Goal: Task Accomplishment & Management: Manage account settings

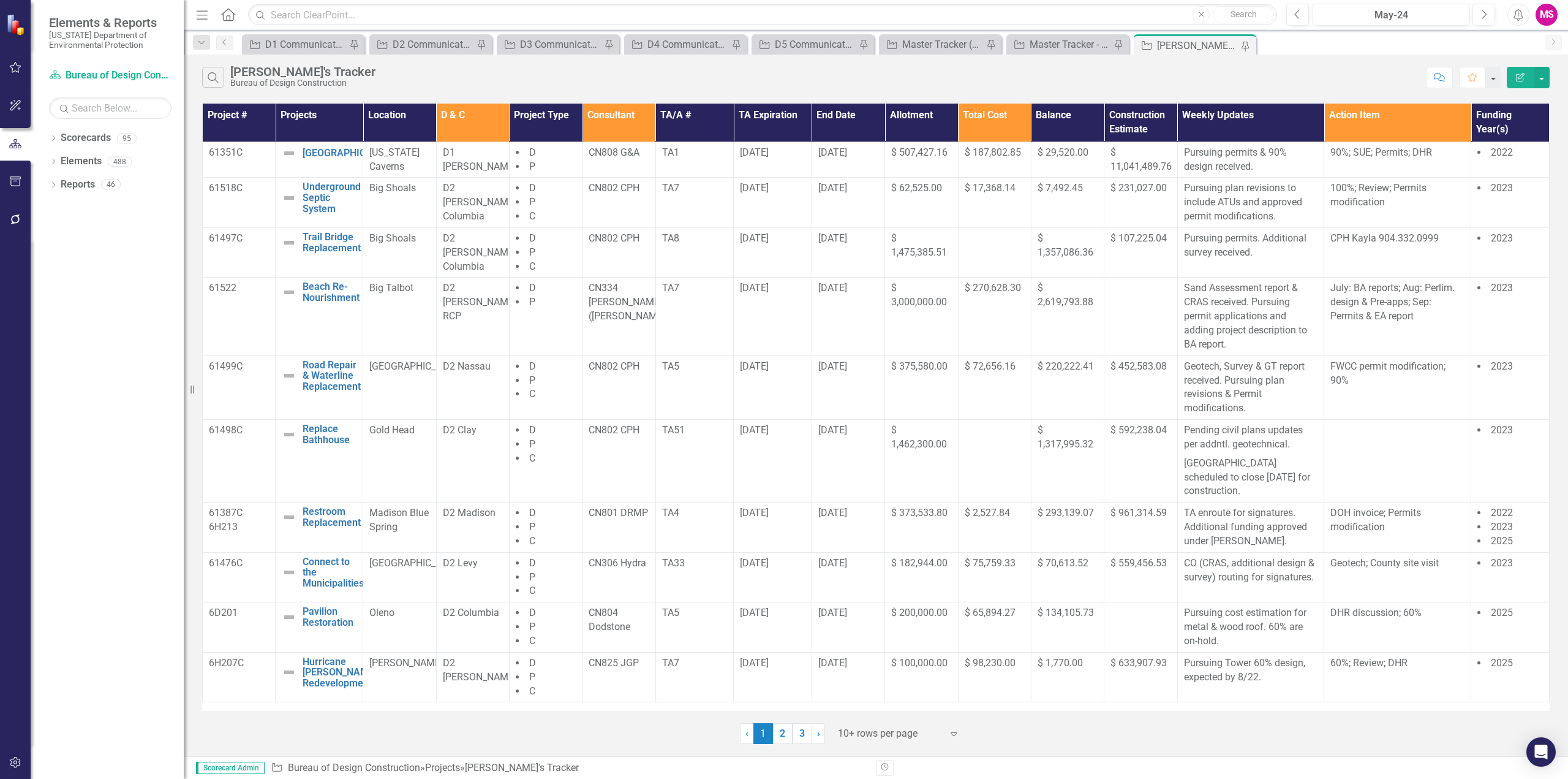
drag, startPoint x: 197, startPoint y: 14, endPoint x: 195, endPoint y: 56, distance: 42.0
click at [197, 14] on icon "button" at bounding box center [202, 14] width 11 height 9
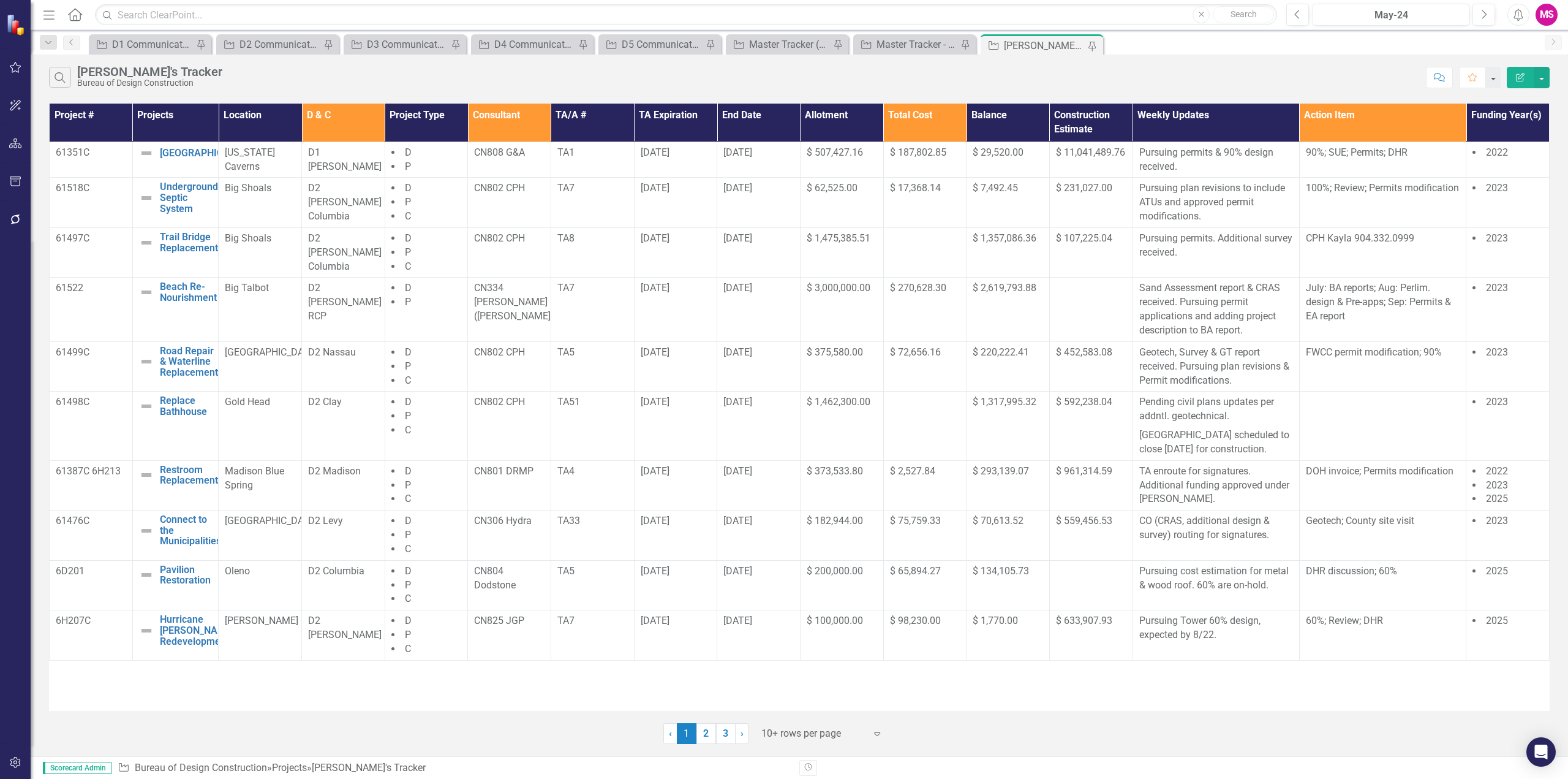
click at [804, 734] on div at bounding box center [813, 733] width 104 height 17
click at [727, 736] on link "3" at bounding box center [726, 733] width 19 height 21
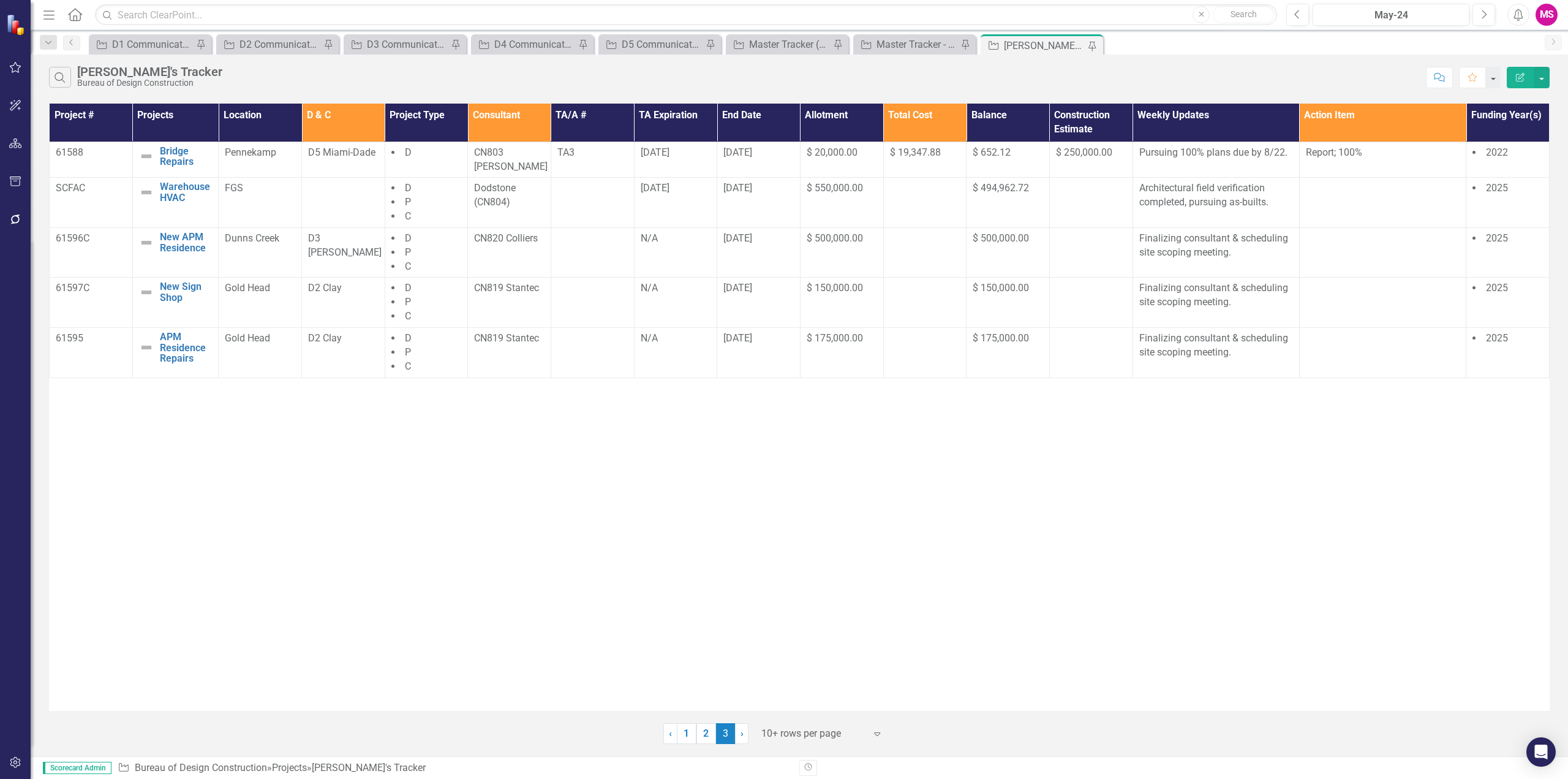
click at [786, 731] on div at bounding box center [813, 733] width 104 height 17
click at [783, 707] on div "Display All Rows" at bounding box center [824, 712] width 115 height 14
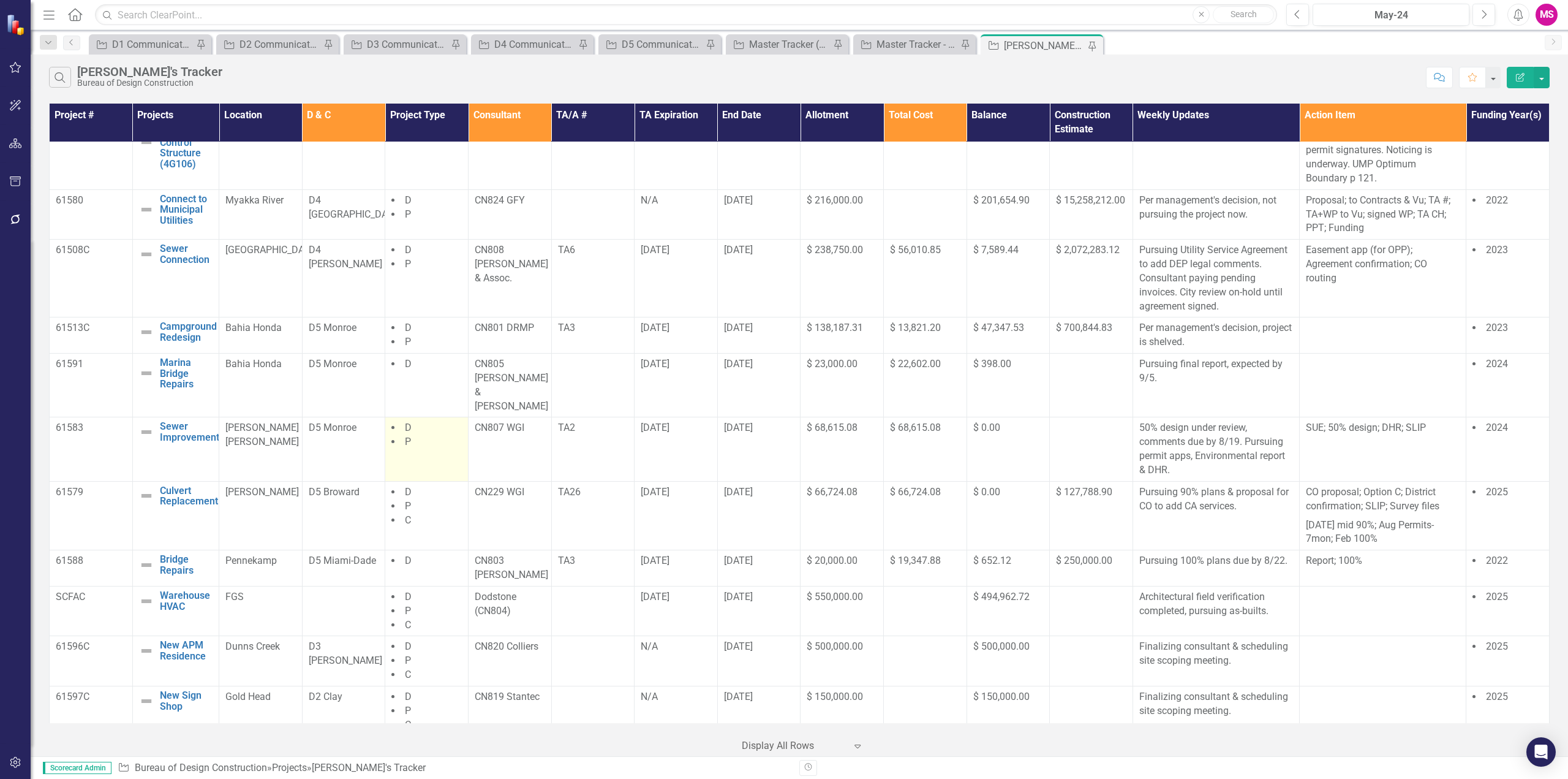
scroll to position [736, 0]
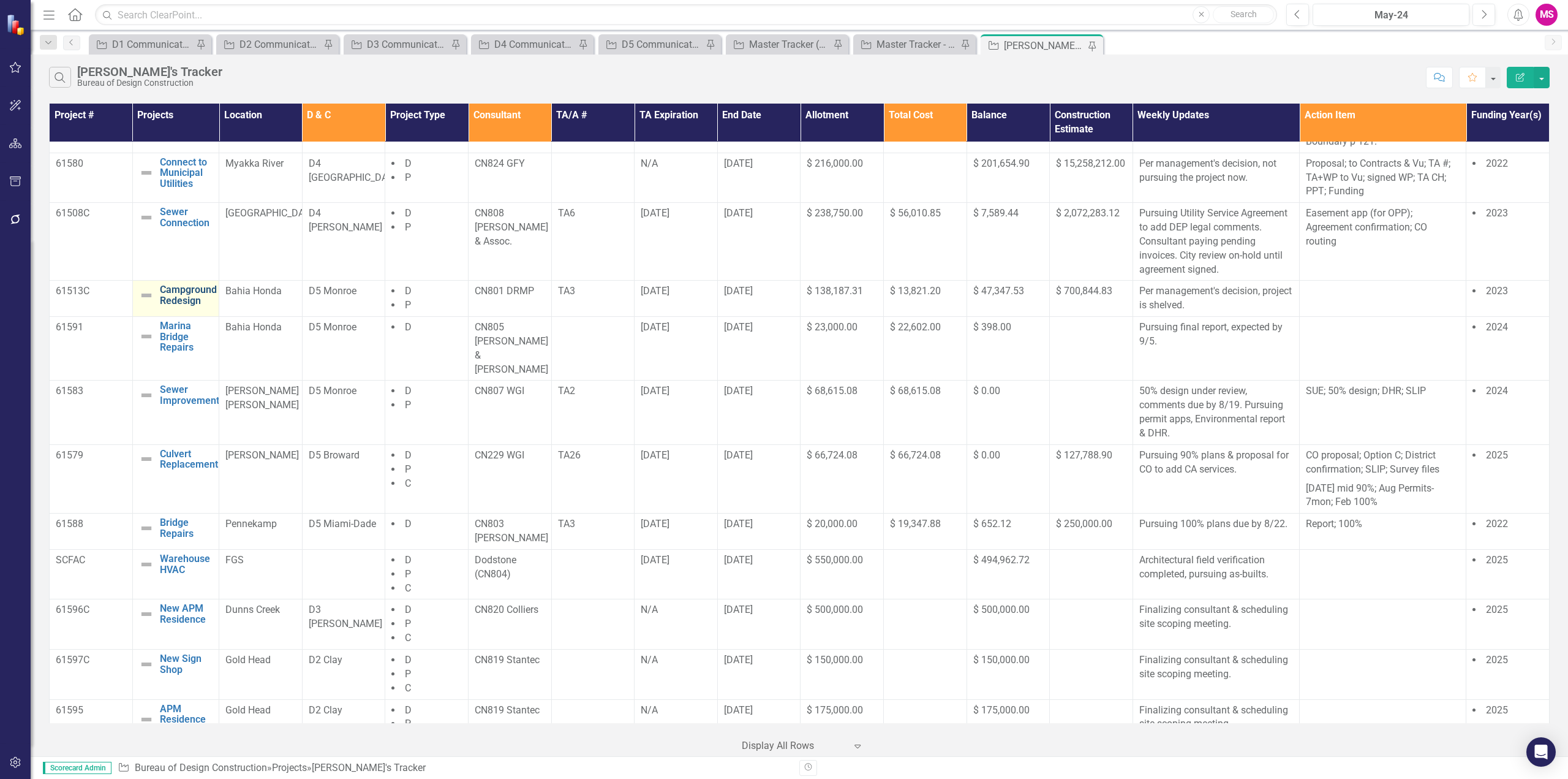
click at [173, 306] on link "Campground Redesign" at bounding box center [188, 295] width 57 height 22
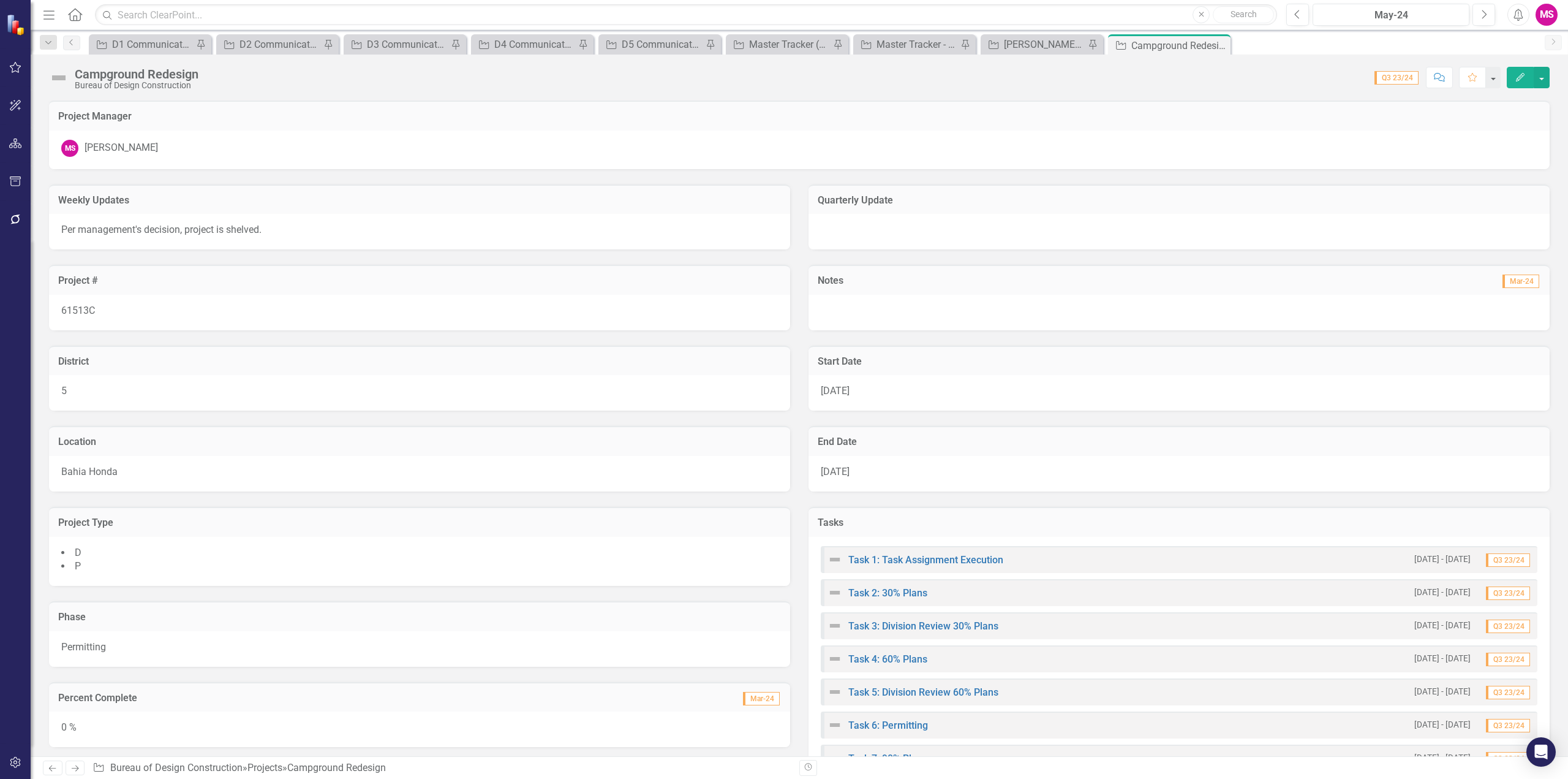
click at [1516, 77] on icon "Edit" at bounding box center [1521, 77] width 11 height 9
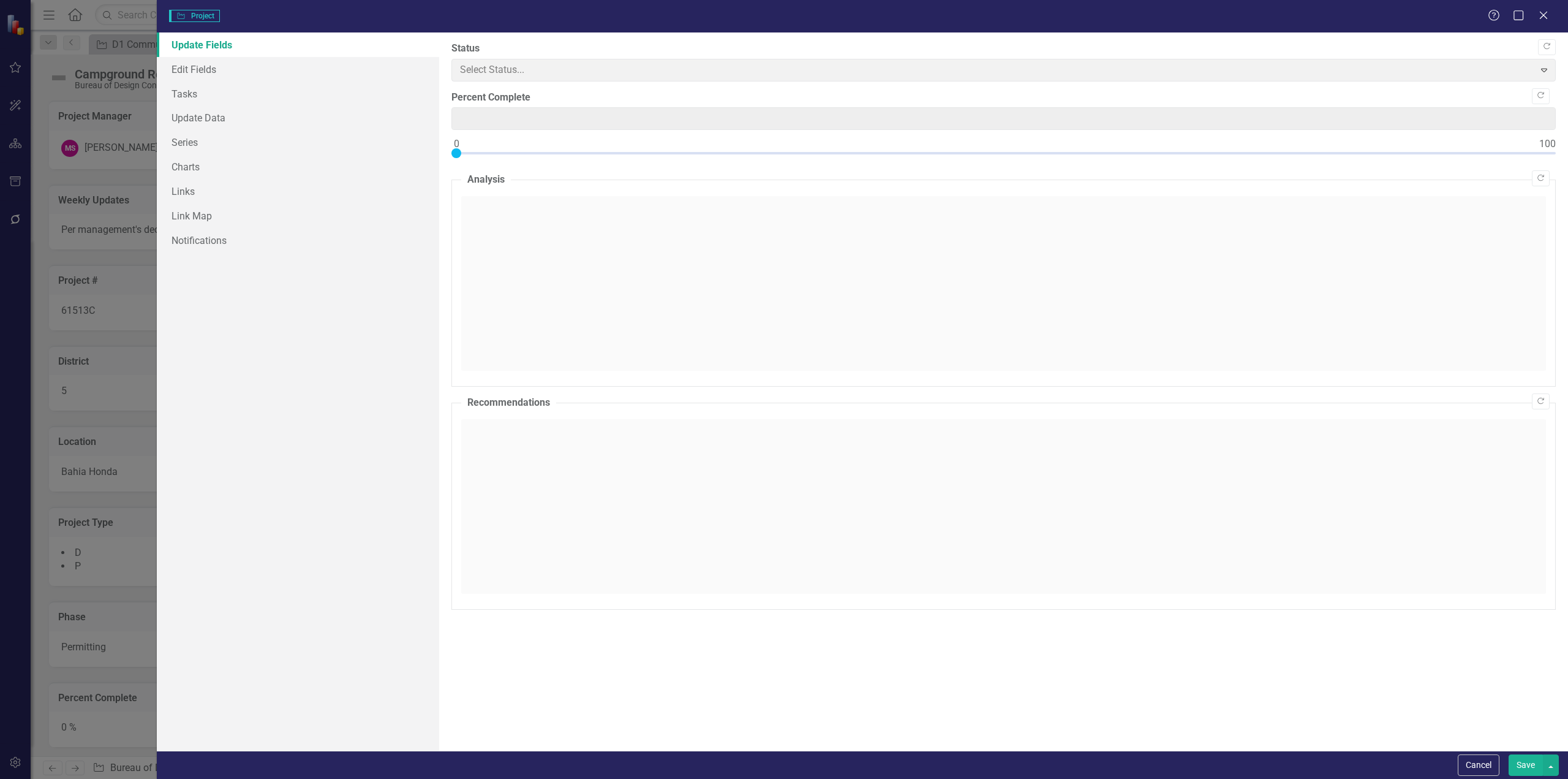
click at [197, 71] on div "Project Project Help Maximize Close Update Fields Edit Fields Tasks Update Data…" at bounding box center [784, 390] width 1568 height 779
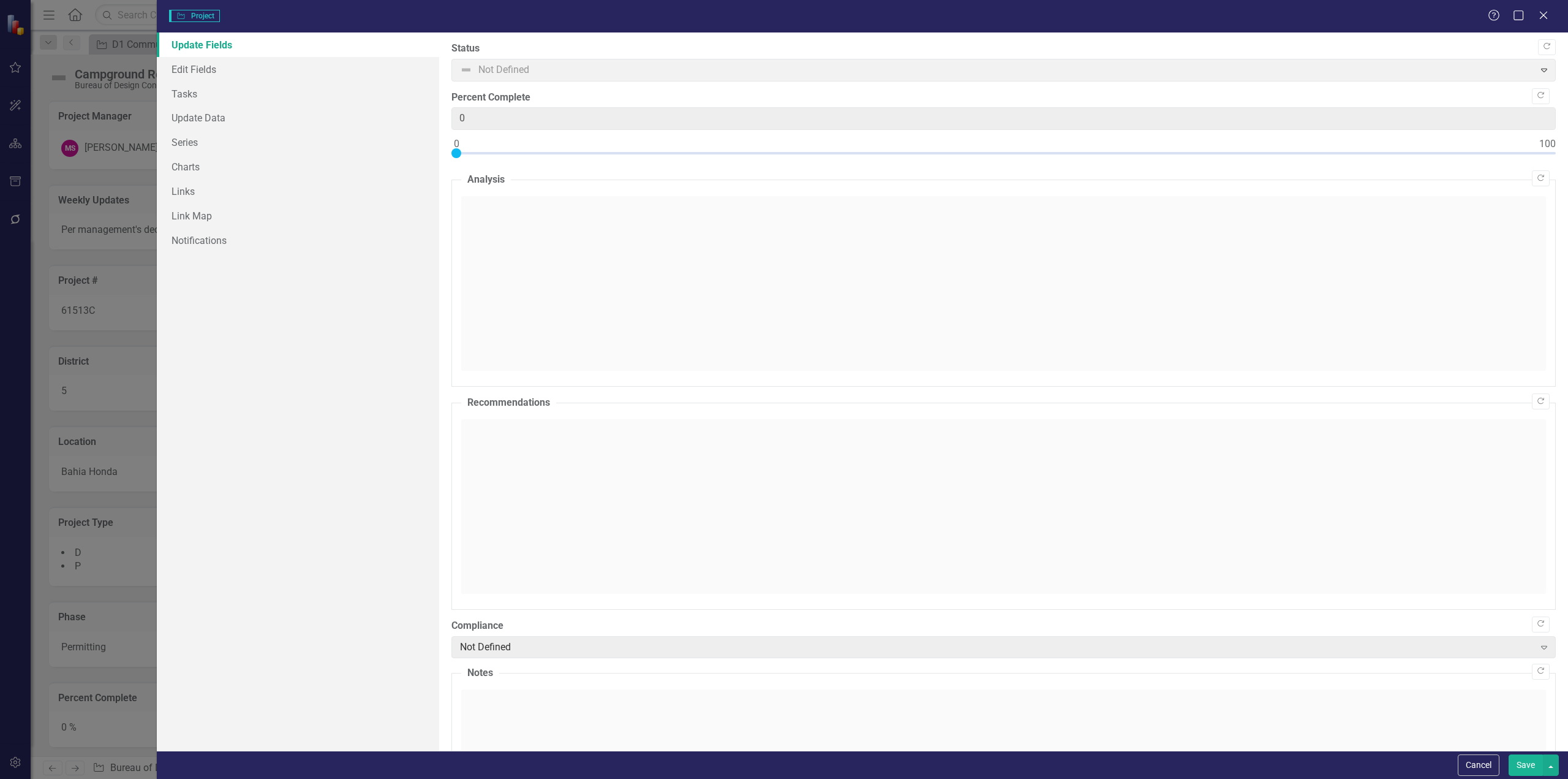
type input "0"
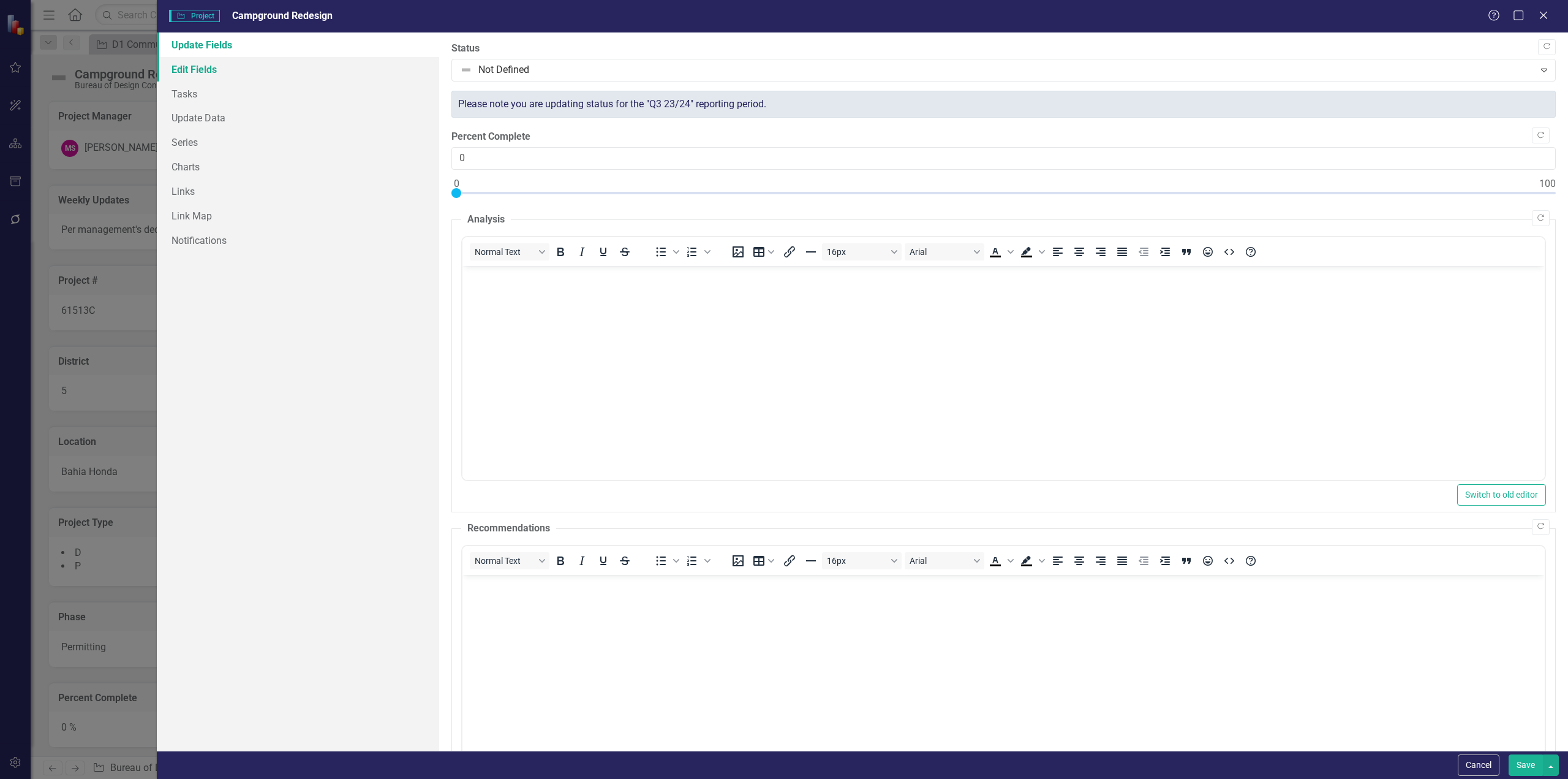
click at [191, 64] on link "Edit Fields" at bounding box center [298, 69] width 282 height 24
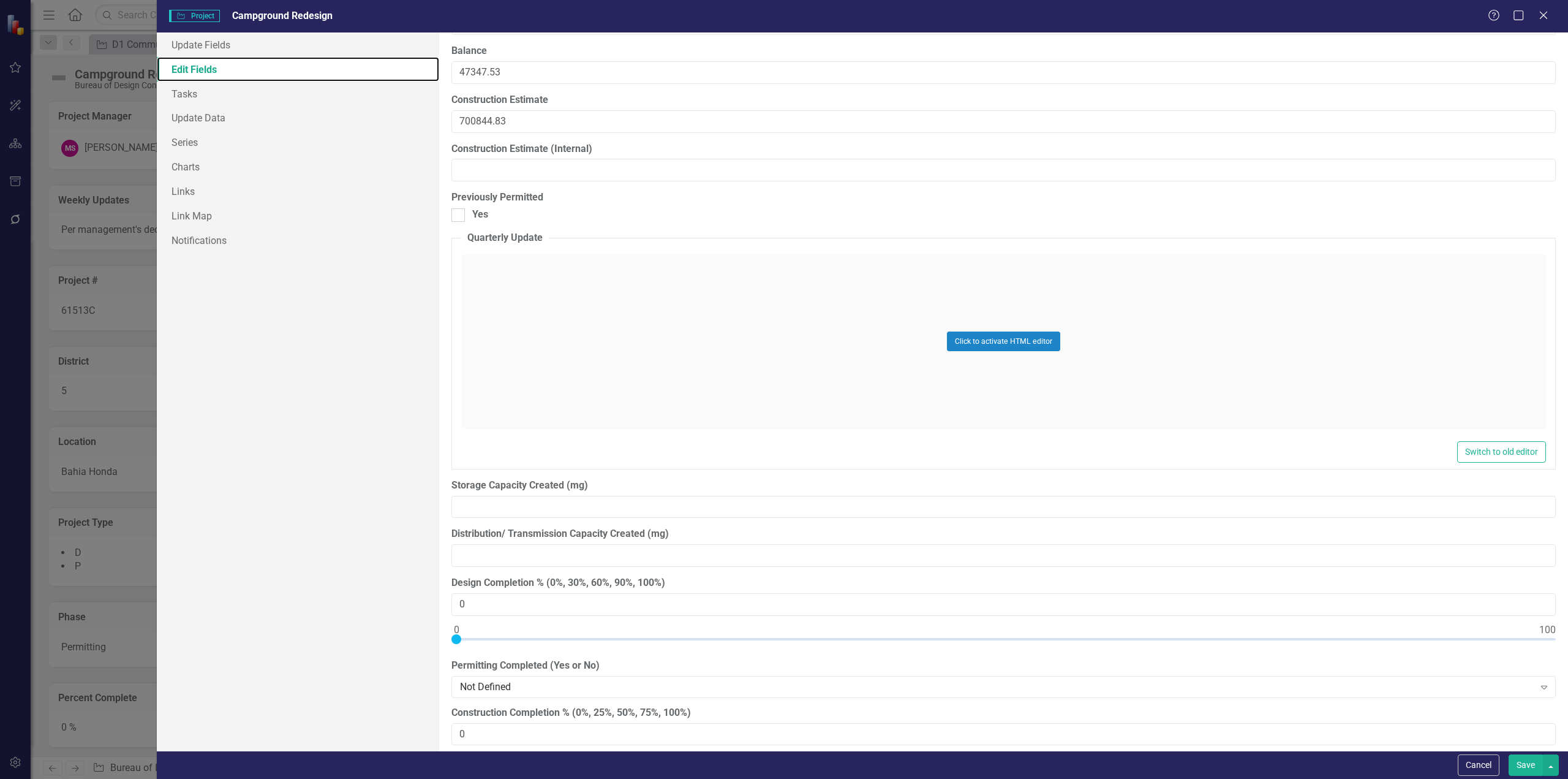
scroll to position [10170, 0]
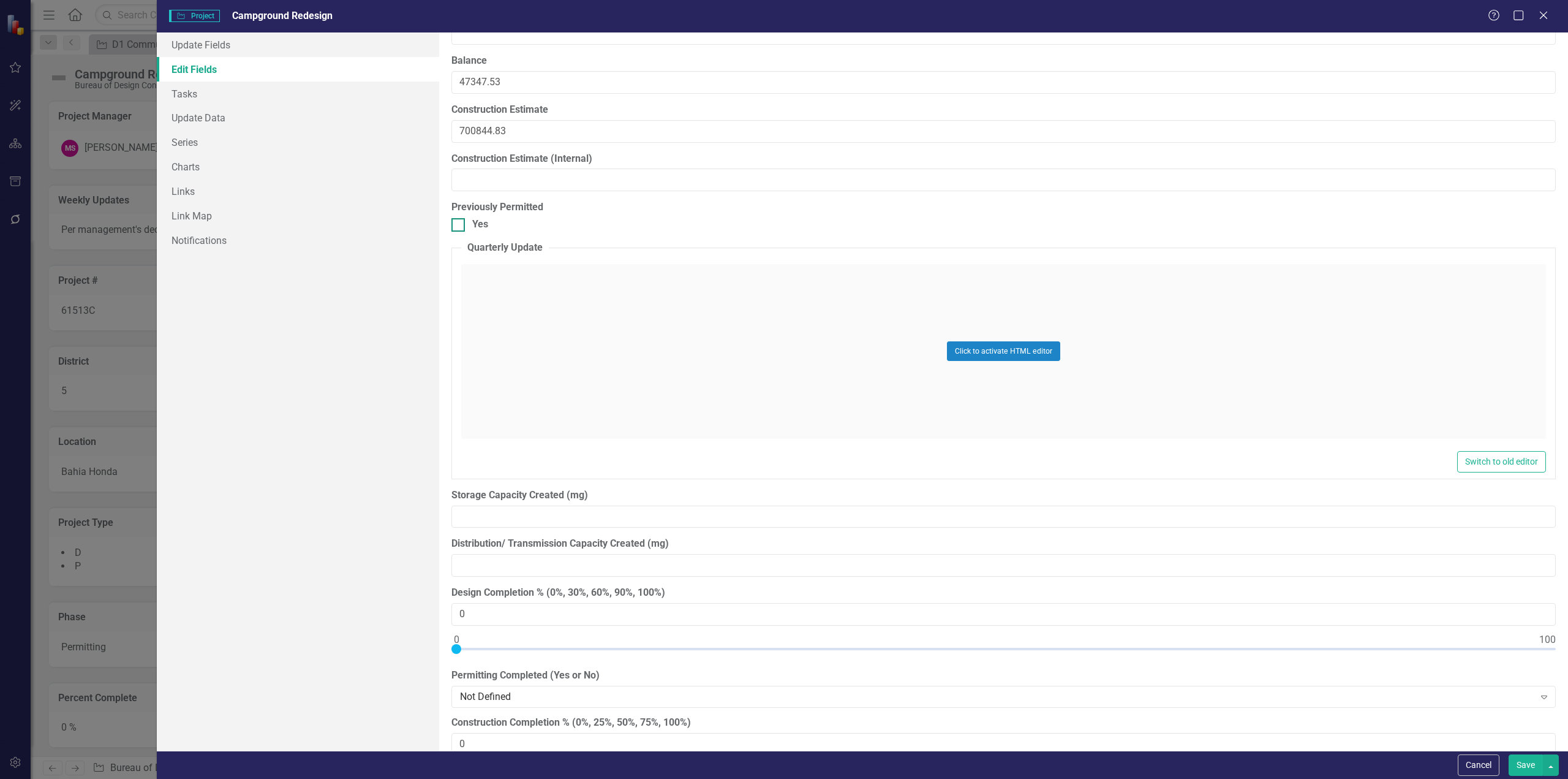
click at [456, 225] on input "Yes" at bounding box center [455, 222] width 8 height 8
checkbox input "true"
click at [1525, 770] on button "Save" at bounding box center [1525, 765] width 35 height 22
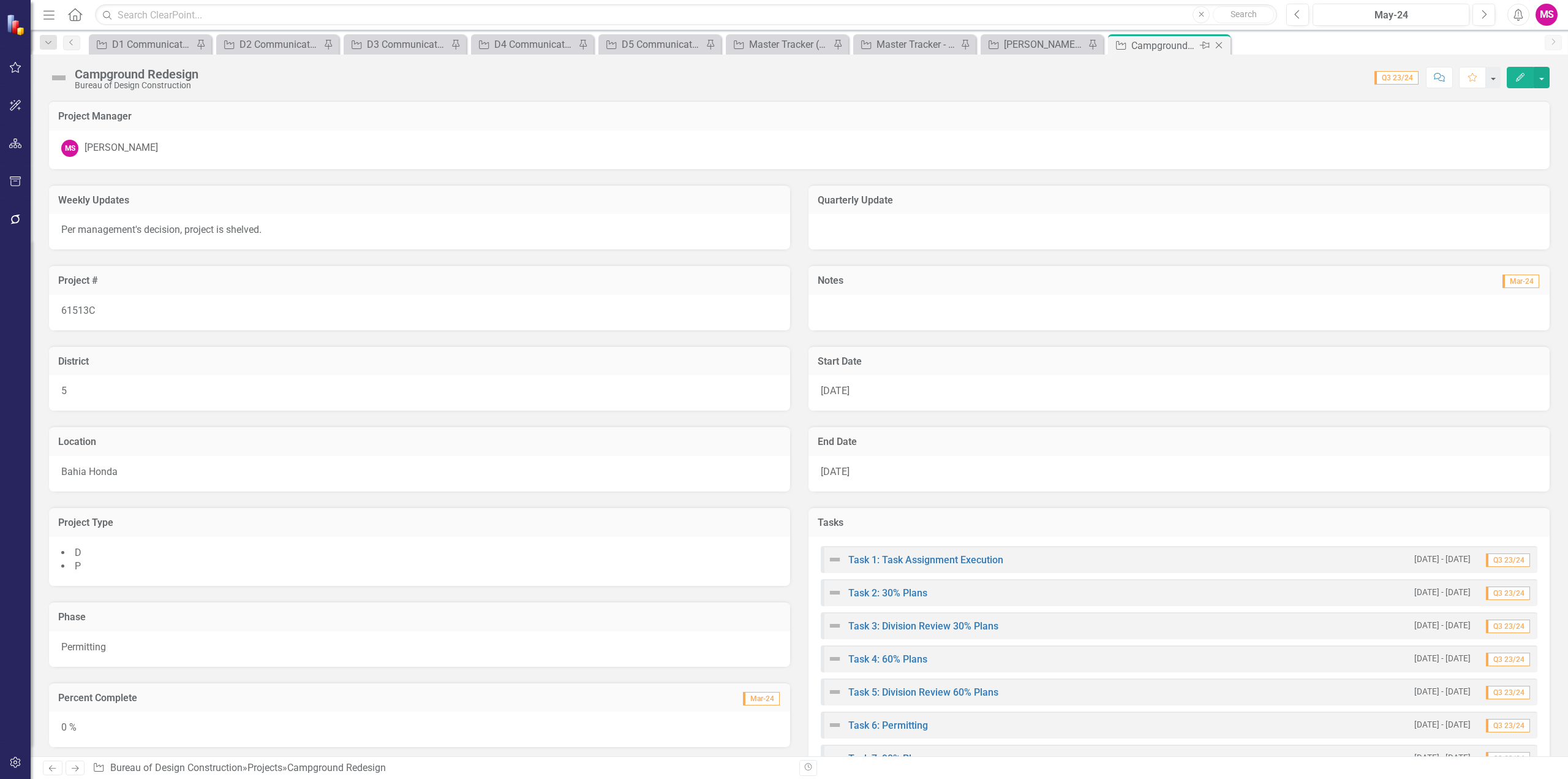
click at [1222, 40] on icon "Close" at bounding box center [1218, 45] width 12 height 10
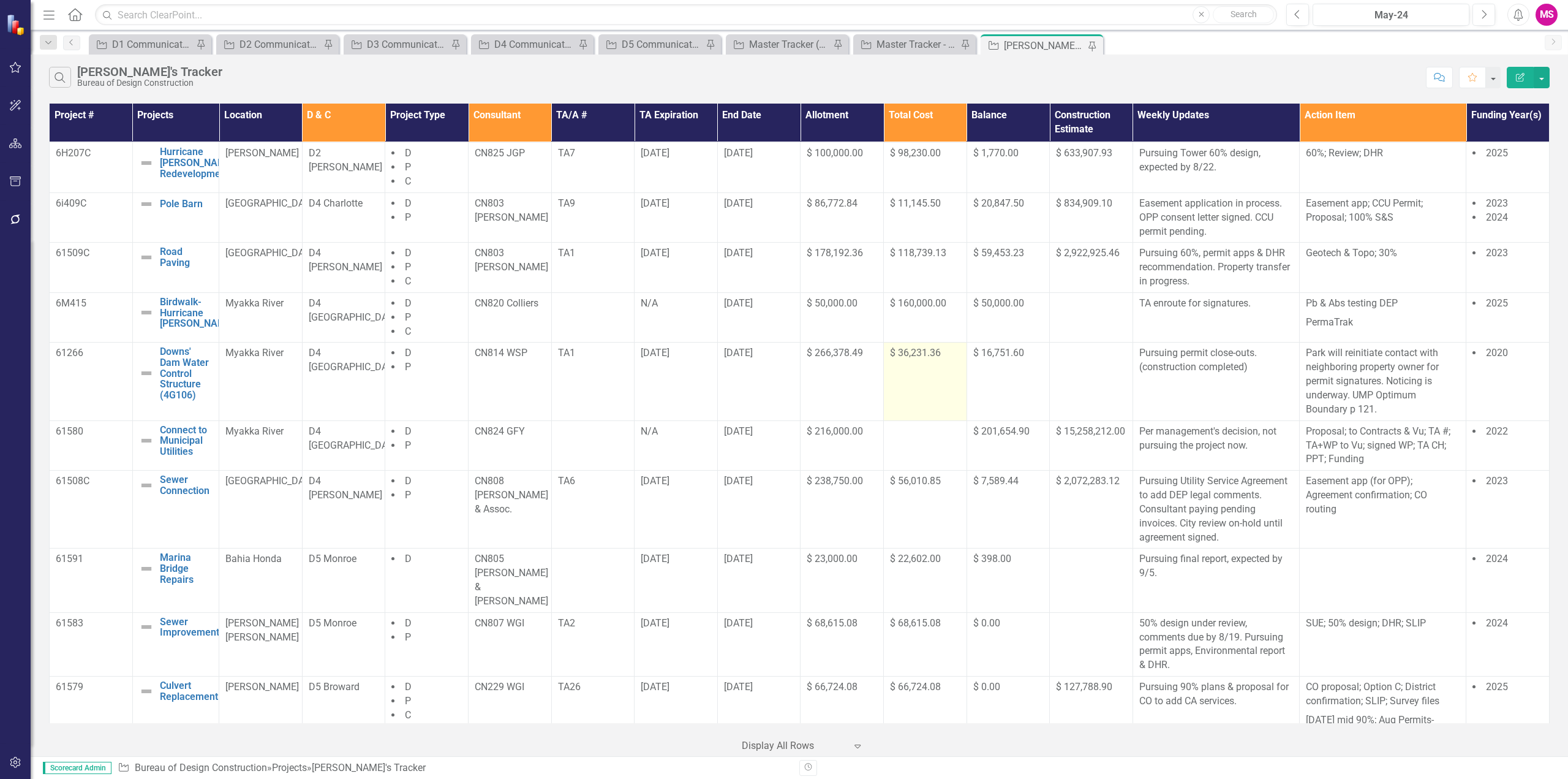
scroll to position [464, 0]
click at [179, 456] on link "Connect to Municipal Utilities" at bounding box center [187, 443] width 53 height 32
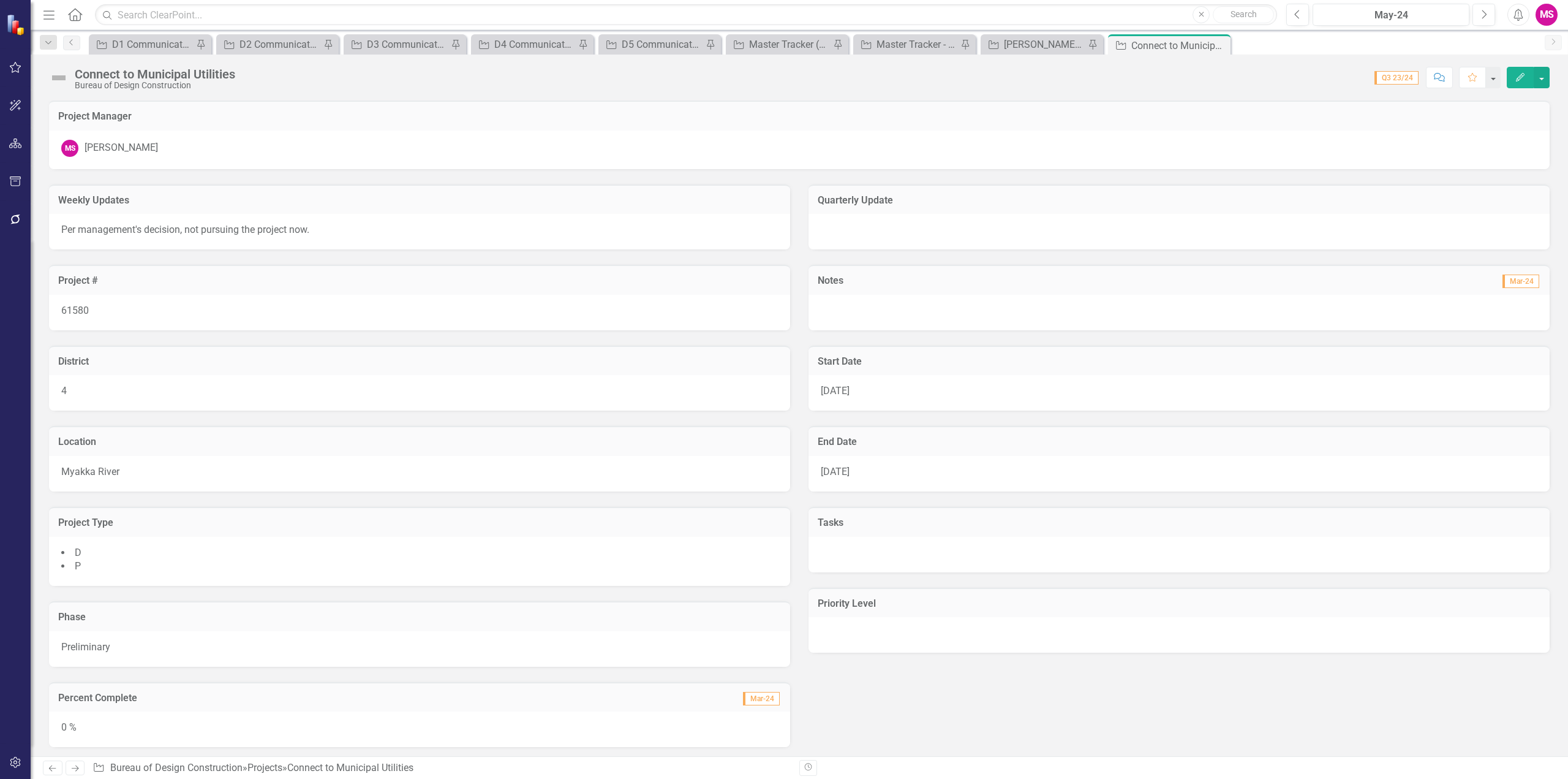
click at [1521, 80] on icon "Edit" at bounding box center [1521, 77] width 11 height 9
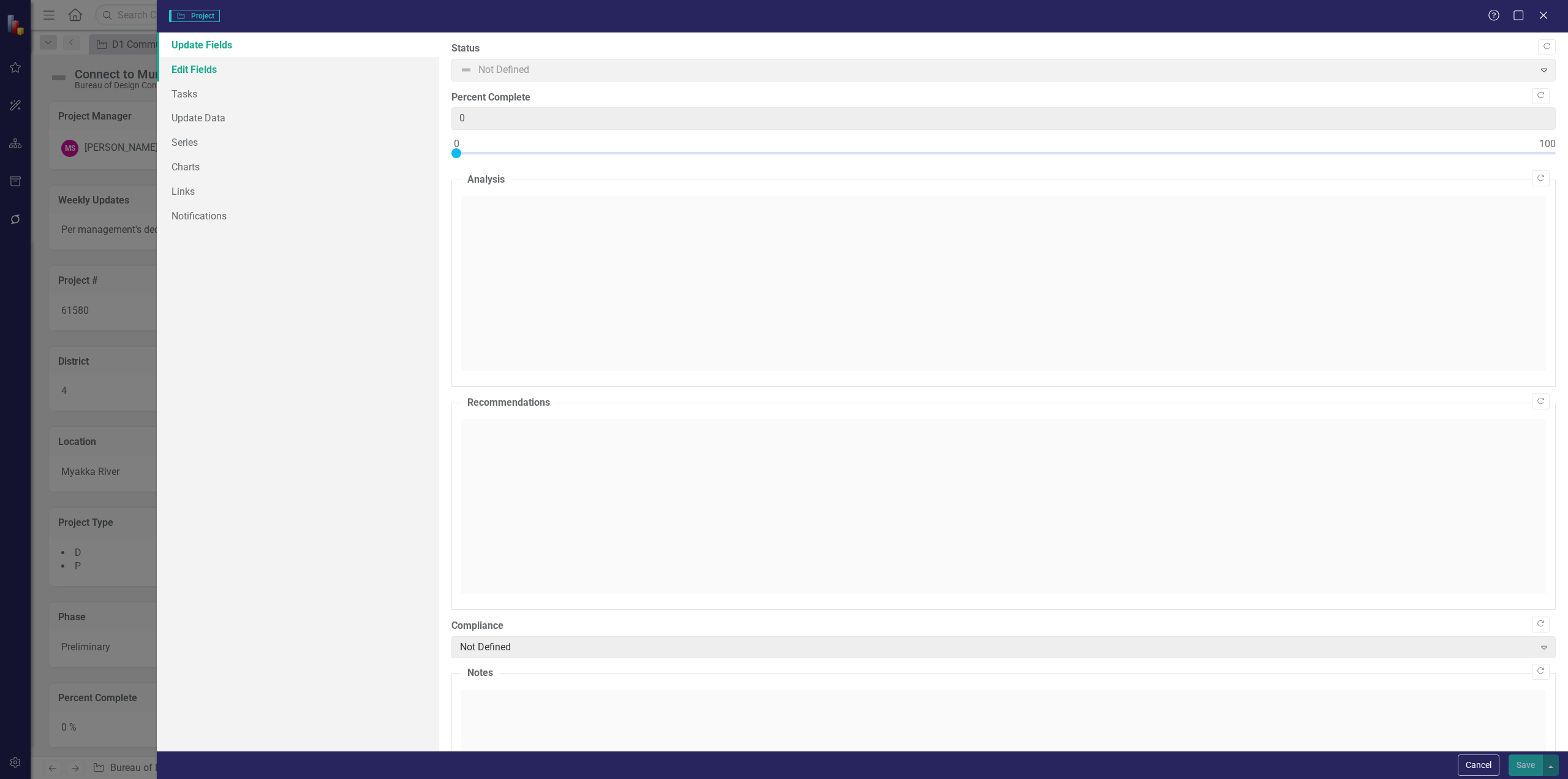
type input "0"
click at [209, 75] on link "Edit Fields" at bounding box center [298, 69] width 282 height 24
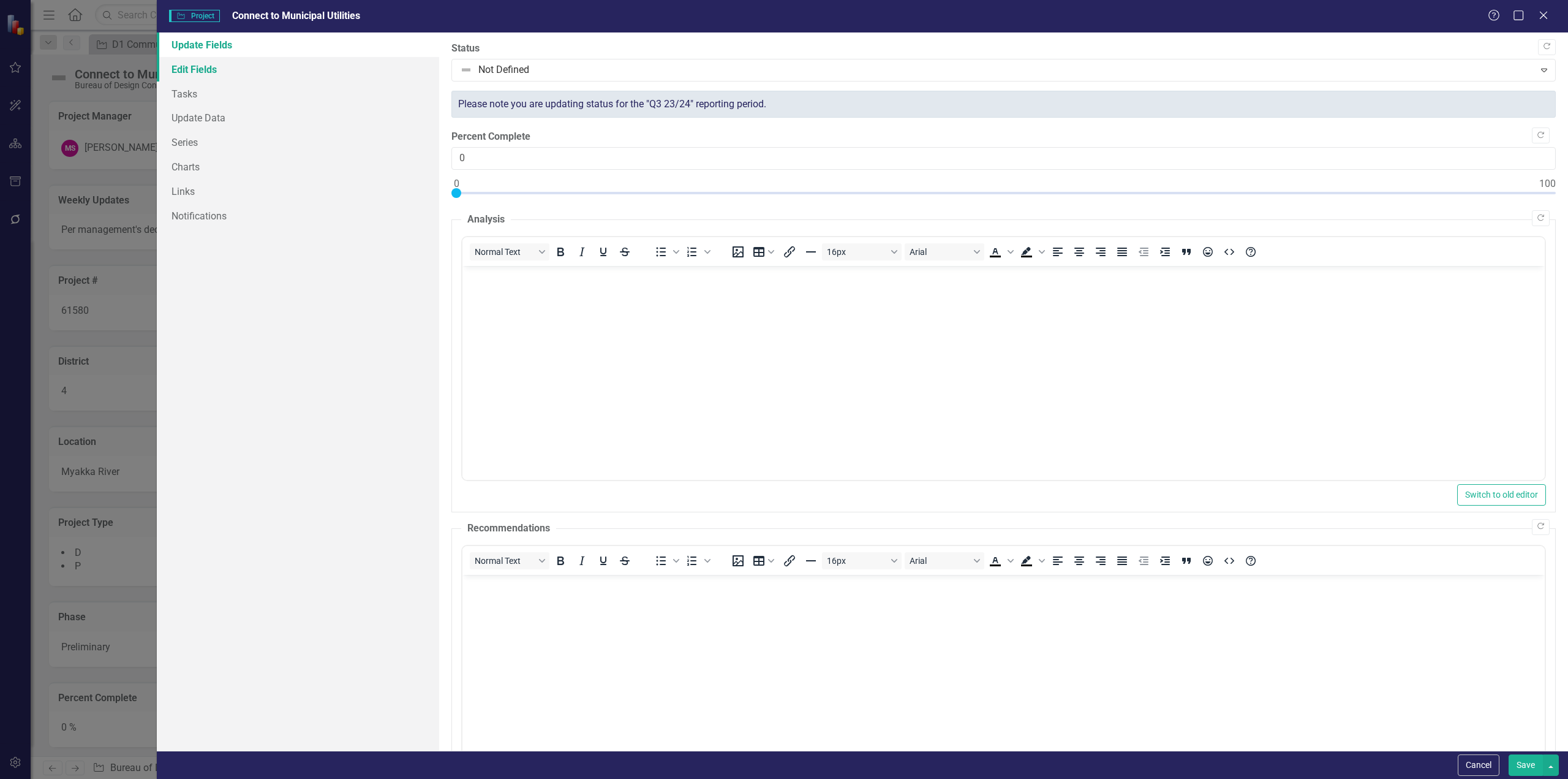
click at [220, 74] on link "Edit Fields" at bounding box center [298, 69] width 282 height 24
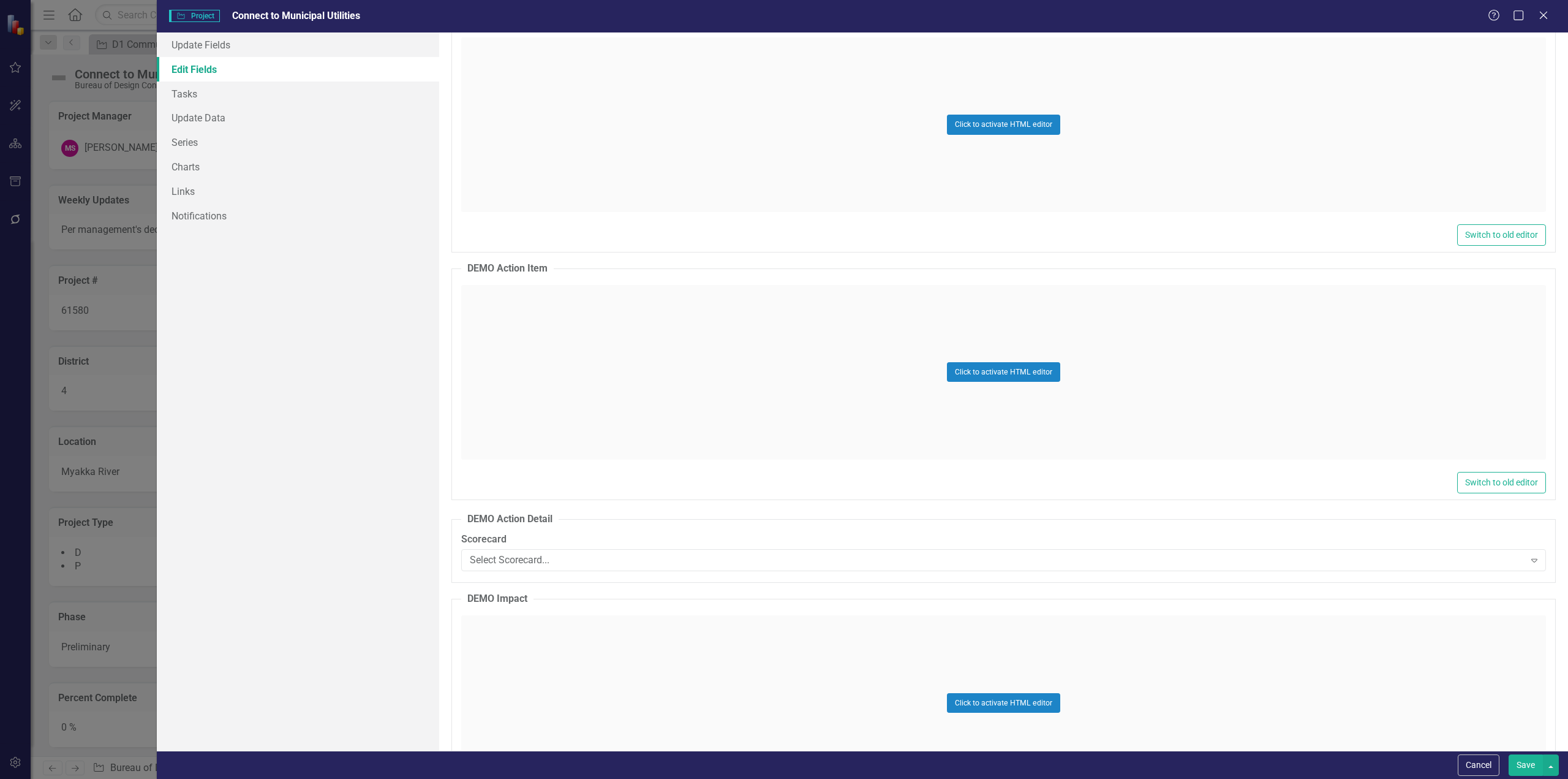
scroll to position [7648, 0]
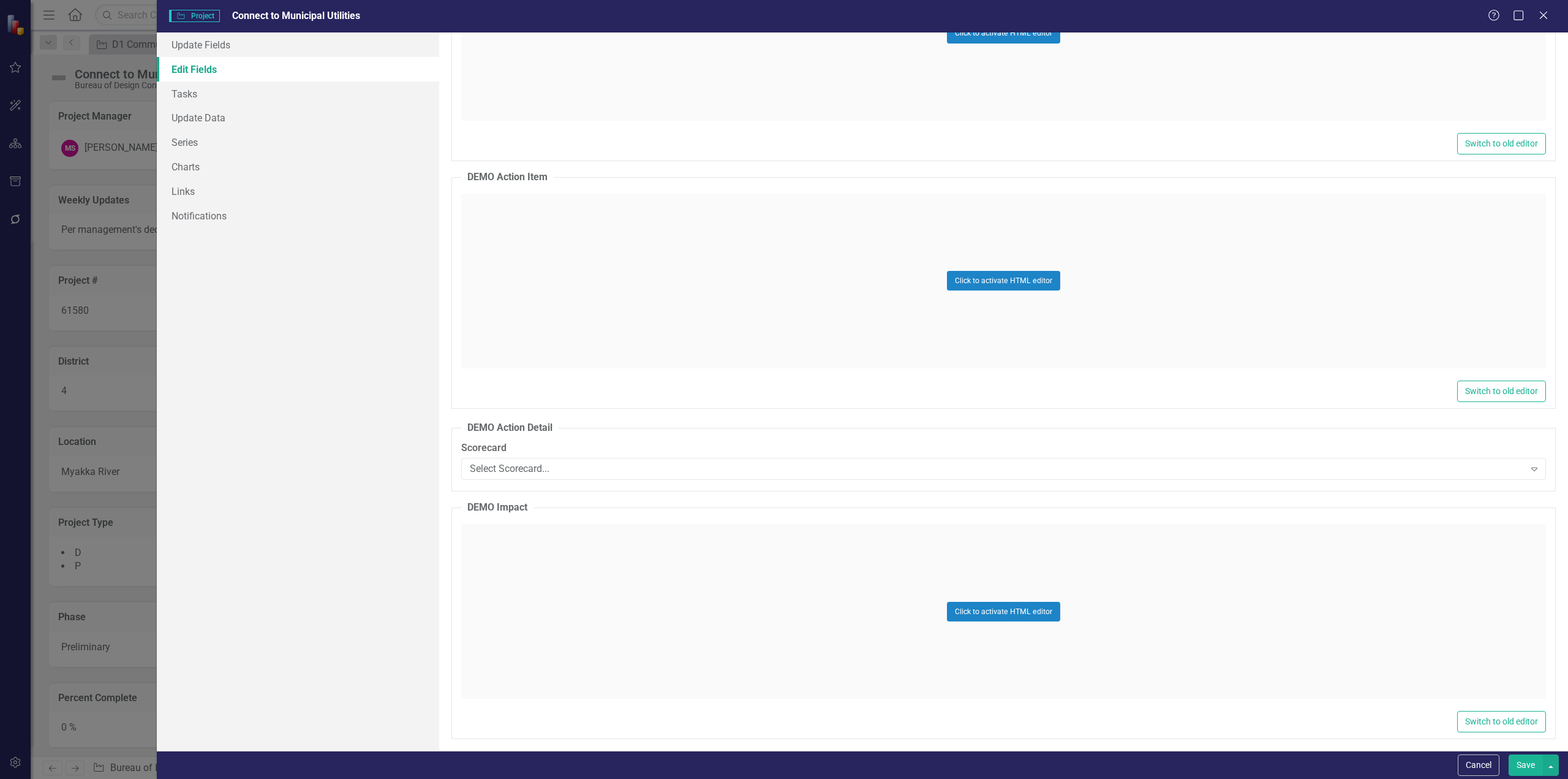
click at [1398, 22] on div "Project Project Connect to Municipal Utilities" at bounding box center [828, 16] width 1319 height 14
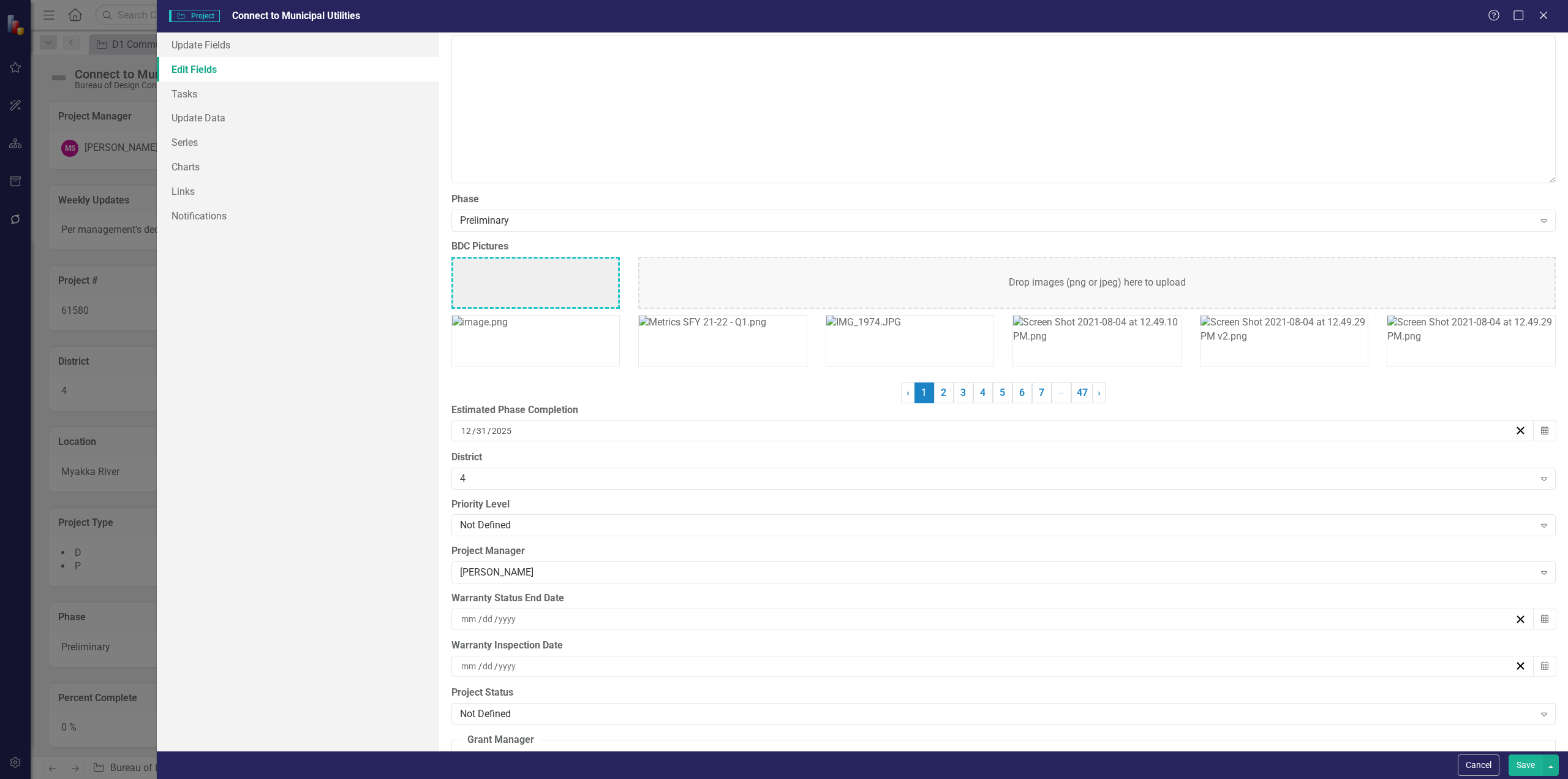
scroll to position [9964, 0]
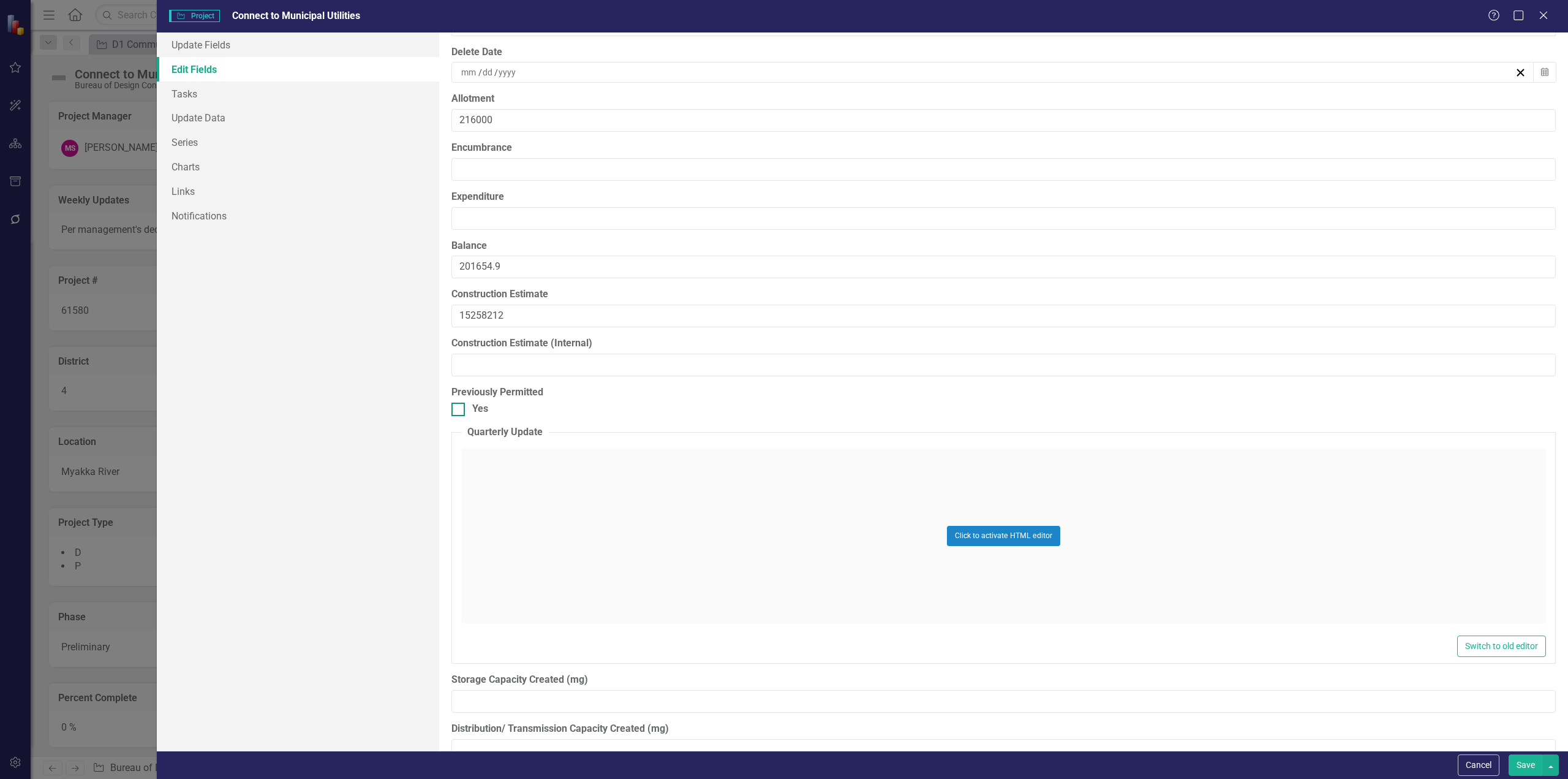
click at [454, 406] on input "Yes" at bounding box center [455, 406] width 8 height 8
checkbox input "true"
click at [1530, 760] on button "Save" at bounding box center [1525, 765] width 35 height 22
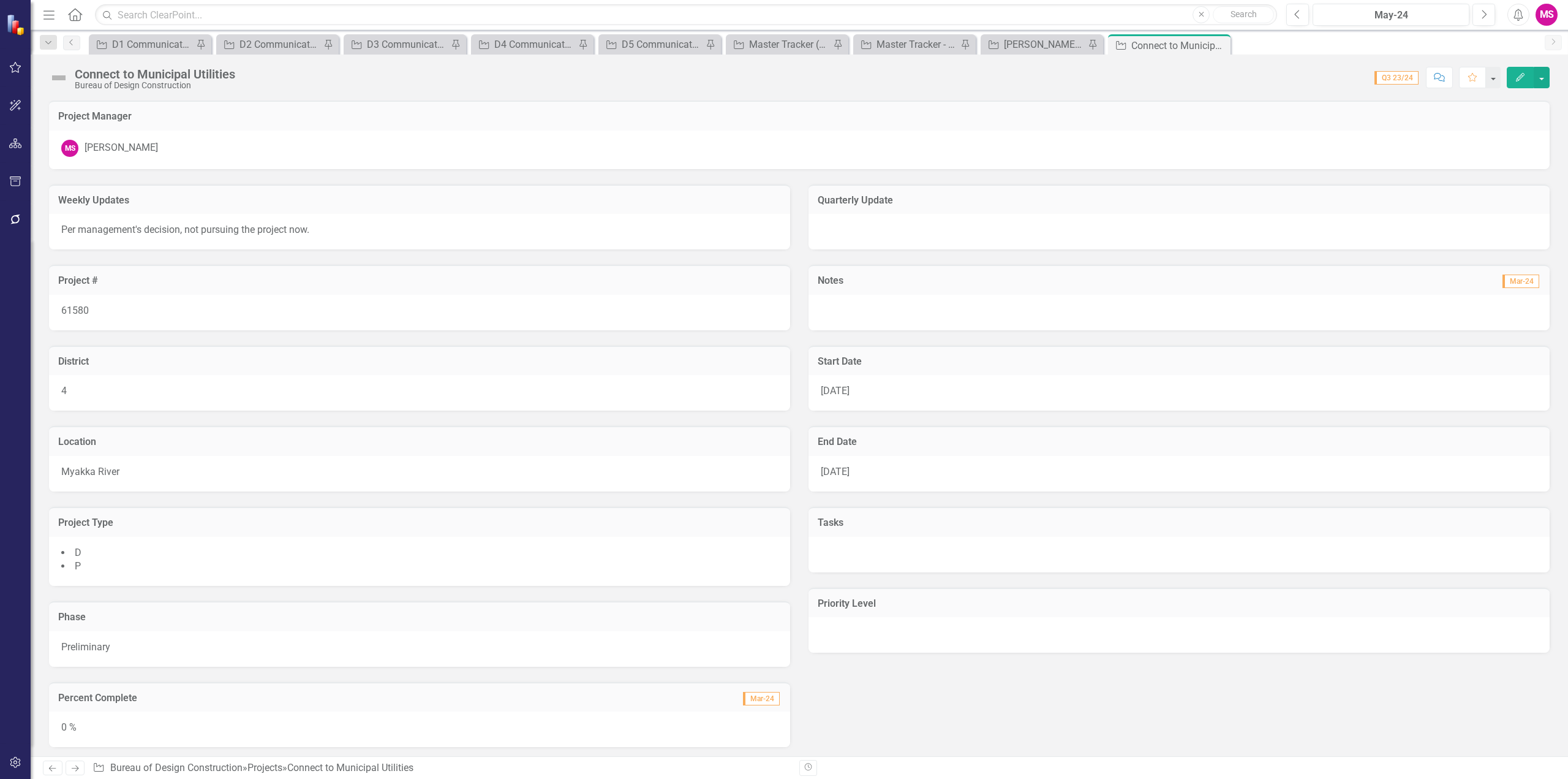
drag, startPoint x: 1220, startPoint y: 43, endPoint x: 1119, endPoint y: 48, distance: 101.1
click at [0, 0] on icon "Close" at bounding box center [0, 0] width 0 height 0
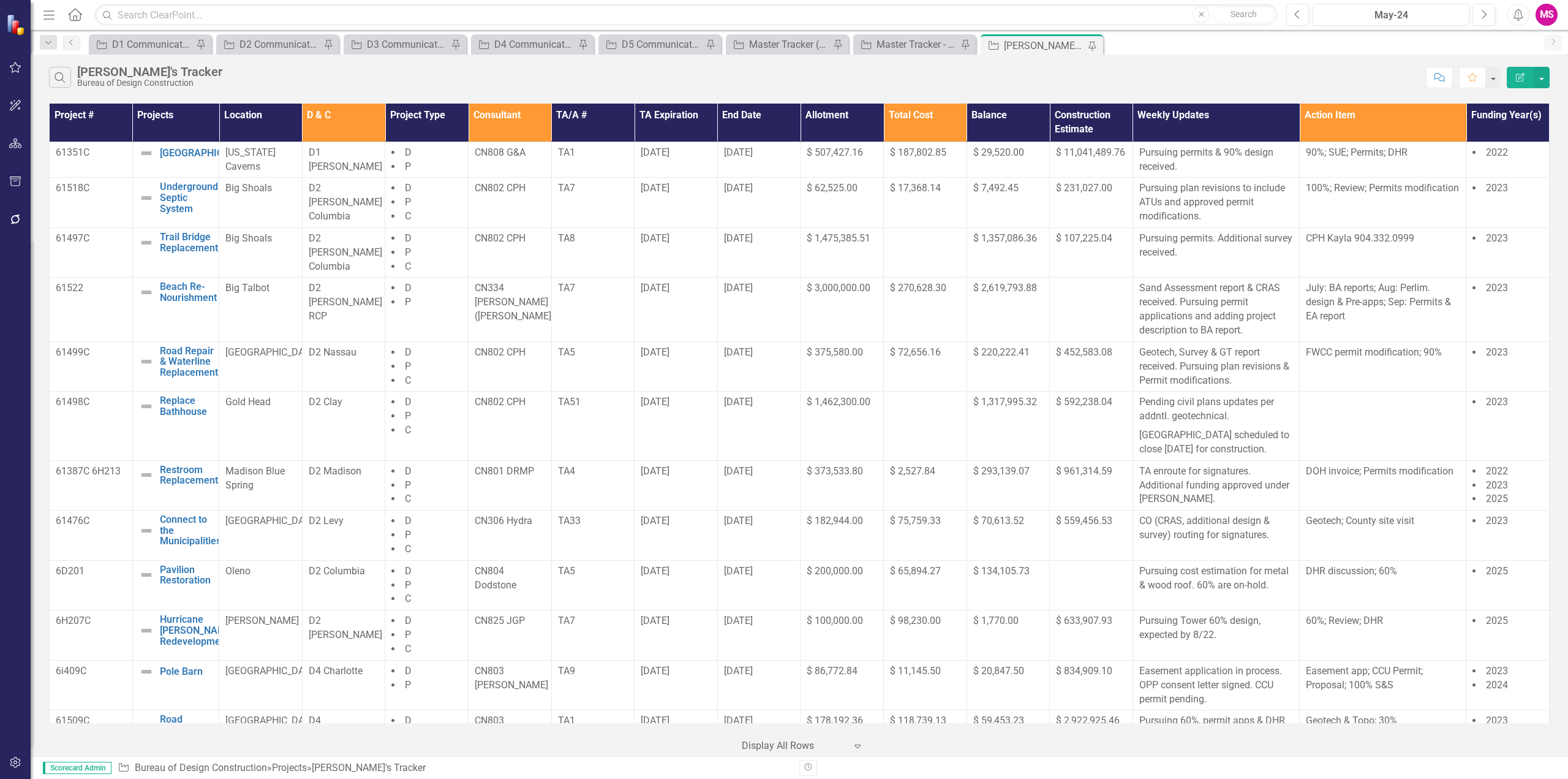
click at [1048, 45] on div "[PERSON_NAME]'s Tracker" at bounding box center [1044, 45] width 80 height 15
click at [144, 45] on div "D1 Communications Tracker" at bounding box center [152, 44] width 80 height 15
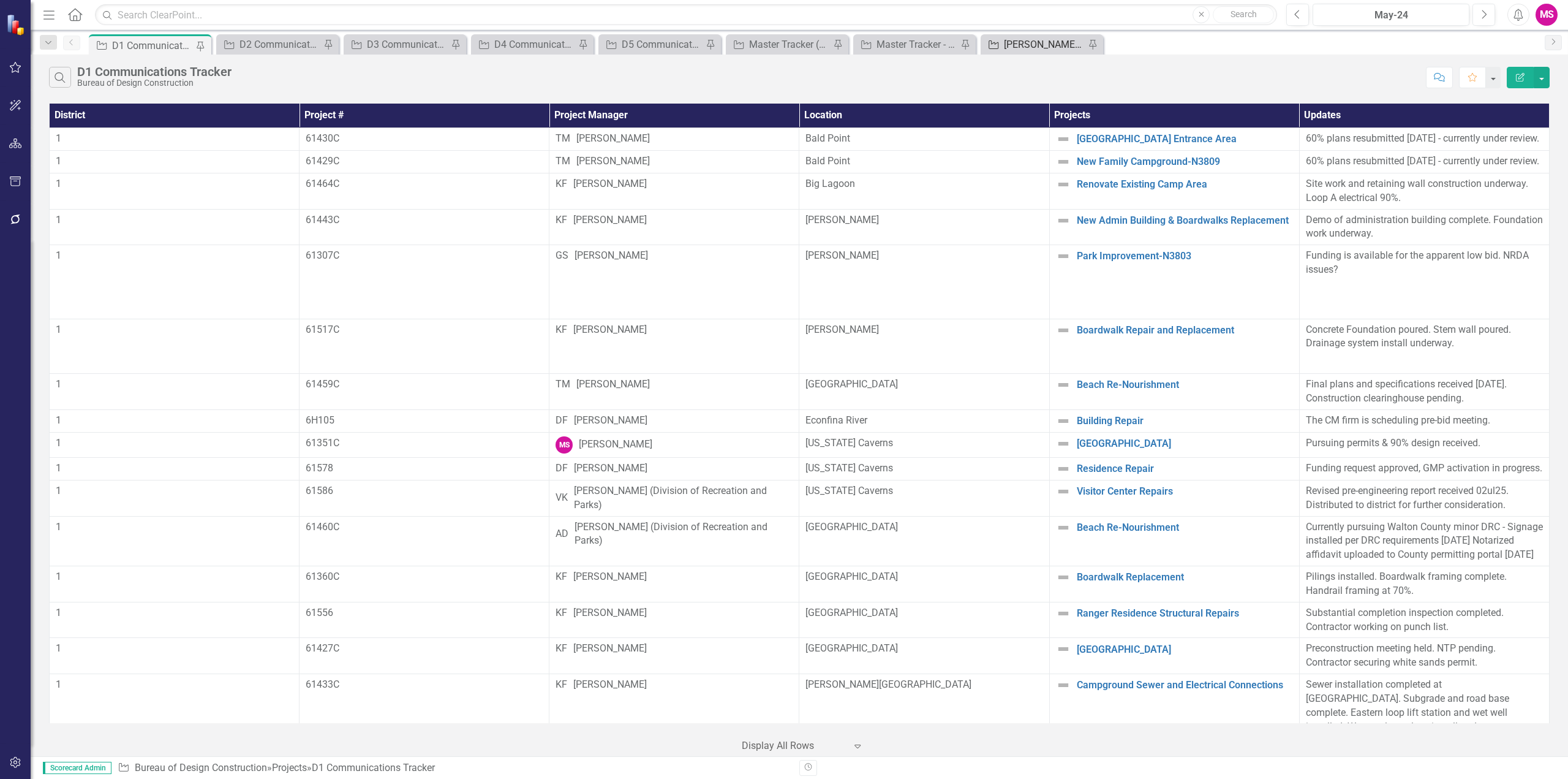
click at [1040, 45] on div "[PERSON_NAME]'s Tracker" at bounding box center [1044, 44] width 80 height 15
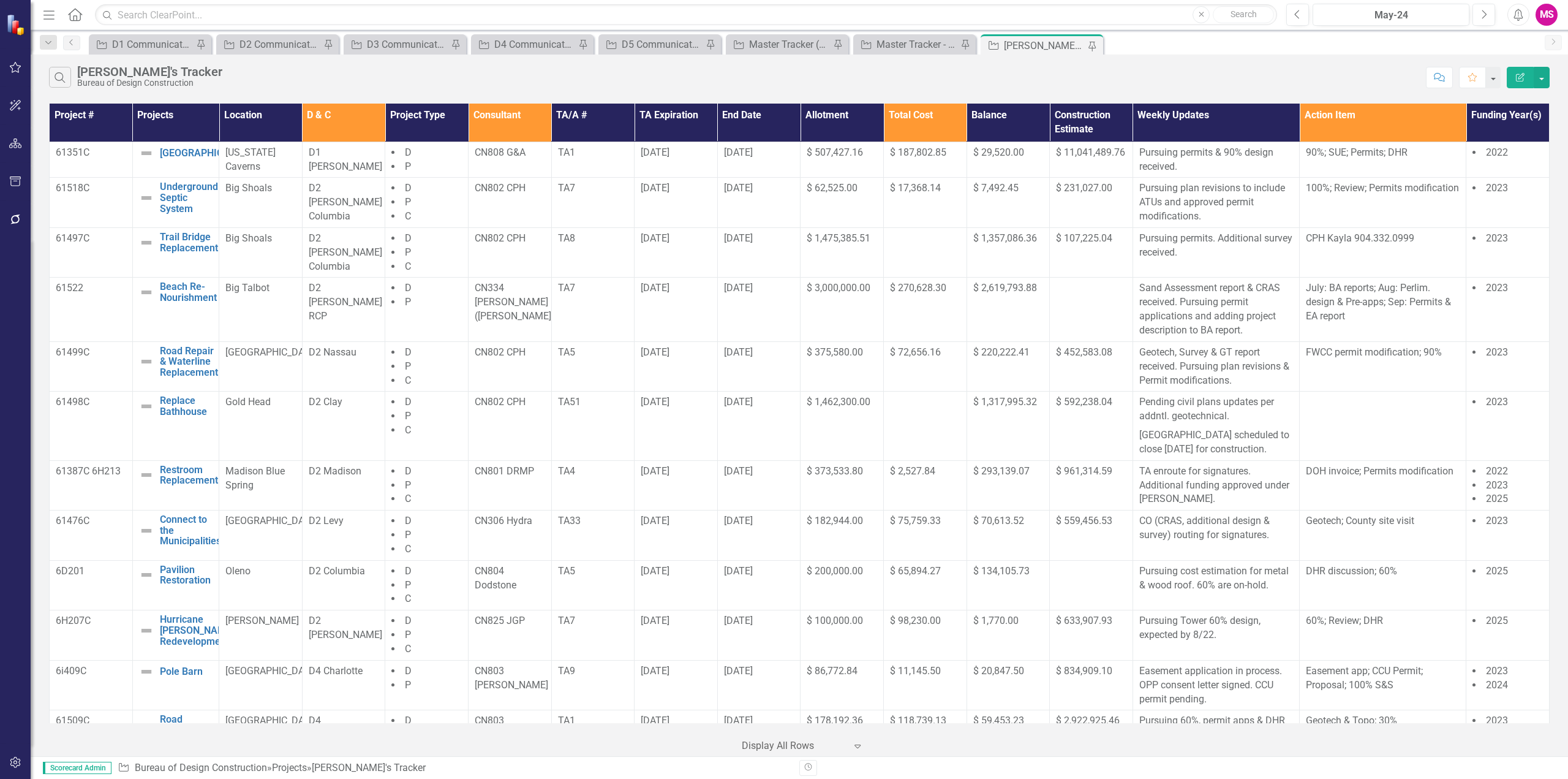
click at [821, 742] on div at bounding box center [793, 746] width 104 height 17
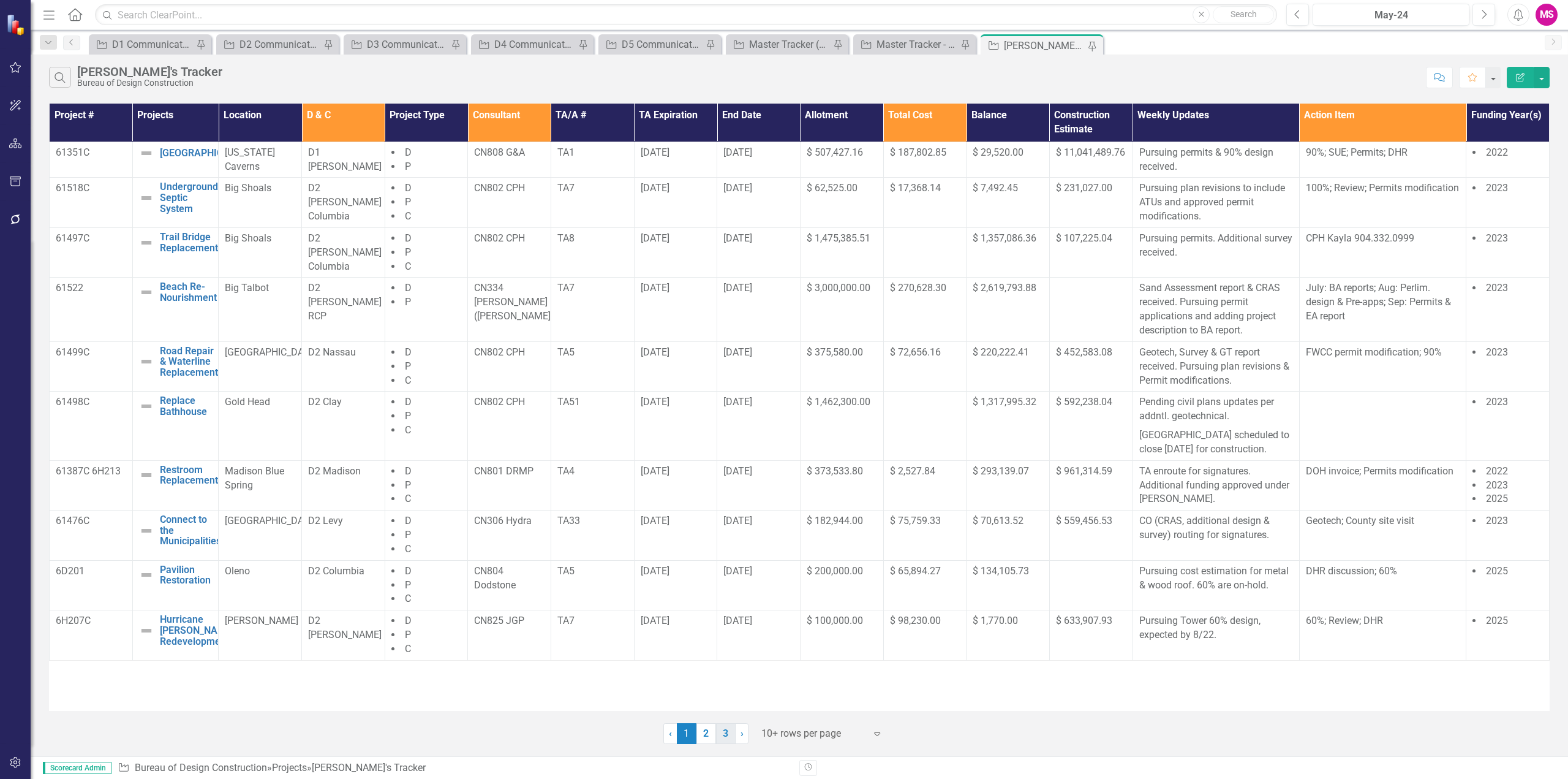
click at [720, 736] on link "3" at bounding box center [726, 733] width 19 height 21
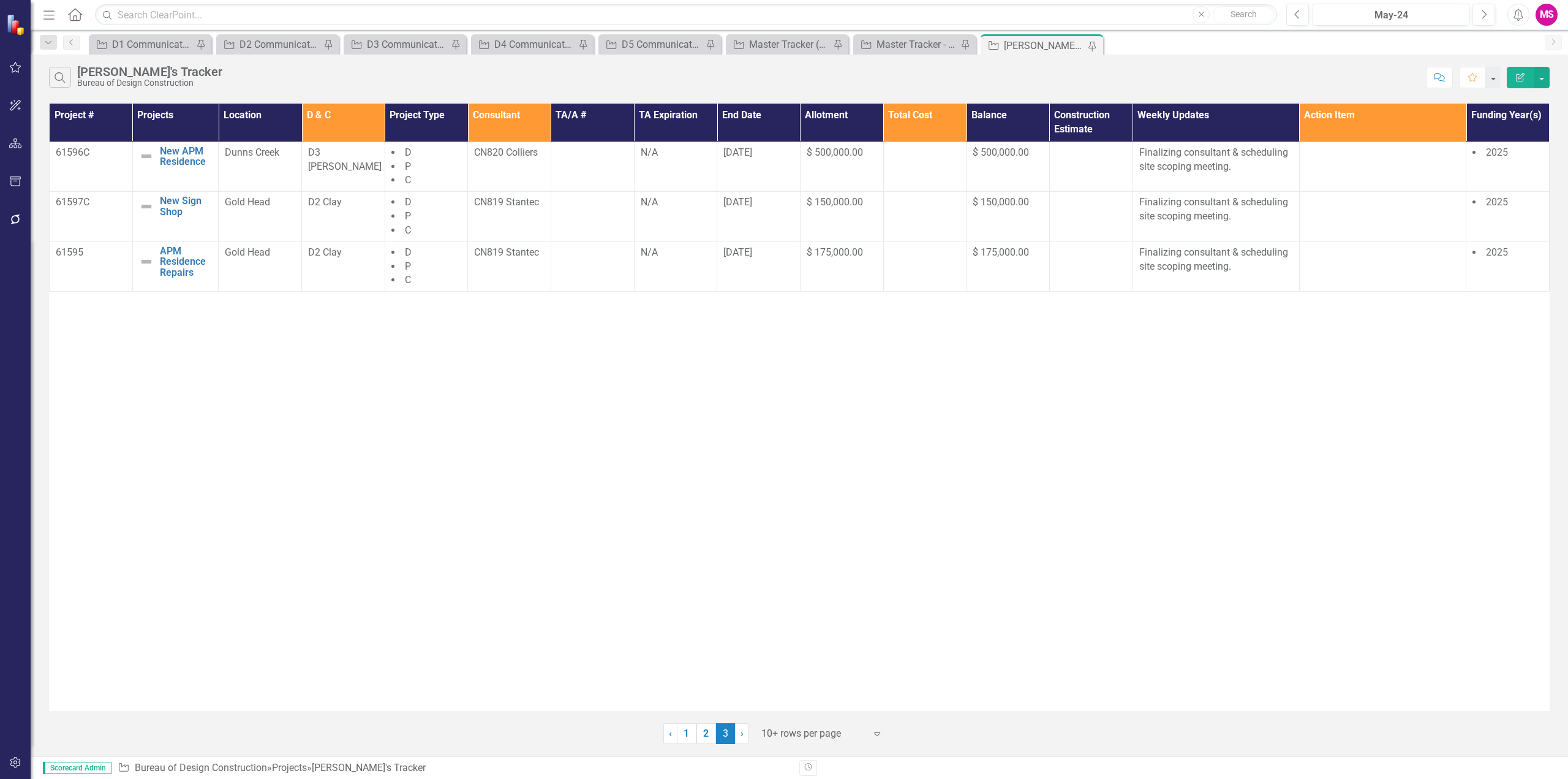
click at [796, 730] on div at bounding box center [813, 733] width 104 height 17
click at [791, 707] on div "Display All Rows" at bounding box center [824, 712] width 115 height 14
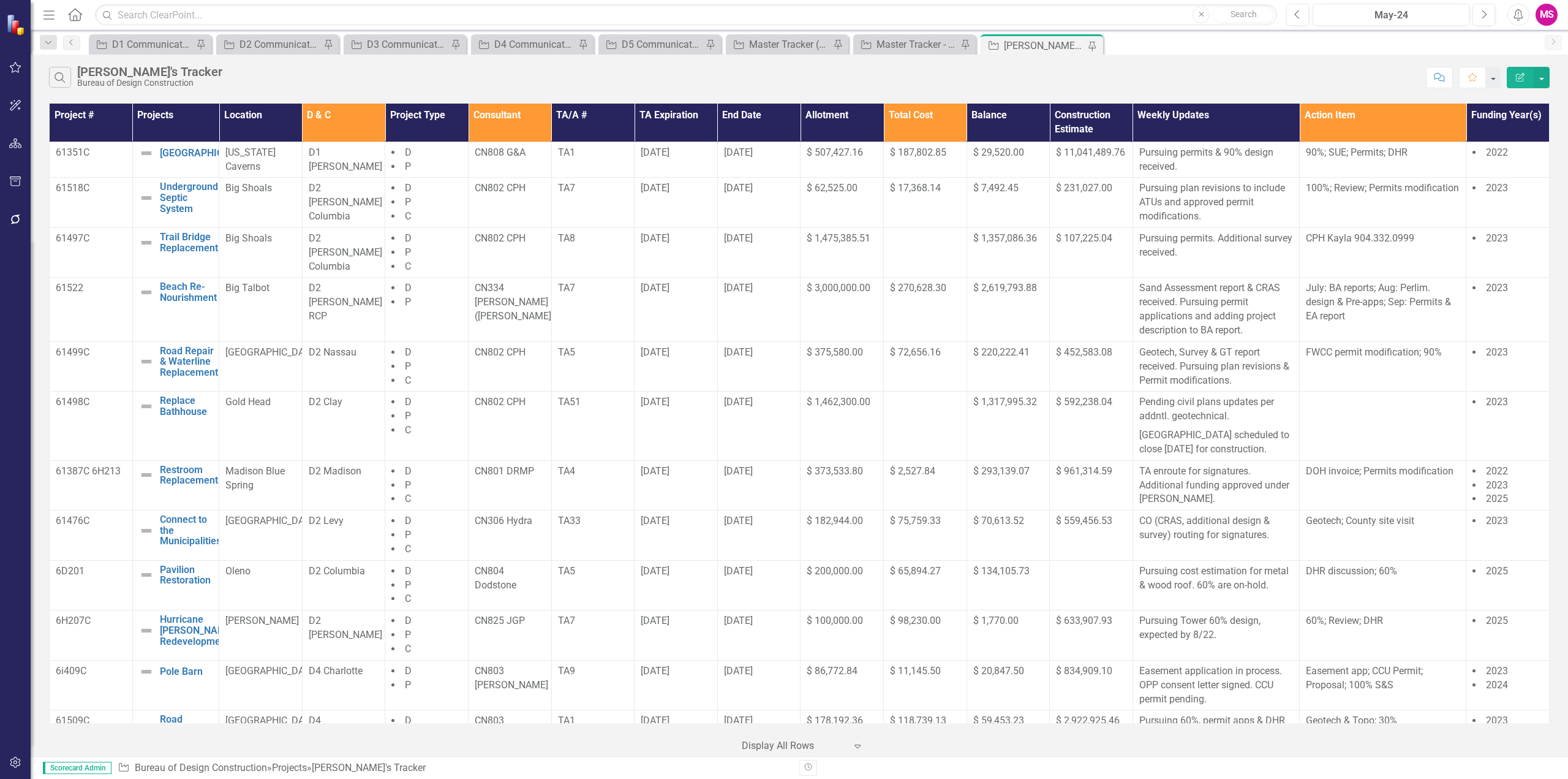
click at [520, 116] on th "Consultant" at bounding box center [510, 122] width 84 height 38
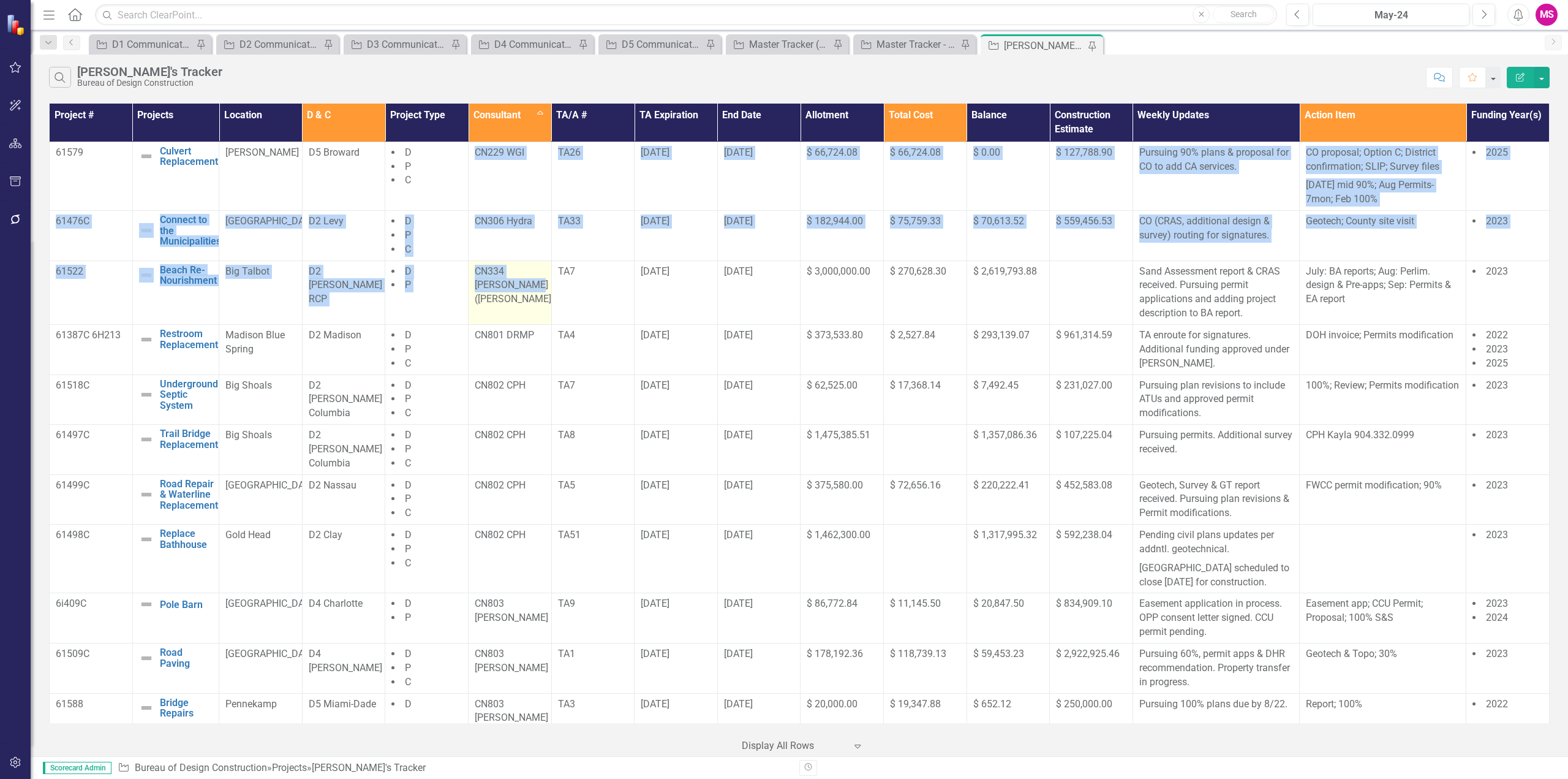
drag, startPoint x: 471, startPoint y: 152, endPoint x: 527, endPoint y: 270, distance: 130.6
click at [531, 295] on tbody "61579 Culvert Replacement Edit Edit Project Link Open Element [PERSON_NAME] D5 …" at bounding box center [800, 769] width 1500 height 1256
click at [492, 173] on td "CN229 WGI" at bounding box center [510, 175] width 84 height 68
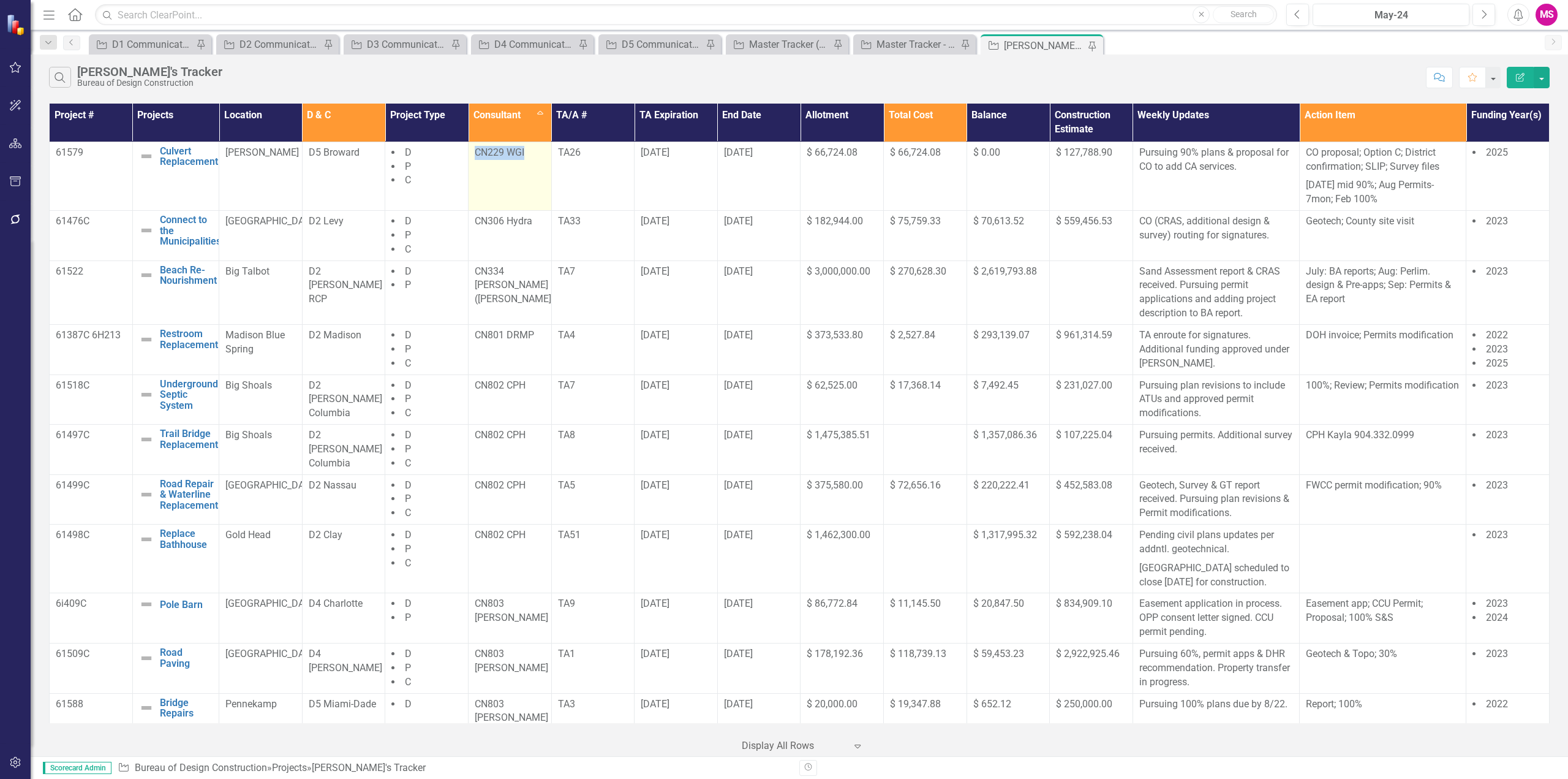
drag, startPoint x: 469, startPoint y: 149, endPoint x: 537, endPoint y: 155, distance: 68.3
click at [537, 155] on td "CN229 WGI" at bounding box center [510, 175] width 84 height 68
copy p "CN229 WGI"
drag, startPoint x: 56, startPoint y: 158, endPoint x: 298, endPoint y: 173, distance: 242.5
click at [299, 173] on tr "61579 Culvert Replacement Edit Edit Project Link Open Element [PERSON_NAME] D5 …" at bounding box center [800, 175] width 1500 height 68
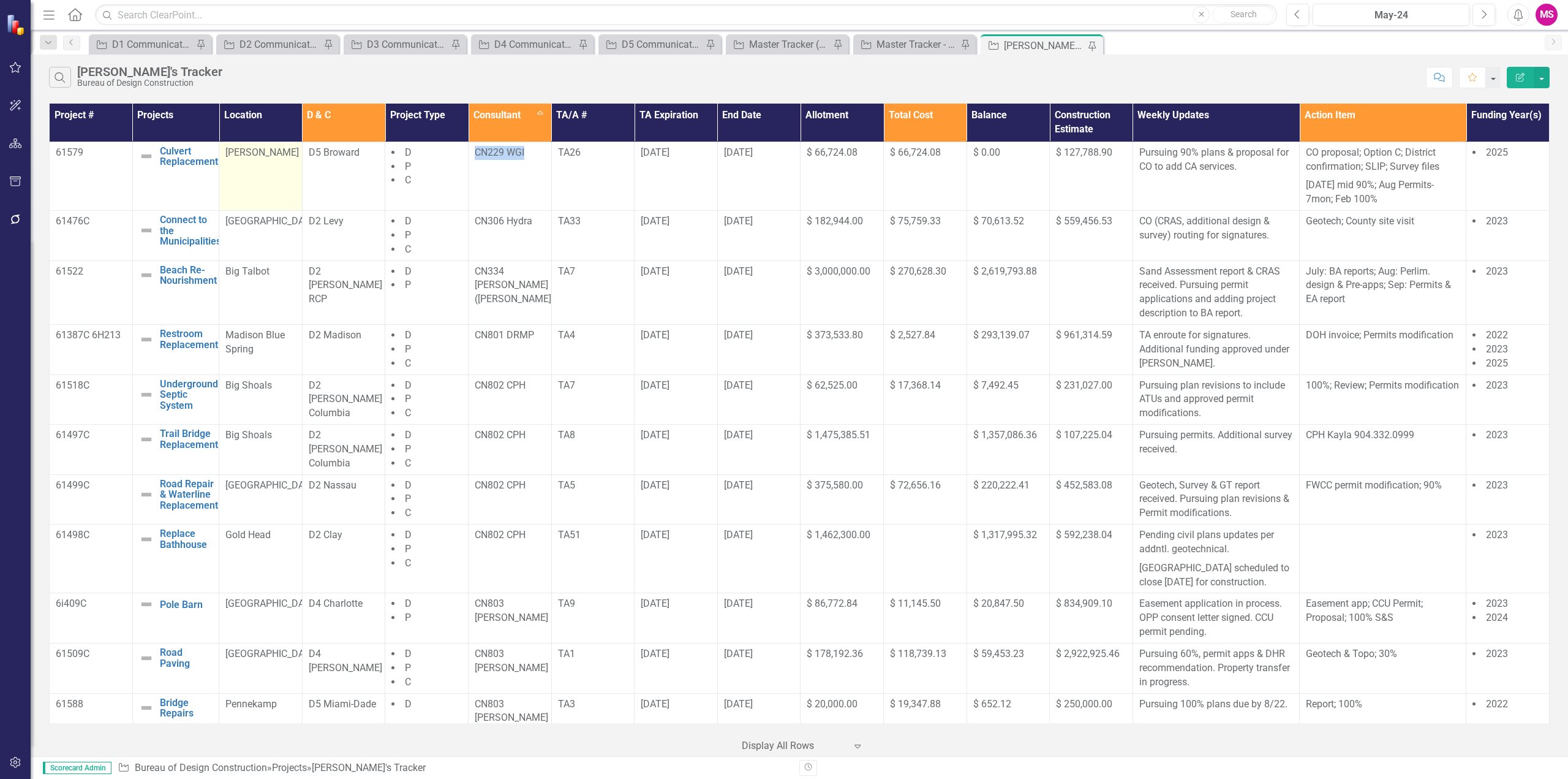
copy tr "61579 Culvert Replacement Edit Edit Project Link Open Element Mizell-Johnson"
click at [503, 183] on td "CN229 WGI" at bounding box center [510, 175] width 84 height 68
drag, startPoint x: 471, startPoint y: 216, endPoint x: 535, endPoint y: 226, distance: 64.8
click at [535, 226] on td "CN306 Hydra" at bounding box center [510, 236] width 84 height 50
copy p "CN306 Hydra"
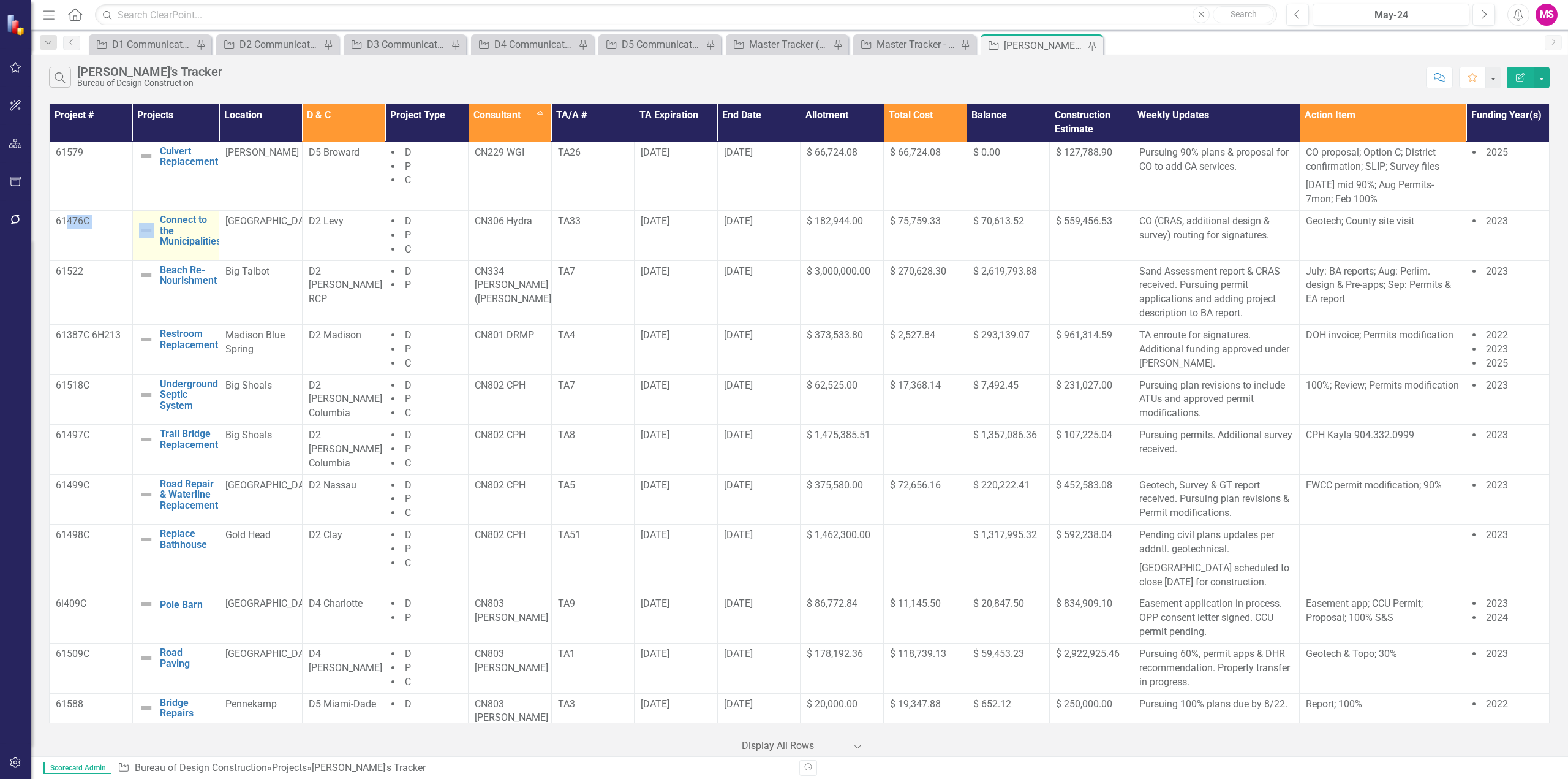
drag, startPoint x: 68, startPoint y: 221, endPoint x: 154, endPoint y: 232, distance: 86.7
click at [154, 232] on tr "61476C Connect to the Municipalities Edit Edit Project Link Open Element Manate…" at bounding box center [800, 236] width 1500 height 50
click at [99, 245] on td "61476C" at bounding box center [92, 236] width 84 height 50
drag, startPoint x: 51, startPoint y: 220, endPoint x: 274, endPoint y: 241, distance: 224.0
click at [274, 241] on tr "61476C Connect to the Municipalities Edit Edit Project Link Open Element Manate…" at bounding box center [800, 236] width 1500 height 50
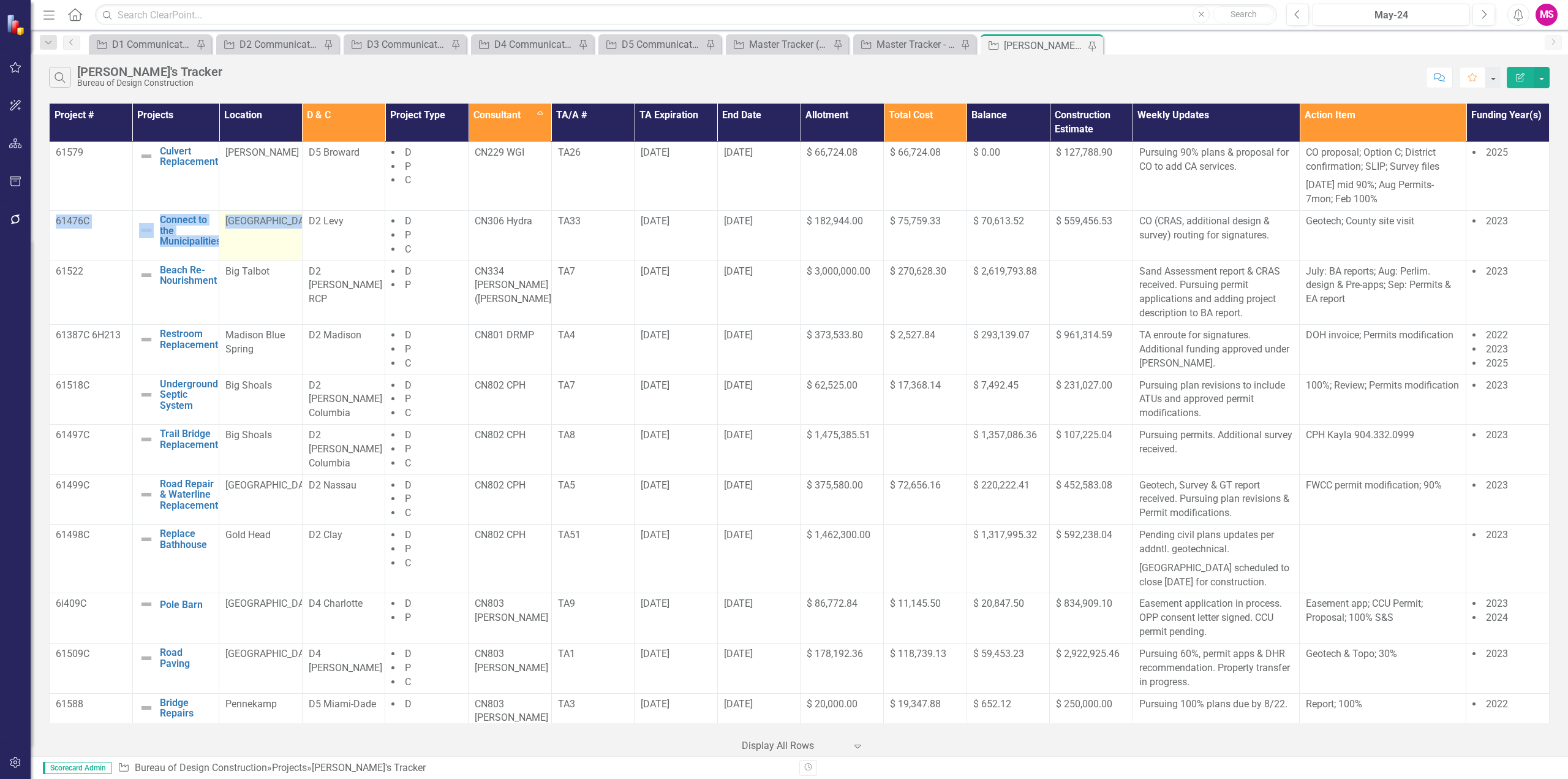
copy tr "61476C Connect to the Municipalities Edit Edit Project Link Open Element Manate…"
click at [494, 289] on p "CN334 [PERSON_NAME] ([PERSON_NAME])" at bounding box center [510, 286] width 71 height 43
drag, startPoint x: 469, startPoint y: 268, endPoint x: 528, endPoint y: 290, distance: 63.0
click at [528, 290] on td "CN334 [PERSON_NAME] ([PERSON_NAME])" at bounding box center [510, 292] width 84 height 64
copy p "CN334 [PERSON_NAME] ([PERSON_NAME])"
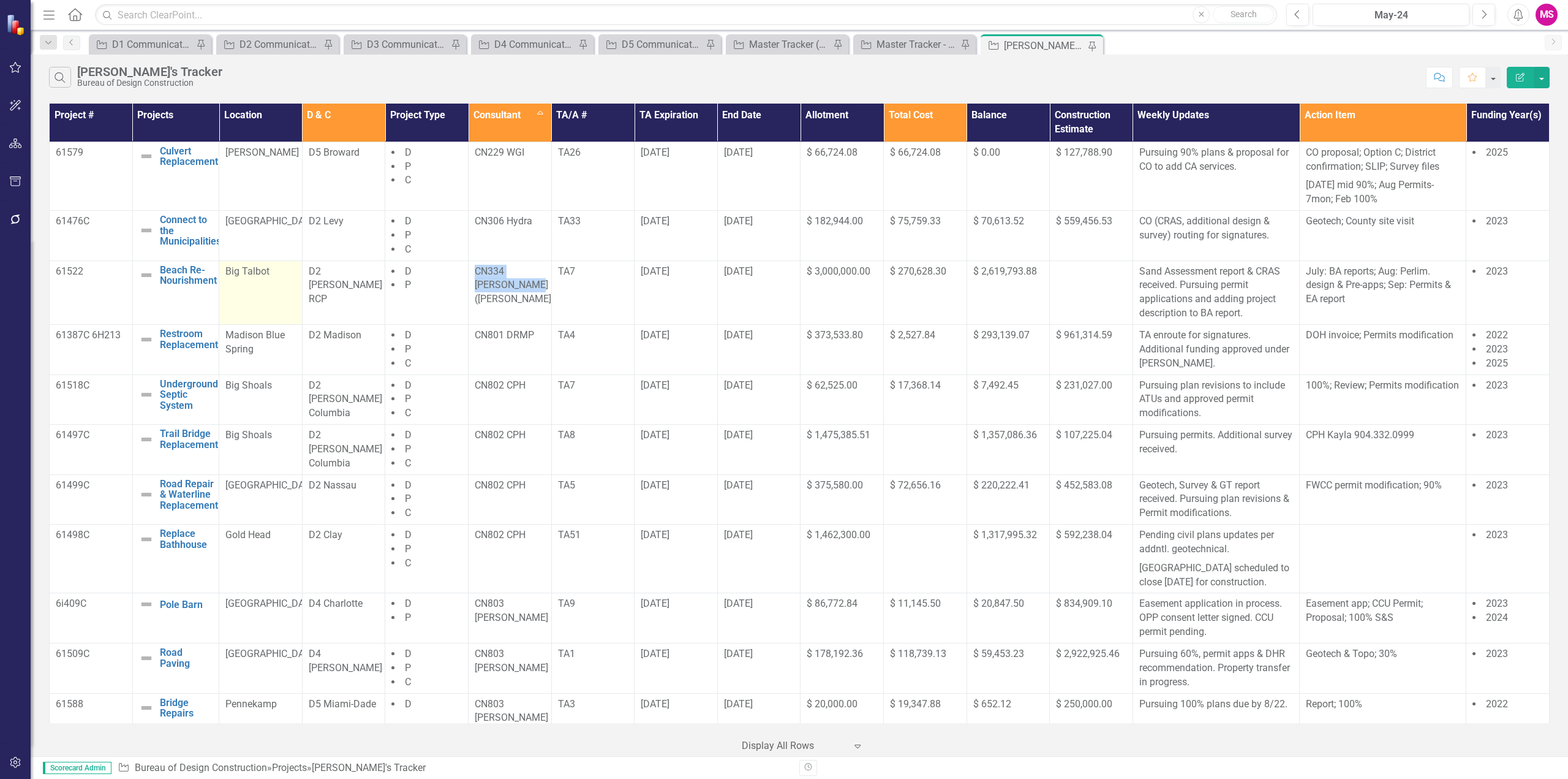
drag, startPoint x: 56, startPoint y: 282, endPoint x: 294, endPoint y: 287, distance: 238.1
click at [294, 287] on tr "61522 Beach Re-Nourishment Edit Edit Project Link Open Element Big Talbot D2 [P…" at bounding box center [800, 292] width 1500 height 64
copy tr "61522 Beach Re-Nourishment Edit Edit Project Link Open Element Big Talbot"
click at [512, 346] on td "CN801 DRMP" at bounding box center [510, 349] width 84 height 50
drag, startPoint x: 471, startPoint y: 332, endPoint x: 548, endPoint y: 341, distance: 77.5
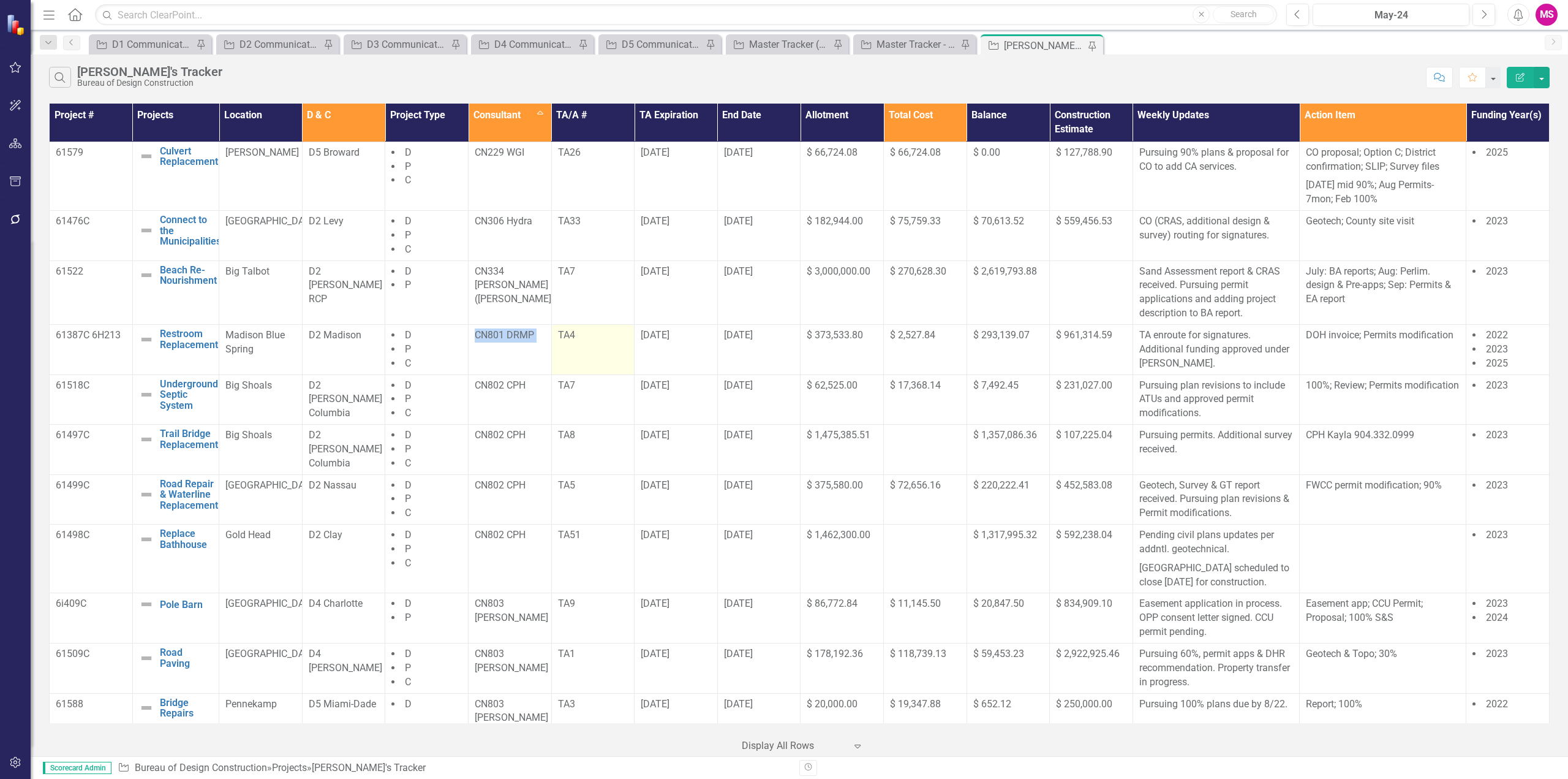
click at [548, 341] on tr "61387C 6H213 Restroom Replacement Edit Edit Project Link Open Element Madison B…" at bounding box center [800, 349] width 1500 height 50
copy p "CN801 DRMP"
drag, startPoint x: 57, startPoint y: 345, endPoint x: 299, endPoint y: 363, distance: 242.7
click at [299, 363] on tr "61387C 6H213 Restroom Replacement Edit Edit Project Link Open Element Madison B…" at bounding box center [800, 349] width 1500 height 50
copy tr "61387C 6H213 Restroom Replacement Edit Edit Project Link Open Element Madison B…"
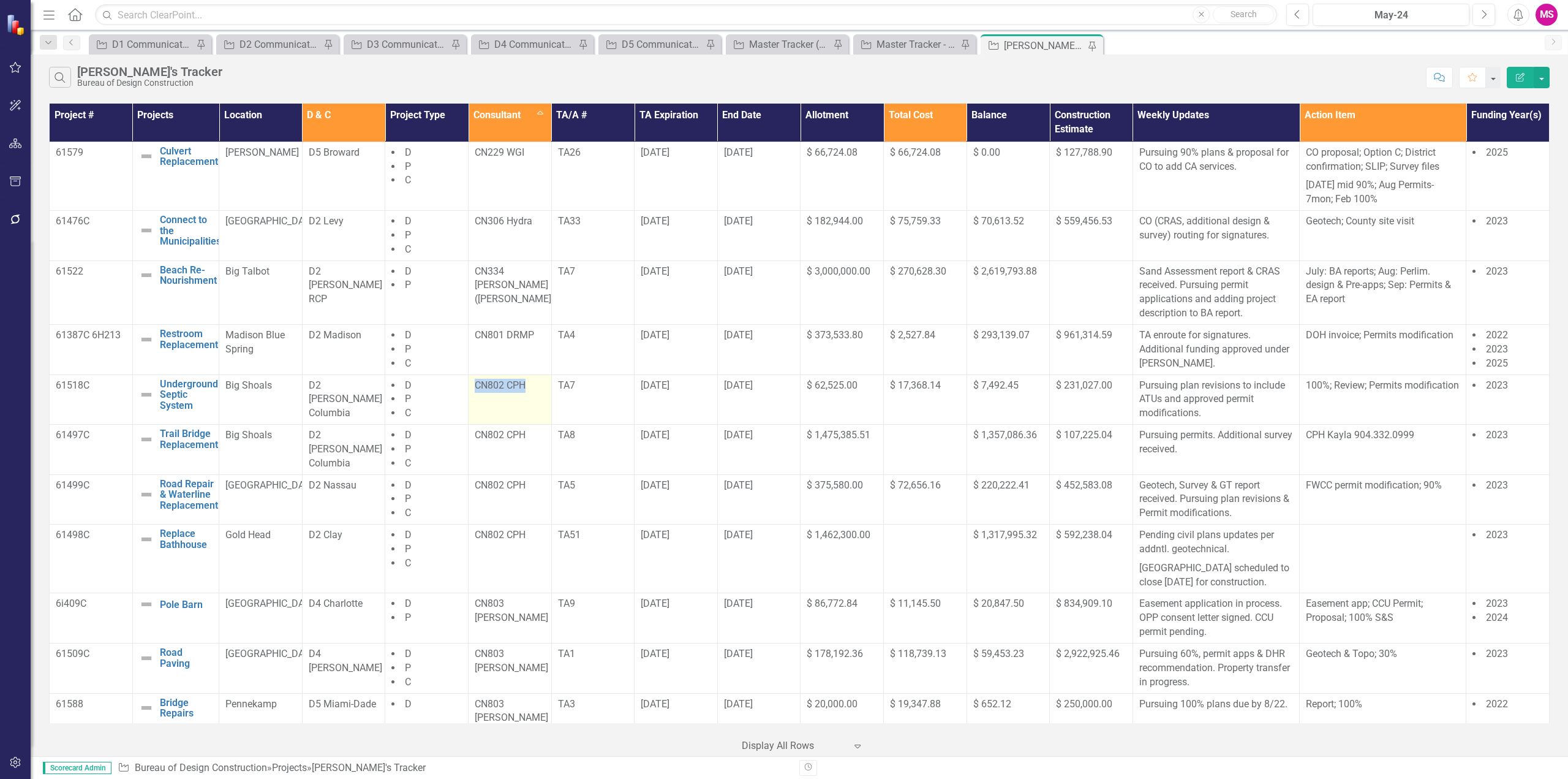
drag, startPoint x: 471, startPoint y: 384, endPoint x: 537, endPoint y: 394, distance: 66.8
click at [537, 394] on td "CN802 CPH" at bounding box center [510, 399] width 84 height 50
copy p "CN802 CPH"
drag, startPoint x: 57, startPoint y: 390, endPoint x: 272, endPoint y: 403, distance: 215.4
click at [272, 403] on tr "61518C Underground Septic System Edit Edit Project Link Open Element Big Shoals…" at bounding box center [800, 399] width 1500 height 50
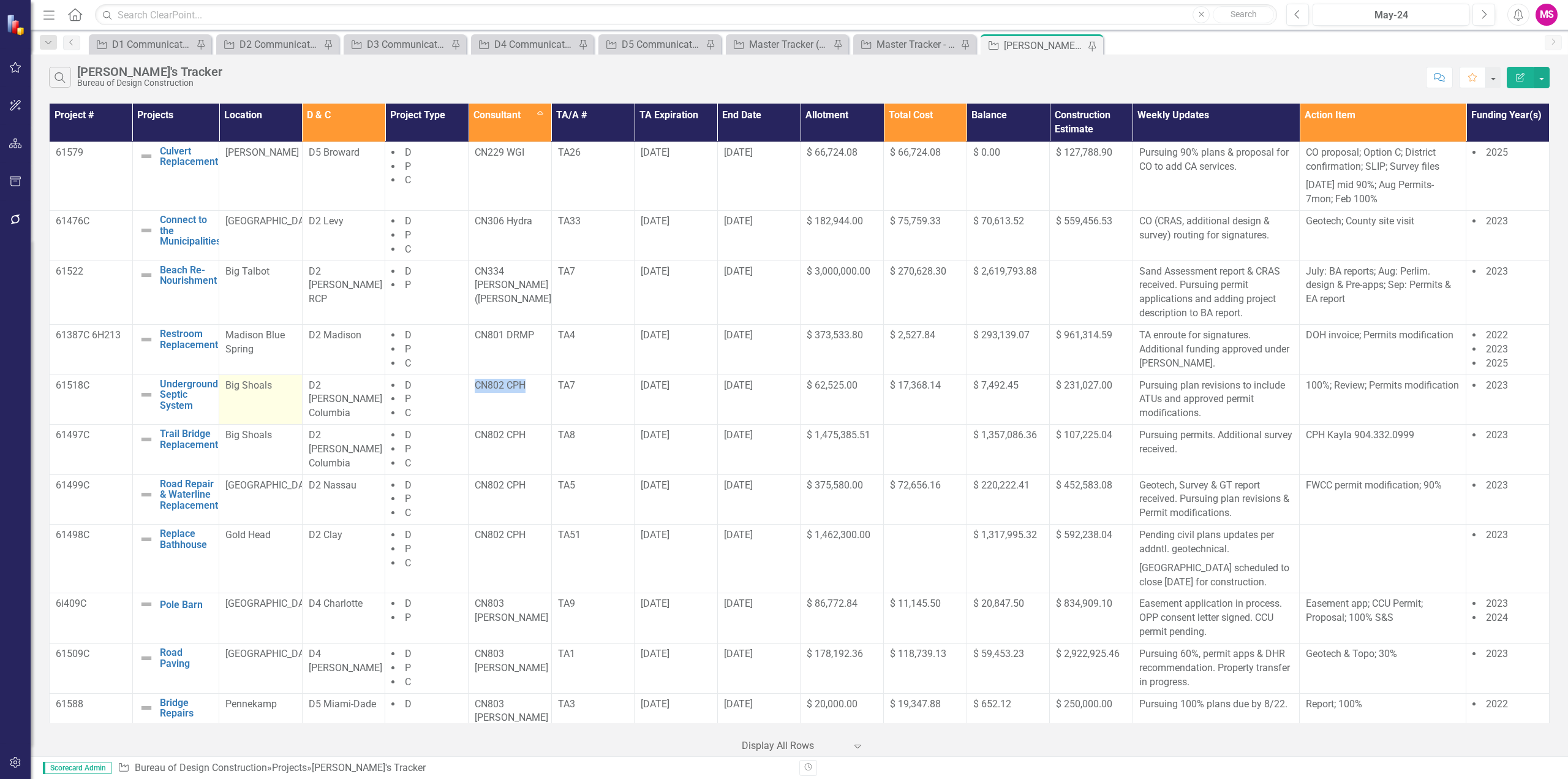
copy tr "61518C Underground Septic System Edit Edit Project Link Open Element Big Shoals"
drag, startPoint x: 49, startPoint y: 433, endPoint x: 284, endPoint y: 444, distance: 235.3
click at [285, 447] on tr "61497C Trail Bridge Replacement Edit Edit Project Link Open Element Big Shoals …" at bounding box center [800, 450] width 1500 height 50
drag, startPoint x: 54, startPoint y: 488, endPoint x: 280, endPoint y: 505, distance: 226.6
click at [280, 505] on tr "61499C Road Repair & Waterline Replacement Edit Edit Project Link Open Element …" at bounding box center [800, 499] width 1500 height 50
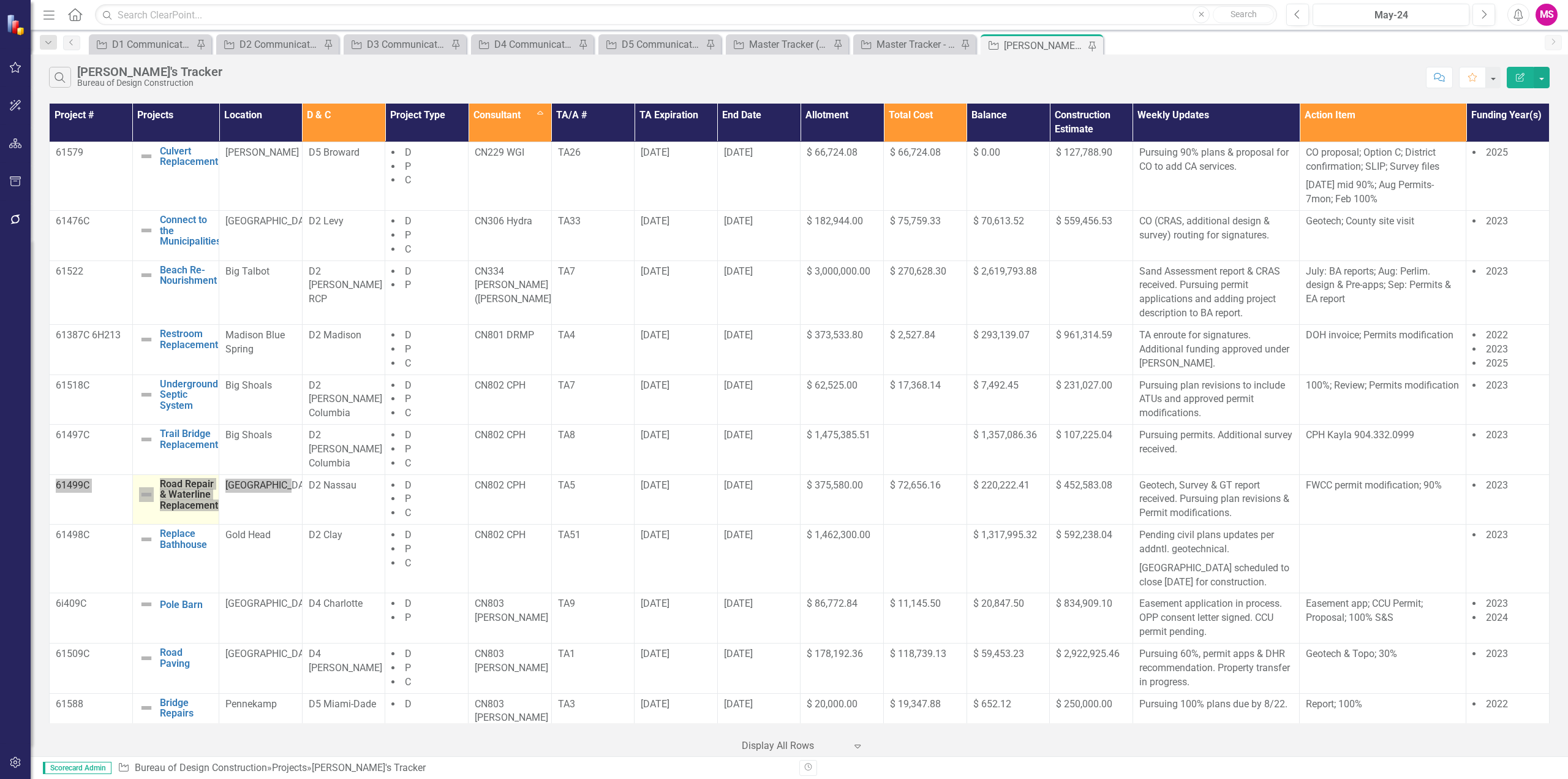
scroll to position [61, 0]
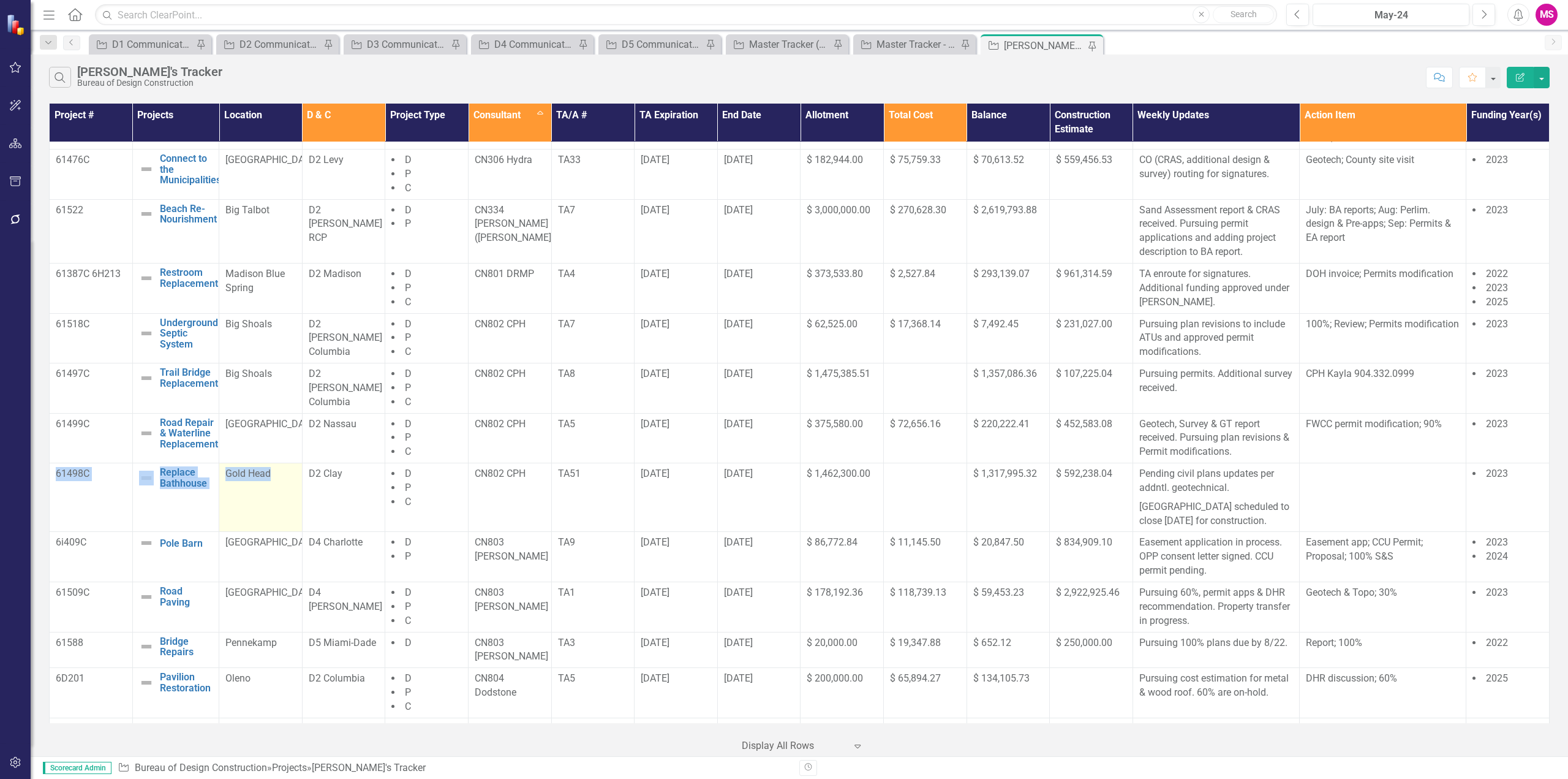
drag, startPoint x: 58, startPoint y: 482, endPoint x: 296, endPoint y: 486, distance: 238.0
click at [296, 486] on tr "61498C Replace Bathhouse Edit Edit Project Link Open Element Gold Head D2 Clay …" at bounding box center [800, 497] width 1500 height 68
drag, startPoint x: 461, startPoint y: 558, endPoint x: 544, endPoint y: 566, distance: 83.4
click at [545, 566] on tr "6i409C Pole Barn Edit Edit Project Link Open Element Charlotte Harbor D4 Charlo…" at bounding box center [800, 557] width 1500 height 50
click at [535, 568] on td "CN803 [PERSON_NAME]" at bounding box center [510, 557] width 84 height 50
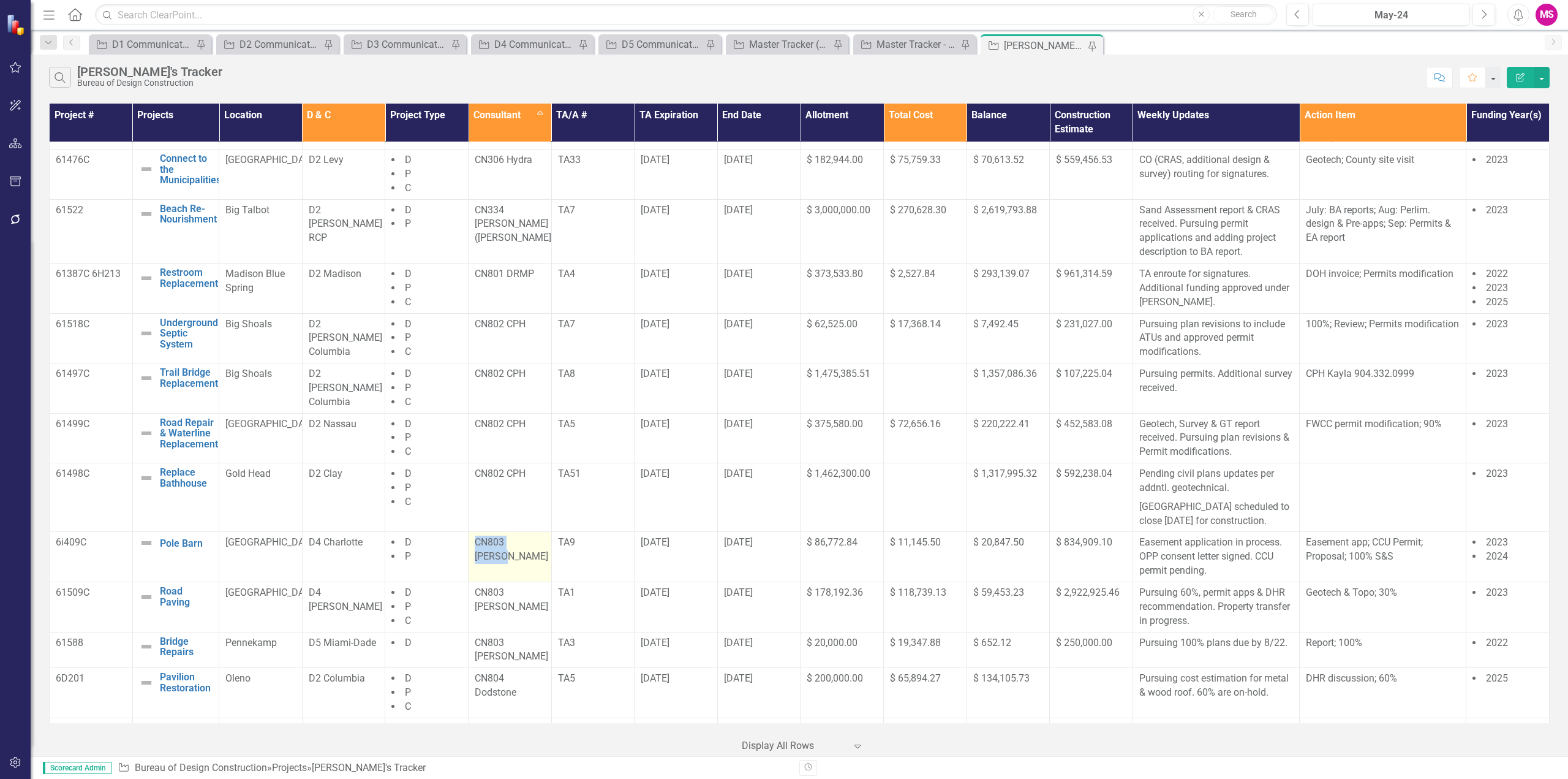
drag, startPoint x: 471, startPoint y: 555, endPoint x: 542, endPoint y: 561, distance: 71.3
click at [542, 561] on td "CN803 [PERSON_NAME]" at bounding box center [510, 557] width 84 height 50
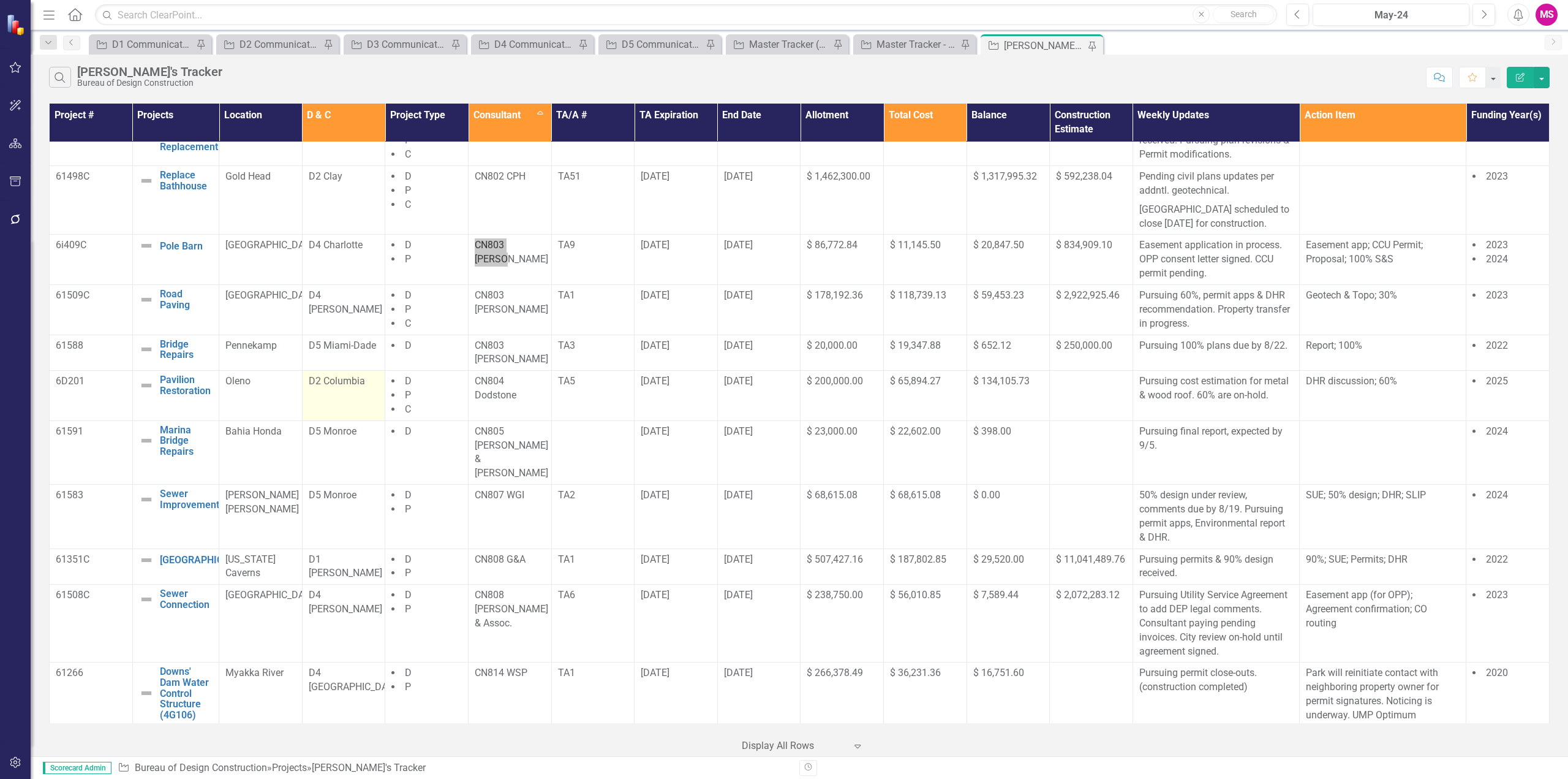
scroll to position [368, 0]
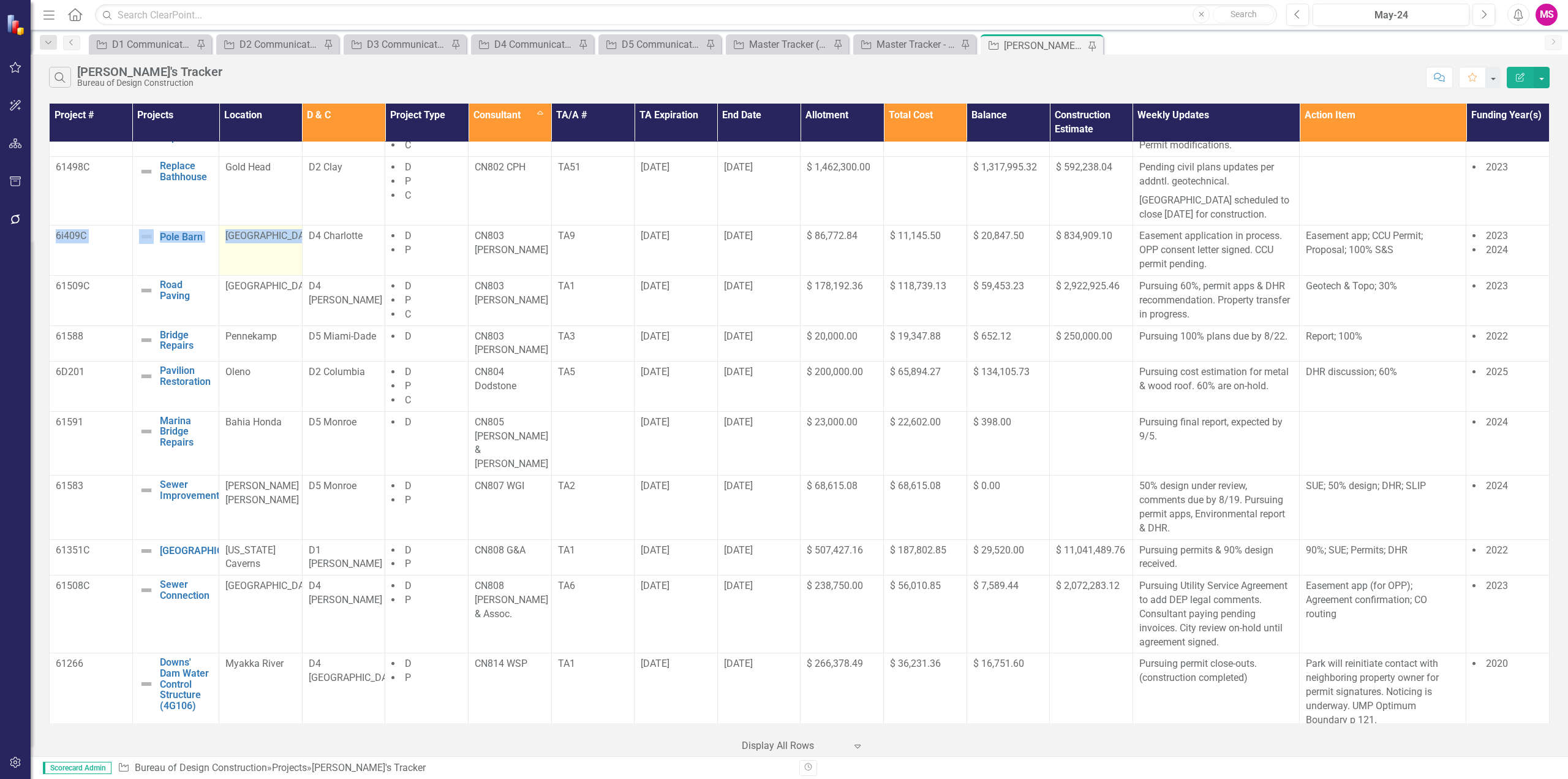
drag, startPoint x: 56, startPoint y: 261, endPoint x: 267, endPoint y: 271, distance: 211.2
click at [267, 271] on tr "6i409C Pole Barn Edit Edit Project Link Open Element Charlotte Harbor D4 Charlo…" at bounding box center [800, 250] width 1500 height 50
drag, startPoint x: 57, startPoint y: 303, endPoint x: 307, endPoint y: 315, distance: 250.3
click at [307, 315] on tr "61509C Road Paving Edit Edit Project Link Open Element Gasparilla Island D4 Lee…" at bounding box center [800, 301] width 1500 height 50
drag, startPoint x: 60, startPoint y: 350, endPoint x: 280, endPoint y: 363, distance: 220.4
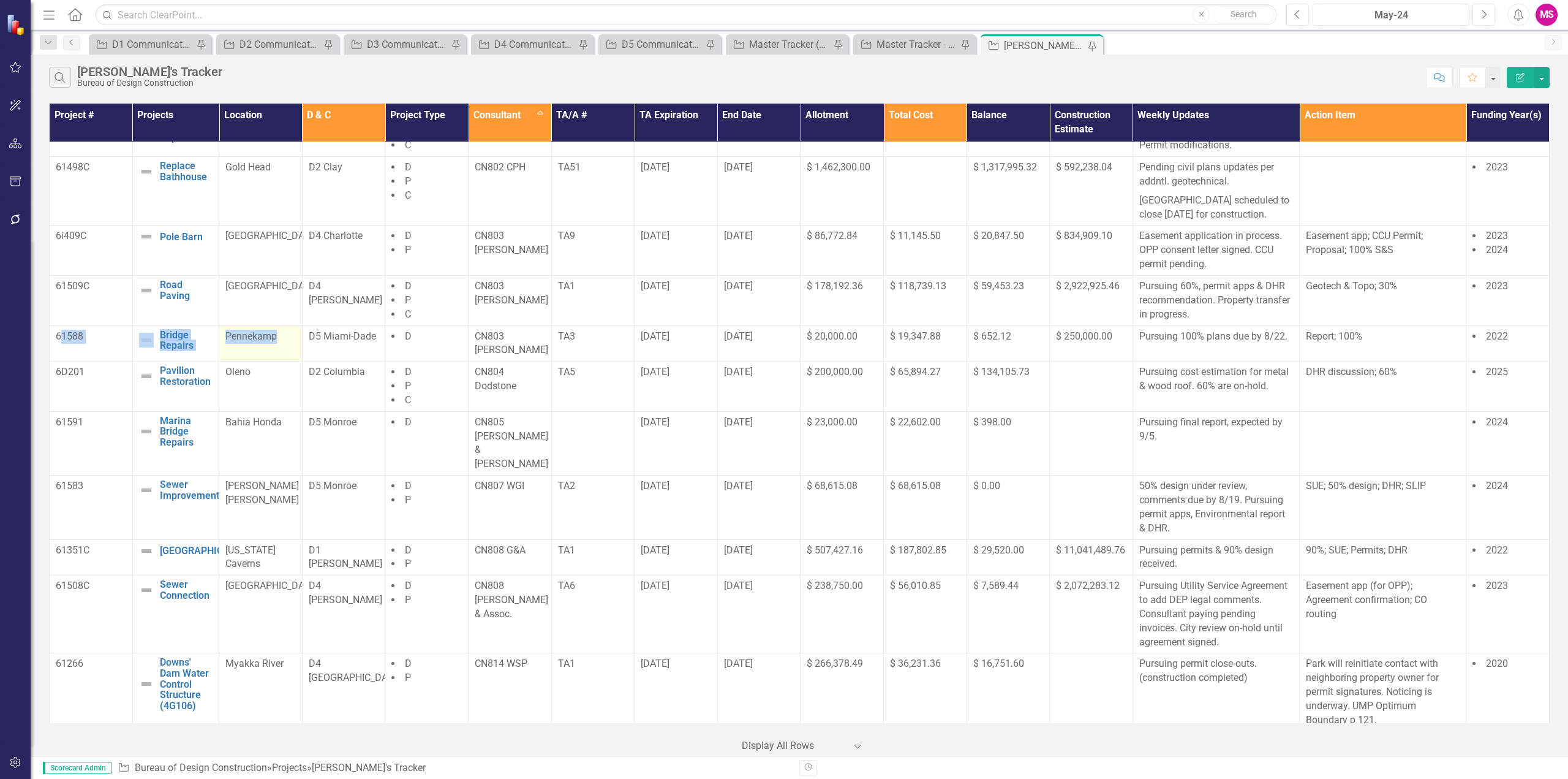
click at [280, 361] on tr "61588 Bridge Repairs Edit Edit Project Link Open Element Pennekamp D5 Miami-Dad…" at bounding box center [800, 343] width 1500 height 36
click at [65, 361] on td "61588" at bounding box center [92, 343] width 84 height 36
drag, startPoint x: 56, startPoint y: 348, endPoint x: 283, endPoint y: 353, distance: 227.1
click at [283, 353] on tr "61588 Bridge Repairs Edit Edit Project Link Open Element Pennekamp D5 Miami-Dad…" at bounding box center [800, 343] width 1500 height 36
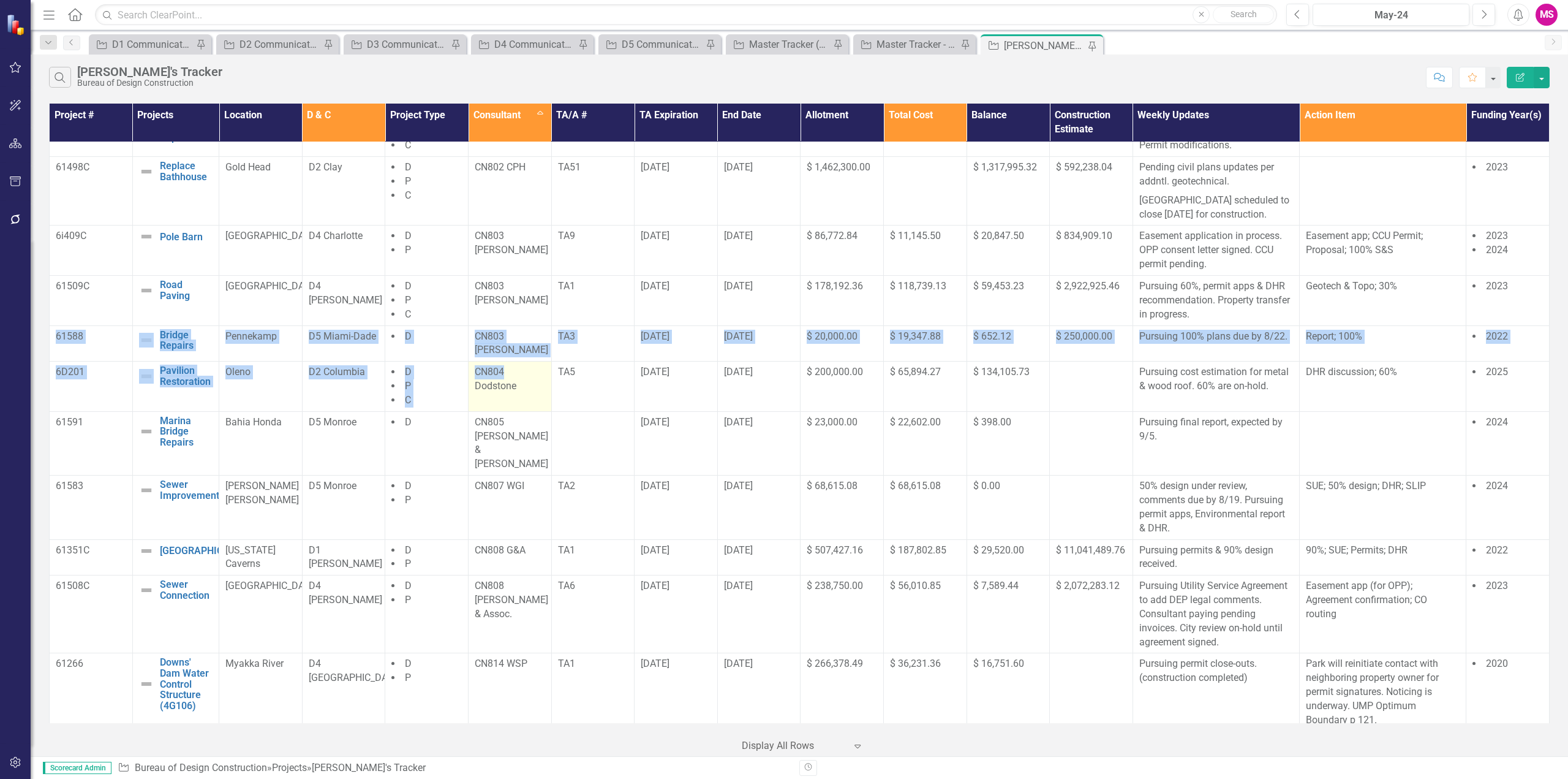
drag, startPoint x: 473, startPoint y: 377, endPoint x: 505, endPoint y: 383, distance: 32.6
click at [505, 383] on p "CN804 Dodstone" at bounding box center [510, 379] width 71 height 28
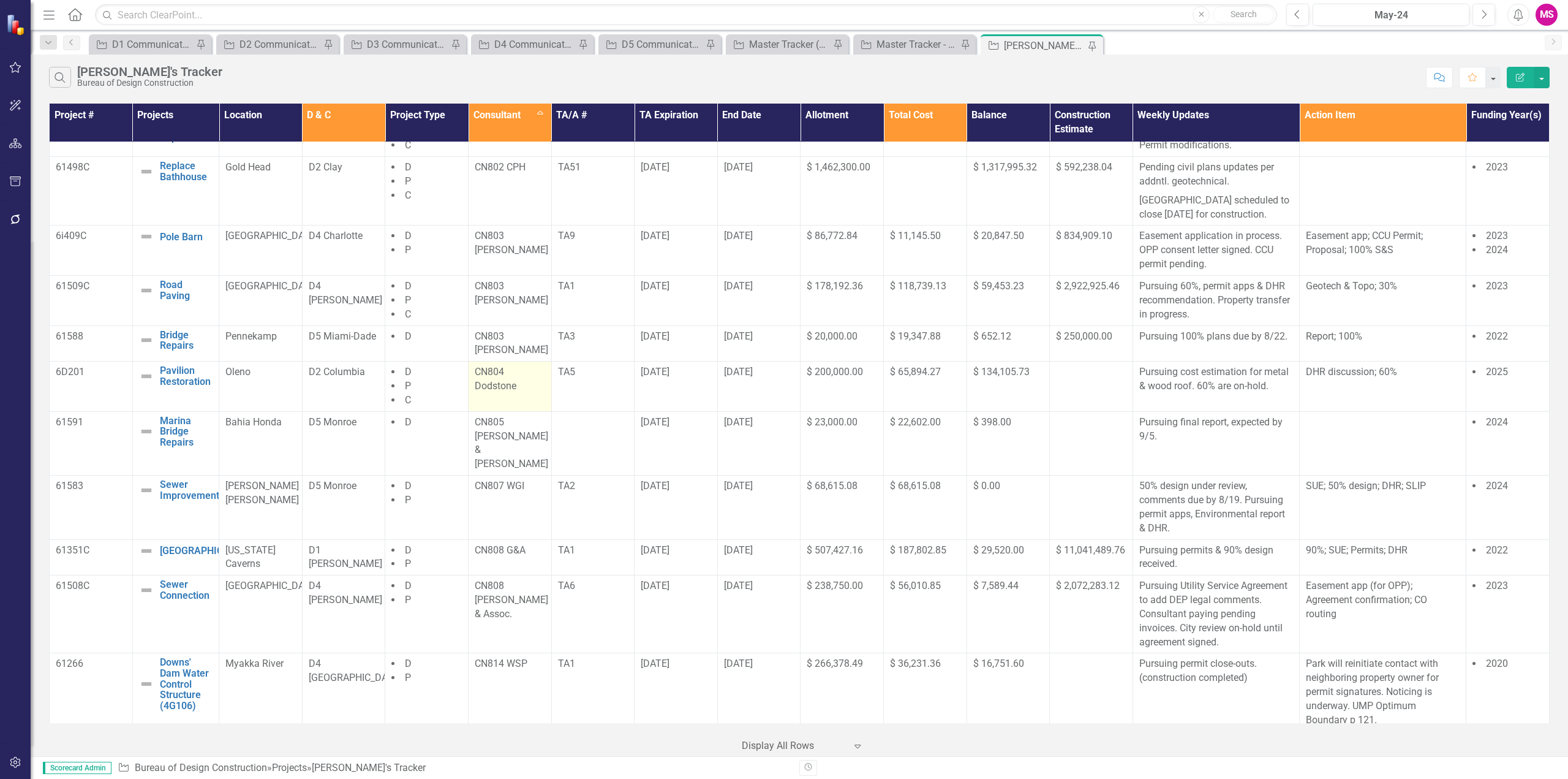
drag, startPoint x: 522, startPoint y: 390, endPoint x: 482, endPoint y: 393, distance: 40.1
click at [522, 390] on p "CN804 Dodstone" at bounding box center [510, 379] width 71 height 28
drag, startPoint x: 471, startPoint y: 381, endPoint x: 530, endPoint y: 400, distance: 62.0
click at [530, 400] on td "CN804 Dodstone" at bounding box center [510, 386] width 84 height 50
drag, startPoint x: 68, startPoint y: 379, endPoint x: 113, endPoint y: 385, distance: 45.4
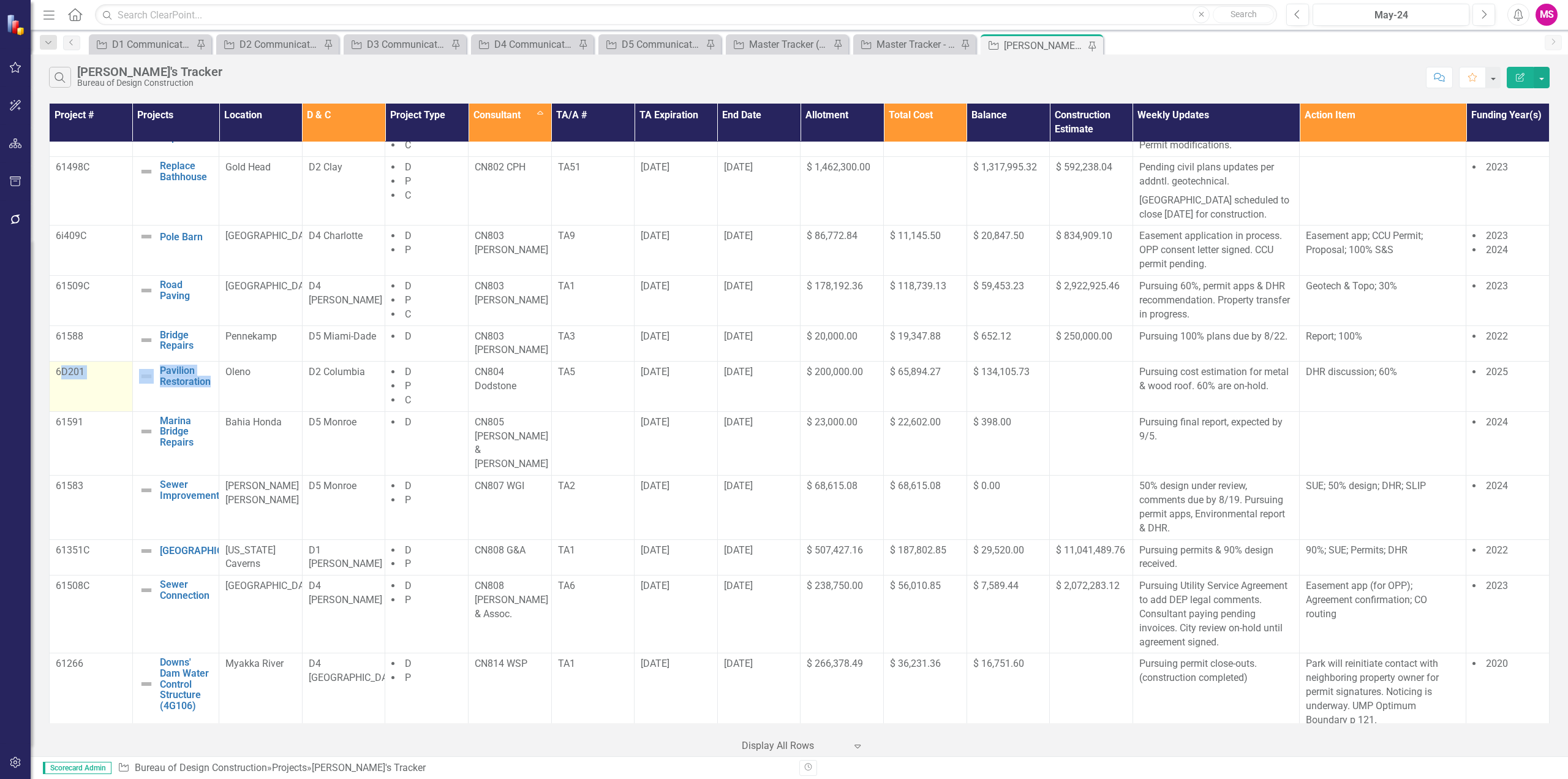
click at [218, 392] on tr "6D201 Pavilion Restoration Edit Edit Project Link Open Element Oleno D2 Columbi…" at bounding box center [800, 386] width 1500 height 50
drag, startPoint x: 52, startPoint y: 378, endPoint x: 274, endPoint y: 397, distance: 222.8
click at [274, 397] on tr "6D201 Pavilion Restoration Edit Edit Project Link Open Element Oleno D2 Columbi…" at bounding box center [800, 386] width 1500 height 50
drag, startPoint x: 475, startPoint y: 430, endPoint x: 523, endPoint y: 443, distance: 49.7
click at [523, 443] on p "CN805 [PERSON_NAME] & [PERSON_NAME]" at bounding box center [510, 443] width 71 height 56
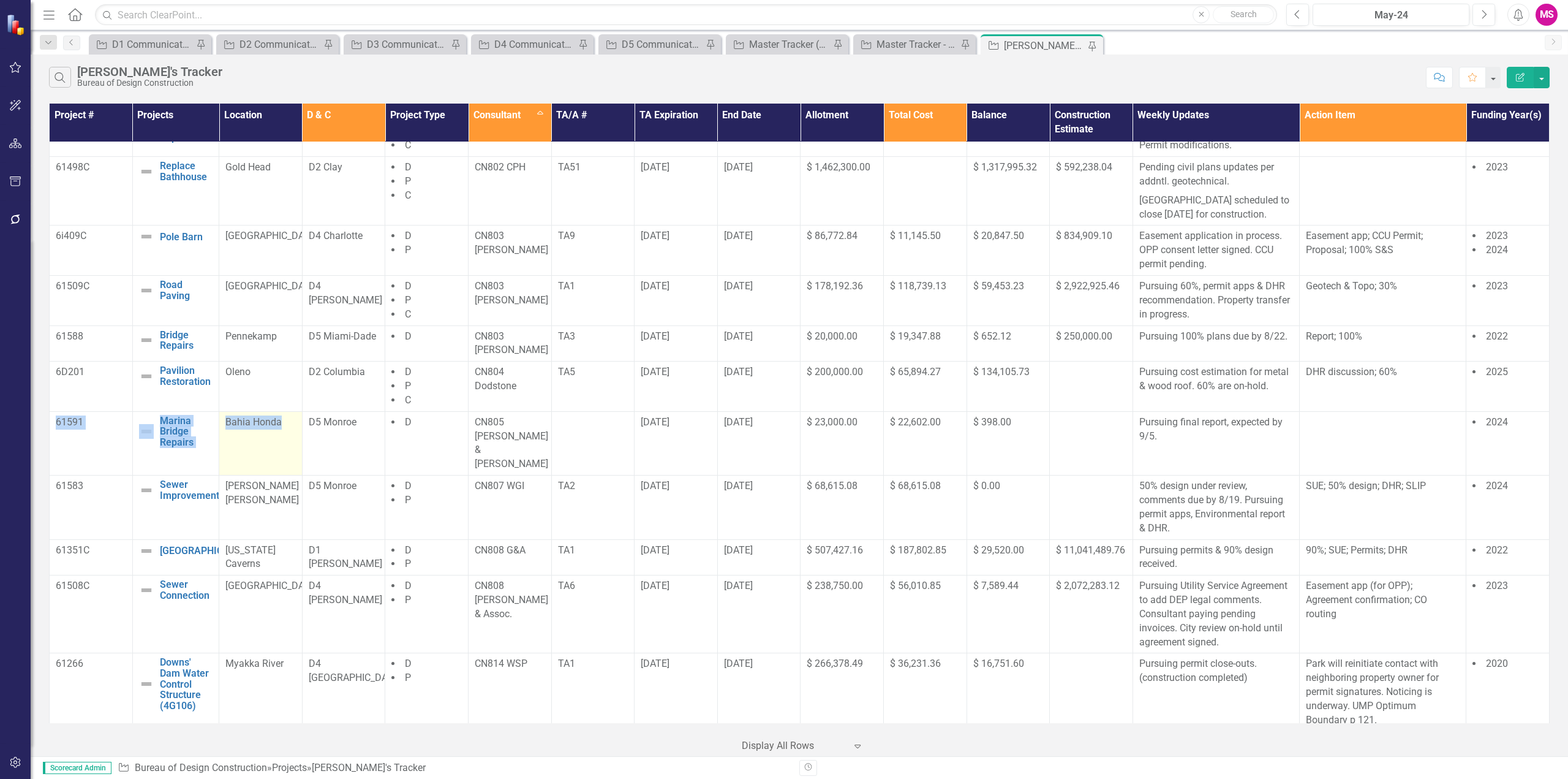
drag, startPoint x: 50, startPoint y: 429, endPoint x: 294, endPoint y: 448, distance: 244.7
click at [294, 448] on tr "61591 Marina Bridge Repairs Edit Edit Project Link Open Element Bahia Honda D5 …" at bounding box center [800, 443] width 1500 height 64
click at [358, 492] on td "D5 Monroe" at bounding box center [344, 507] width 84 height 64
drag, startPoint x: 471, startPoint y: 466, endPoint x: 534, endPoint y: 477, distance: 64.0
click at [534, 477] on td "CN807 WGI" at bounding box center [510, 507] width 84 height 64
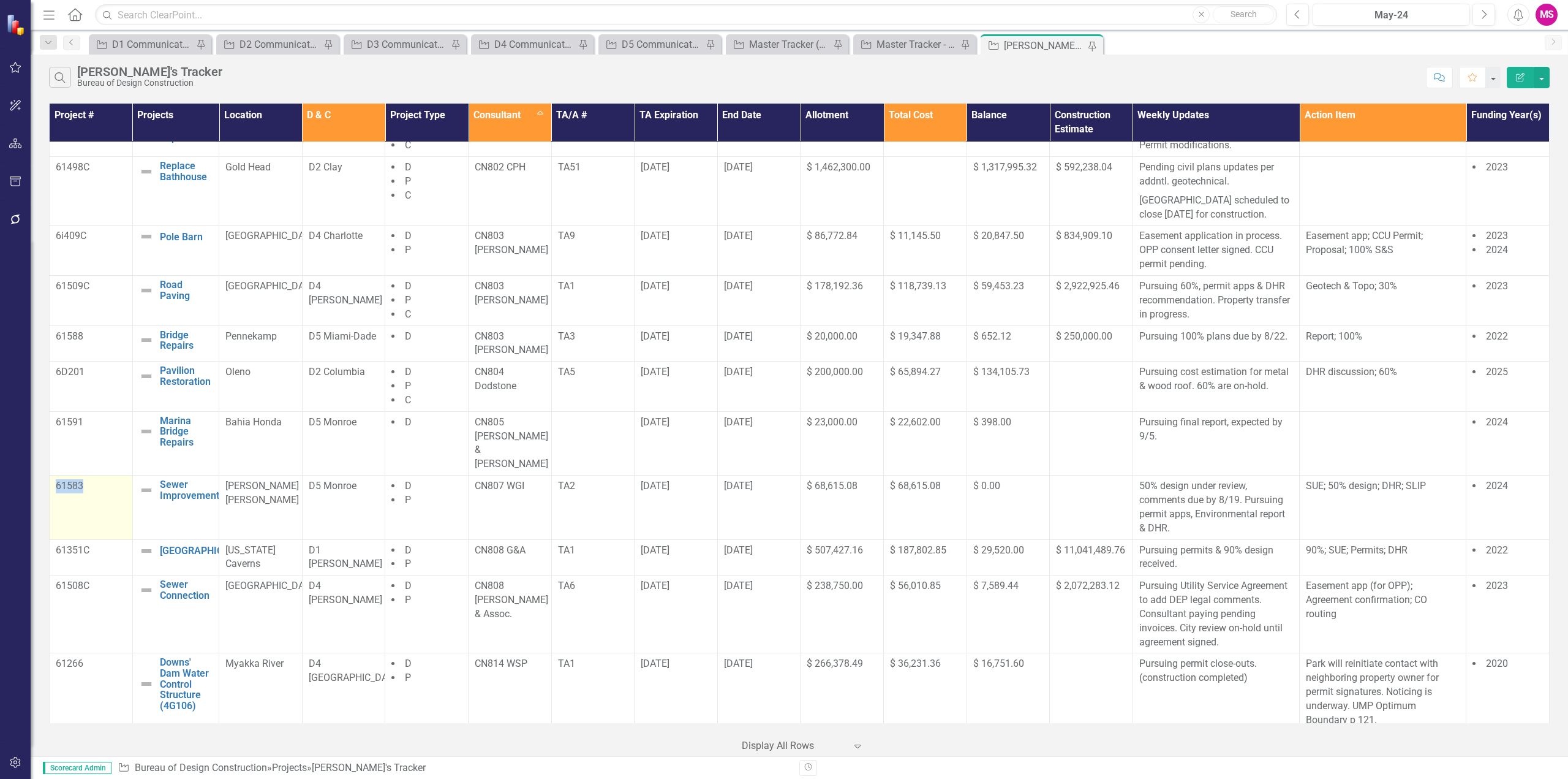
drag, startPoint x: 55, startPoint y: 476, endPoint x: 94, endPoint y: 479, distance: 39.1
click at [94, 479] on td "61583" at bounding box center [92, 507] width 84 height 64
drag, startPoint x: 278, startPoint y: 486, endPoint x: 158, endPoint y: 465, distance: 121.8
click at [158, 476] on tr "61583 Sewer Improvements Edit Edit Project Link Open Element Curry Hammock D5 M…" at bounding box center [800, 507] width 1500 height 64
drag, startPoint x: 471, startPoint y: 534, endPoint x: 545, endPoint y: 542, distance: 74.4
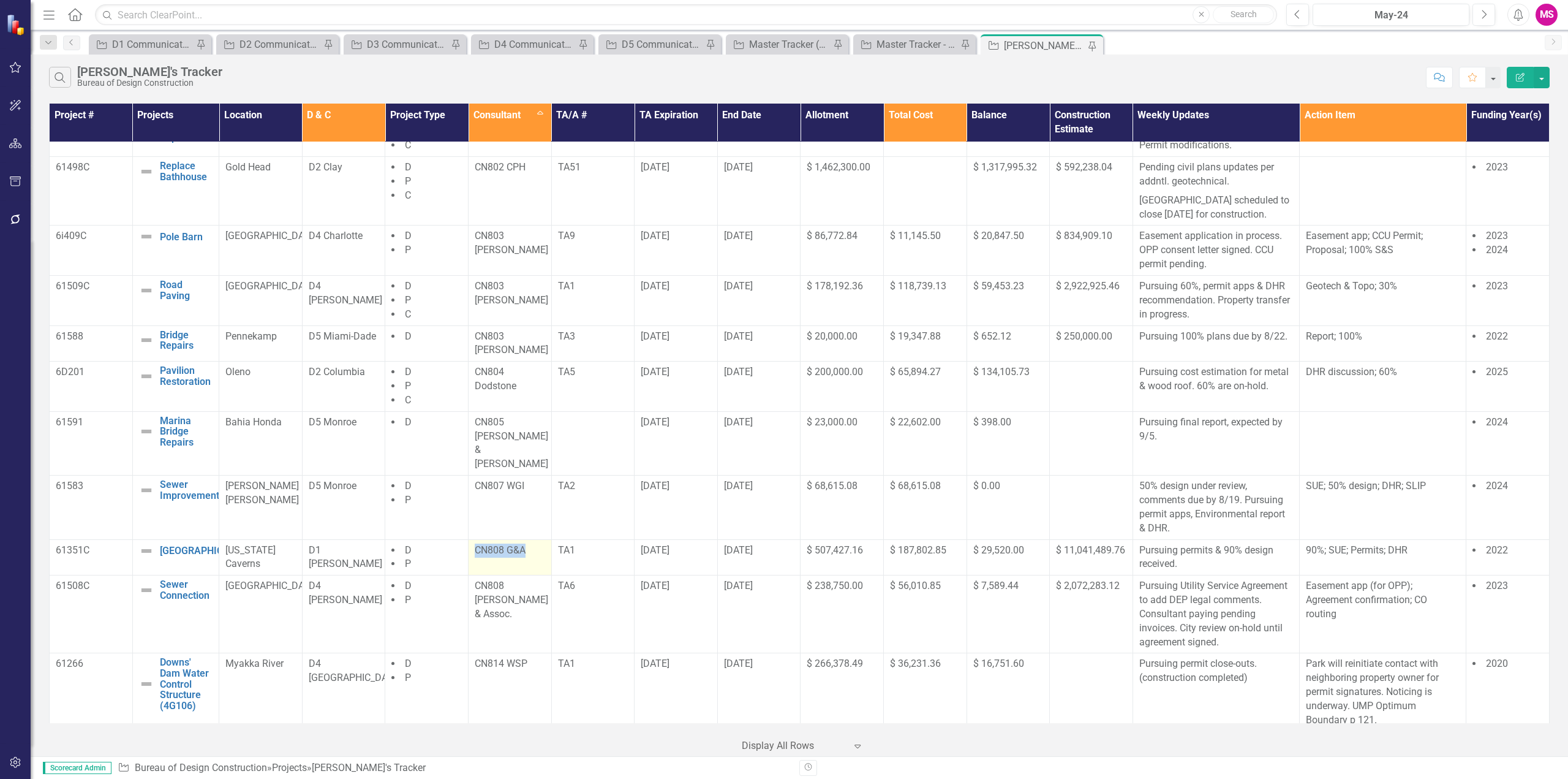
click at [545, 542] on td "CN808 G&A" at bounding box center [510, 557] width 84 height 36
drag, startPoint x: 67, startPoint y: 533, endPoint x: 113, endPoint y: 546, distance: 47.8
click at [93, 543] on p "61351C" at bounding box center [91, 550] width 71 height 14
click at [109, 543] on div "61351C" at bounding box center [91, 550] width 71 height 14
drag, startPoint x: 55, startPoint y: 532, endPoint x: 109, endPoint y: 543, distance: 55.1
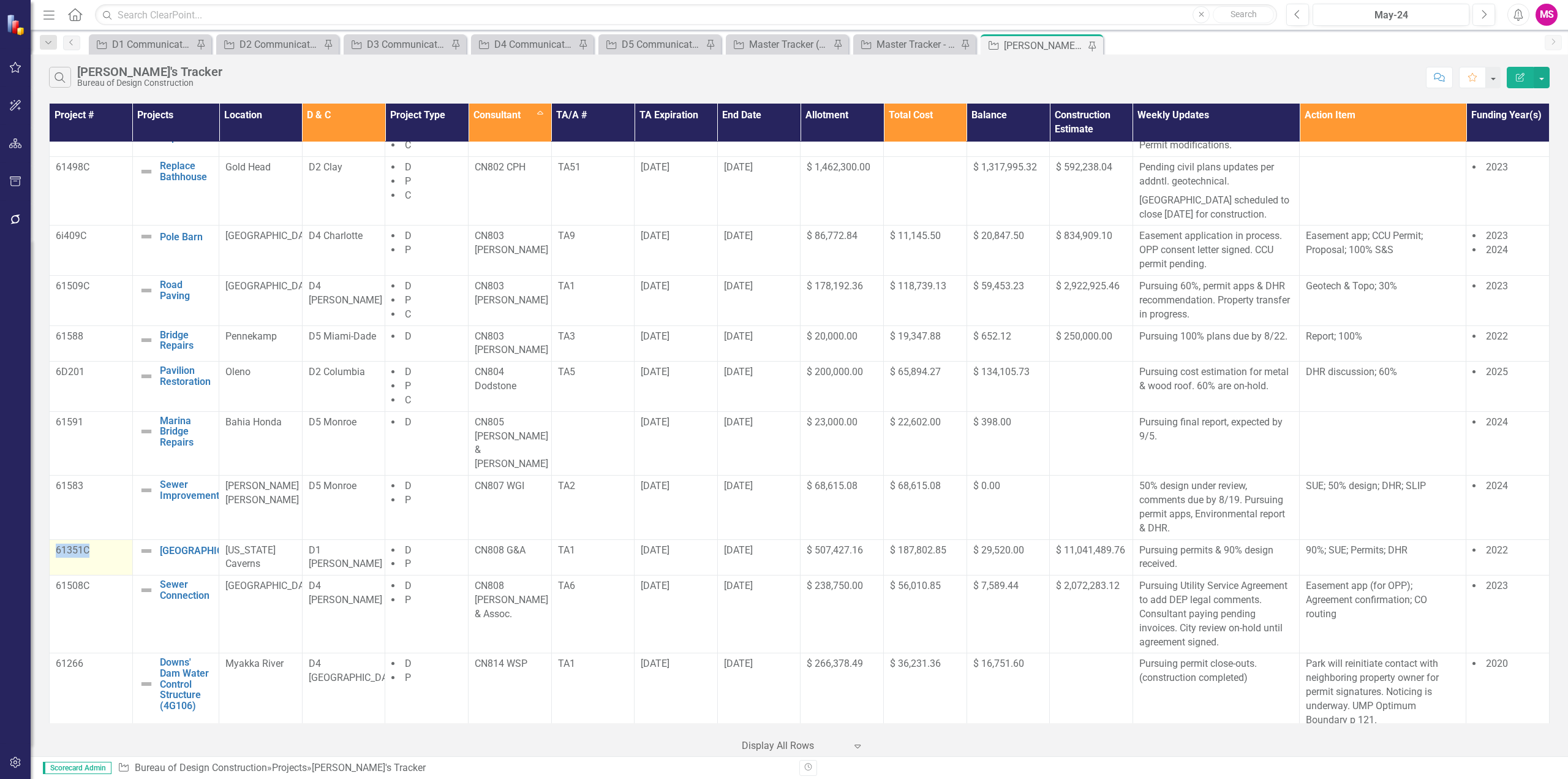
click at [109, 543] on td "61351C" at bounding box center [92, 557] width 84 height 36
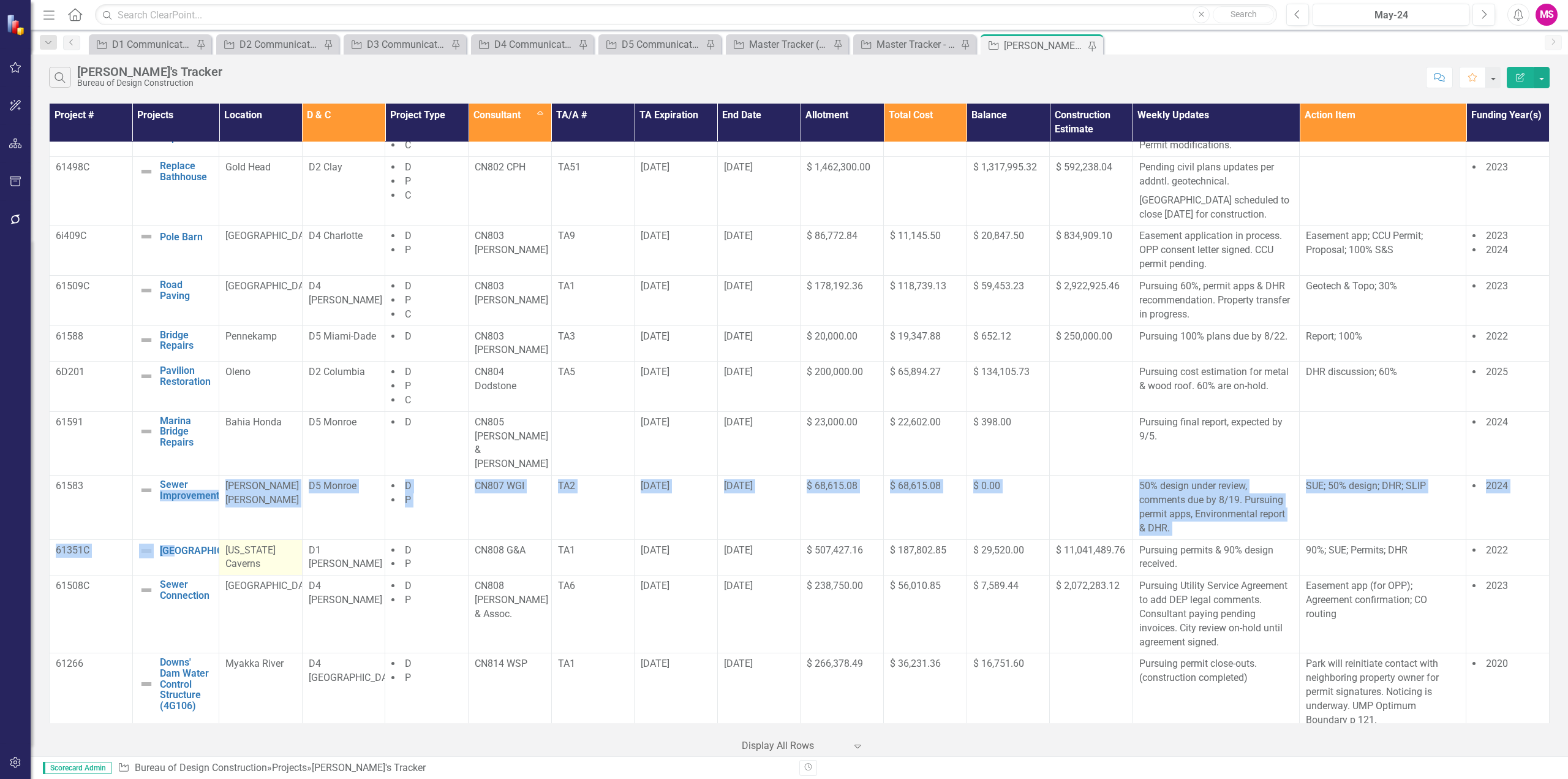
drag, startPoint x: 153, startPoint y: 522, endPoint x: 268, endPoint y: 538, distance: 116.1
click at [216, 530] on tbody "61579 Culvert Replacement Edit Edit Project Link Open Element [PERSON_NAME] D5 …" at bounding box center [800, 402] width 1500 height 1256
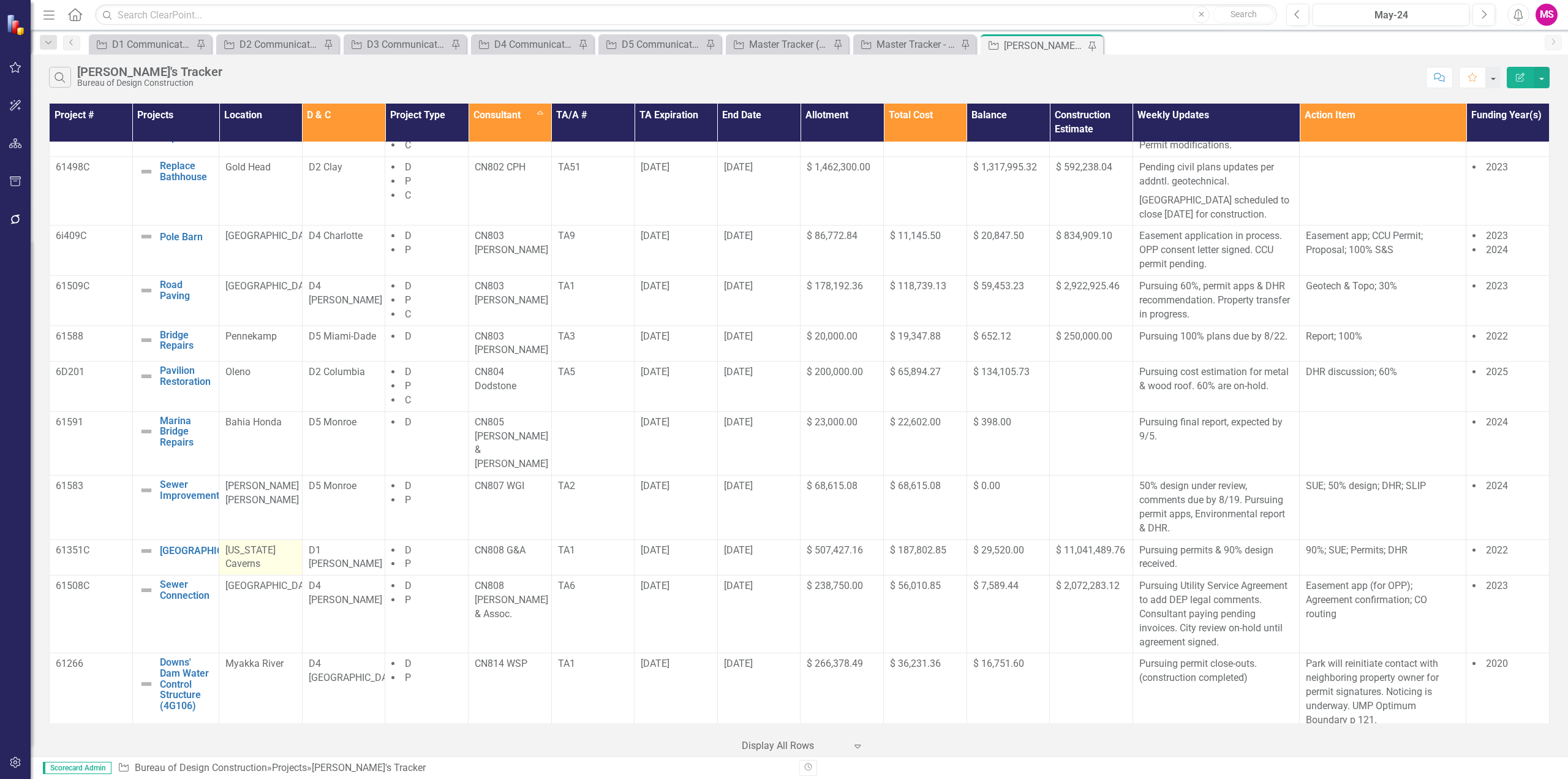
drag, startPoint x: 278, startPoint y: 538, endPoint x: 295, endPoint y: 536, distance: 17.1
click at [276, 544] on span "[US_STATE] Caverns" at bounding box center [250, 557] width 50 height 26
drag, startPoint x: 295, startPoint y: 533, endPoint x: 159, endPoint y: 529, distance: 136.1
click at [159, 539] on tr "61351C New Campground Edit Edit Project Link Open Element Florida Caverns D1 Ja…" at bounding box center [800, 557] width 1500 height 36
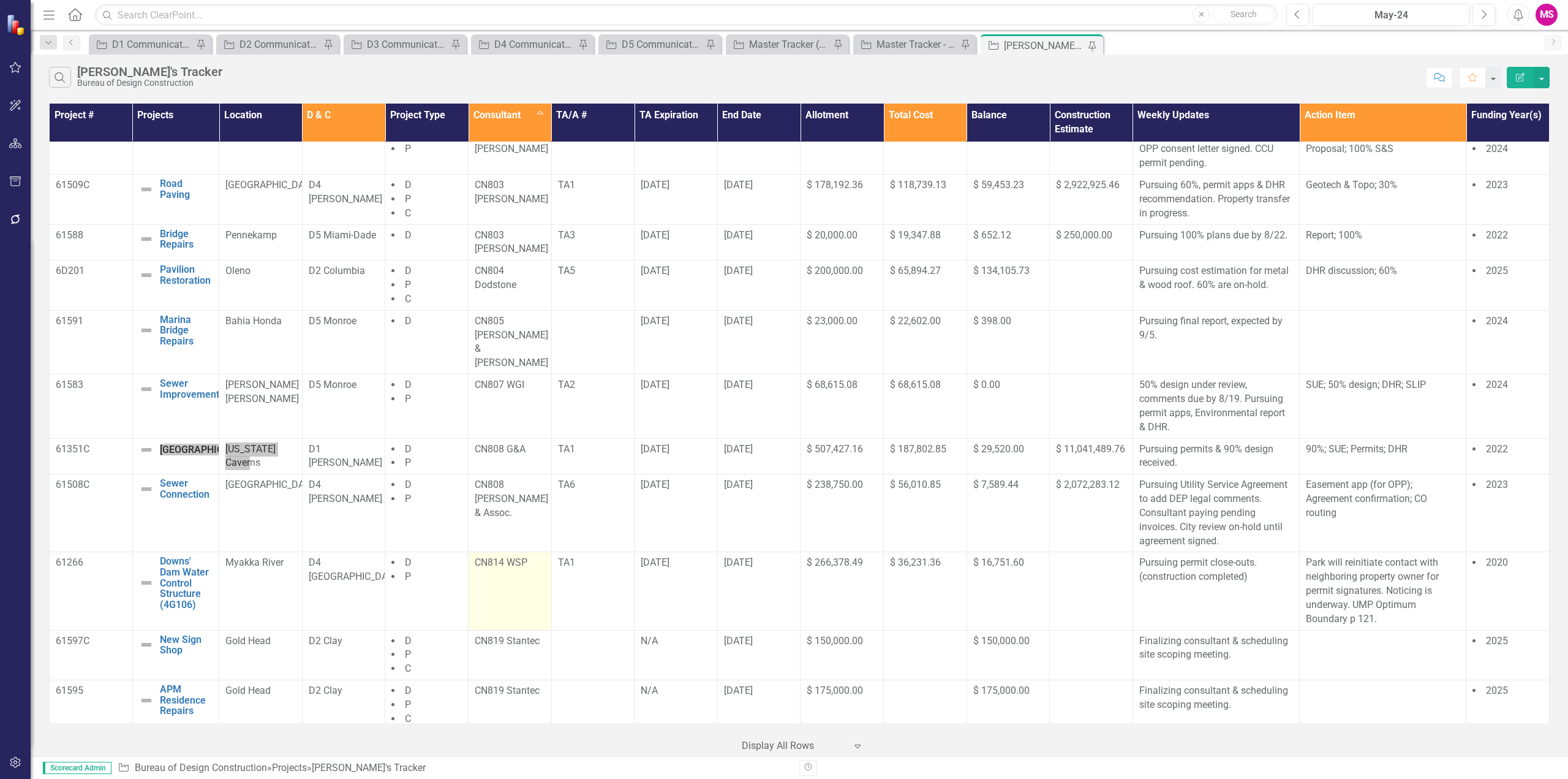
scroll to position [490, 0]
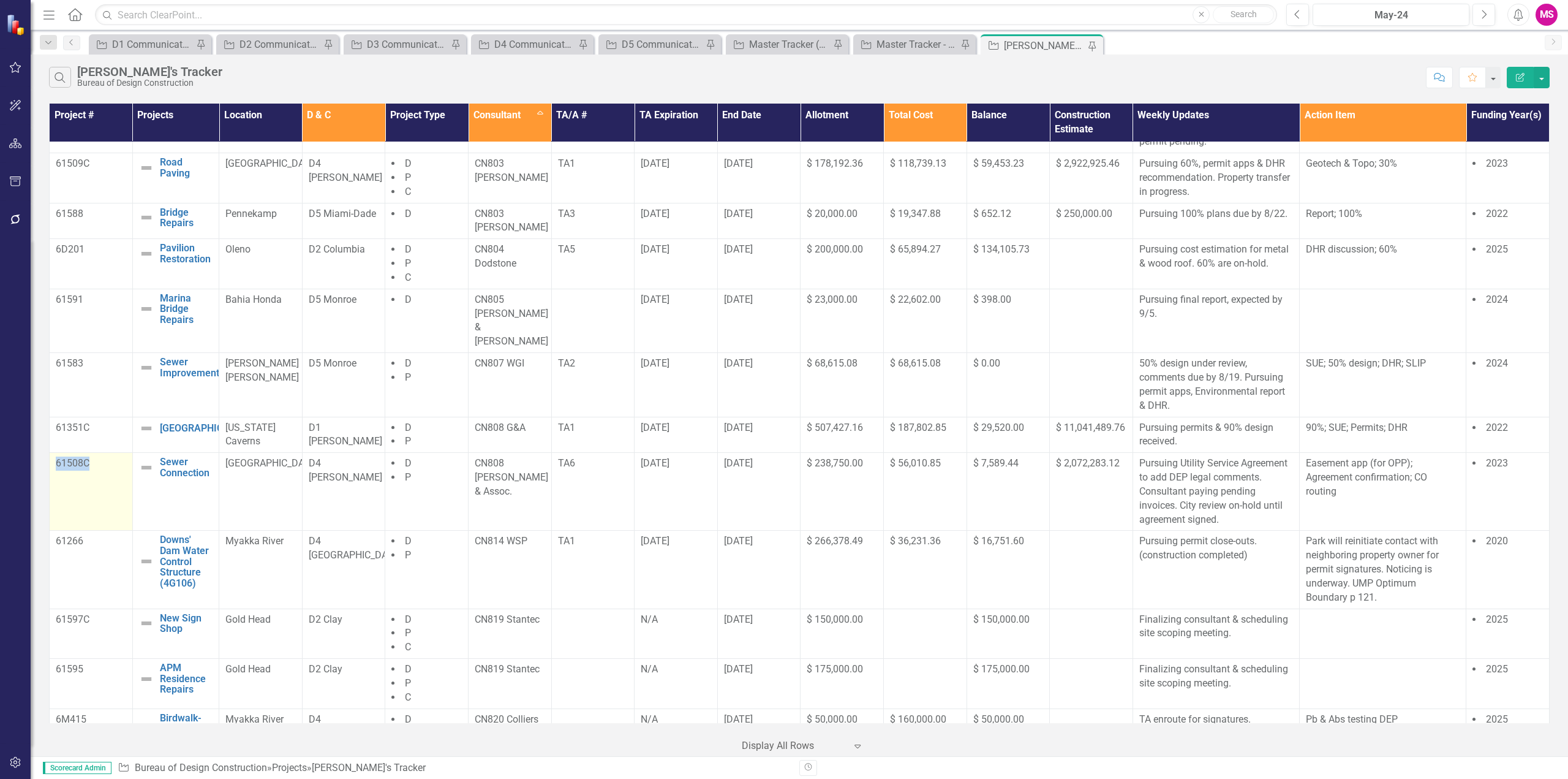
drag, startPoint x: 52, startPoint y: 452, endPoint x: 96, endPoint y: 451, distance: 44.0
click at [96, 453] on td "61508C" at bounding box center [92, 492] width 84 height 78
drag, startPoint x: 289, startPoint y: 456, endPoint x: 158, endPoint y: 445, distance: 131.5
click at [158, 453] on tr "61508C Sewer Connection Edit Edit Project Link Open Element Paynes Creek D4 Har…" at bounding box center [800, 492] width 1500 height 78
drag, startPoint x: 463, startPoint y: 525, endPoint x: 533, endPoint y: 540, distance: 71.6
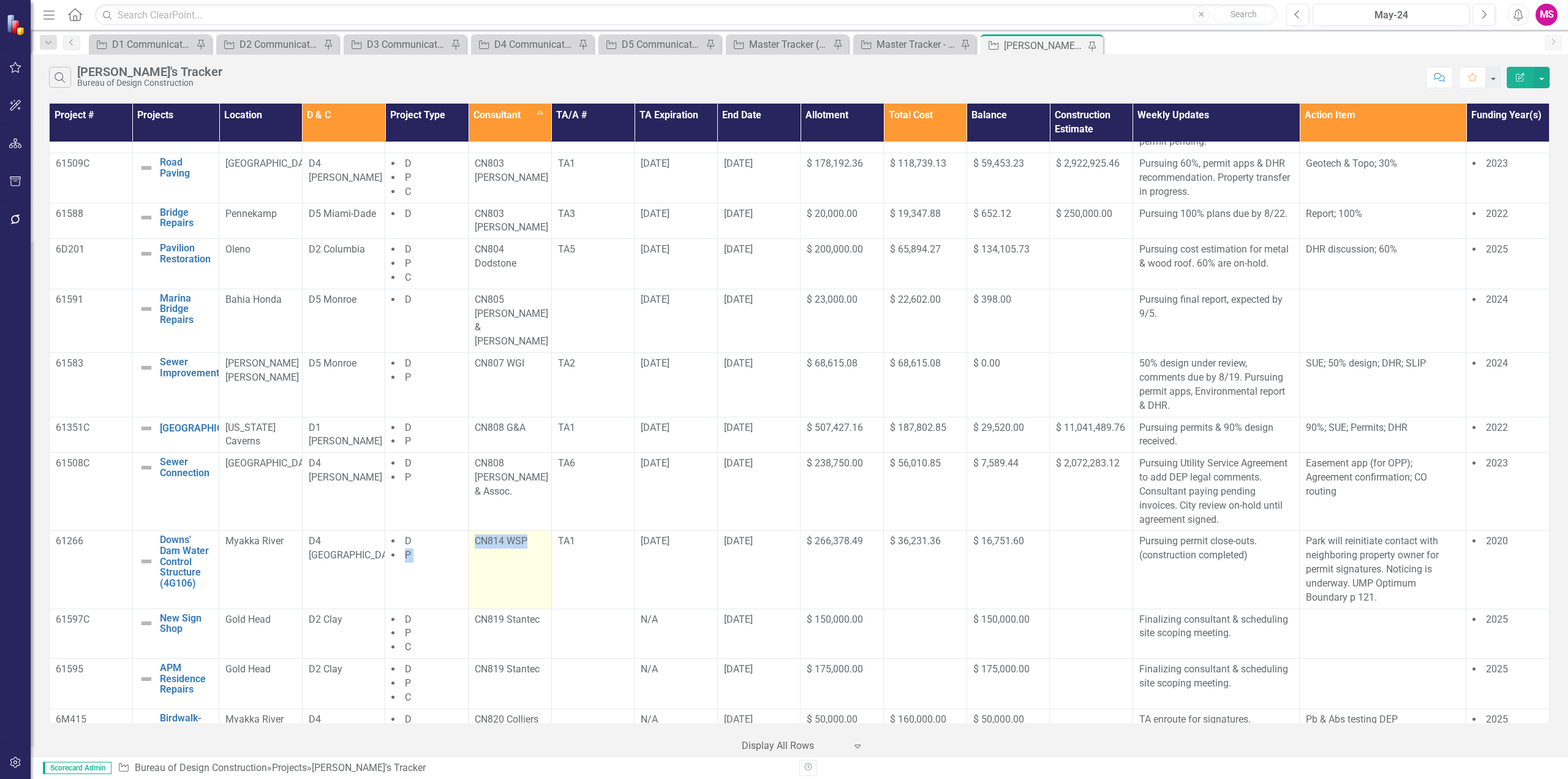
click at [541, 530] on tr "61266 Downs' Dam Water Control Structure (4G106) Edit Edit Project Link Open El…" at bounding box center [800, 569] width 1500 height 78
click at [533, 541] on td "CN814 WSP" at bounding box center [510, 569] width 84 height 78
click at [536, 534] on p "CN814 WSP" at bounding box center [510, 542] width 71 height 14
drag, startPoint x: 536, startPoint y: 521, endPoint x: 483, endPoint y: 527, distance: 53.3
click at [475, 534] on p "CN814 WSP" at bounding box center [510, 542] width 71 height 14
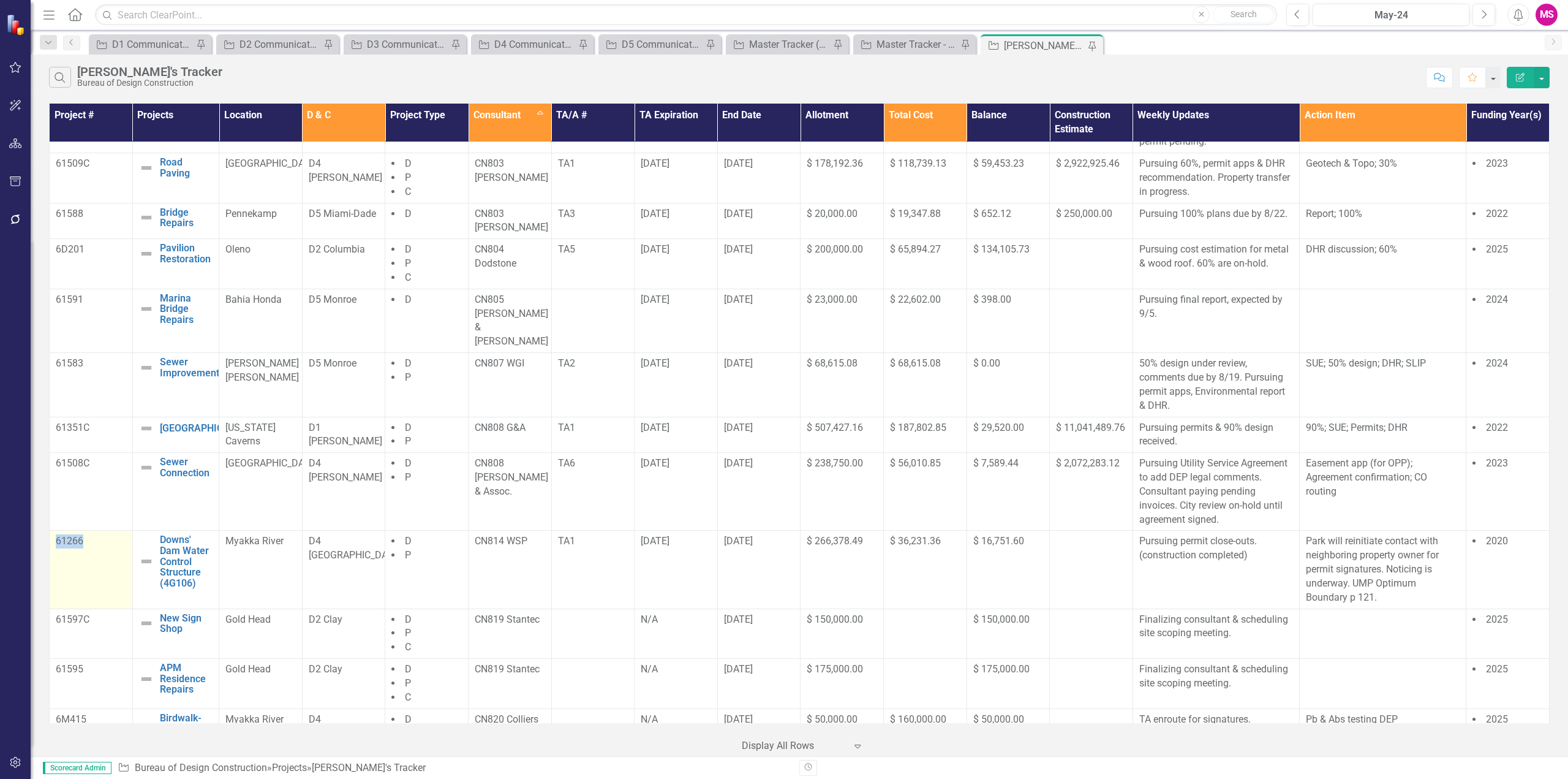
drag, startPoint x: 52, startPoint y: 528, endPoint x: 126, endPoint y: 541, distance: 75.1
click at [130, 543] on td "61266" at bounding box center [92, 569] width 84 height 78
drag, startPoint x: 283, startPoint y: 529, endPoint x: 157, endPoint y: 525, distance: 126.1
click at [157, 530] on tr "61266 Downs' Dam Water Control Structure (4G106) Edit Edit Project Link Open El…" at bounding box center [800, 569] width 1500 height 78
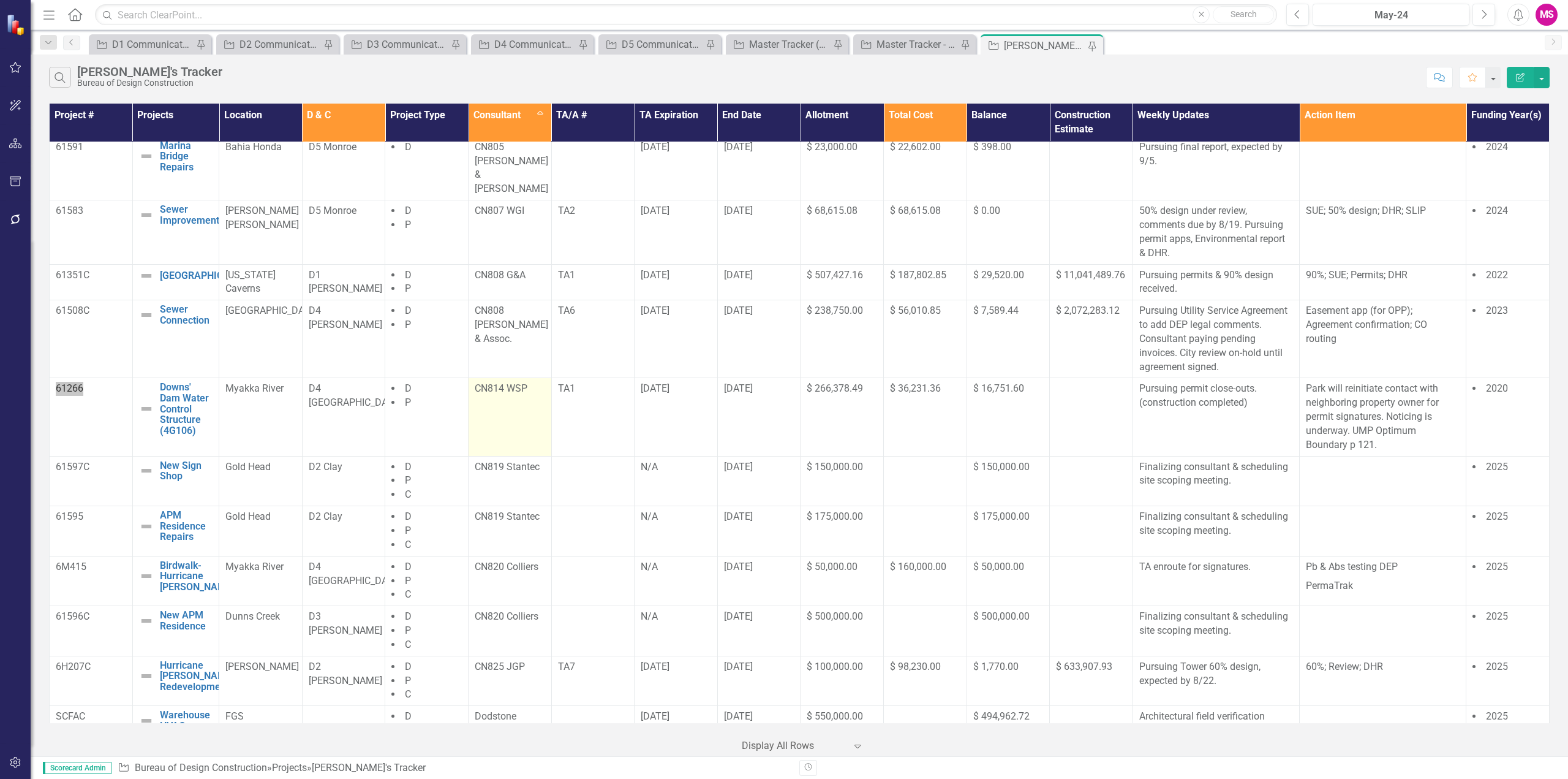
scroll to position [660, 0]
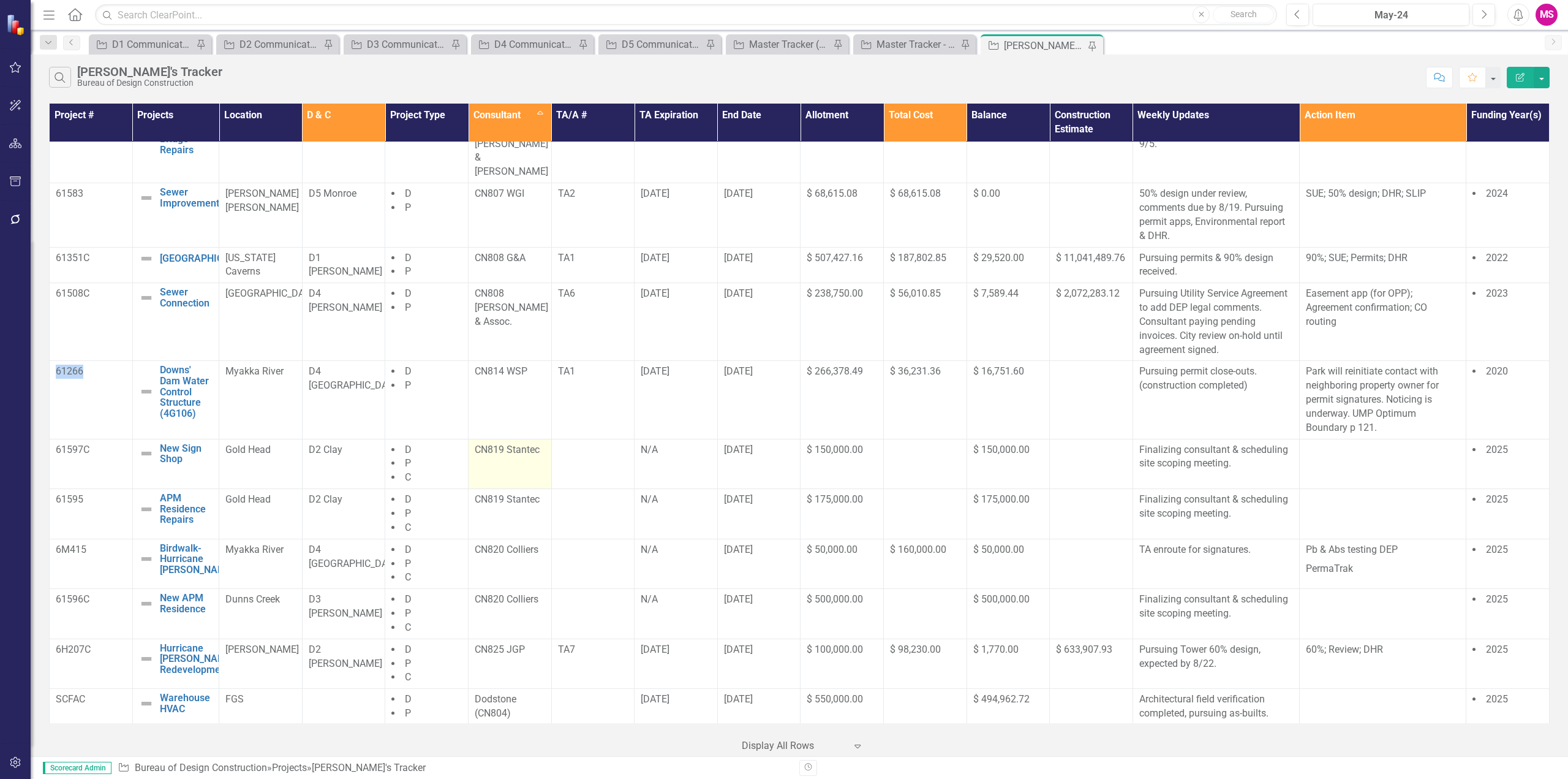
click at [529, 442] on td "CN819 Stantec" at bounding box center [510, 464] width 84 height 50
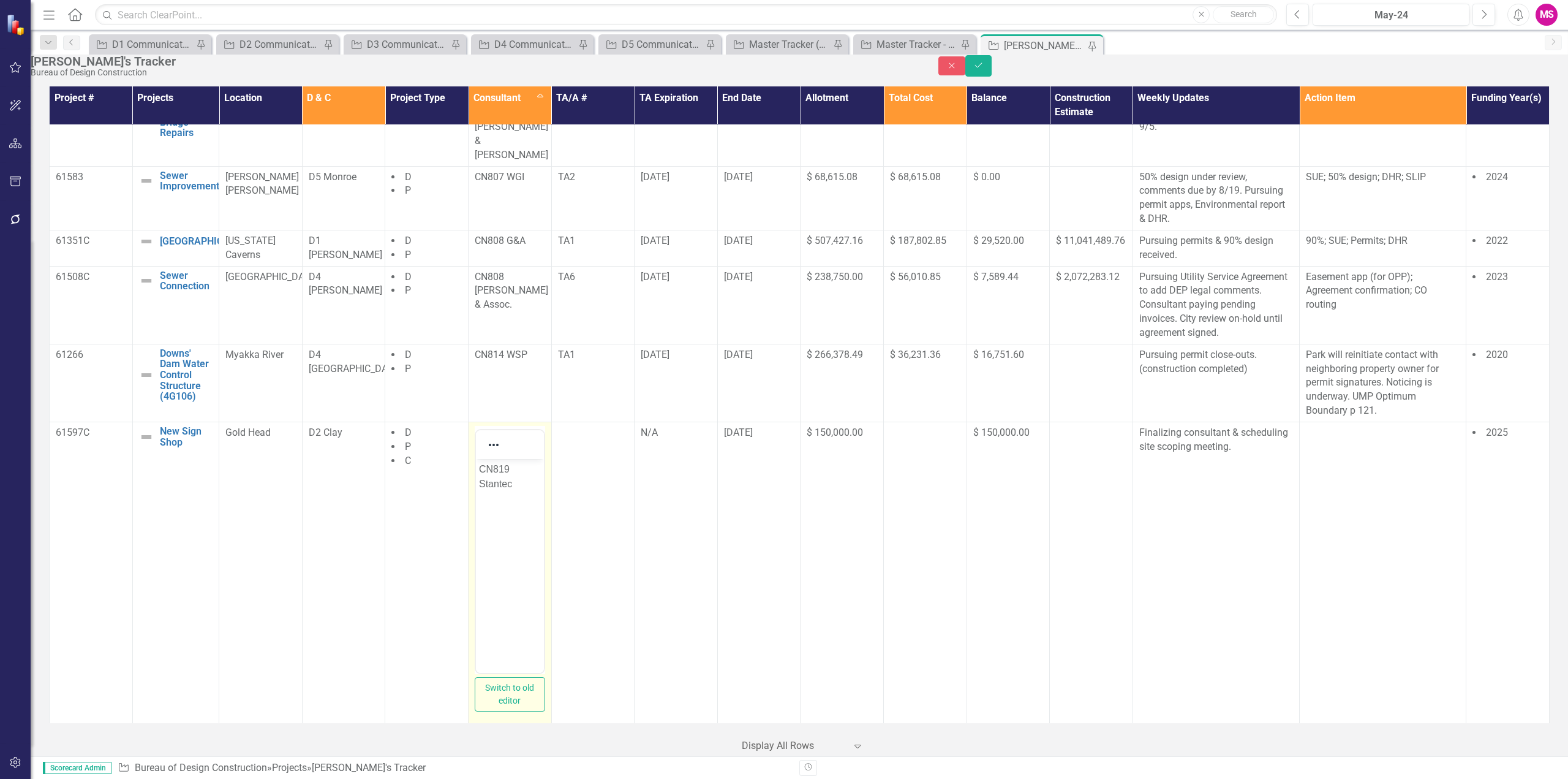
scroll to position [0, 0]
click at [499, 466] on p "CN819 Stantec" at bounding box center [509, 476] width 62 height 30
click at [506, 471] on p "CN8" at bounding box center [509, 469] width 62 height 14
click at [515, 468] on p "CN827 D" at bounding box center [509, 469] width 62 height 14
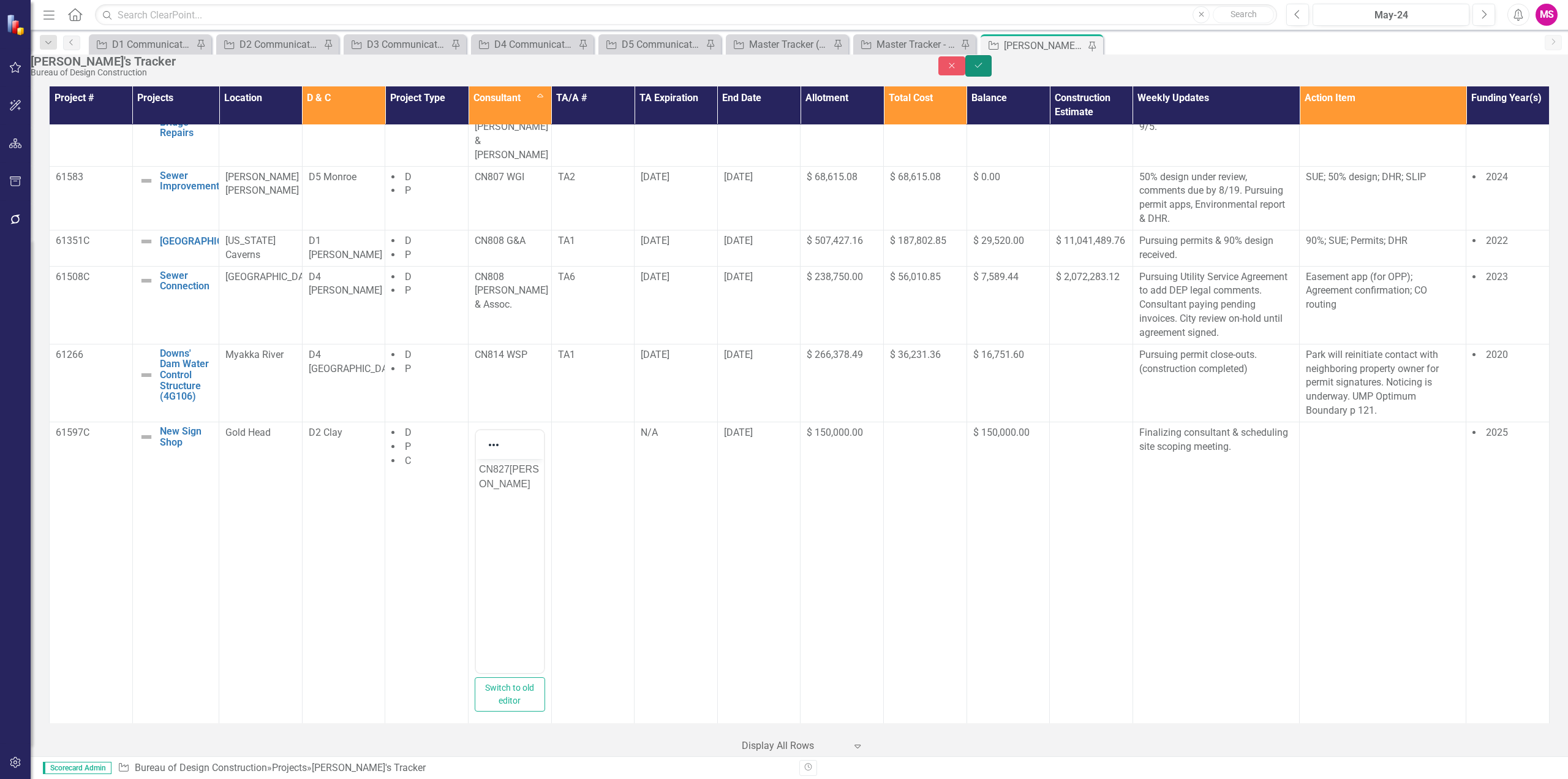
click at [984, 70] on icon "Save" at bounding box center [979, 65] width 11 height 9
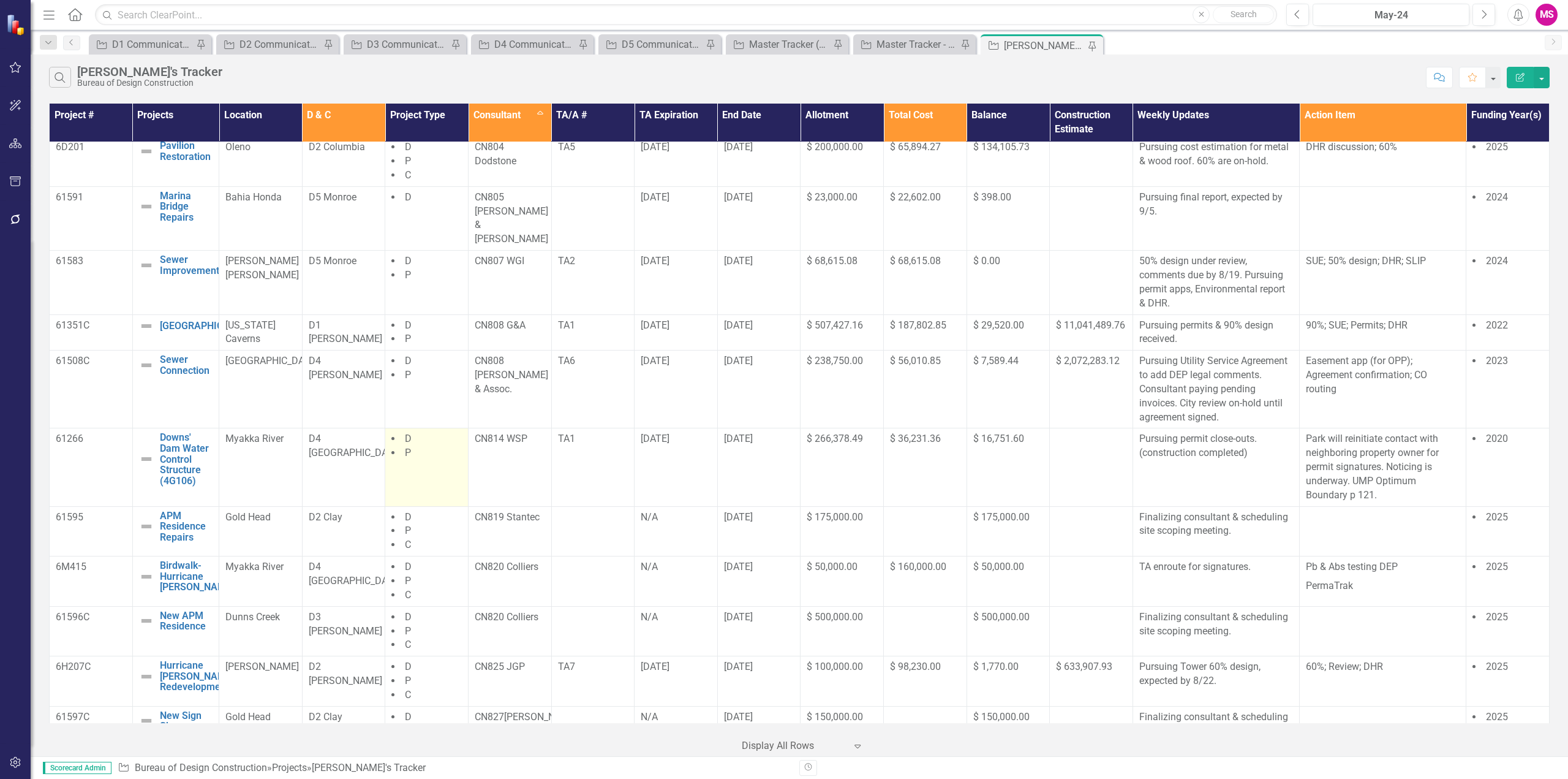
scroll to position [612, 0]
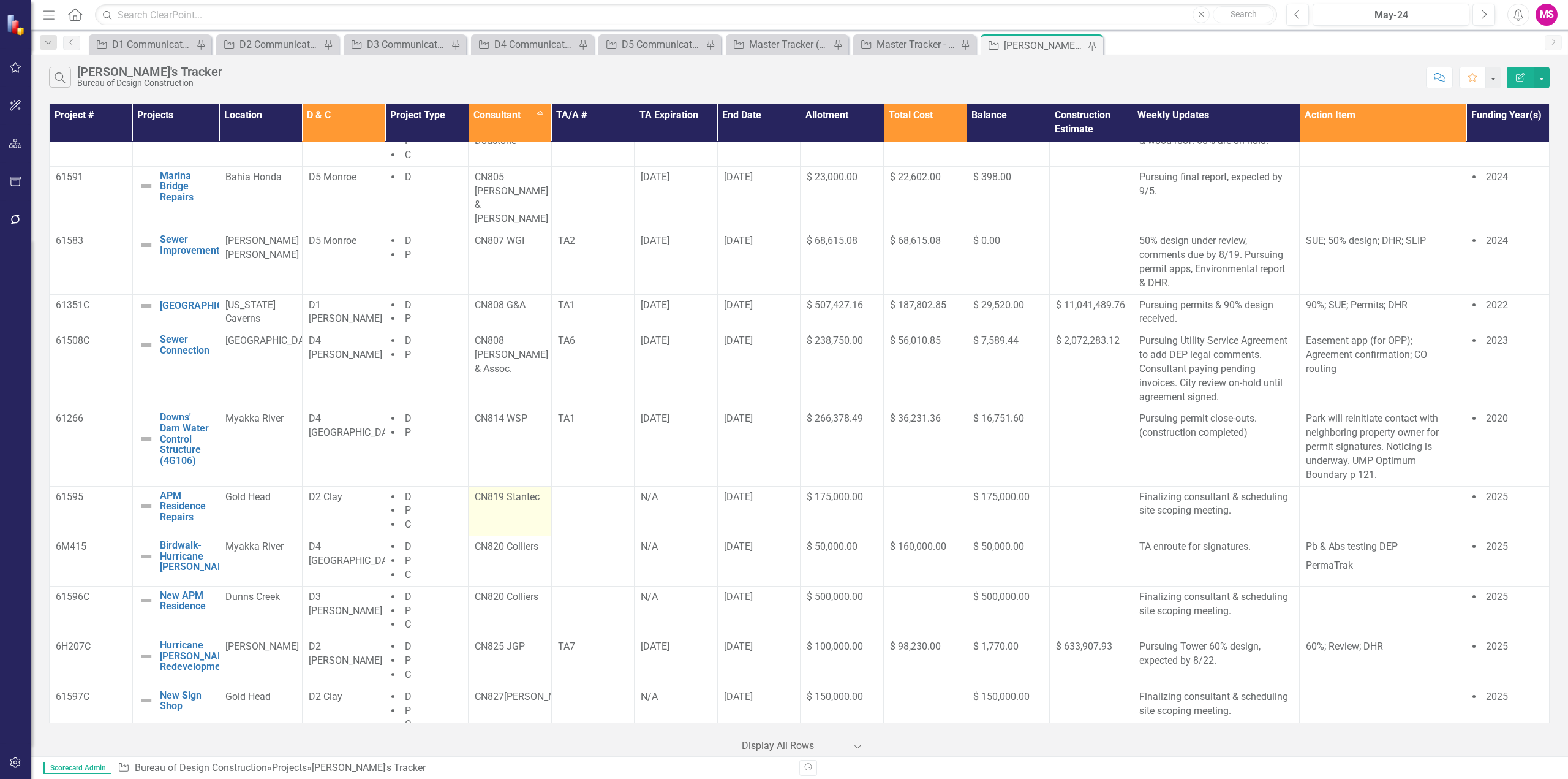
click at [496, 490] on p "CN819 Stantec" at bounding box center [510, 497] width 71 height 14
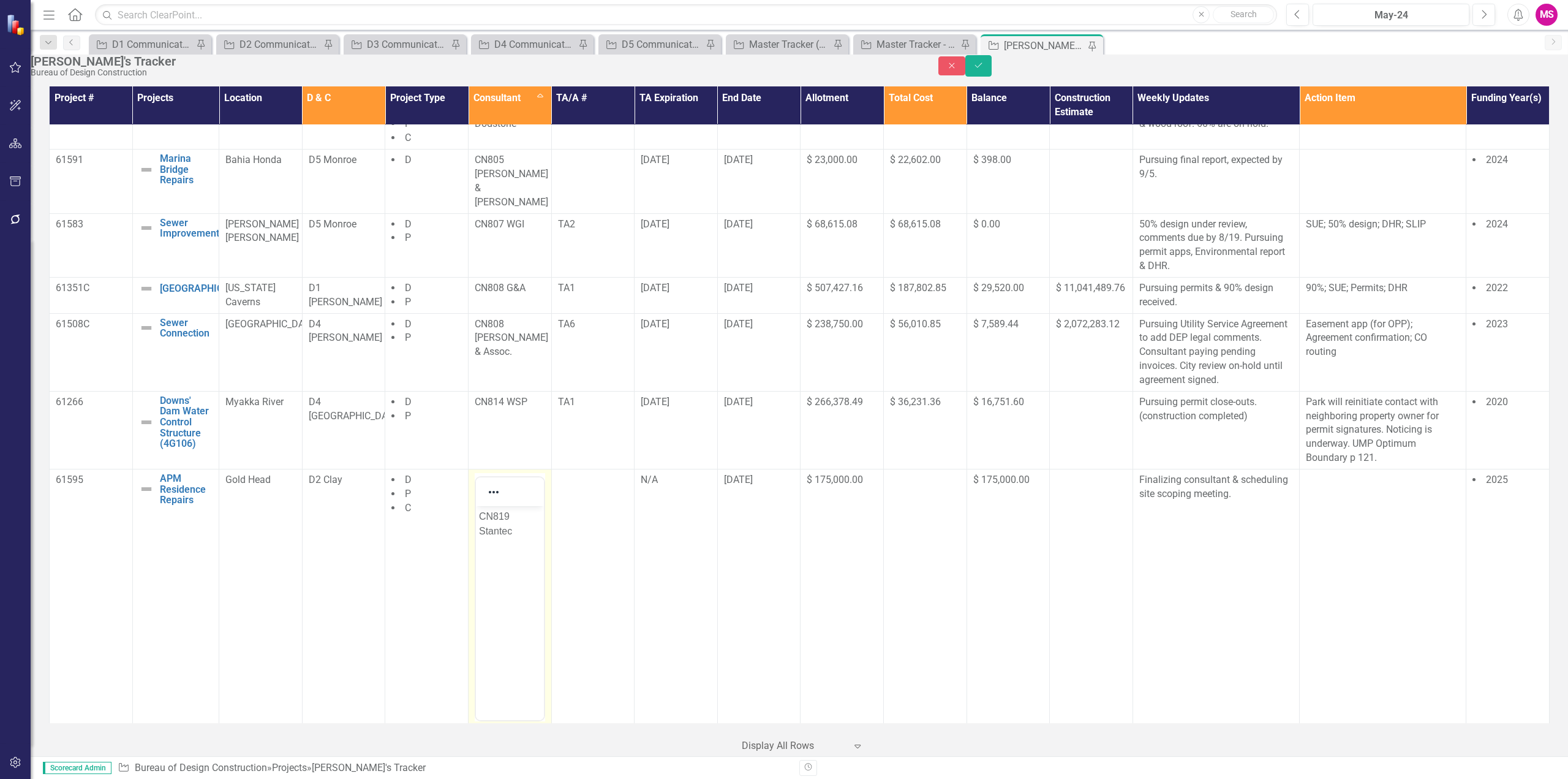
scroll to position [0, 0]
drag, startPoint x: 500, startPoint y: 515, endPoint x: 543, endPoint y: 540, distance: 49.7
click at [543, 540] on html "CN819 Stantec" at bounding box center [510, 598] width 68 height 183
click at [992, 72] on button "Save" at bounding box center [978, 66] width 27 height 22
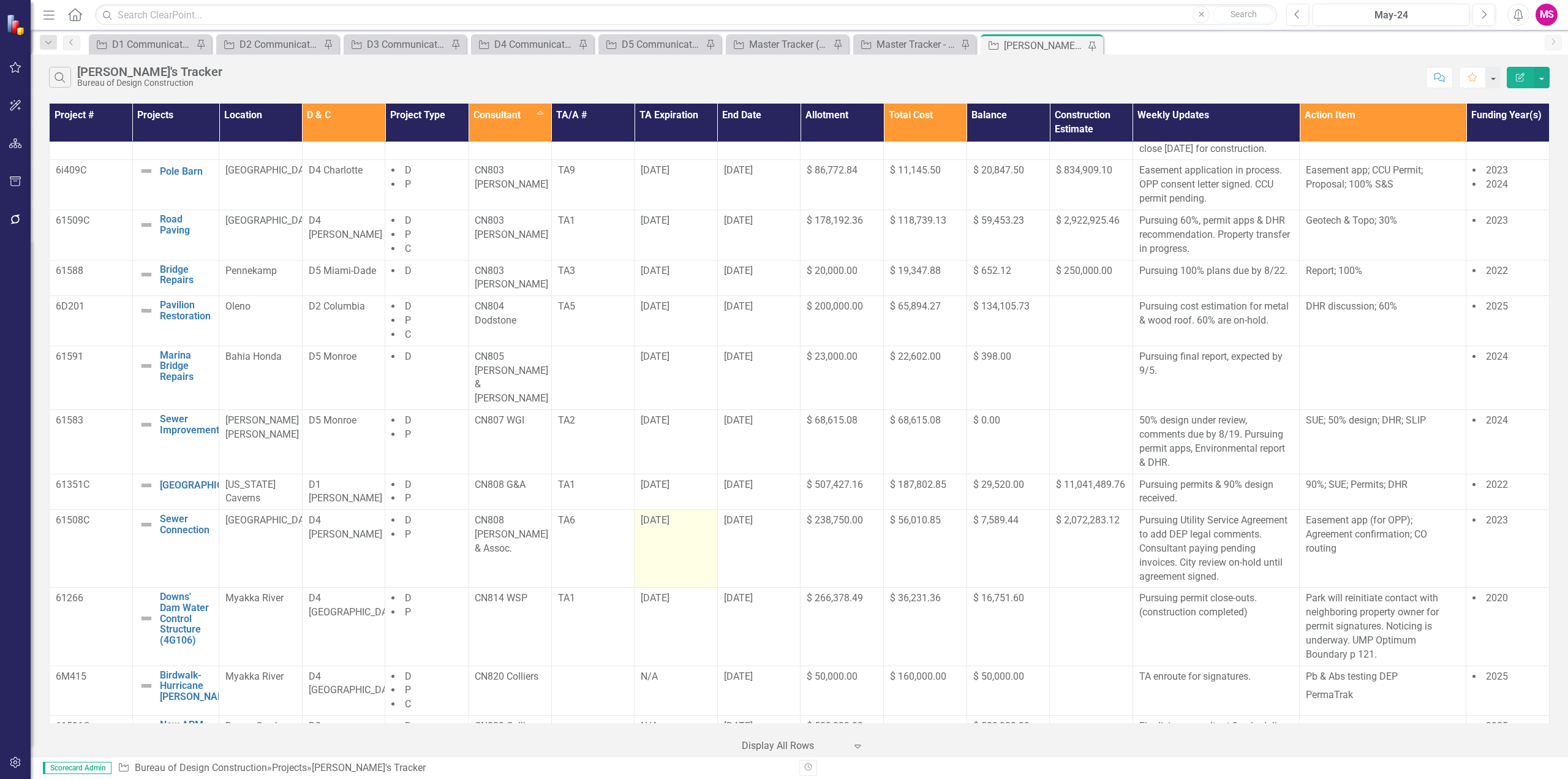
scroll to position [612, 0]
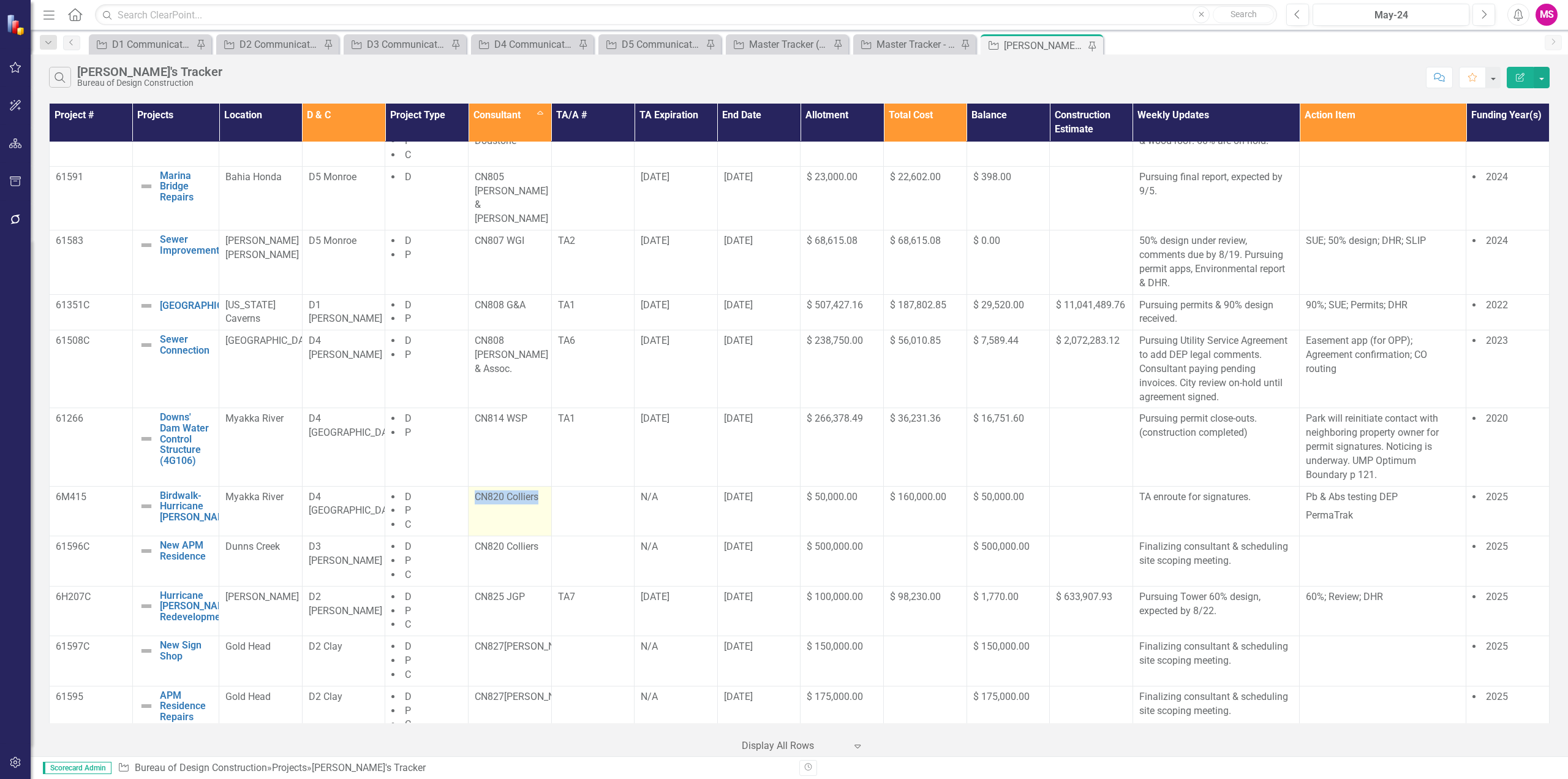
drag, startPoint x: 469, startPoint y: 480, endPoint x: 547, endPoint y: 482, distance: 78.0
click at [547, 486] on td "CN820 Colliers" at bounding box center [510, 511] width 84 height 50
drag, startPoint x: 54, startPoint y: 484, endPoint x: 99, endPoint y: 490, distance: 45.4
click at [99, 490] on td "6M415" at bounding box center [92, 511] width 84 height 50
drag, startPoint x: 286, startPoint y: 488, endPoint x: 155, endPoint y: 479, distance: 131.3
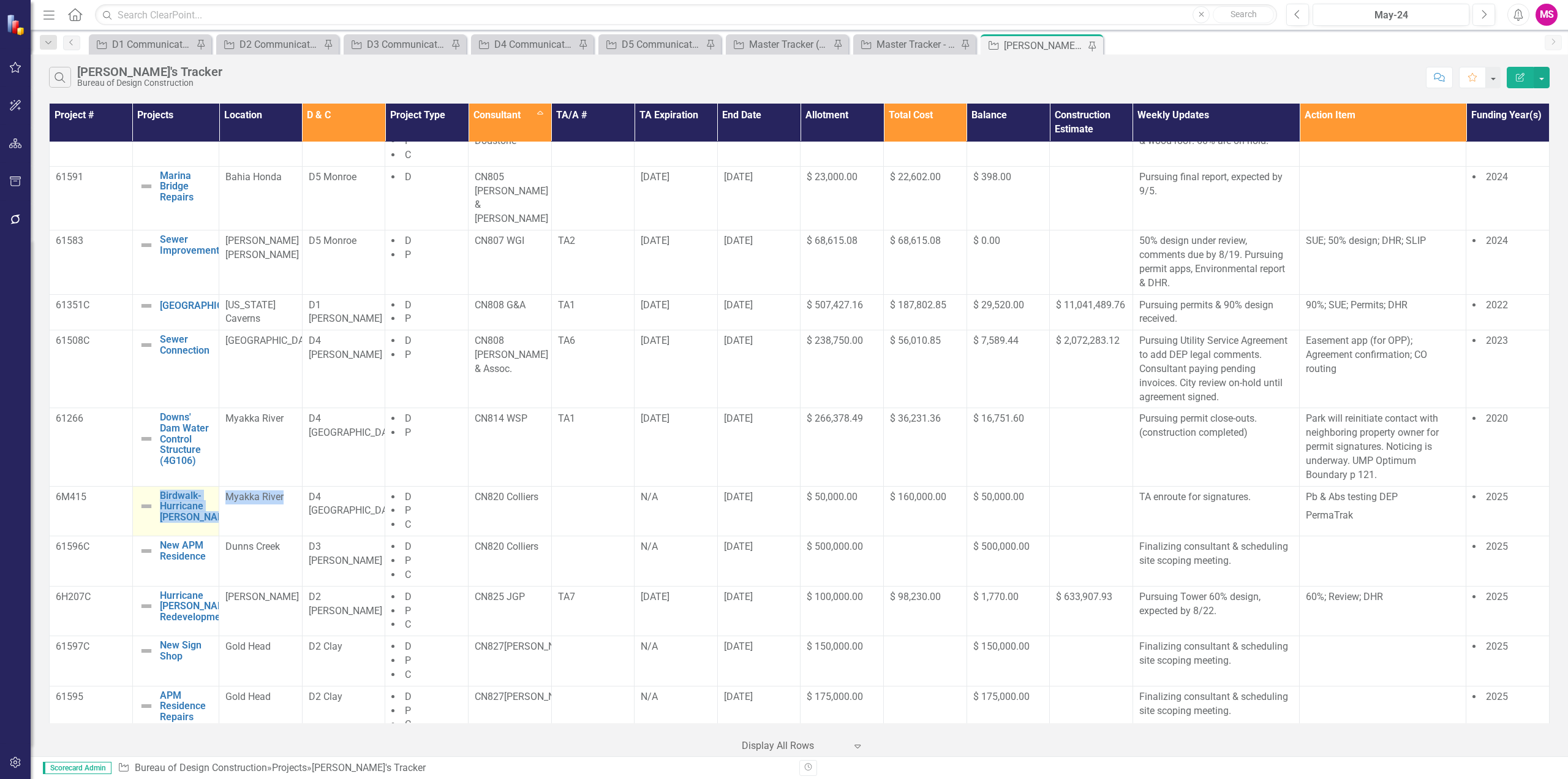
click at [155, 486] on tr "6M415 Birdwalk- Hurricane Milton Edit Edit Project Link Open Element Myakka Riv…" at bounding box center [800, 511] width 1500 height 50
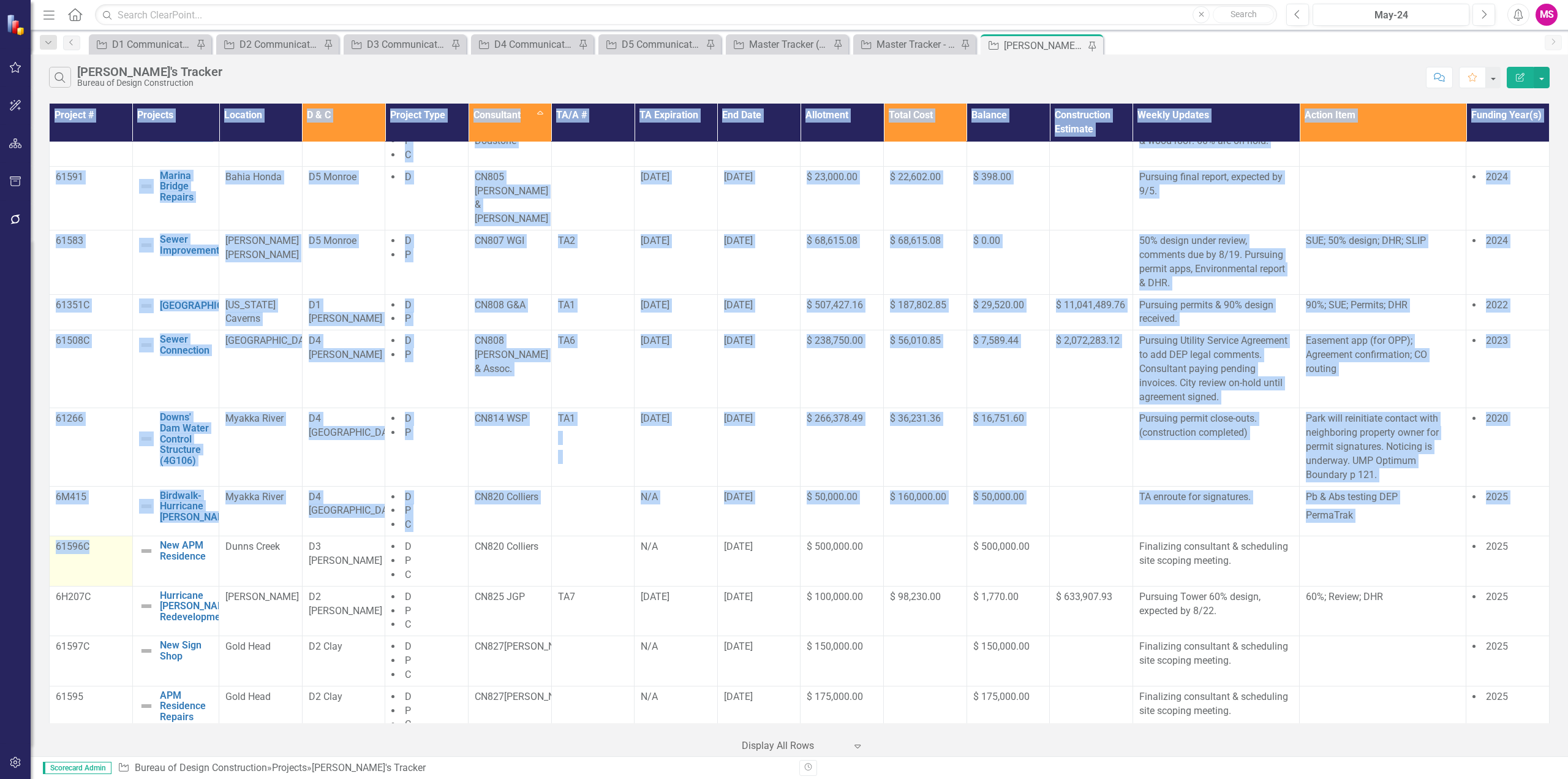
drag, startPoint x: 46, startPoint y: 533, endPoint x: 106, endPoint y: 535, distance: 60.0
click at [106, 535] on div "Project # Projects Location D & C Project Type Consultant Sort Ascending TA/A #…" at bounding box center [799, 428] width 1537 height 656
click at [98, 538] on td "61596C" at bounding box center [92, 561] width 84 height 50
click at [99, 540] on p "61596C" at bounding box center [91, 547] width 71 height 14
click at [97, 540] on p "61596C" at bounding box center [91, 547] width 71 height 14
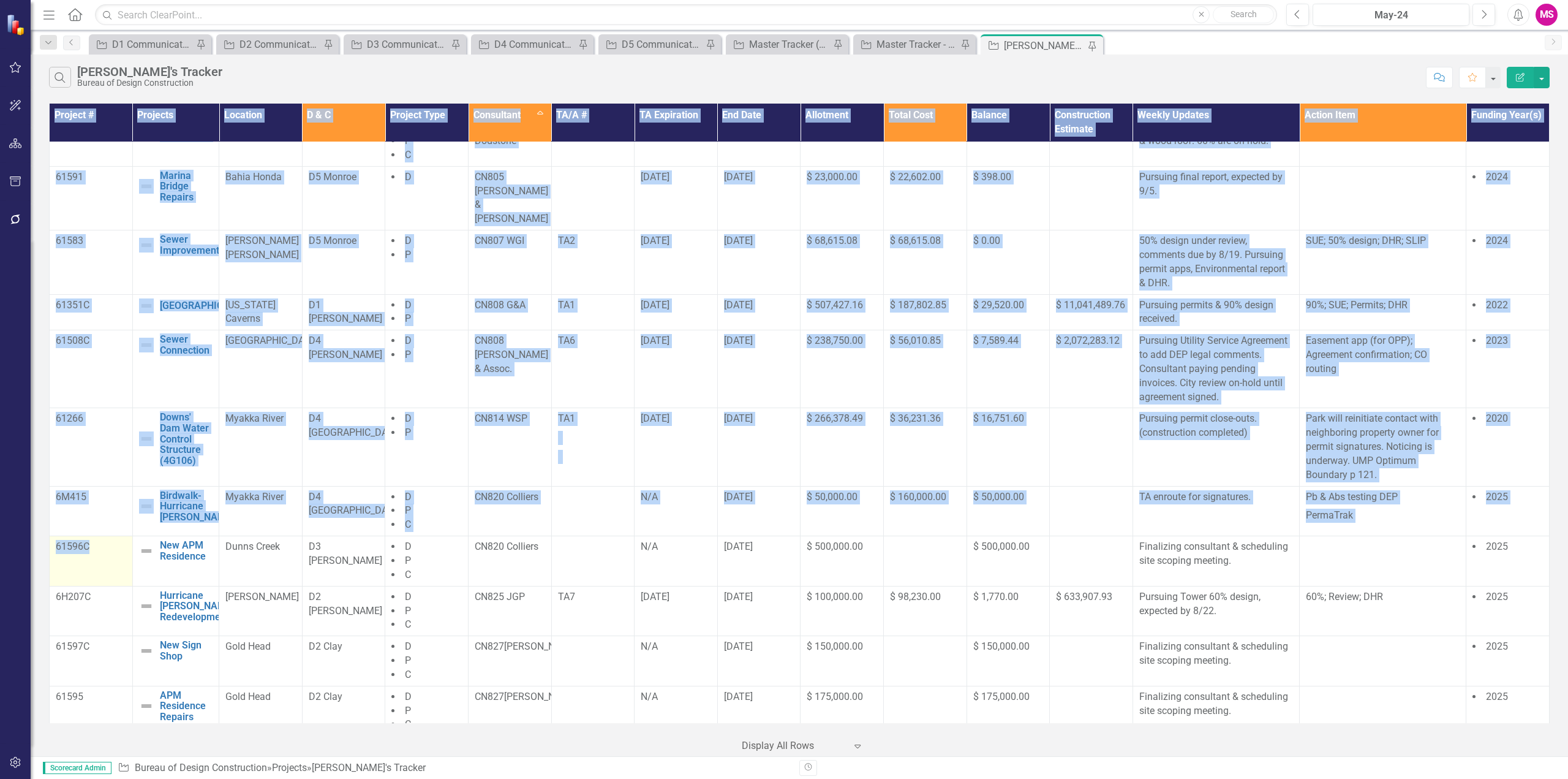
drag, startPoint x: 94, startPoint y: 526, endPoint x: 51, endPoint y: 534, distance: 43.7
click at [46, 533] on div "Project # Projects Location D & C Project Type Consultant Sort Ascending TA/A #…" at bounding box center [799, 428] width 1537 height 656
click at [80, 547] on td "61596C" at bounding box center [92, 561] width 84 height 50
click at [93, 544] on td "61596C" at bounding box center [92, 561] width 84 height 50
click at [38, 555] on div "Project # Projects Location D & C Project Type Consultant Sort Ascending TA/A #…" at bounding box center [799, 428] width 1537 height 656
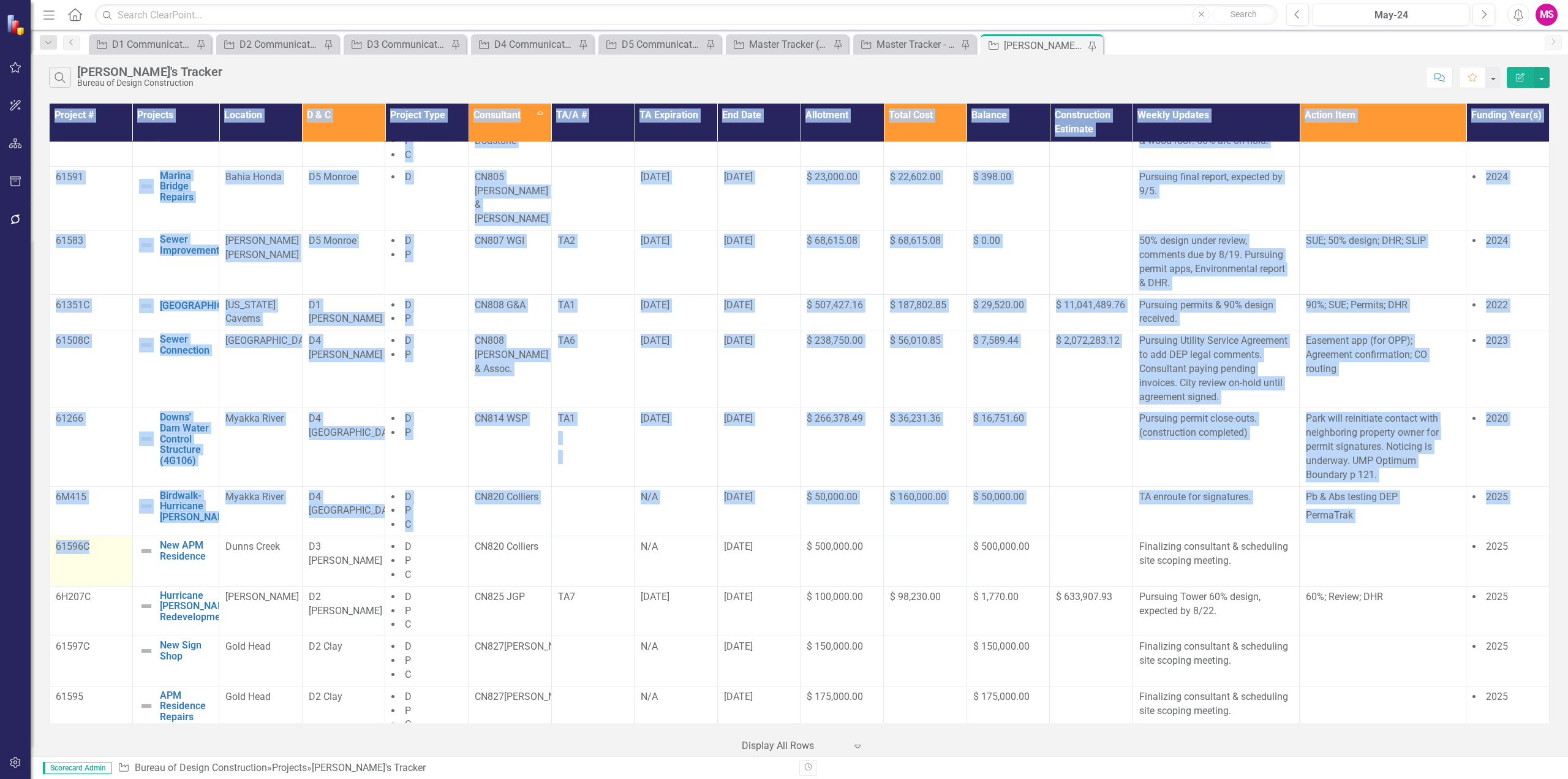
drag, startPoint x: 100, startPoint y: 531, endPoint x: 60, endPoint y: 533, distance: 40.0
click at [47, 535] on div "Project # Projects Location D & C Project Type Consultant Sort Ascending TA/A #…" at bounding box center [799, 428] width 1537 height 656
click at [109, 548] on td "61596C" at bounding box center [92, 561] width 84 height 50
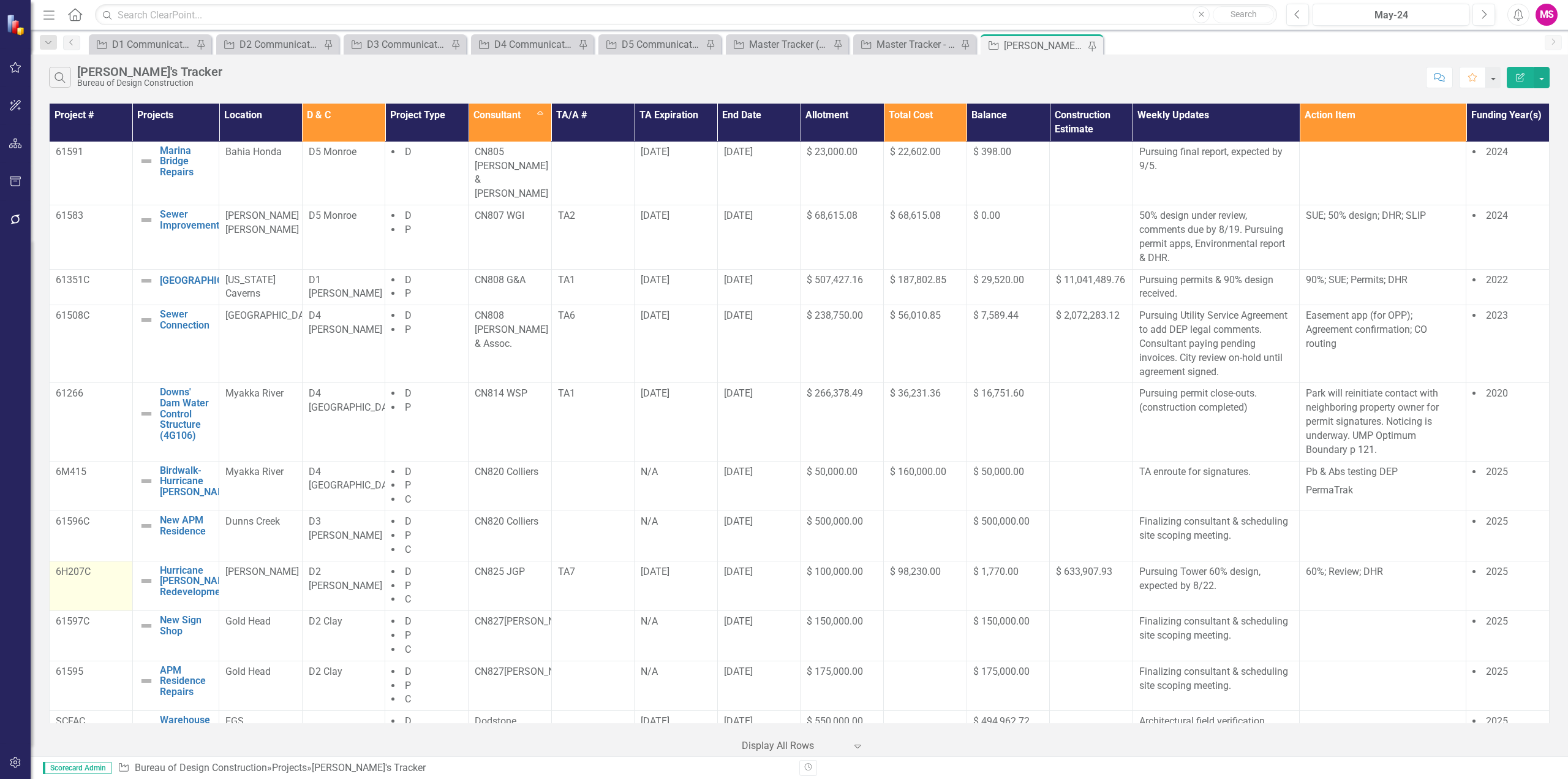
scroll to position [660, 0]
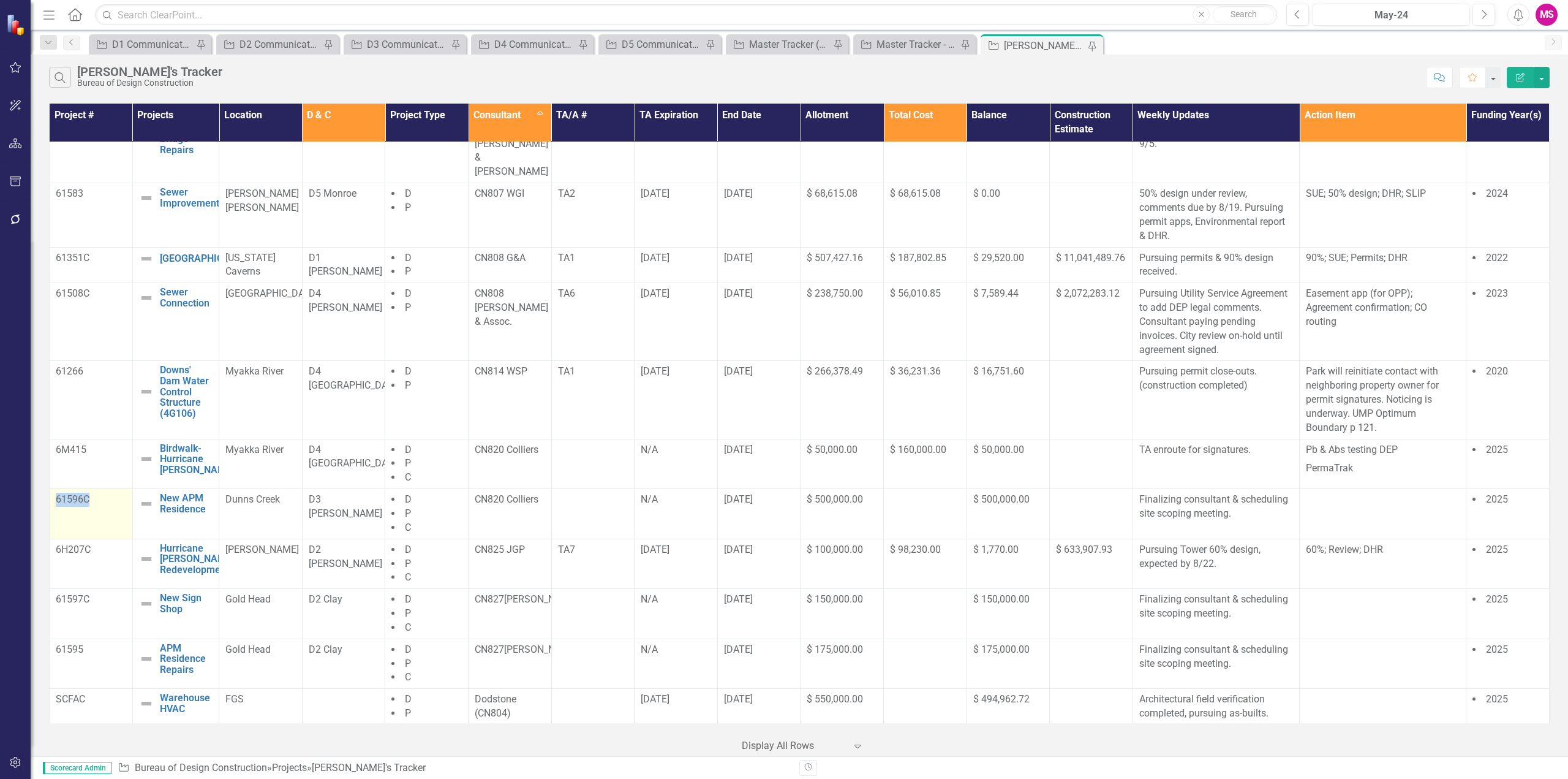
drag, startPoint x: 108, startPoint y: 486, endPoint x: 60, endPoint y: 486, distance: 48.0
click at [53, 491] on td "61596C" at bounding box center [92, 514] width 84 height 50
drag, startPoint x: 294, startPoint y: 496, endPoint x: 158, endPoint y: 481, distance: 136.8
click at [158, 489] on tr "61596C New APM Residence Edit Edit Project Link Open Element Dunns Creek D3 Put…" at bounding box center [800, 514] width 1500 height 50
drag, startPoint x: 533, startPoint y: 535, endPoint x: 470, endPoint y: 542, distance: 63.4
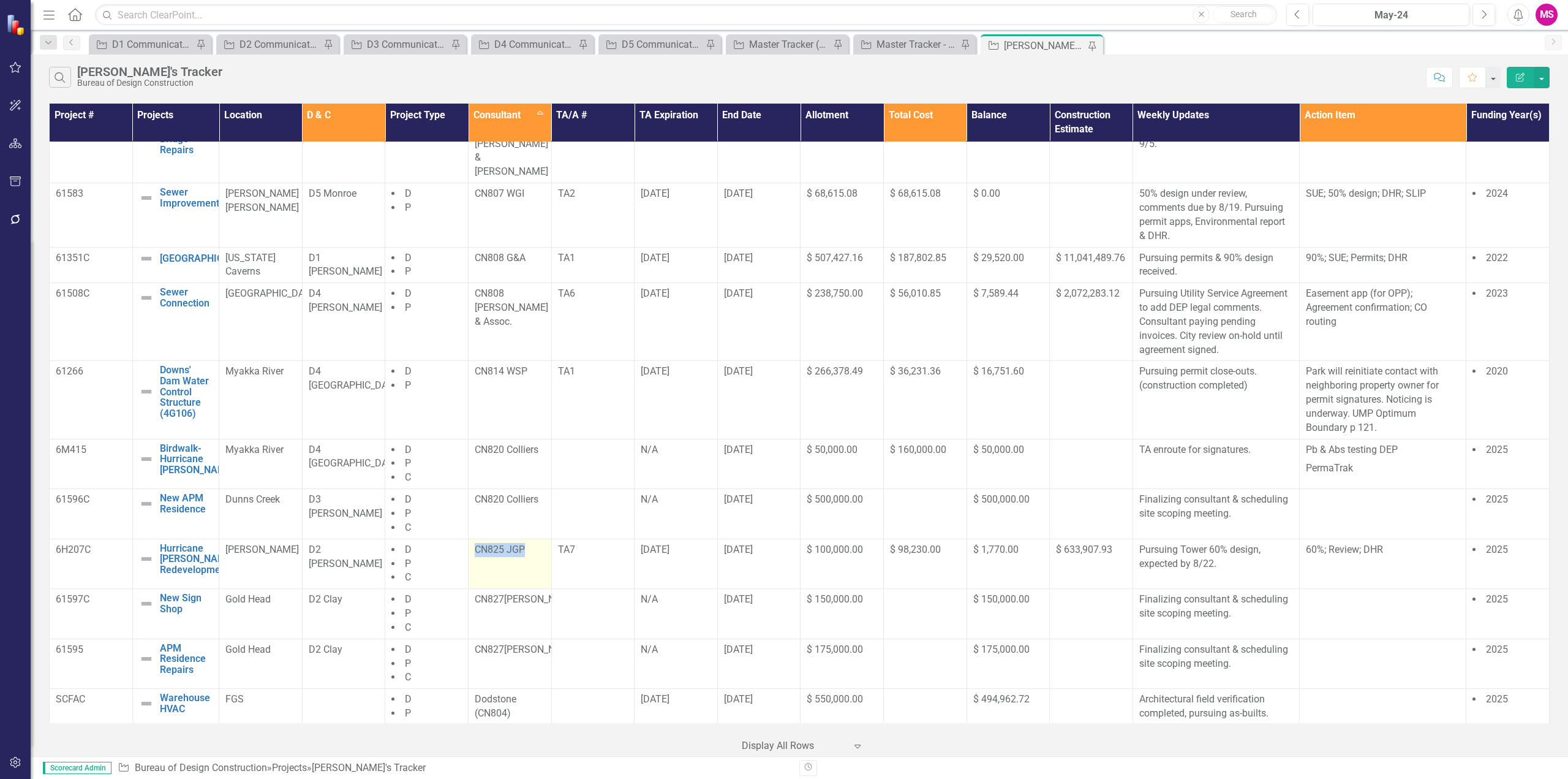
click at [470, 542] on td "CN825 JGP" at bounding box center [510, 563] width 84 height 50
drag, startPoint x: 54, startPoint y: 534, endPoint x: 101, endPoint y: 536, distance: 47.0
click at [101, 538] on td "6H207C" at bounding box center [92, 563] width 84 height 50
drag, startPoint x: 245, startPoint y: 543, endPoint x: 159, endPoint y: 532, distance: 86.7
click at [159, 538] on tr "6H207C Hurricane Helene Redevelopment Edit Edit Project Link Open Element Steph…" at bounding box center [800, 563] width 1500 height 50
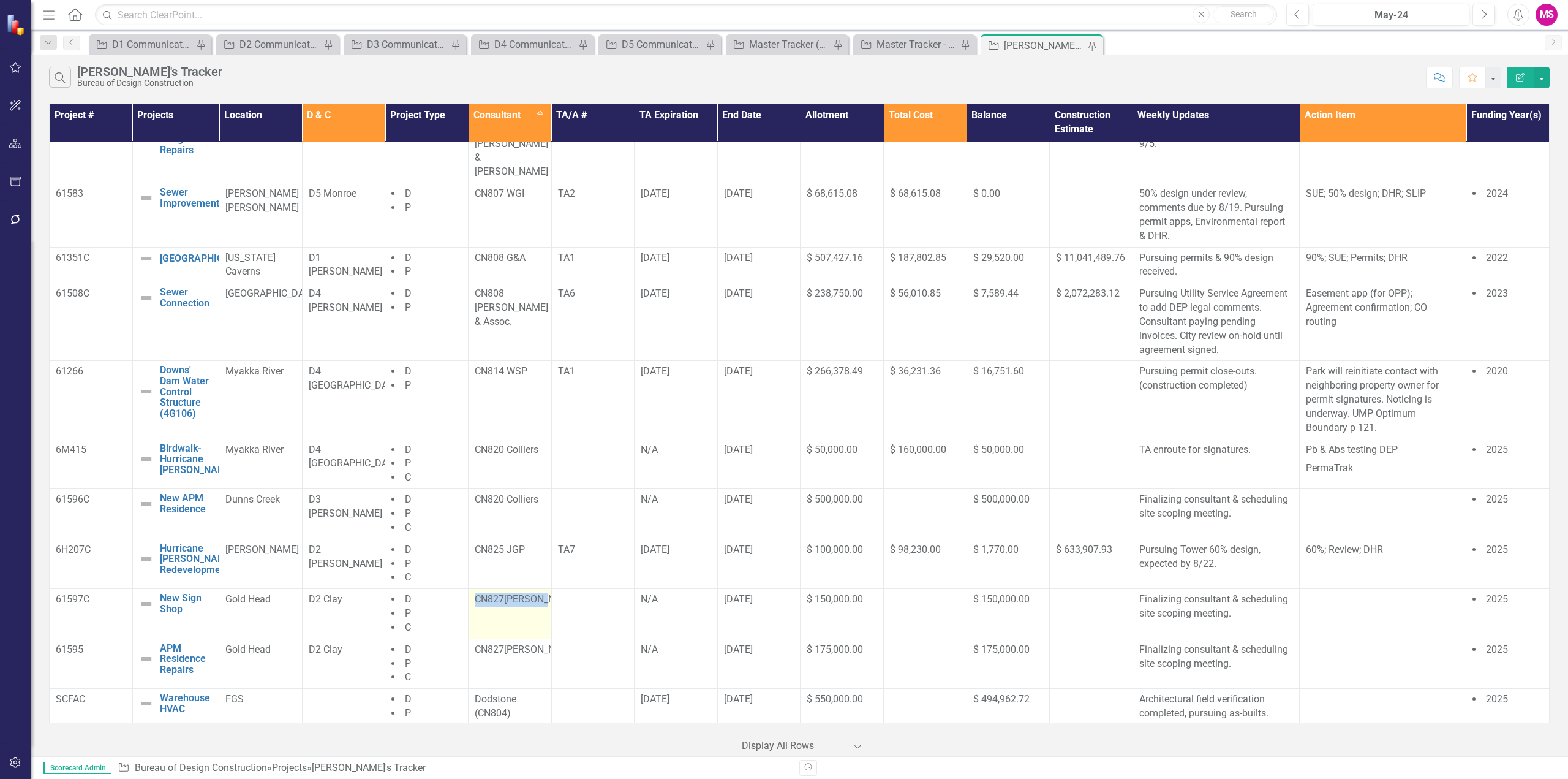
drag, startPoint x: 470, startPoint y: 574, endPoint x: 518, endPoint y: 604, distance: 56.6
click at [518, 604] on td "CN827 Donnelly" at bounding box center [510, 614] width 84 height 50
drag, startPoint x: 58, startPoint y: 585, endPoint x: 103, endPoint y: 591, distance: 45.4
click at [103, 592] on div "61597C" at bounding box center [91, 600] width 71 height 14
drag, startPoint x: 279, startPoint y: 588, endPoint x: 156, endPoint y: 586, distance: 123.0
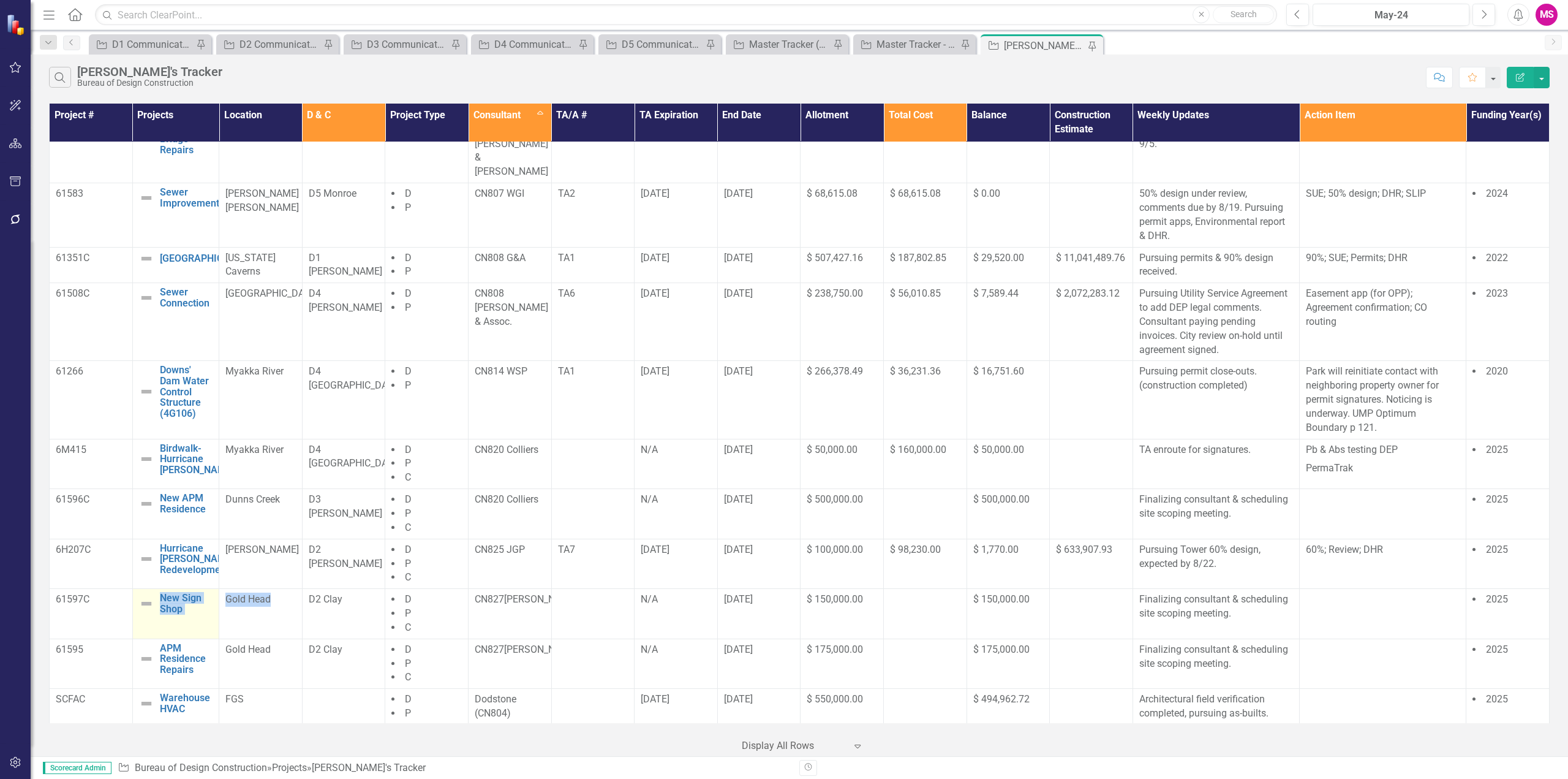
click at [156, 589] on tr "61597C New Sign Shop Edit Edit Project Link Open Element Gold Head D2 Clay D P …" at bounding box center [800, 614] width 1500 height 50
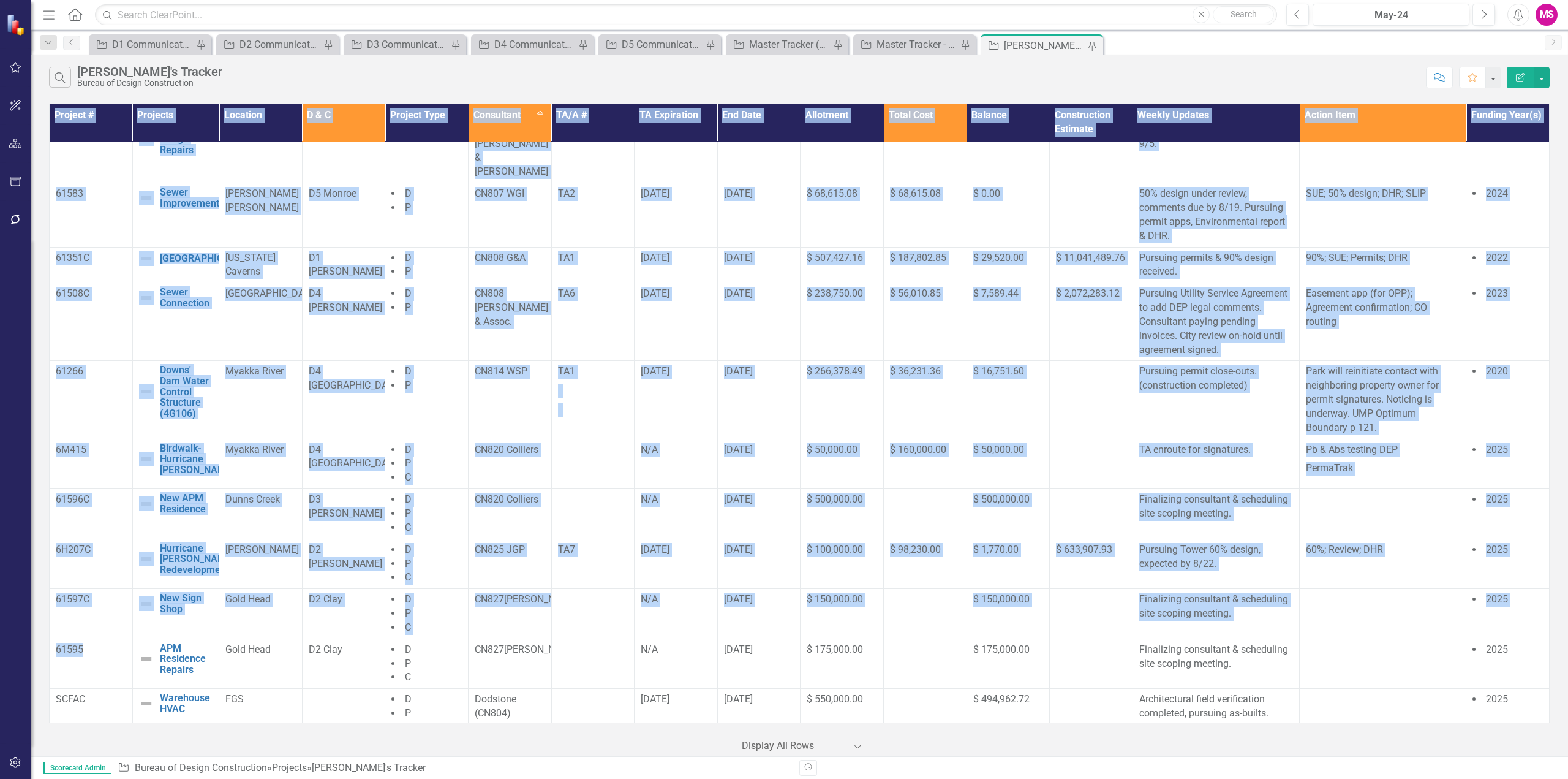
drag, startPoint x: 89, startPoint y: 632, endPoint x: 48, endPoint y: 633, distance: 41.0
click at [48, 633] on div "Project # Projects Location D & C Project Type Consultant Sort Ascending TA/A #…" at bounding box center [799, 428] width 1537 height 656
drag, startPoint x: 69, startPoint y: 640, endPoint x: 83, endPoint y: 640, distance: 14.0
click at [71, 643] on p "61595" at bounding box center [91, 650] width 71 height 14
click at [91, 643] on p "61595" at bounding box center [91, 650] width 71 height 14
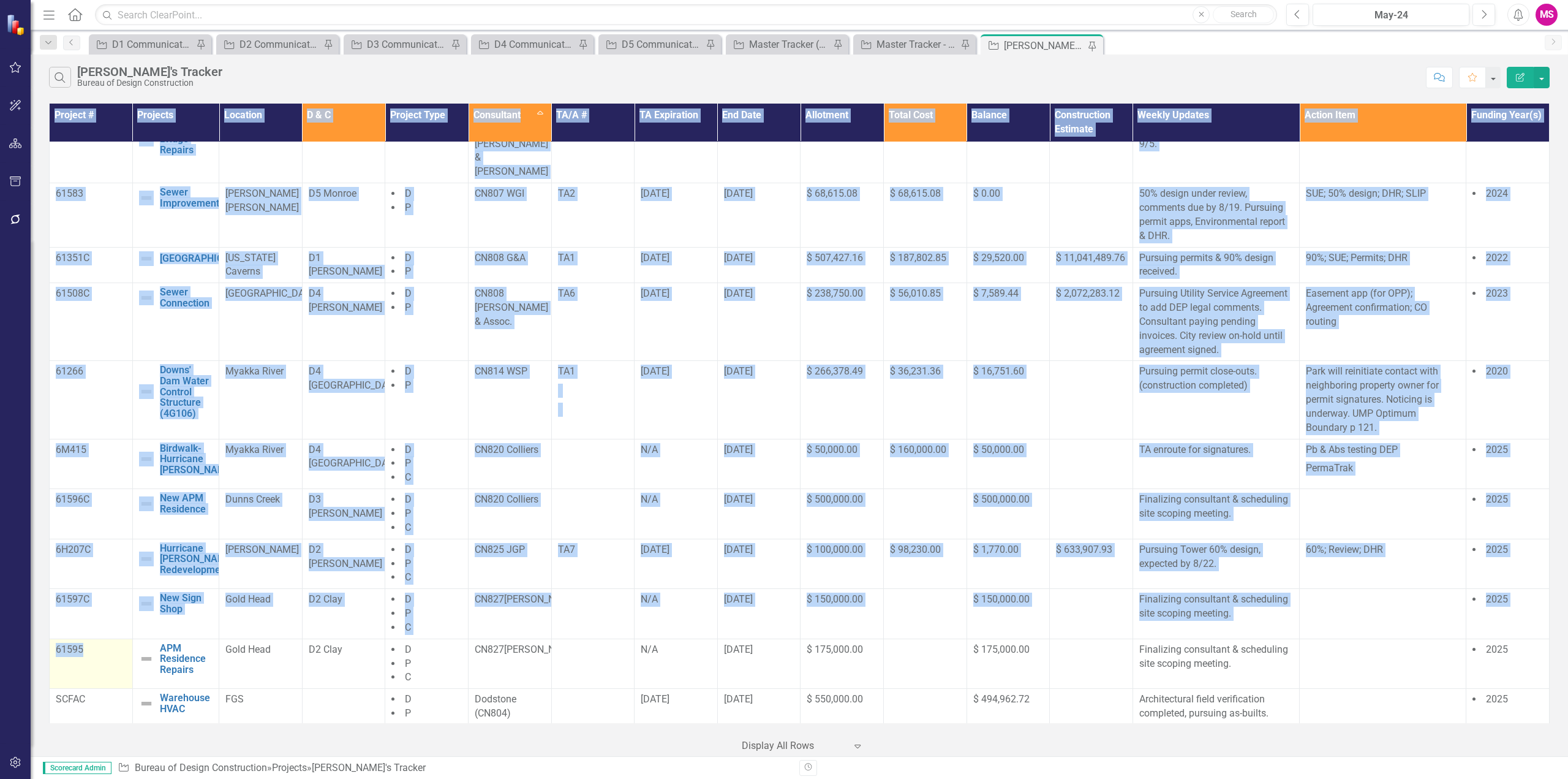
click at [104, 643] on p "61595" at bounding box center [91, 650] width 71 height 14
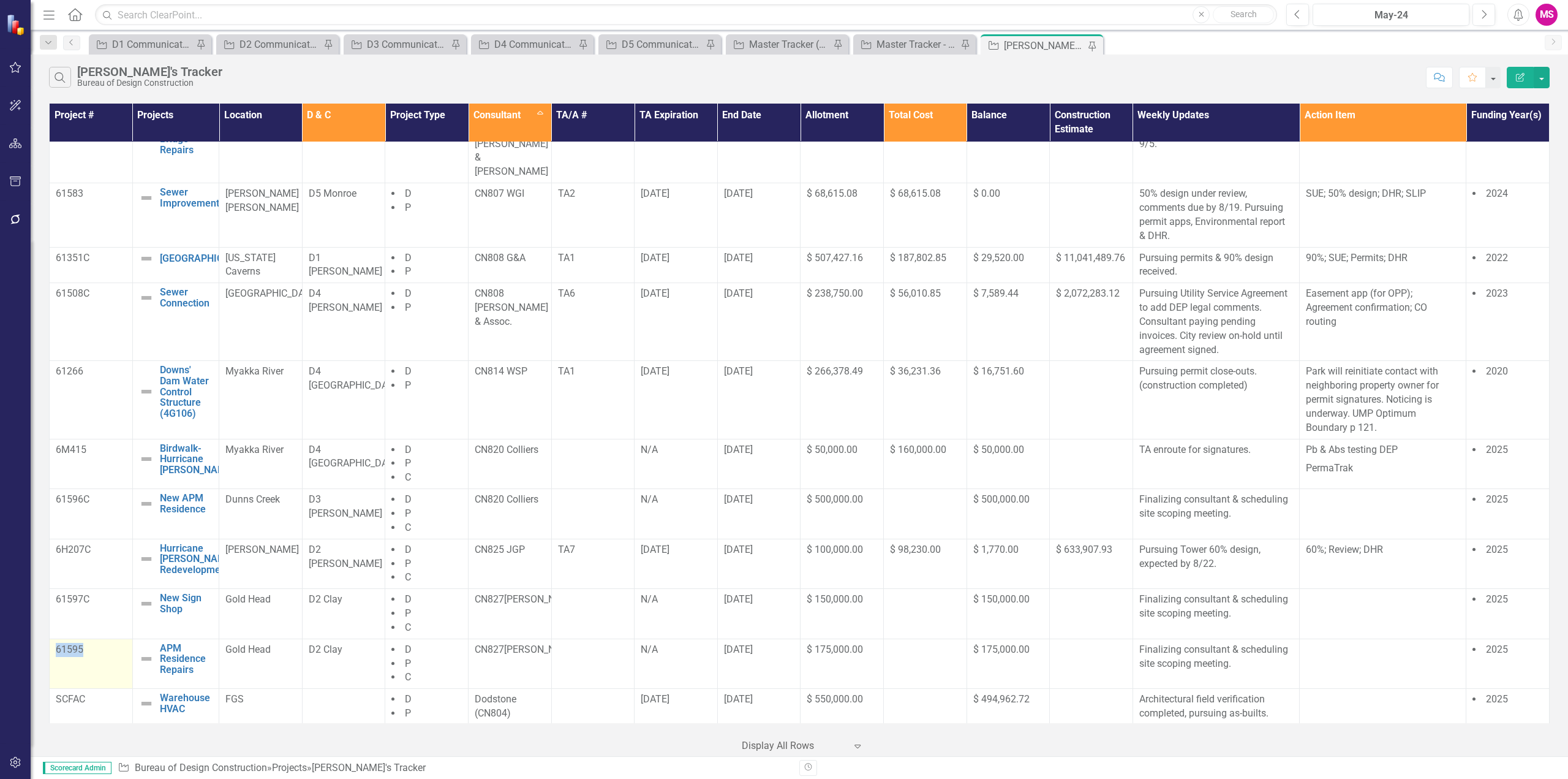
drag, startPoint x: 97, startPoint y: 633, endPoint x: 65, endPoint y: 635, distance: 32.1
click at [52, 638] on td "61595" at bounding box center [92, 663] width 84 height 50
drag, startPoint x: 285, startPoint y: 640, endPoint x: 163, endPoint y: 628, distance: 122.6
click at [163, 638] on tr "61595 APM Residence Repairs Edit Edit Project Link Open Element Gold Head D2 Cl…" at bounding box center [800, 663] width 1500 height 50
drag, startPoint x: 517, startPoint y: 701, endPoint x: 495, endPoint y: 682, distance: 29.1
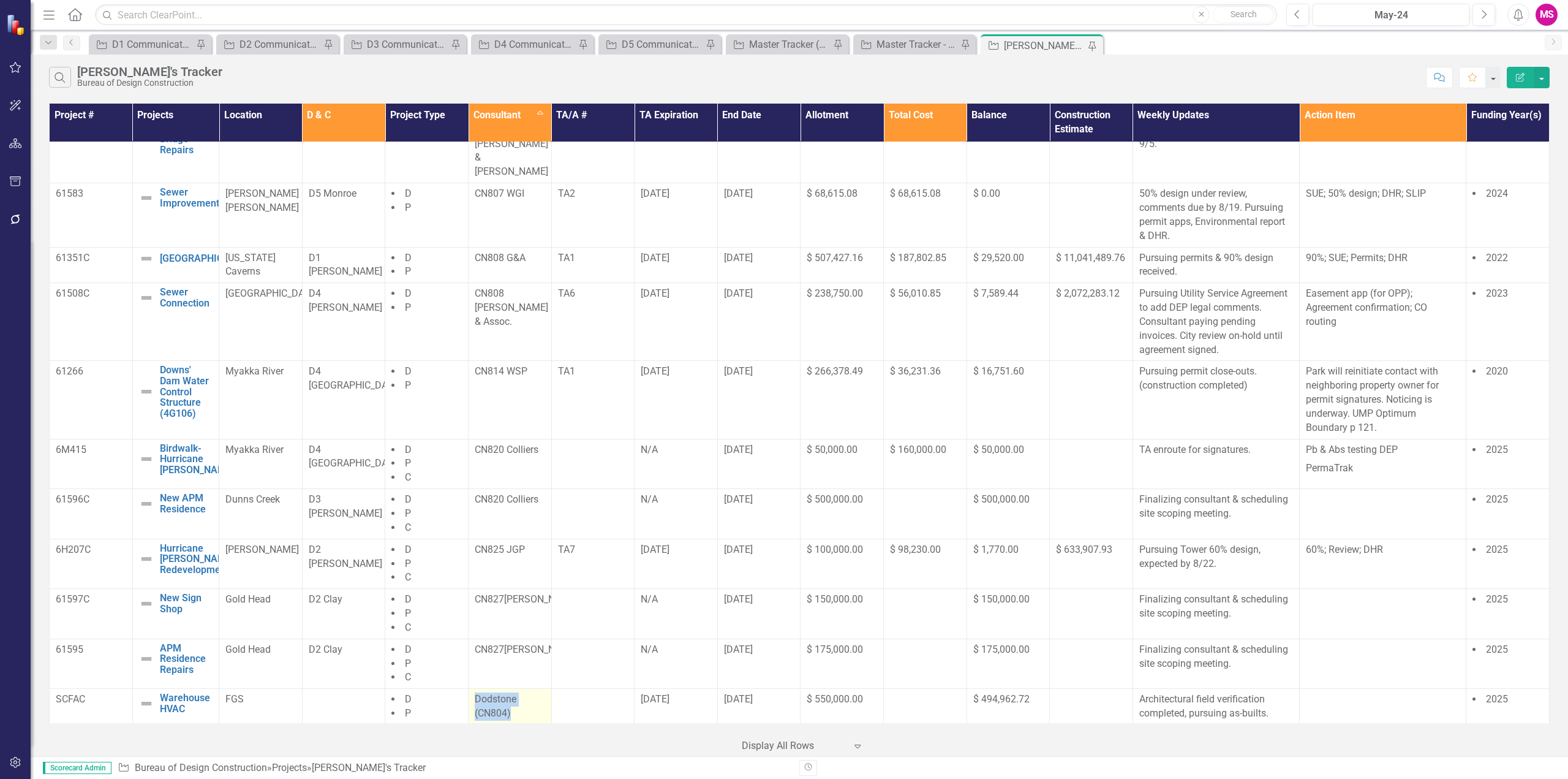
click at [475, 692] on p "Dodstone (CN804)" at bounding box center [510, 706] width 71 height 28
drag, startPoint x: 56, startPoint y: 679, endPoint x: 98, endPoint y: 682, distance: 42.1
click at [98, 689] on td "SCFAC" at bounding box center [92, 714] width 84 height 50
drag, startPoint x: 277, startPoint y: 692, endPoint x: 160, endPoint y: 677, distance: 118.0
click at [160, 689] on tr "SCFAC Warehouse HVAC Edit Edit Project Link Open Element FGS D P C Dodstone (CN…" at bounding box center [800, 714] width 1500 height 50
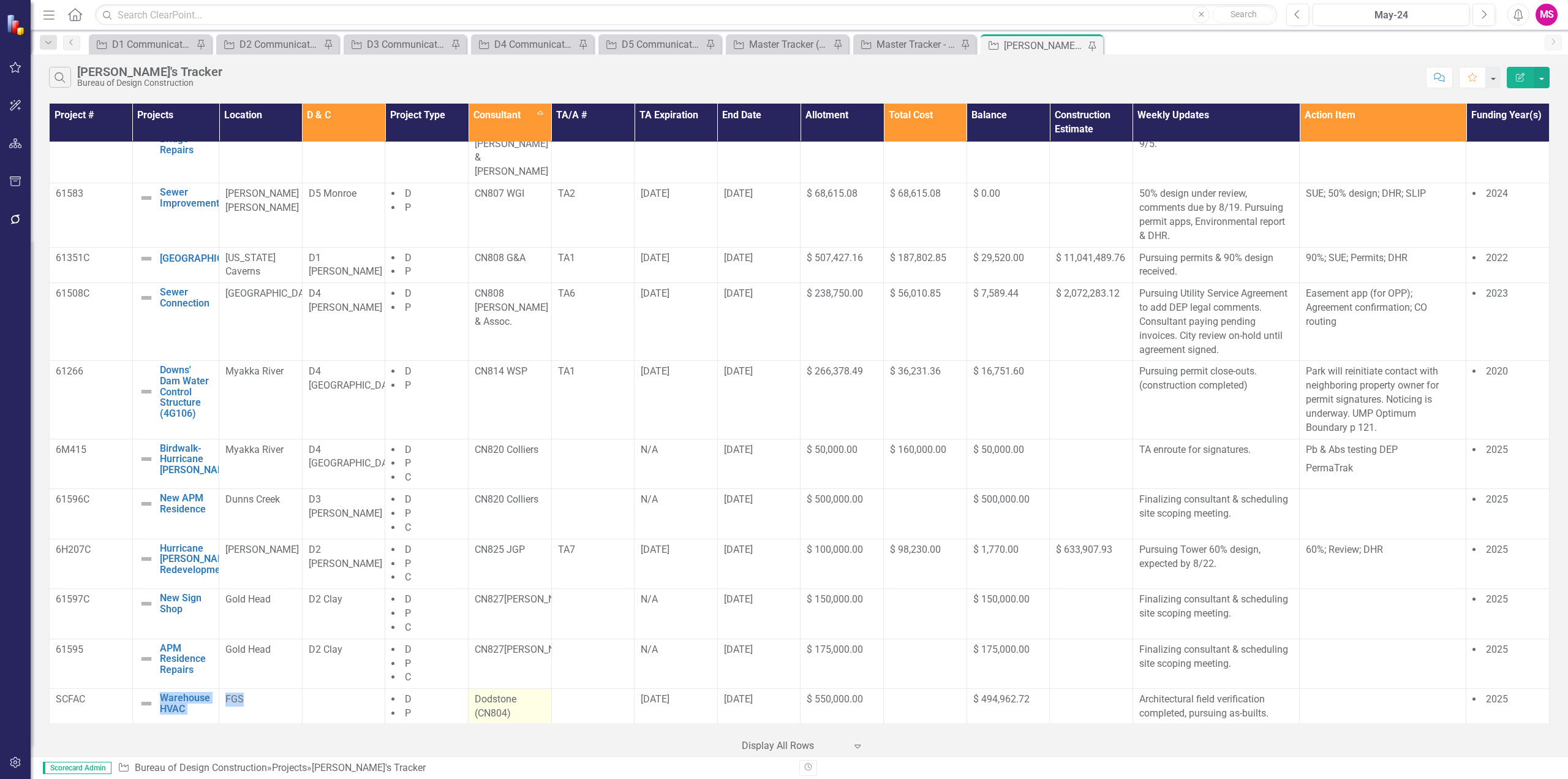
click at [492, 692] on p "Dodstone (CN804)" at bounding box center [510, 706] width 71 height 28
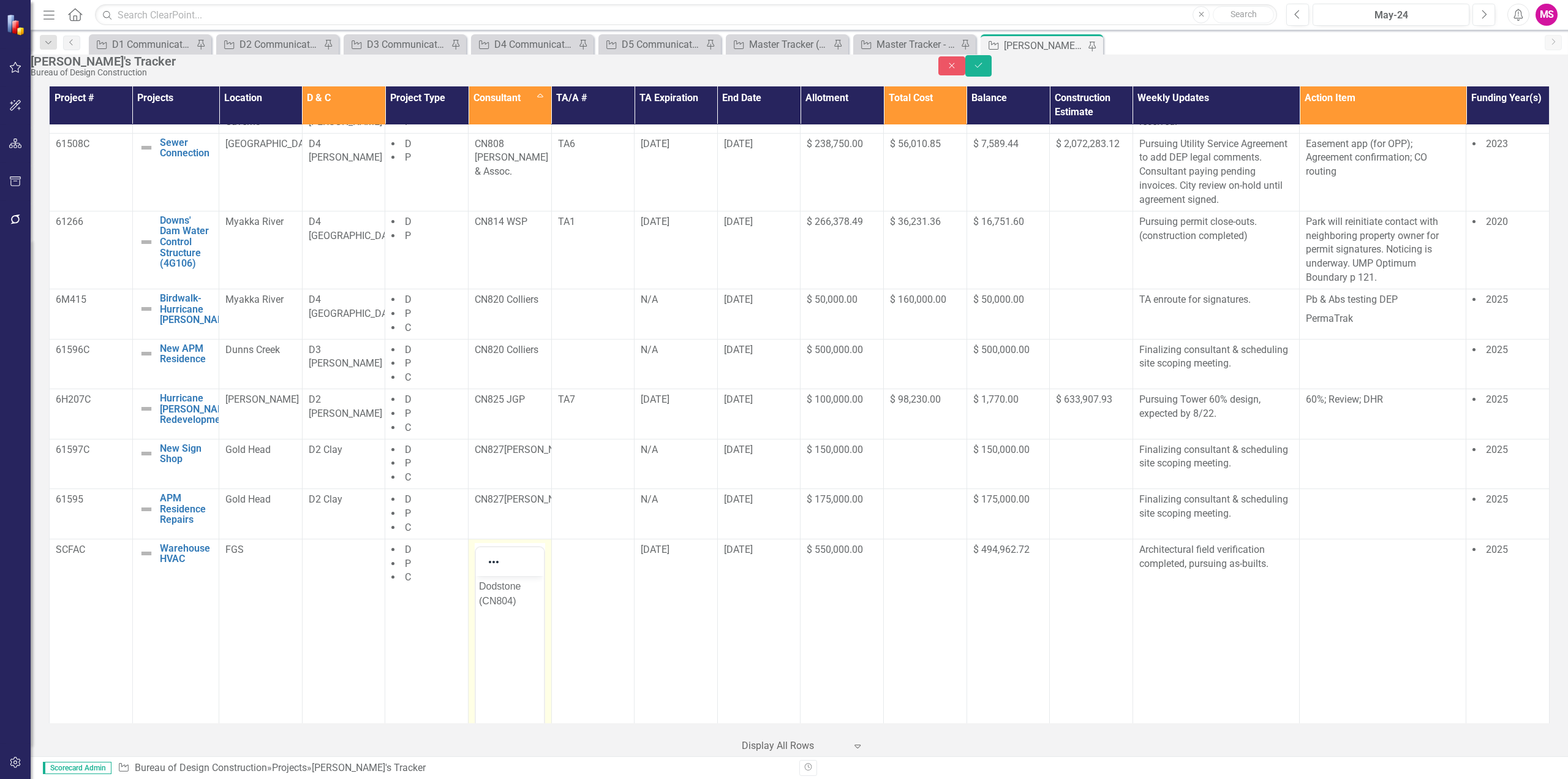
scroll to position [905, 0]
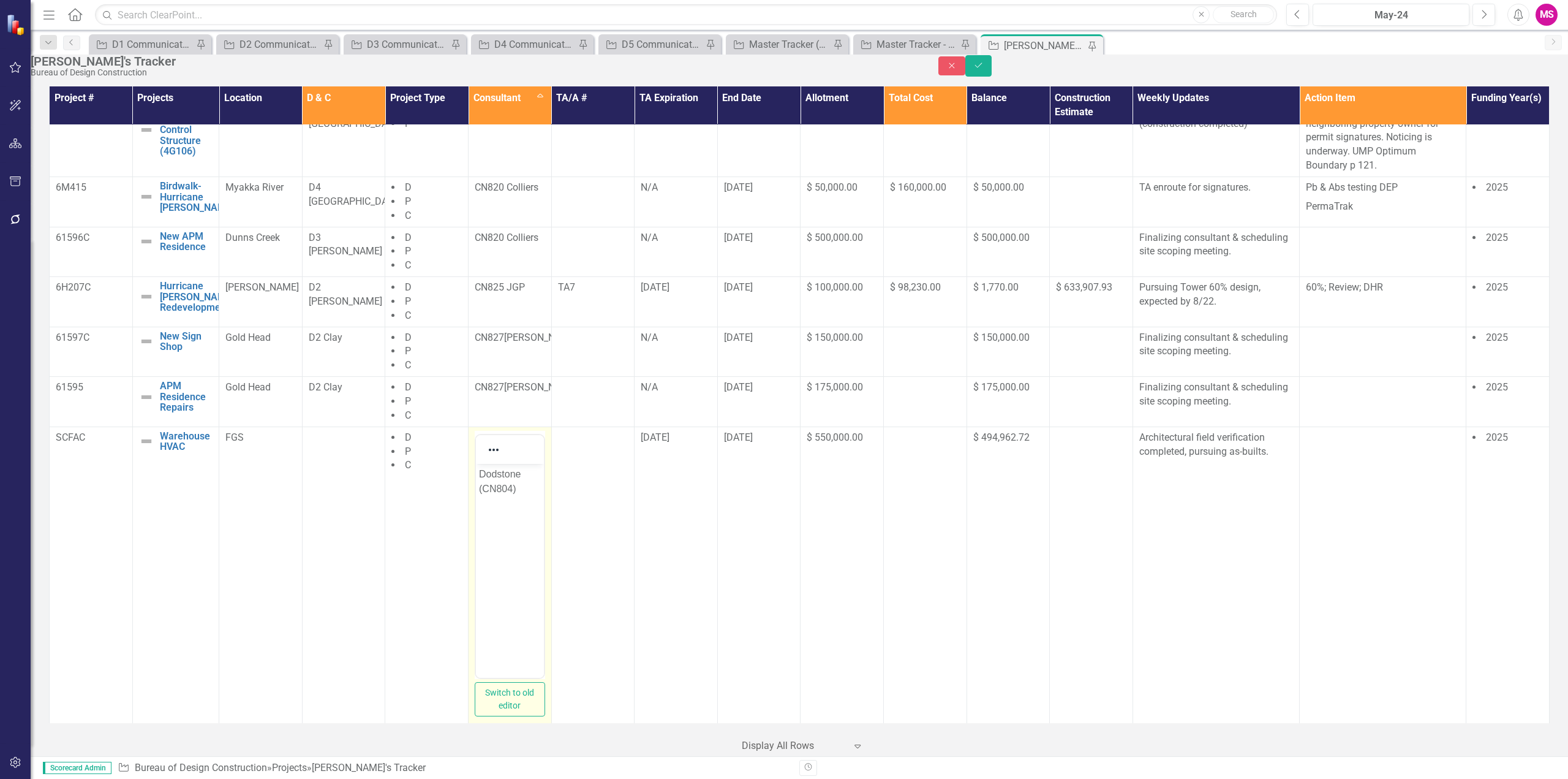
click at [503, 473] on p "Dodstone (CN804)" at bounding box center [509, 480] width 62 height 30
click at [530, 476] on p "CN804)" at bounding box center [509, 473] width 62 height 14
click at [992, 72] on button "Save" at bounding box center [978, 66] width 27 height 22
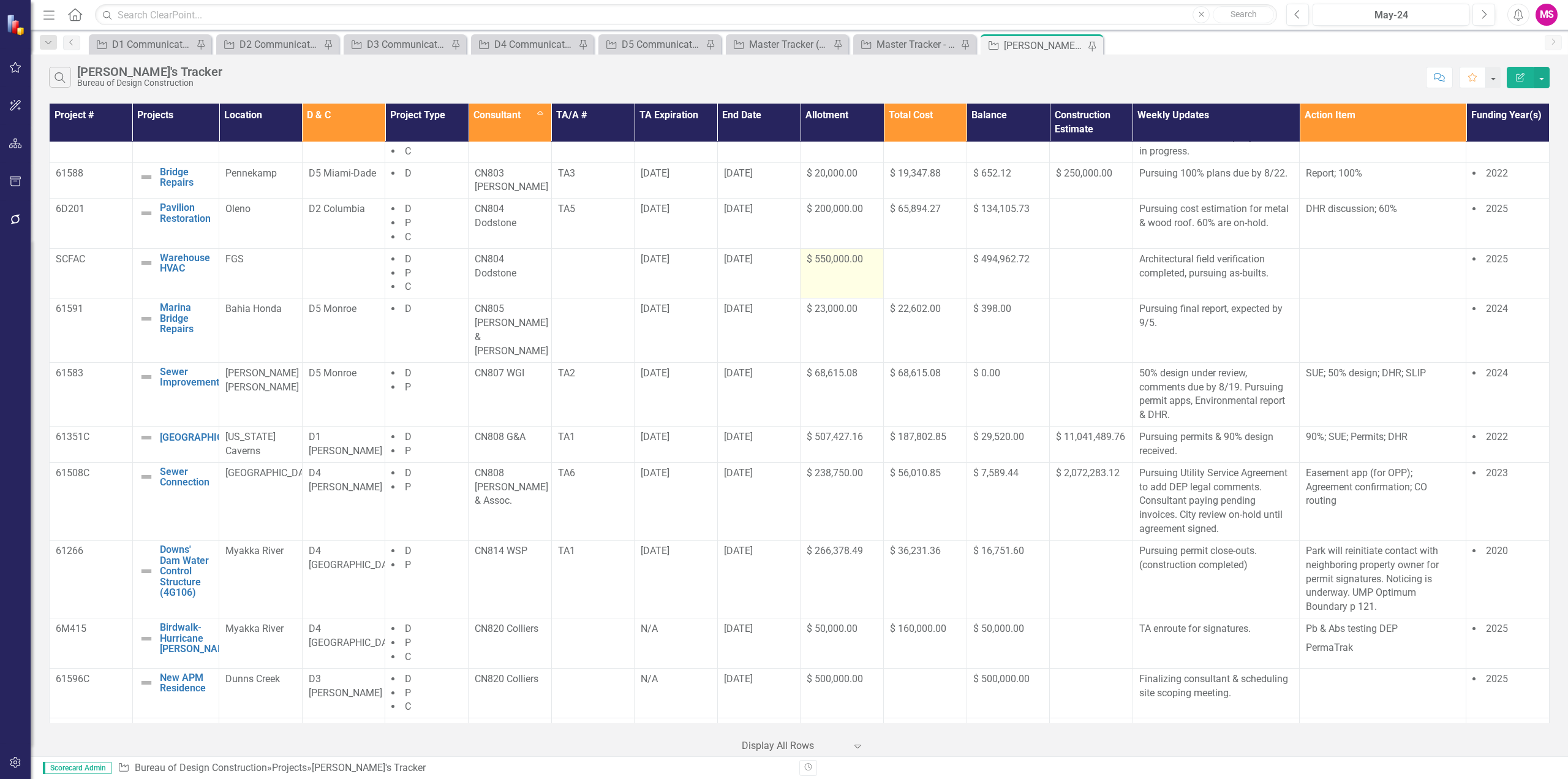
scroll to position [660, 0]
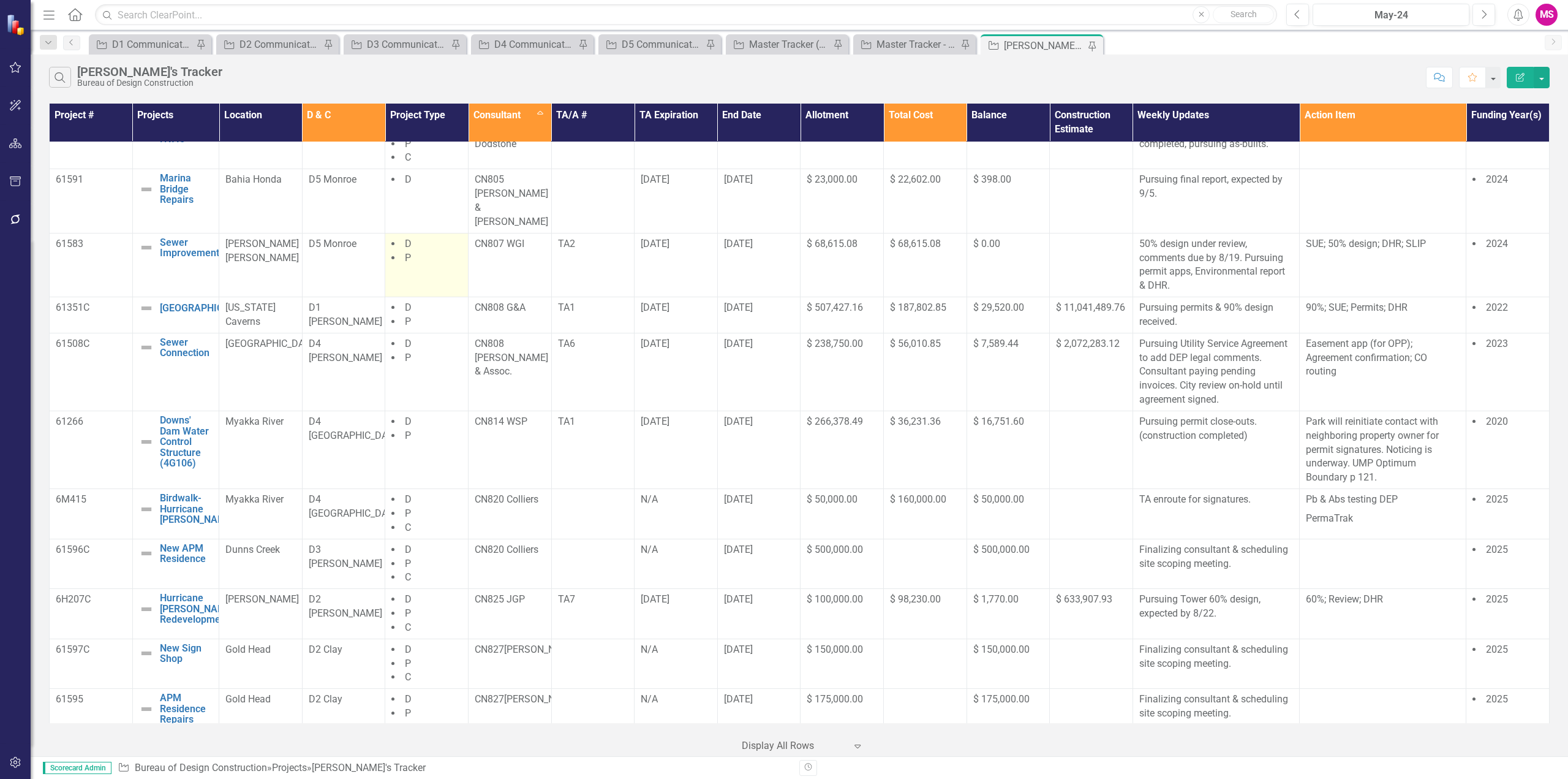
click at [442, 278] on td "D P" at bounding box center [427, 264] width 84 height 64
click at [797, 745] on div at bounding box center [793, 746] width 104 height 17
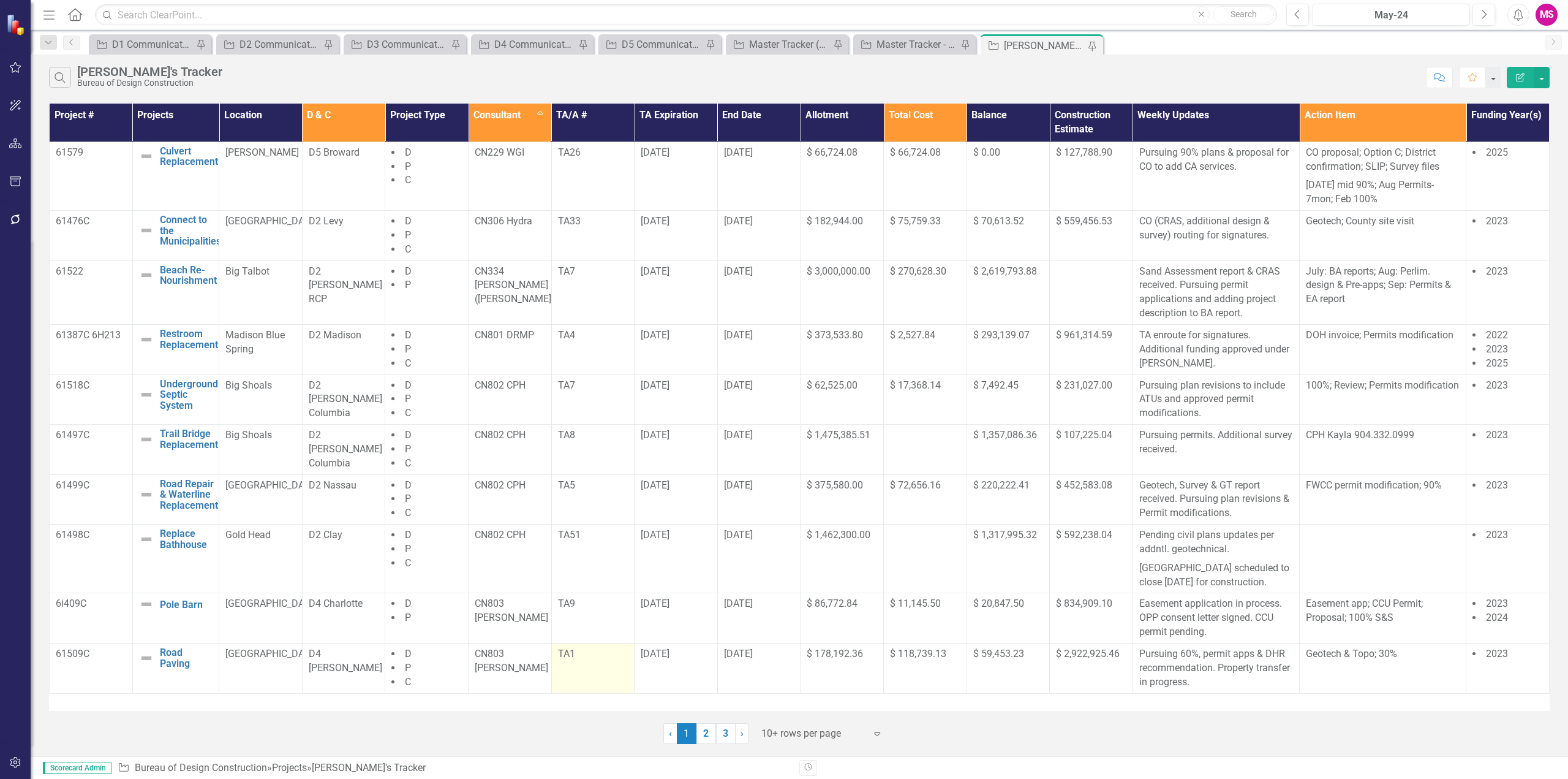
scroll to position [0, 0]
click at [726, 730] on link "3" at bounding box center [726, 733] width 19 height 21
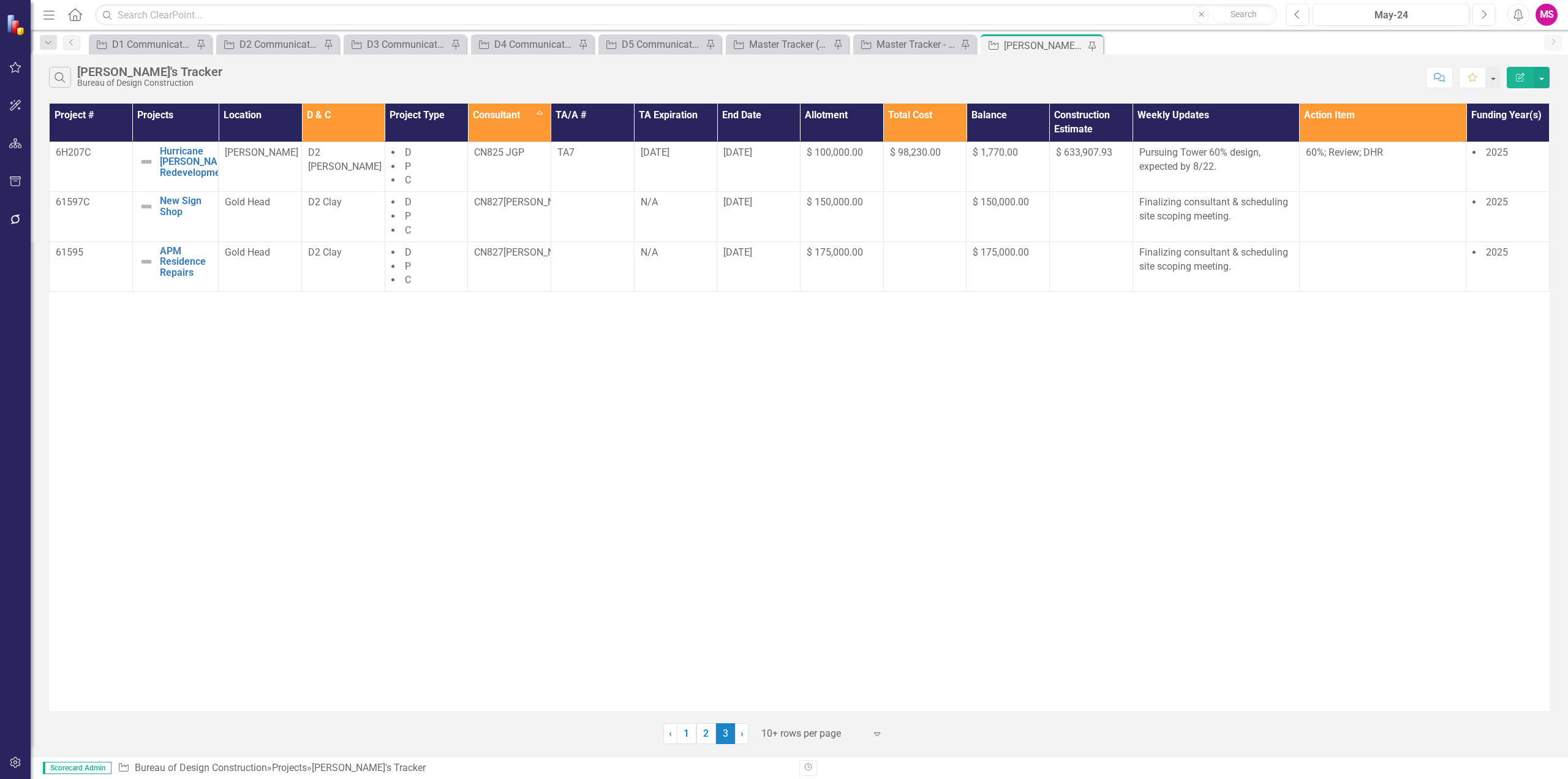
click at [1310, 422] on div "Project # Projects Location D & C Project Type Consultant Sort Ascending TA/A #…" at bounding box center [799, 407] width 1500 height 607
click at [787, 733] on div at bounding box center [813, 733] width 104 height 17
click at [788, 712] on div "Display All Rows" at bounding box center [824, 712] width 115 height 14
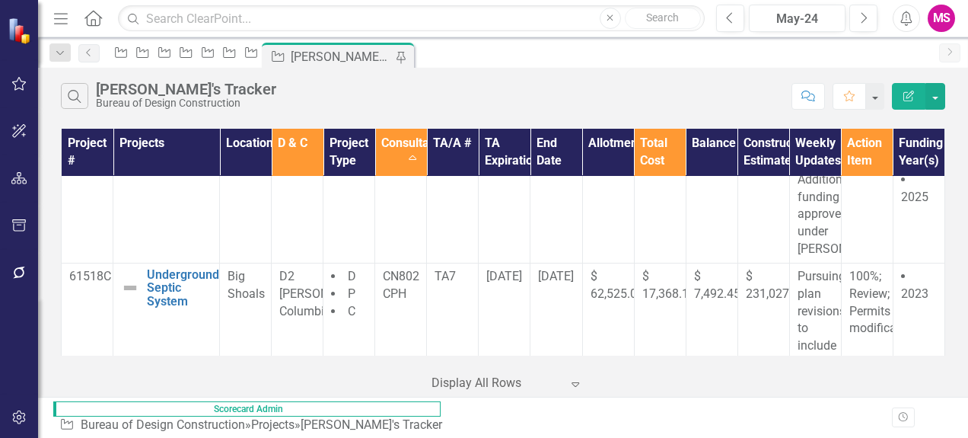
scroll to position [752, 0]
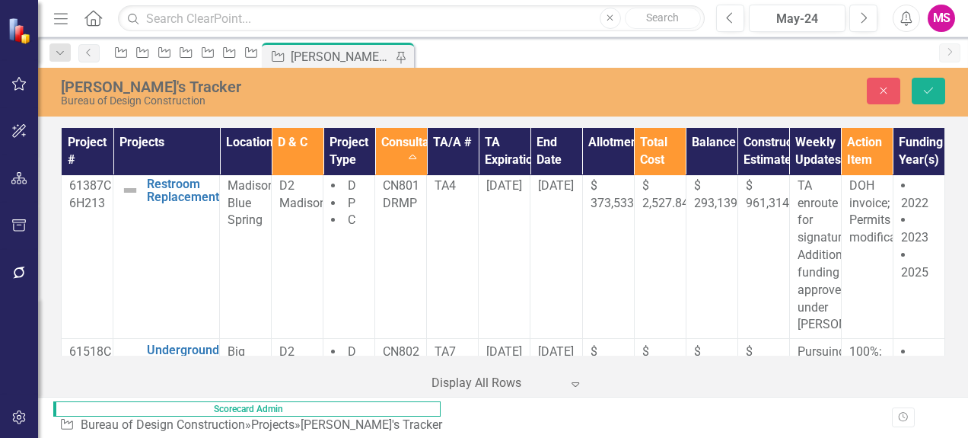
scroll to position [0, 0]
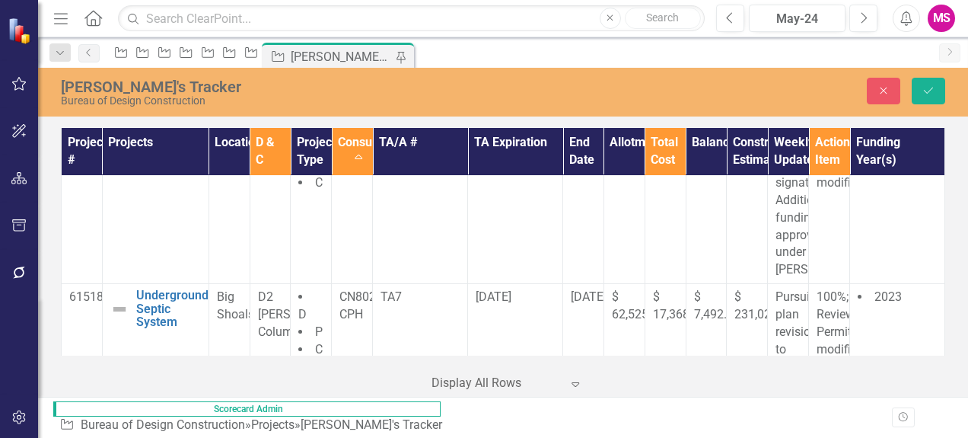
scroll to position [924, 0]
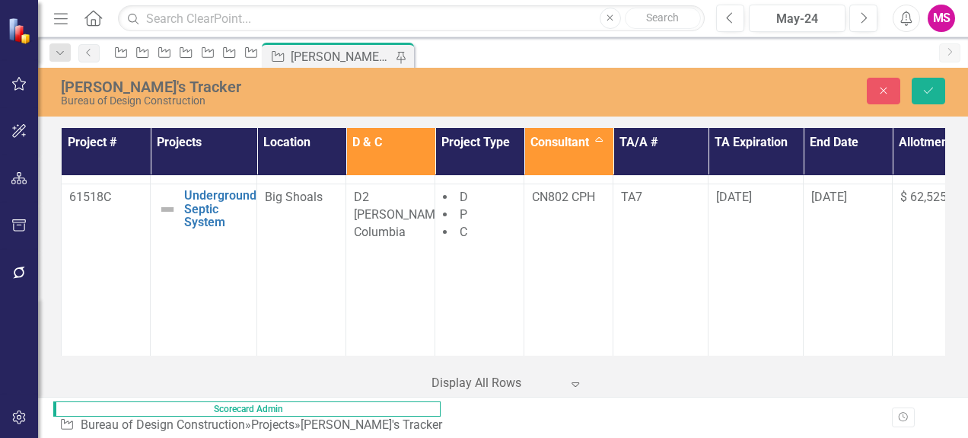
click at [930, 92] on icon "Save" at bounding box center [929, 90] width 14 height 11
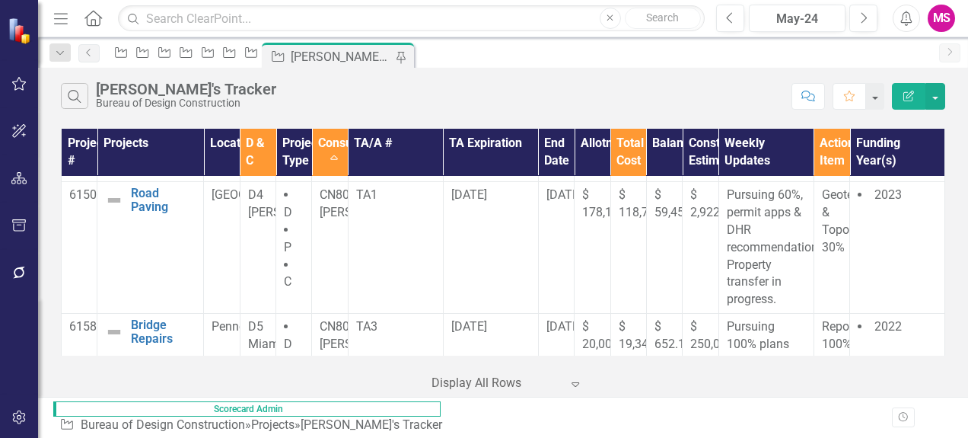
scroll to position [1523, 0]
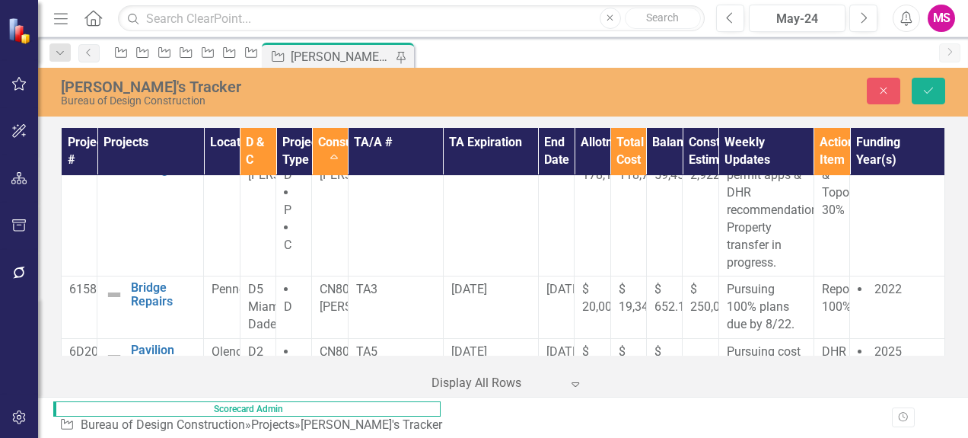
scroll to position [0, 0]
drag, startPoint x: 921, startPoint y: 86, endPoint x: 111, endPoint y: 203, distance: 818.4
click at [921, 86] on button "Save" at bounding box center [928, 91] width 33 height 27
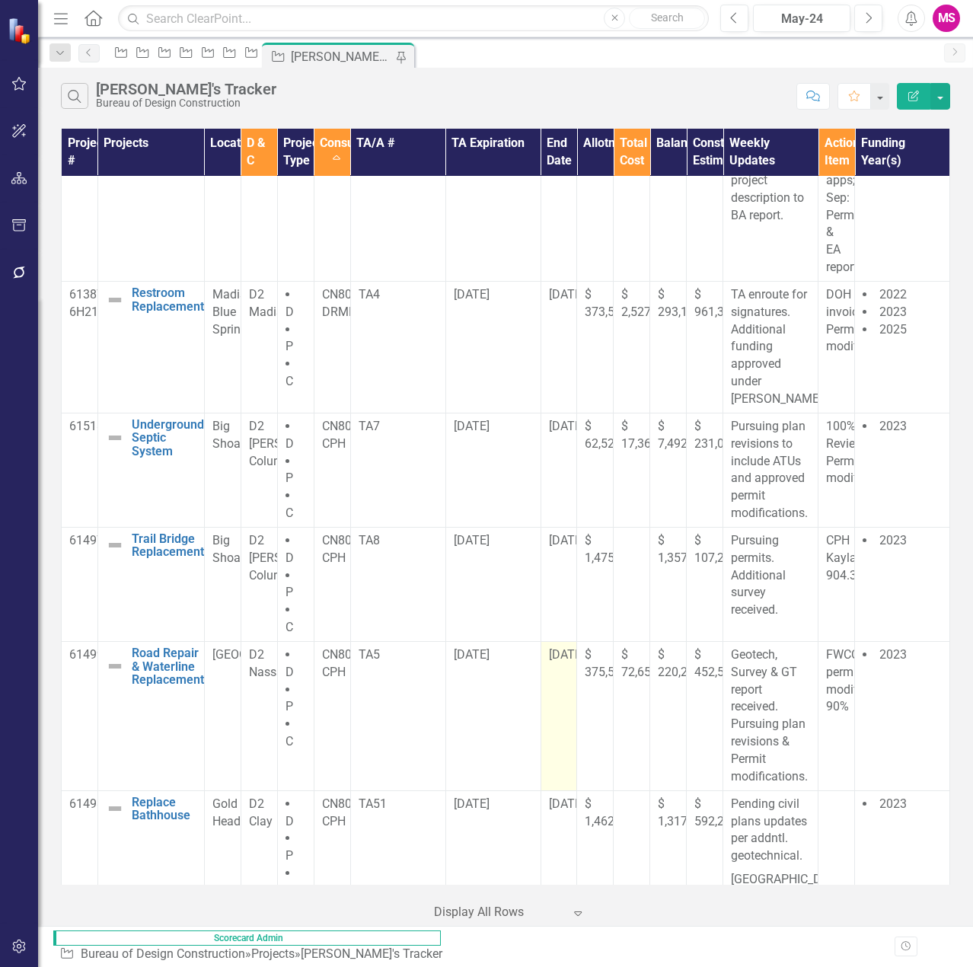
scroll to position [498, 0]
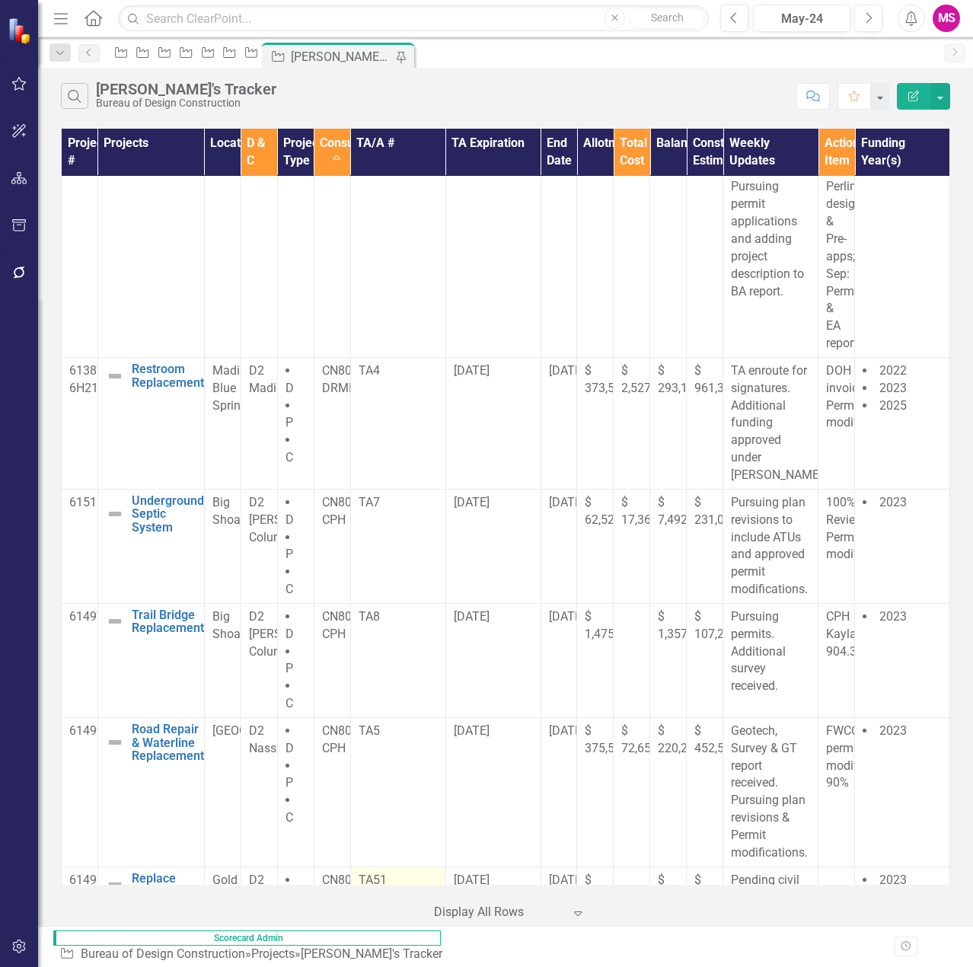
click at [445, 866] on td "TA51" at bounding box center [397, 952] width 95 height 173
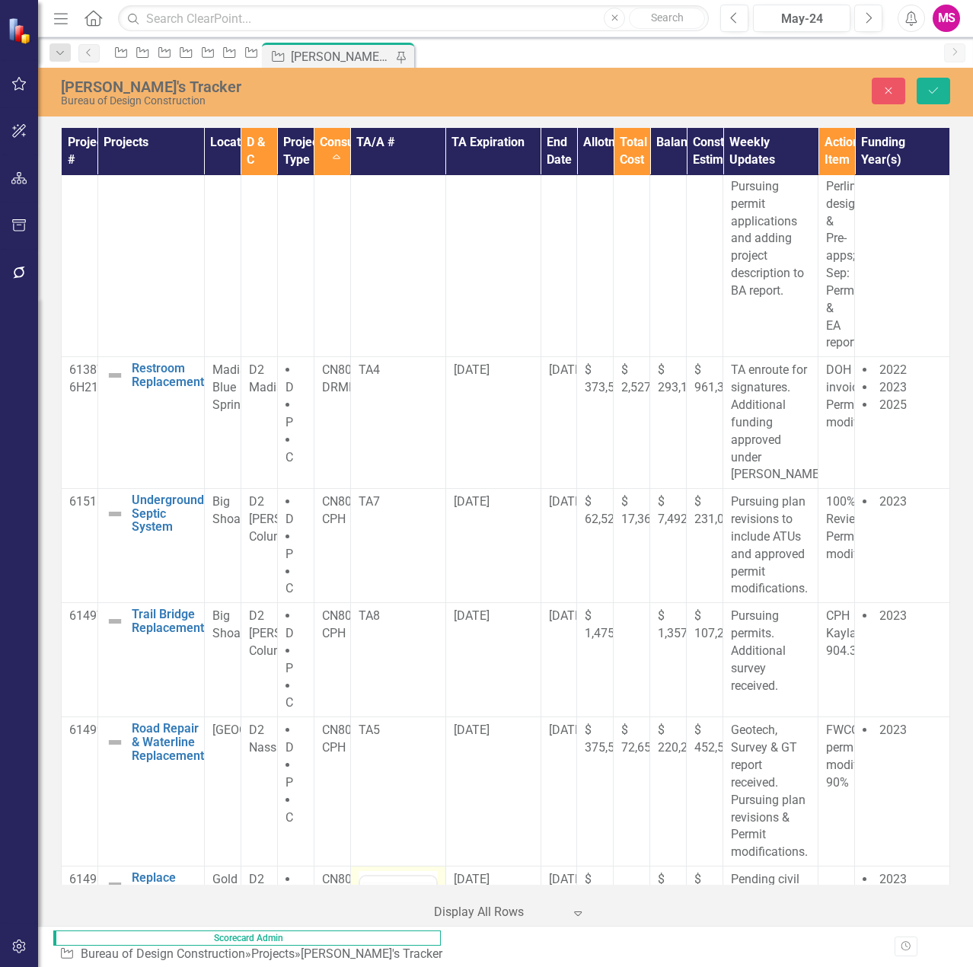
scroll to position [0, 0]
click at [382, 924] on p "TA51" at bounding box center [397, 925] width 69 height 18
click at [382, 917] on p "TA51" at bounding box center [397, 925] width 69 height 18
click at [404, 925] on p "TA1" at bounding box center [397, 925] width 69 height 18
drag, startPoint x: 934, startPoint y: 97, endPoint x: 877, endPoint y: 153, distance: 80.2
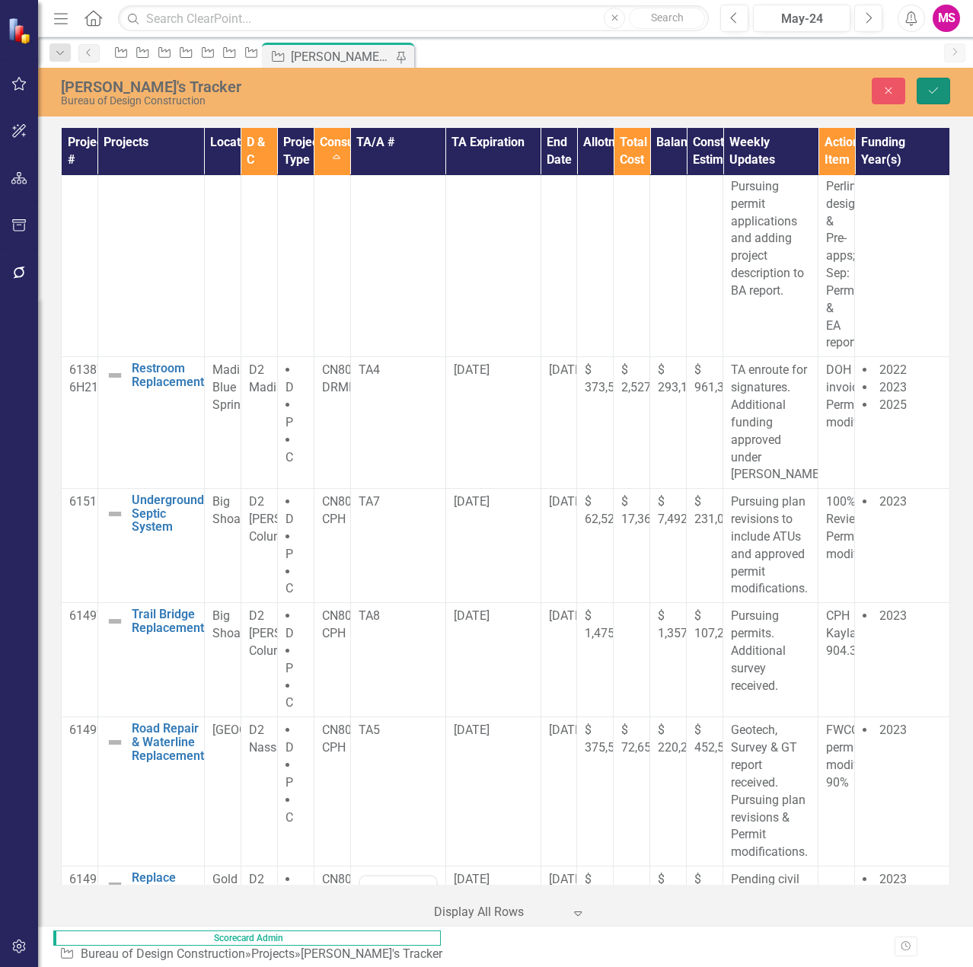
click at [934, 97] on button "Save" at bounding box center [933, 91] width 33 height 27
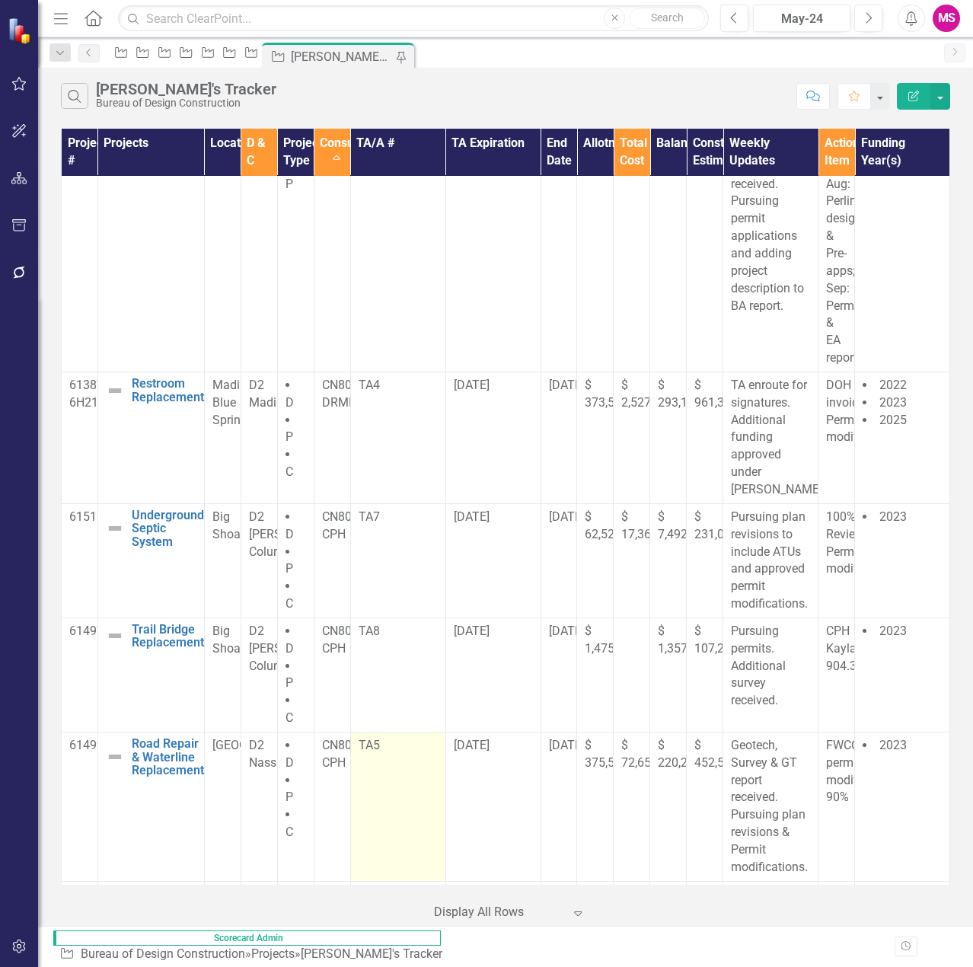
scroll to position [457, 0]
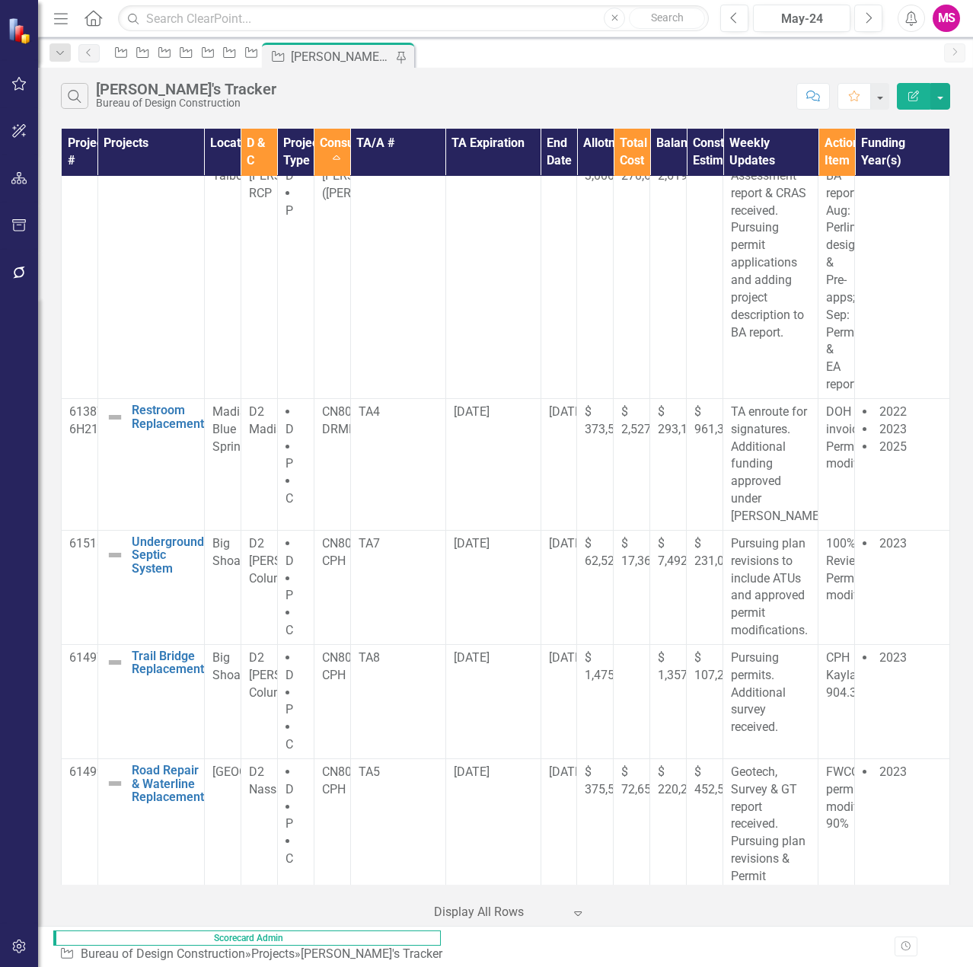
drag, startPoint x: 560, startPoint y: 732, endPoint x: 508, endPoint y: 734, distance: 51.8
click at [508, 913] on div "[DATE]" at bounding box center [493, 922] width 79 height 18
copy span "[DATE]"
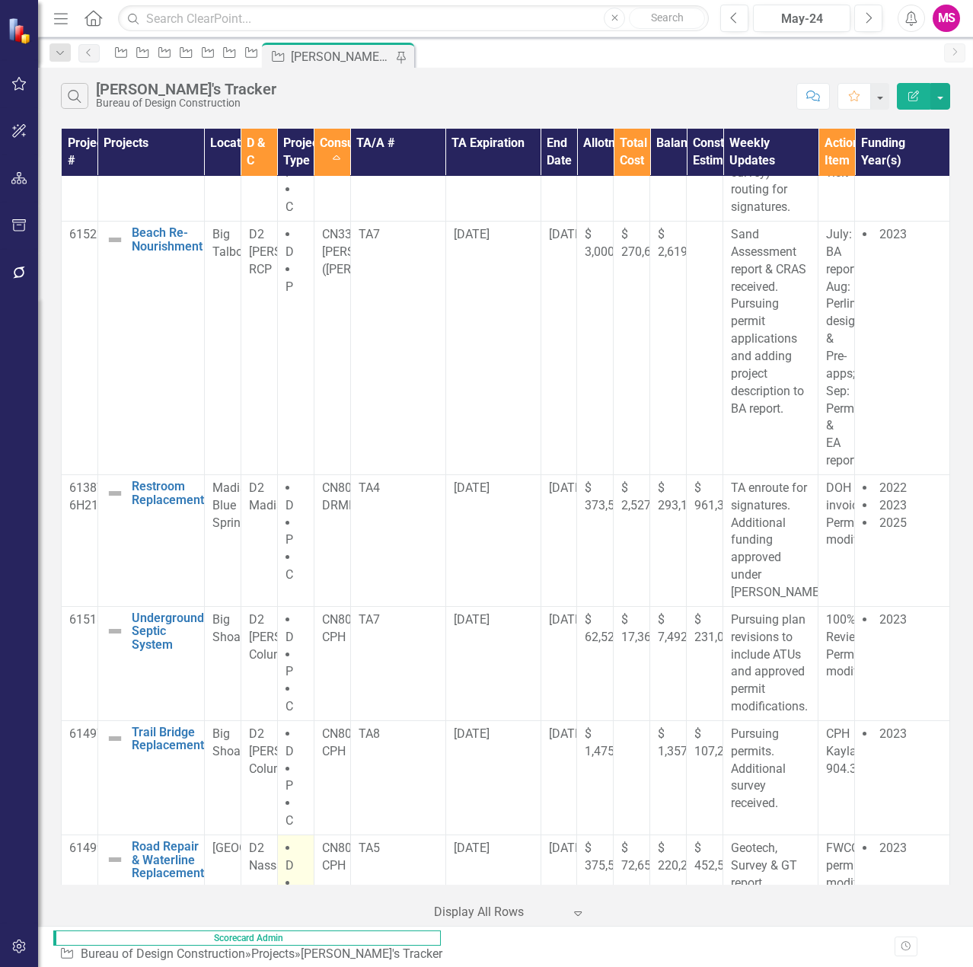
scroll to position [305, 0]
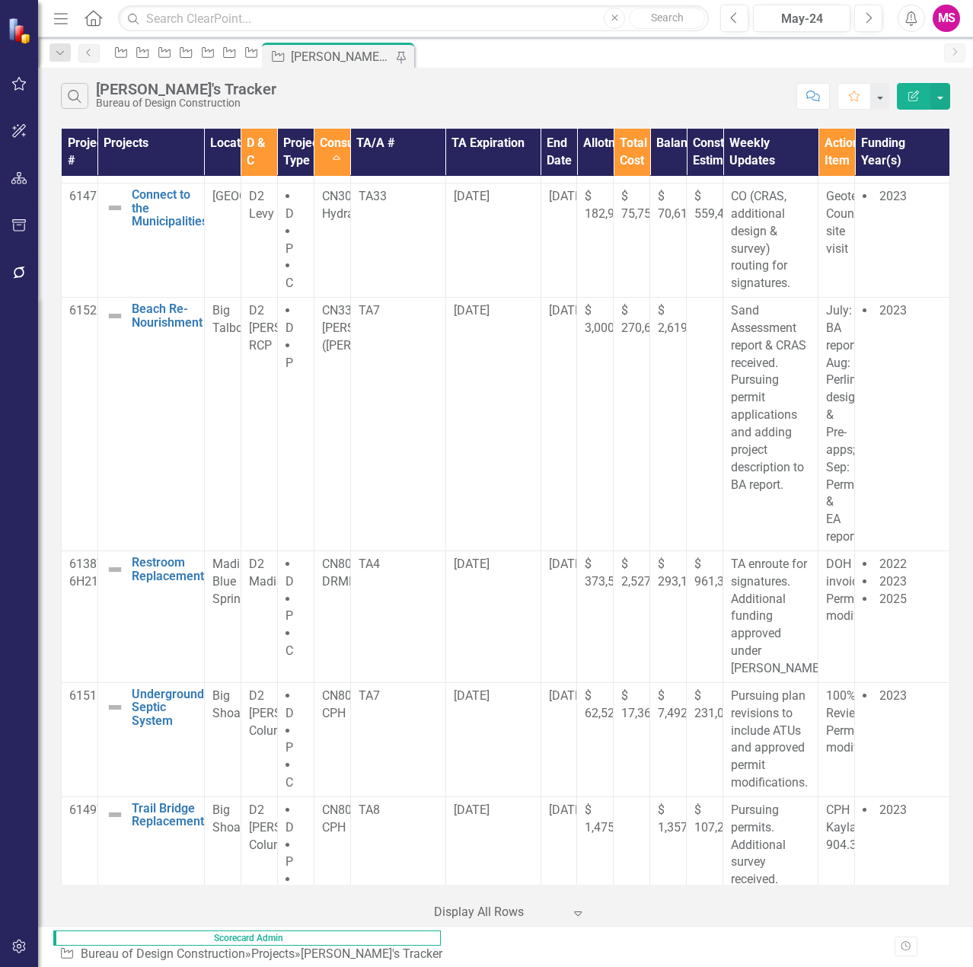
drag, startPoint x: 561, startPoint y: 735, endPoint x: 505, endPoint y: 736, distance: 56.3
click at [505, 911] on td "[DATE]" at bounding box center [492, 985] width 95 height 149
click at [490, 917] on span "[DATE]" at bounding box center [472, 924] width 36 height 14
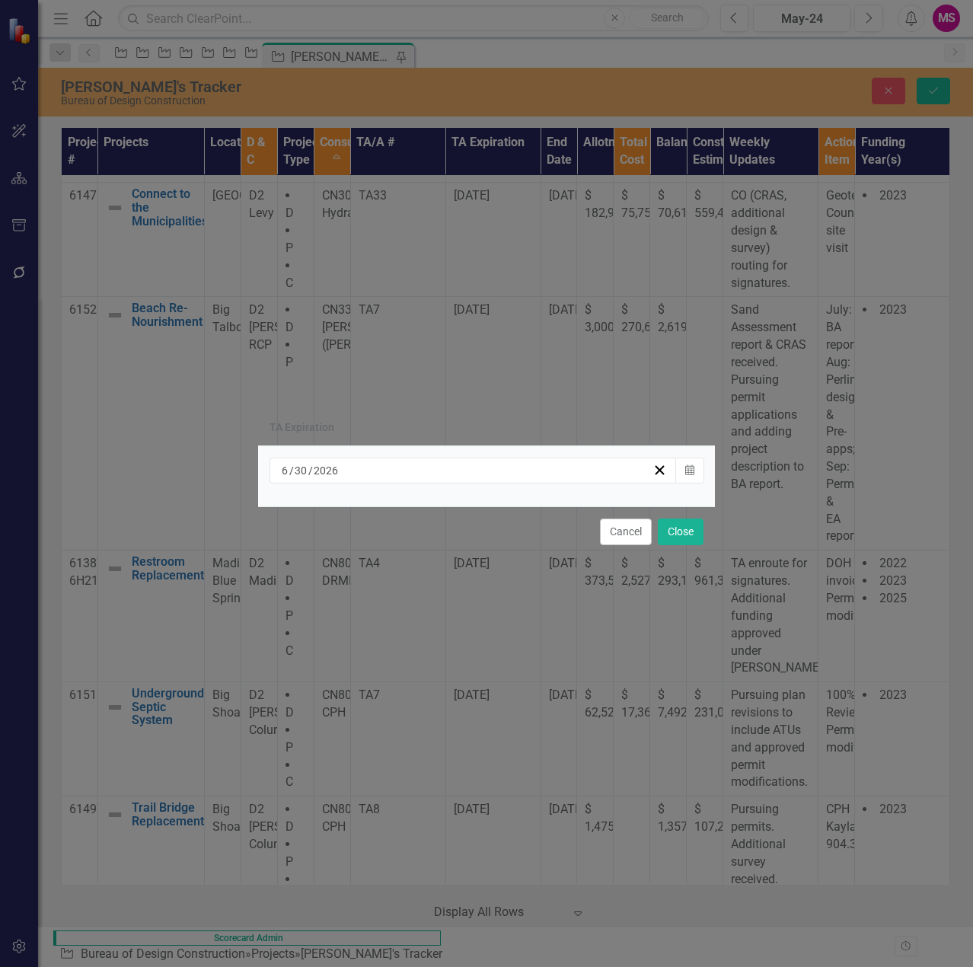
click at [311, 474] on span "/" at bounding box center [310, 471] width 5 height 14
click at [280, 472] on div "[DATE] [DATE]" at bounding box center [465, 470] width 373 height 15
type input "12"
click at [306, 470] on input "30" at bounding box center [306, 470] width 14 height 15
type input "31"
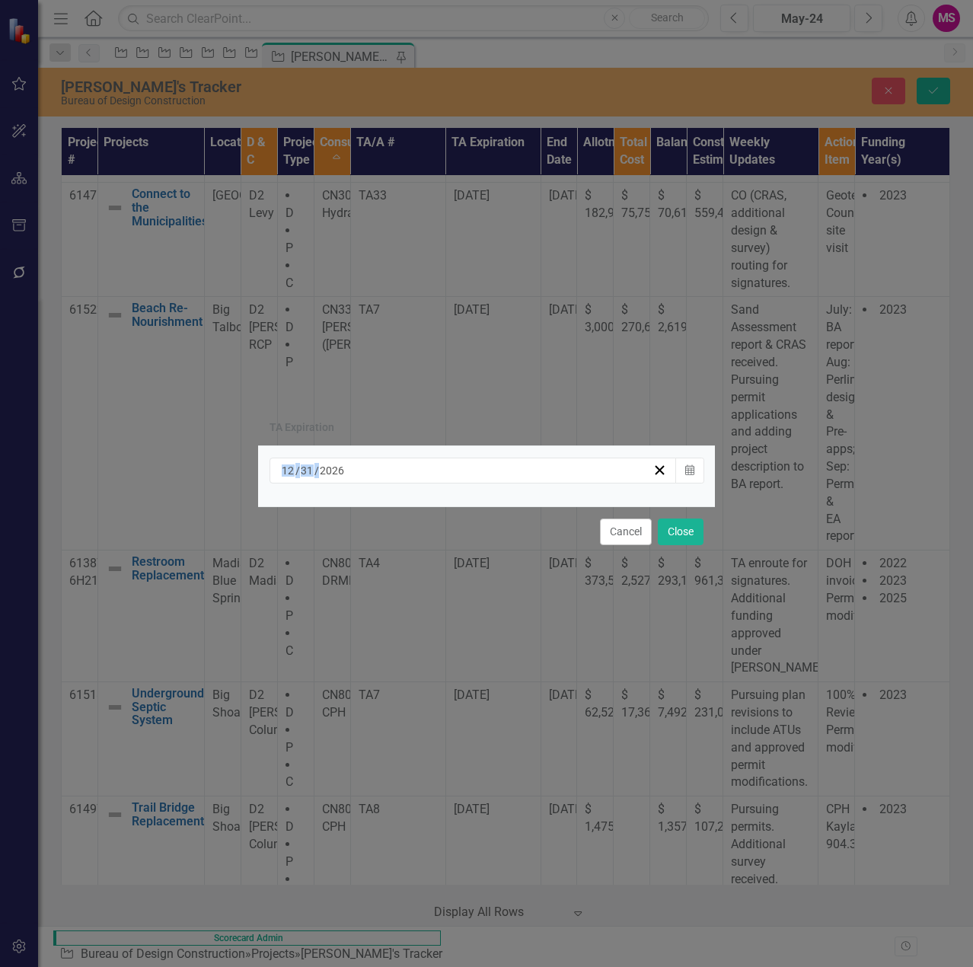
drag, startPoint x: 327, startPoint y: 471, endPoint x: 314, endPoint y: 477, distance: 13.6
click at [242, 477] on div "TA Expiration [DATE] Calendar Cancel Close" at bounding box center [486, 483] width 973 height 967
click at [677, 533] on button "Close" at bounding box center [681, 531] width 46 height 27
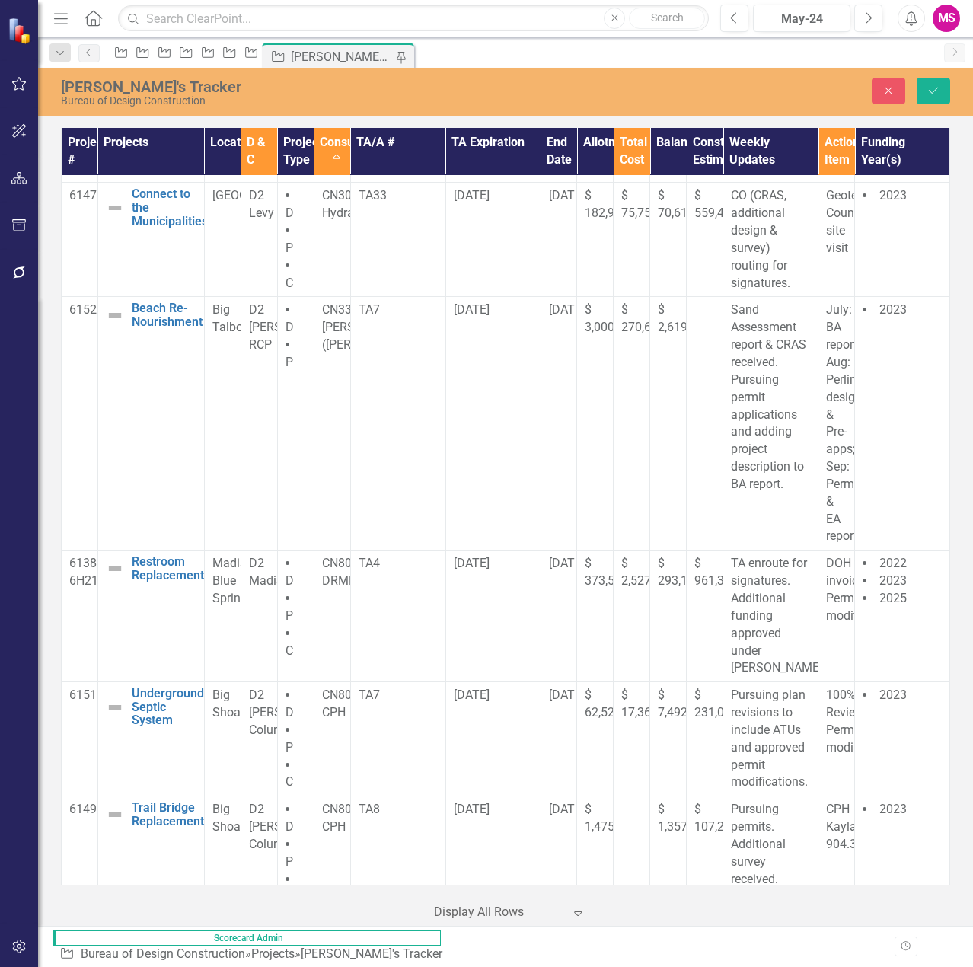
drag, startPoint x: 565, startPoint y: 727, endPoint x: 498, endPoint y: 731, distance: 67.1
click at [498, 911] on tr "61499C Road Repair & Waterline Replacement Edit Edit Project Link Open Element …" at bounding box center [506, 985] width 888 height 149
copy tr "[DATE]"
click at [932, 92] on icon "Save" at bounding box center [933, 90] width 14 height 11
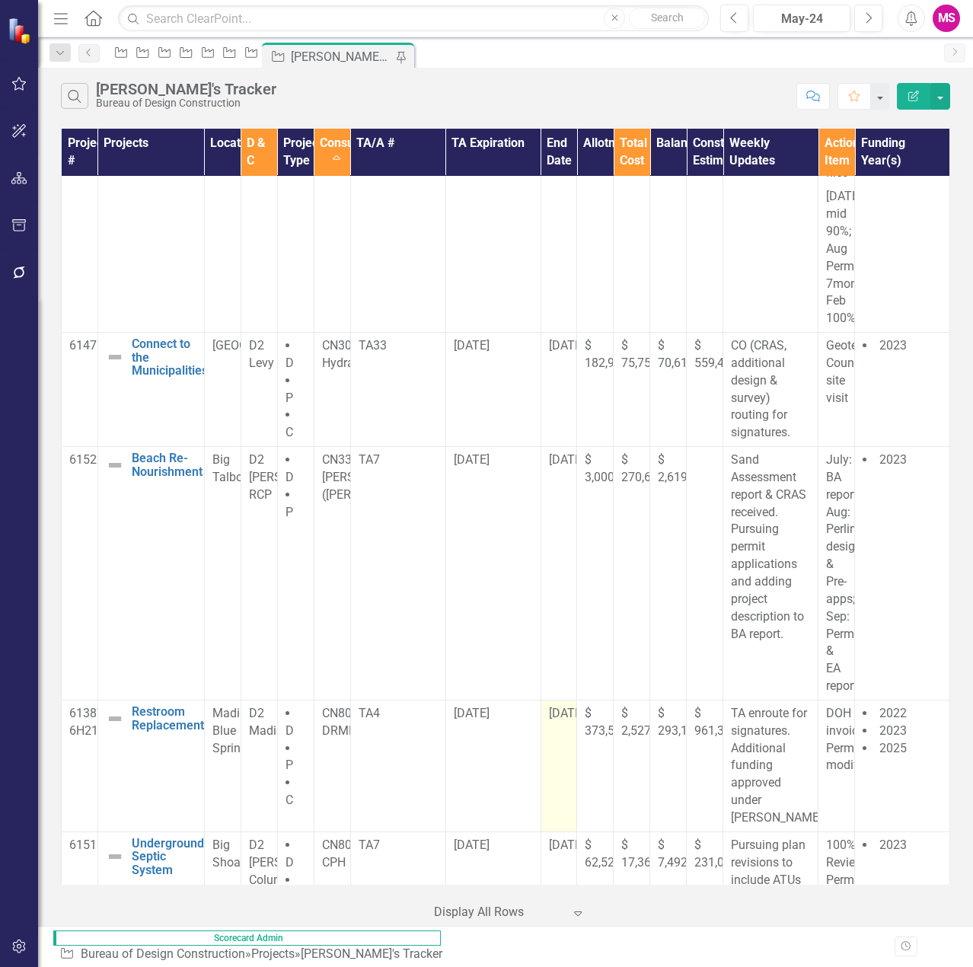
scroll to position [152, 0]
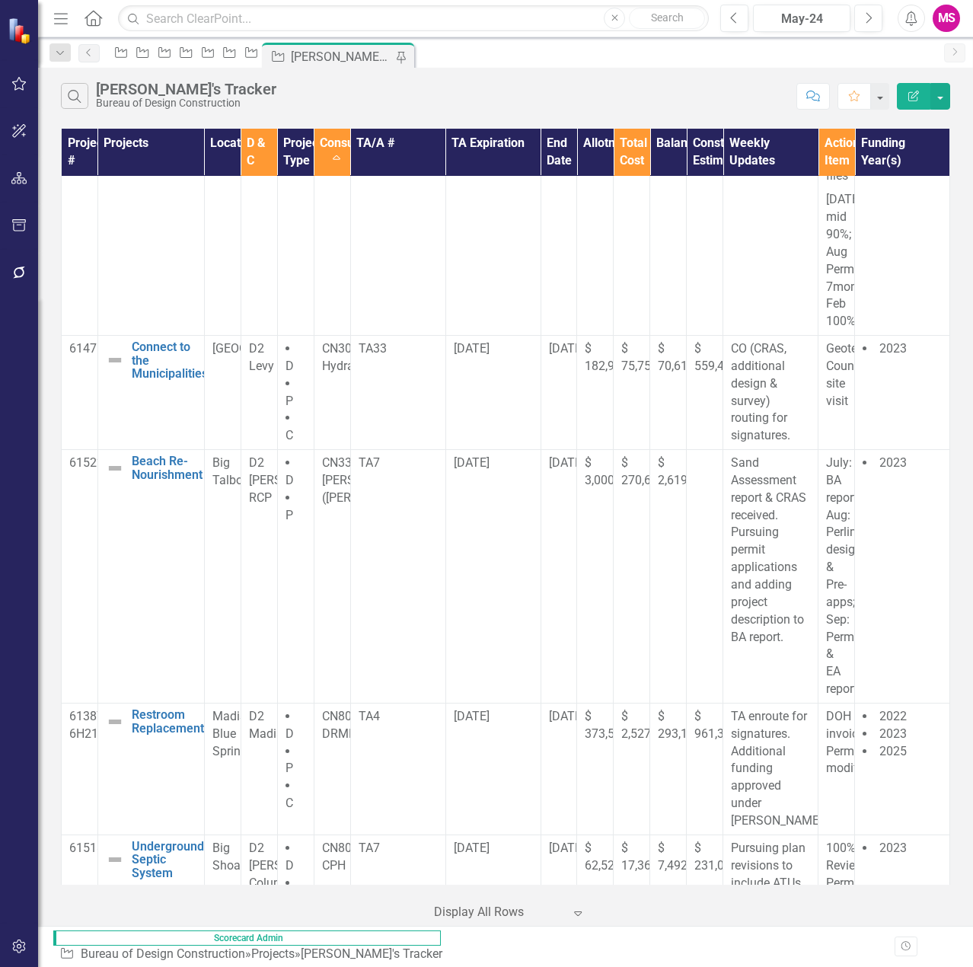
drag, startPoint x: 562, startPoint y: 770, endPoint x: 505, endPoint y: 770, distance: 57.1
copy span "[DATE]"
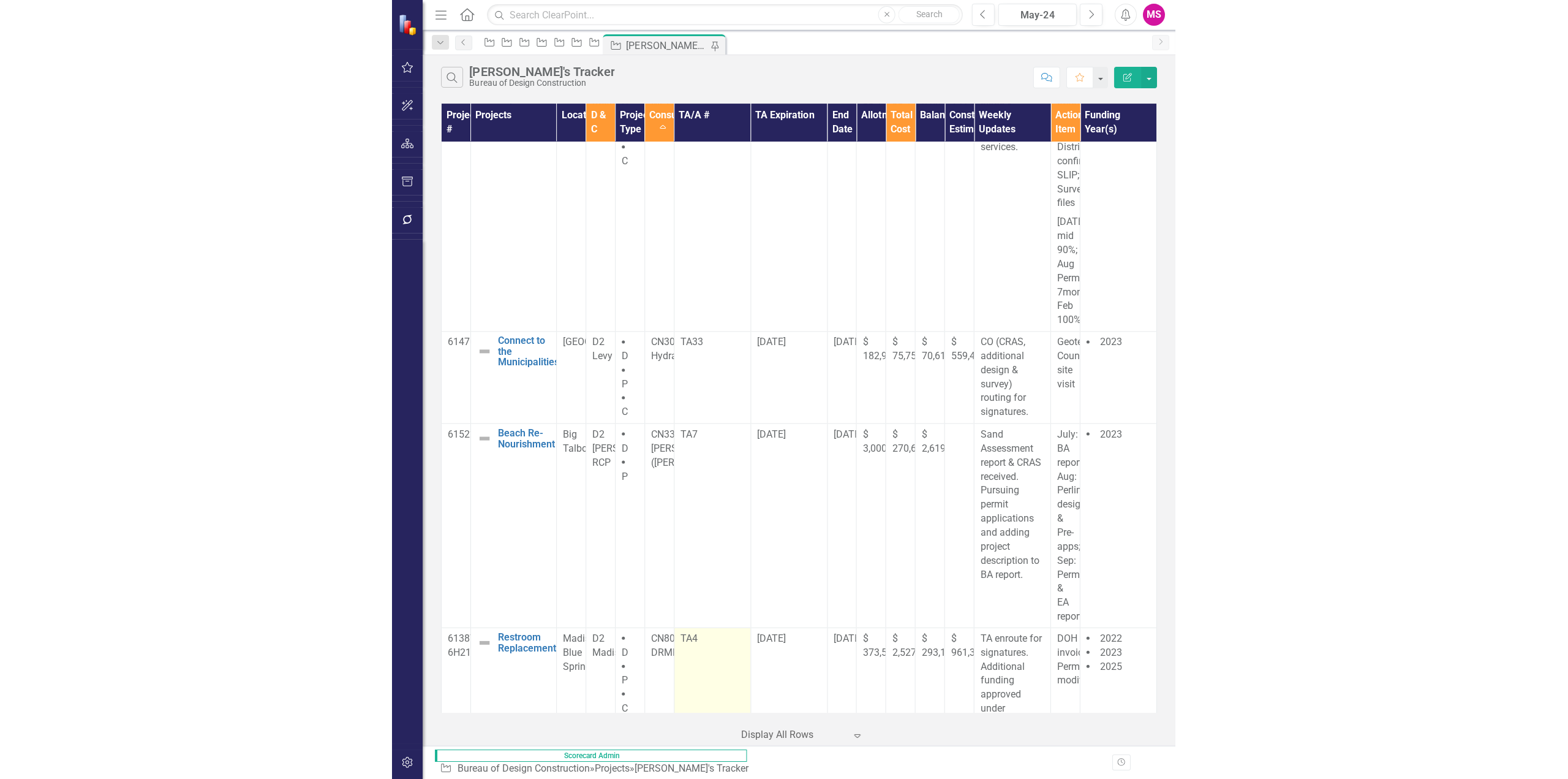
scroll to position [0, 0]
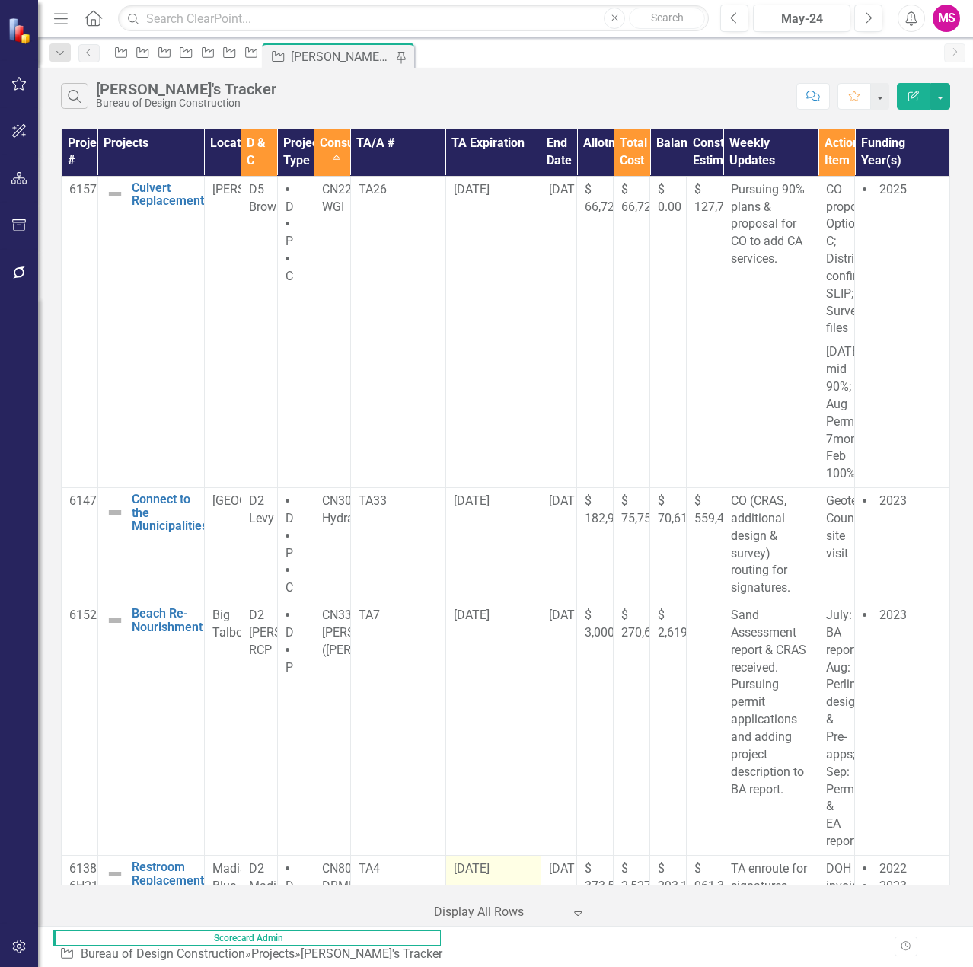
drag, startPoint x: 560, startPoint y: 699, endPoint x: 503, endPoint y: 700, distance: 56.4
click at [503, 855] on td "[DATE]" at bounding box center [492, 921] width 95 height 132
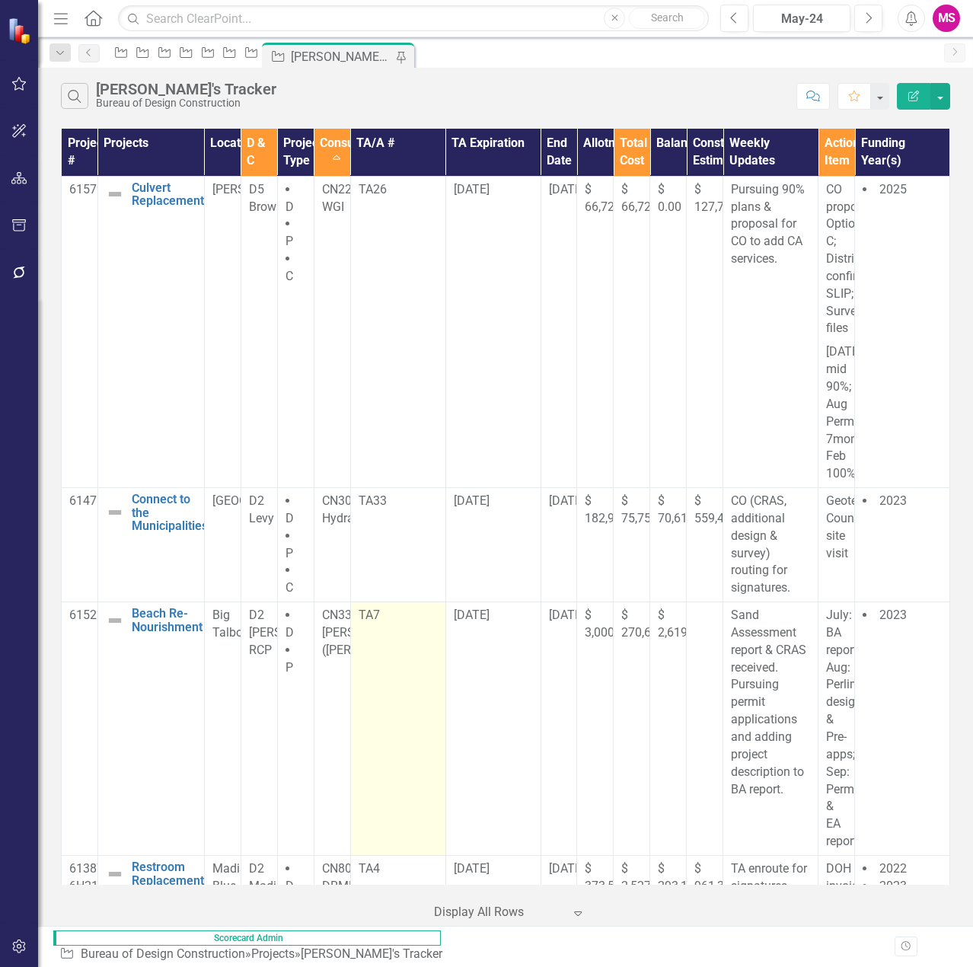
drag, startPoint x: 568, startPoint y: 502, endPoint x: 493, endPoint y: 508, distance: 74.9
click at [493, 602] on tr "61522 Beach Re-Nourishment Edit Edit Project Link Open Element Big Talbot D2 [P…" at bounding box center [506, 729] width 888 height 254
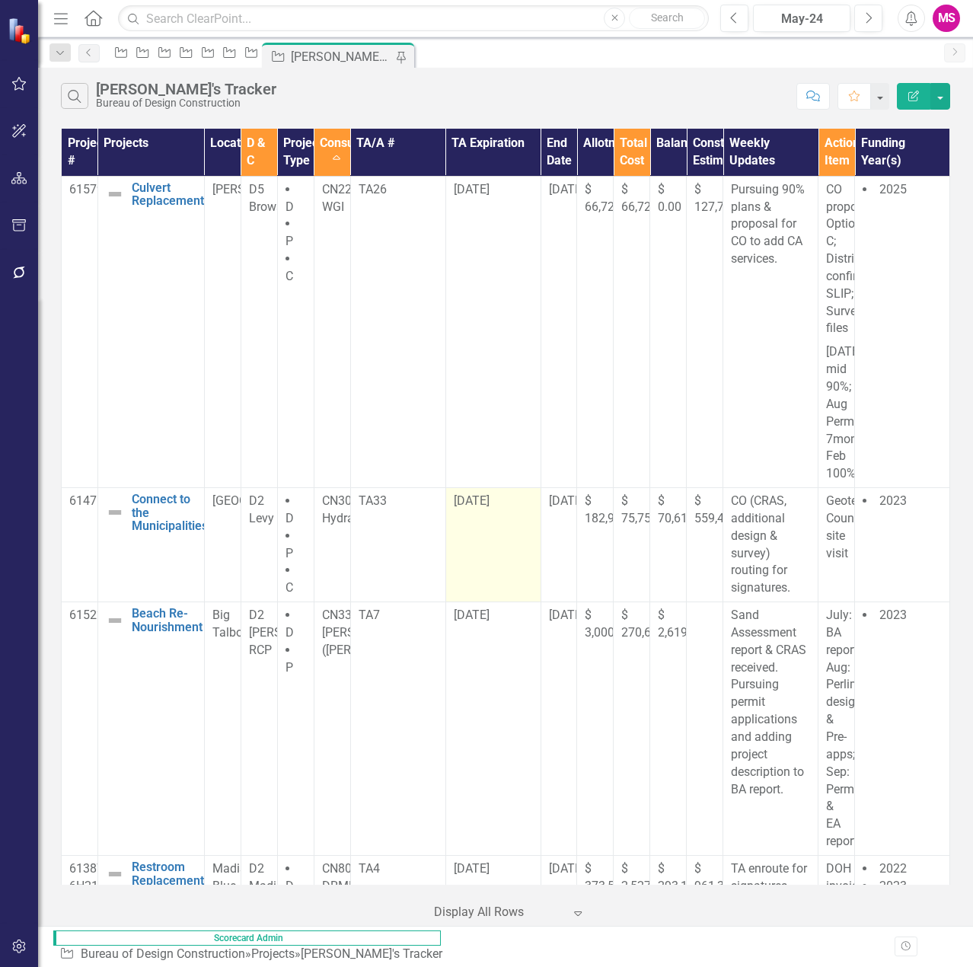
drag, startPoint x: 570, startPoint y: 385, endPoint x: 499, endPoint y: 388, distance: 70.9
click at [499, 488] on td "[DATE]" at bounding box center [492, 545] width 95 height 114
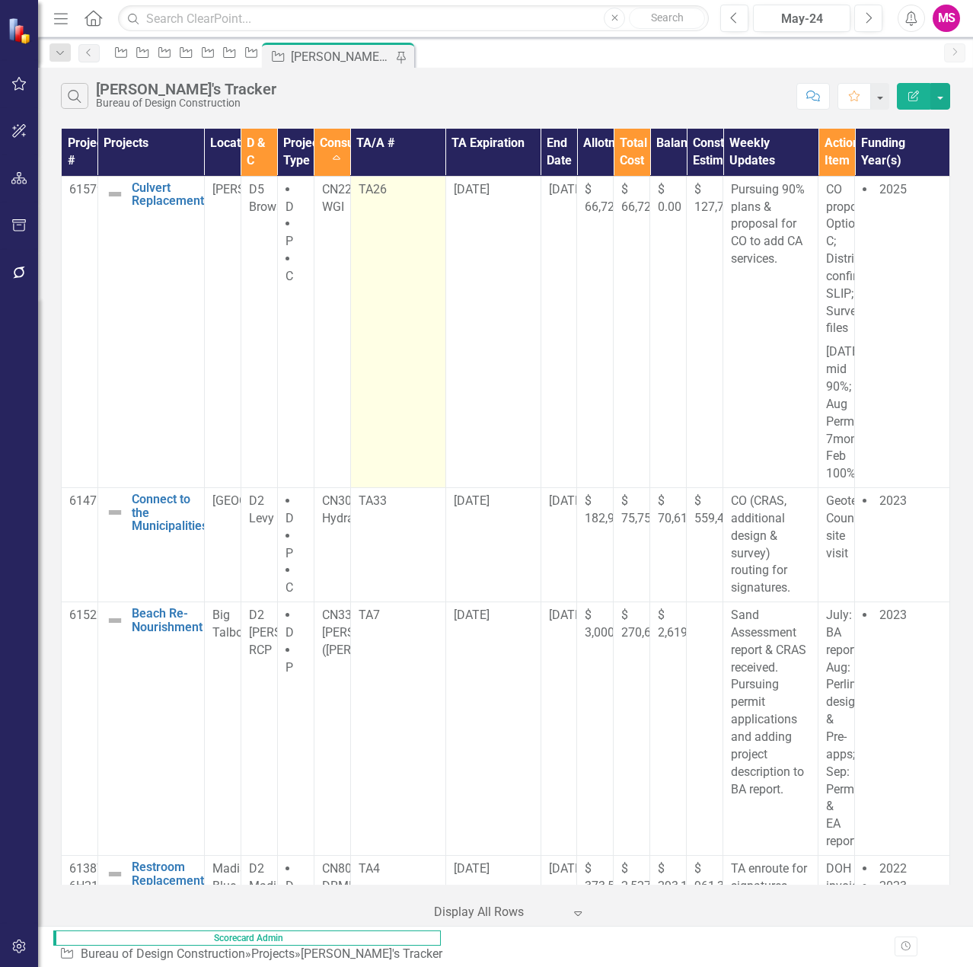
drag, startPoint x: 562, startPoint y: 193, endPoint x: 493, endPoint y: 194, distance: 69.3
click at [493, 194] on tr "61579 Culvert Replacement Edit Edit Project Link Open Element [PERSON_NAME] D5 …" at bounding box center [506, 331] width 888 height 311
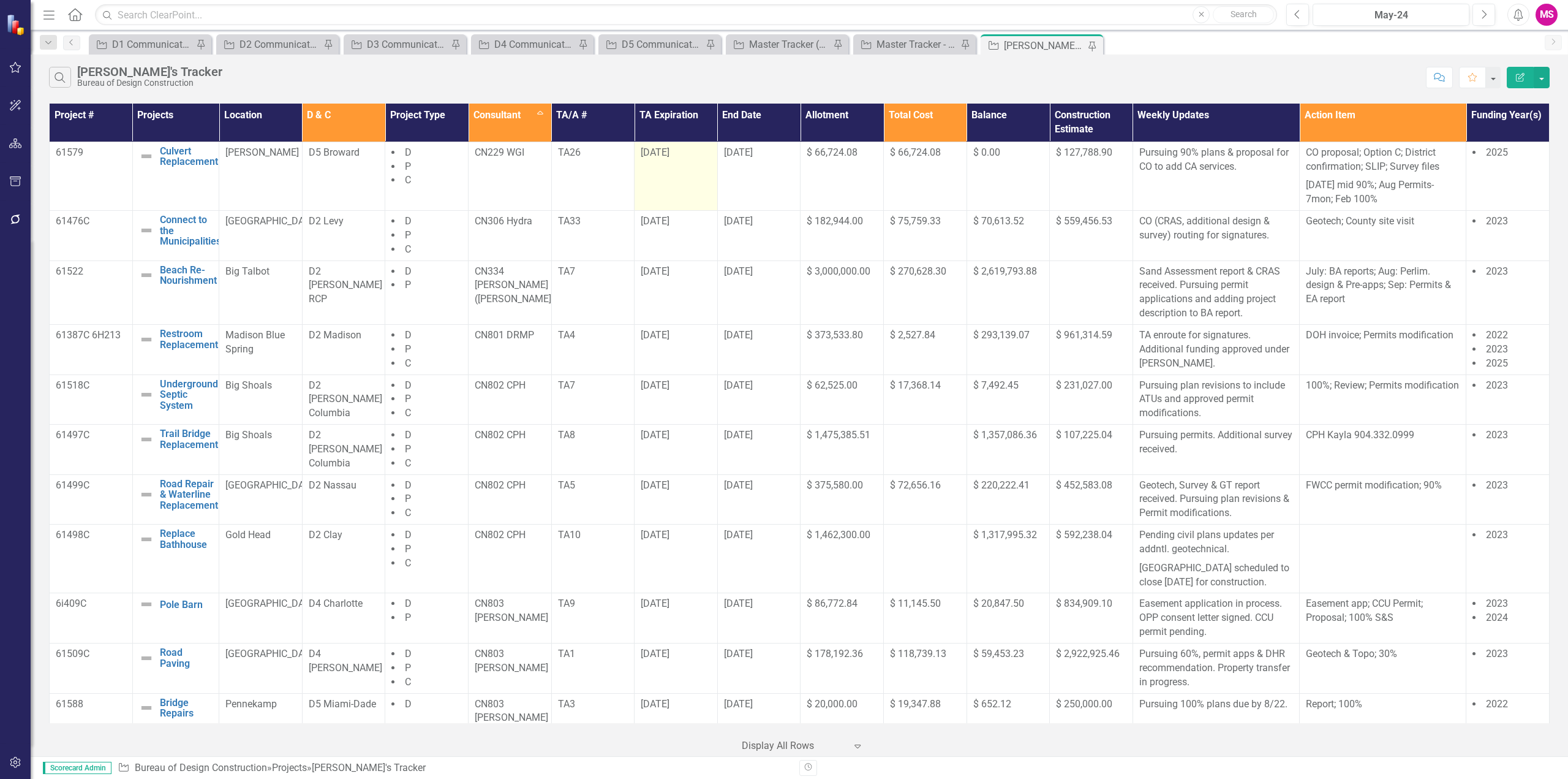
click at [658, 171] on td "[DATE]" at bounding box center [677, 175] width 84 height 68
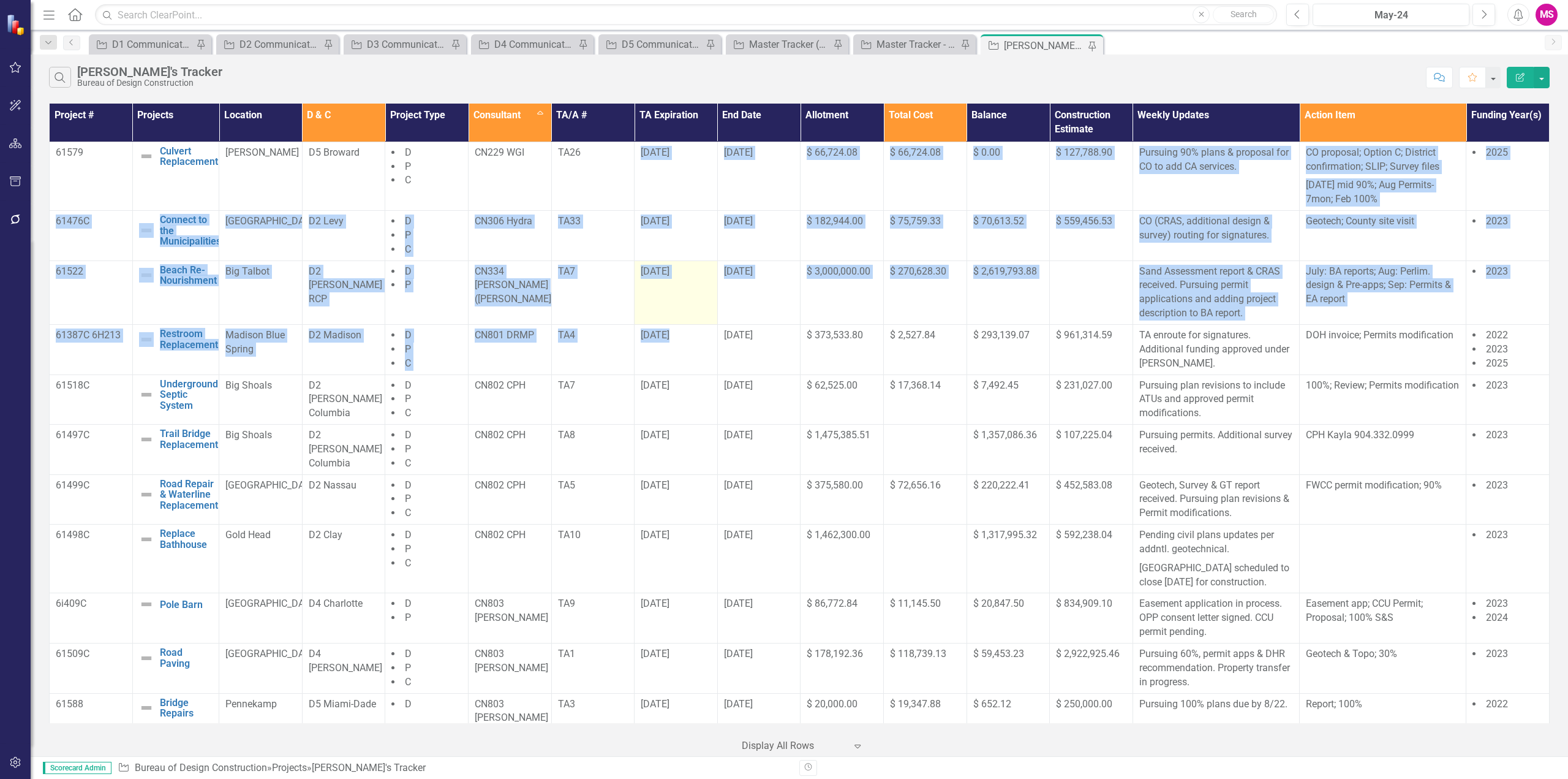
drag, startPoint x: 635, startPoint y: 150, endPoint x: 676, endPoint y: 311, distance: 166.1
click at [669, 323] on tbody "61579 Culvert Replacement Edit Edit Project Link Open Element [PERSON_NAME] D5 …" at bounding box center [800, 769] width 1500 height 1256
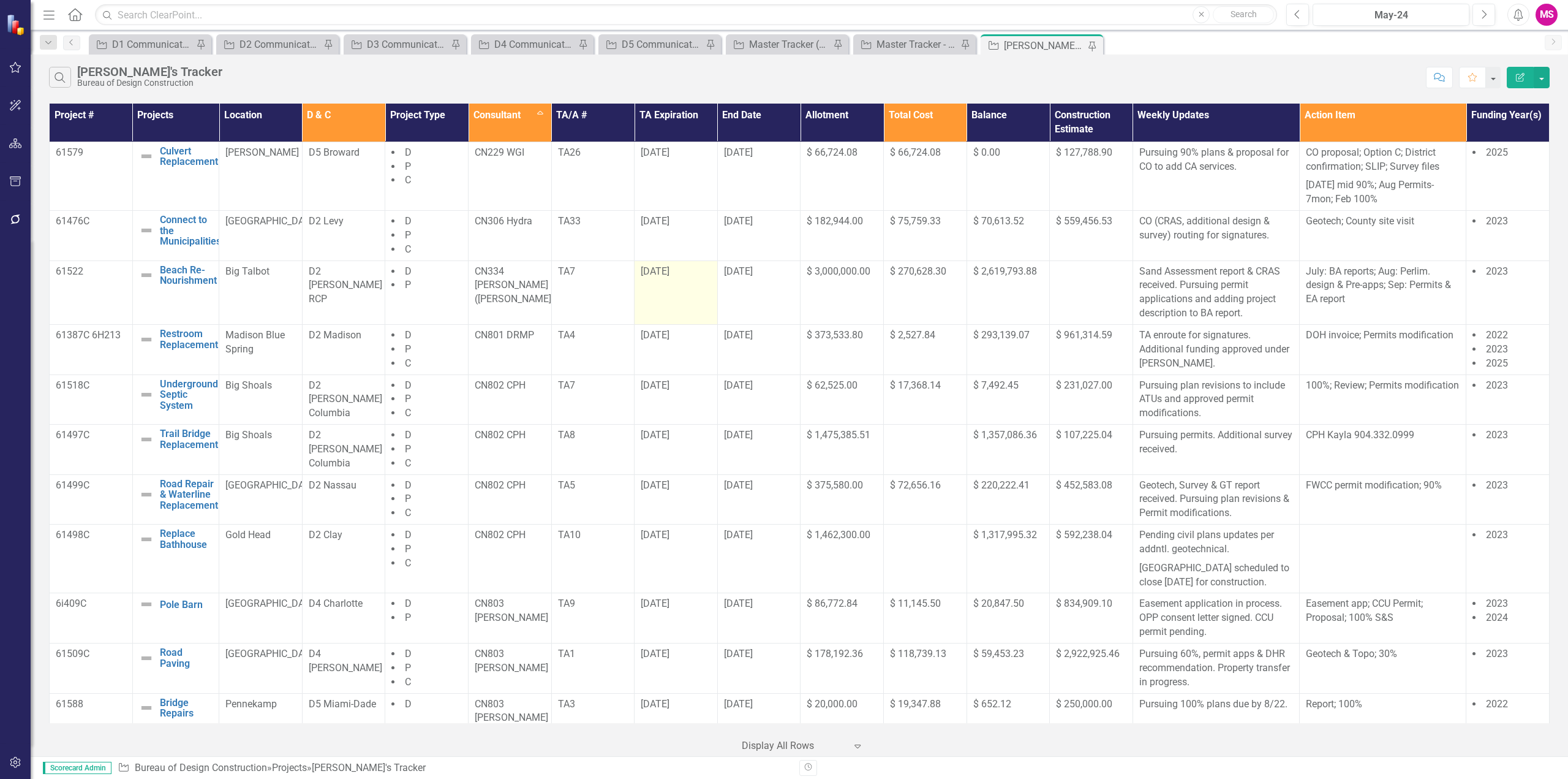
click at [688, 288] on td "[DATE]" at bounding box center [677, 292] width 84 height 64
drag, startPoint x: 636, startPoint y: 150, endPoint x: 763, endPoint y: 167, distance: 128.1
click at [763, 167] on tr "61579 Culvert Replacement Edit Edit Project Link Open Element [PERSON_NAME] D5 …" at bounding box center [800, 175] width 1500 height 68
click at [902, 46] on div "Master Tracker - Current User" at bounding box center [916, 44] width 80 height 15
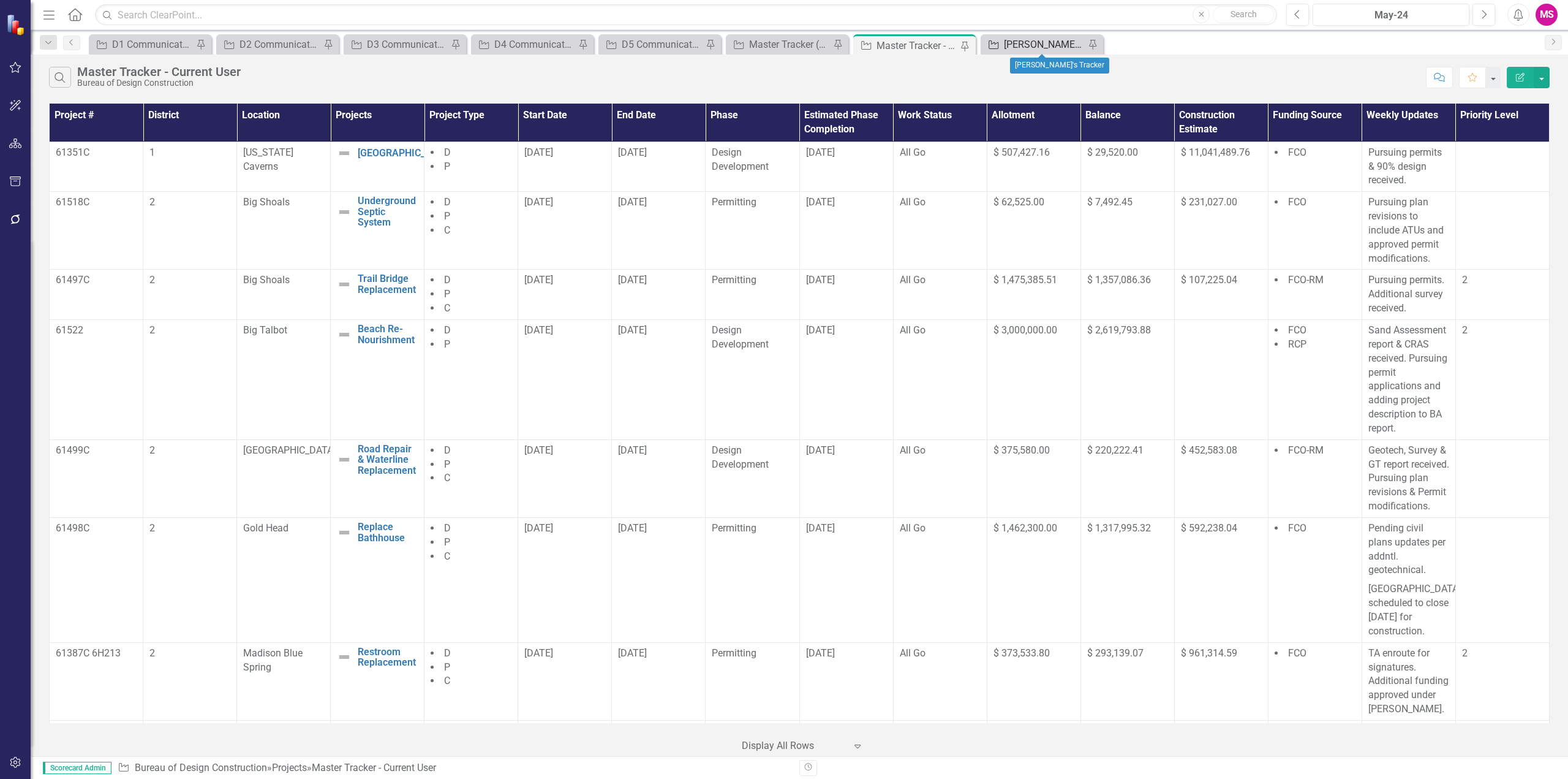
click at [1035, 43] on div "[PERSON_NAME]'s Tracker" at bounding box center [1044, 44] width 80 height 15
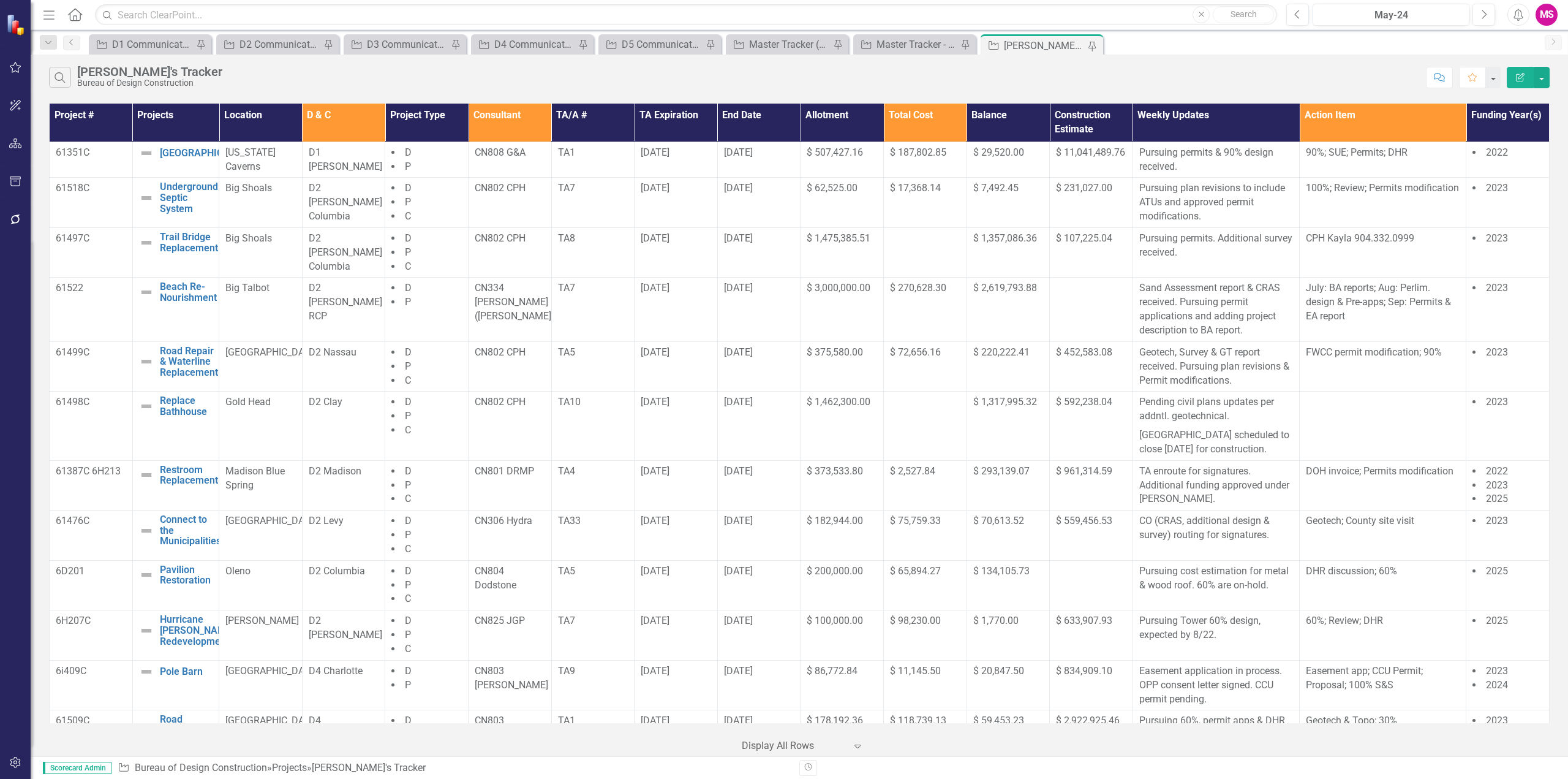
click at [514, 125] on th "Consultant" at bounding box center [510, 122] width 84 height 38
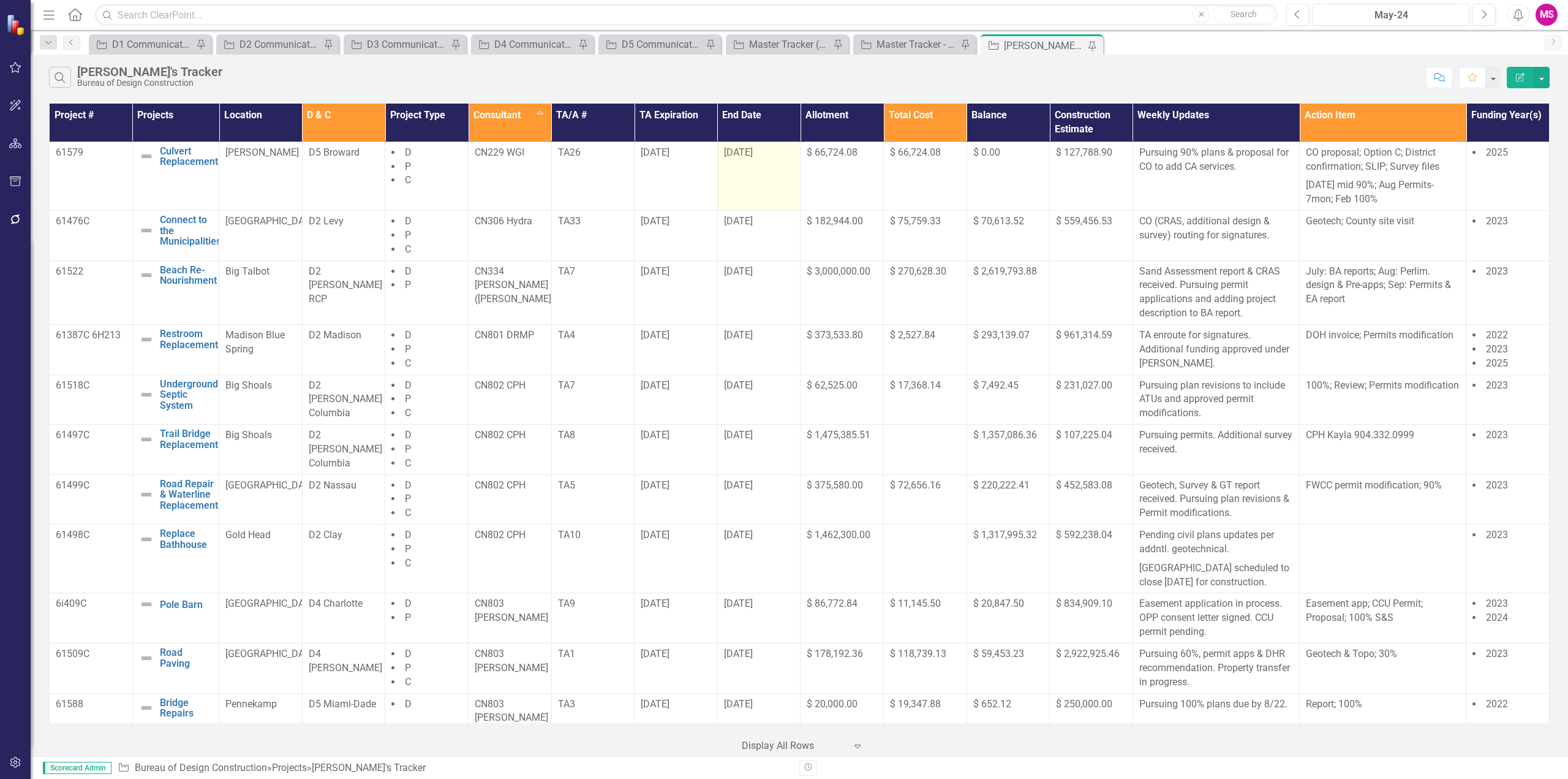
drag, startPoint x: 648, startPoint y: 166, endPoint x: 759, endPoint y: 174, distance: 111.3
click at [759, 174] on tr "61579 Culvert Replacement Edit Edit Project Link Open Element [PERSON_NAME] D5 …" at bounding box center [800, 175] width 1500 height 68
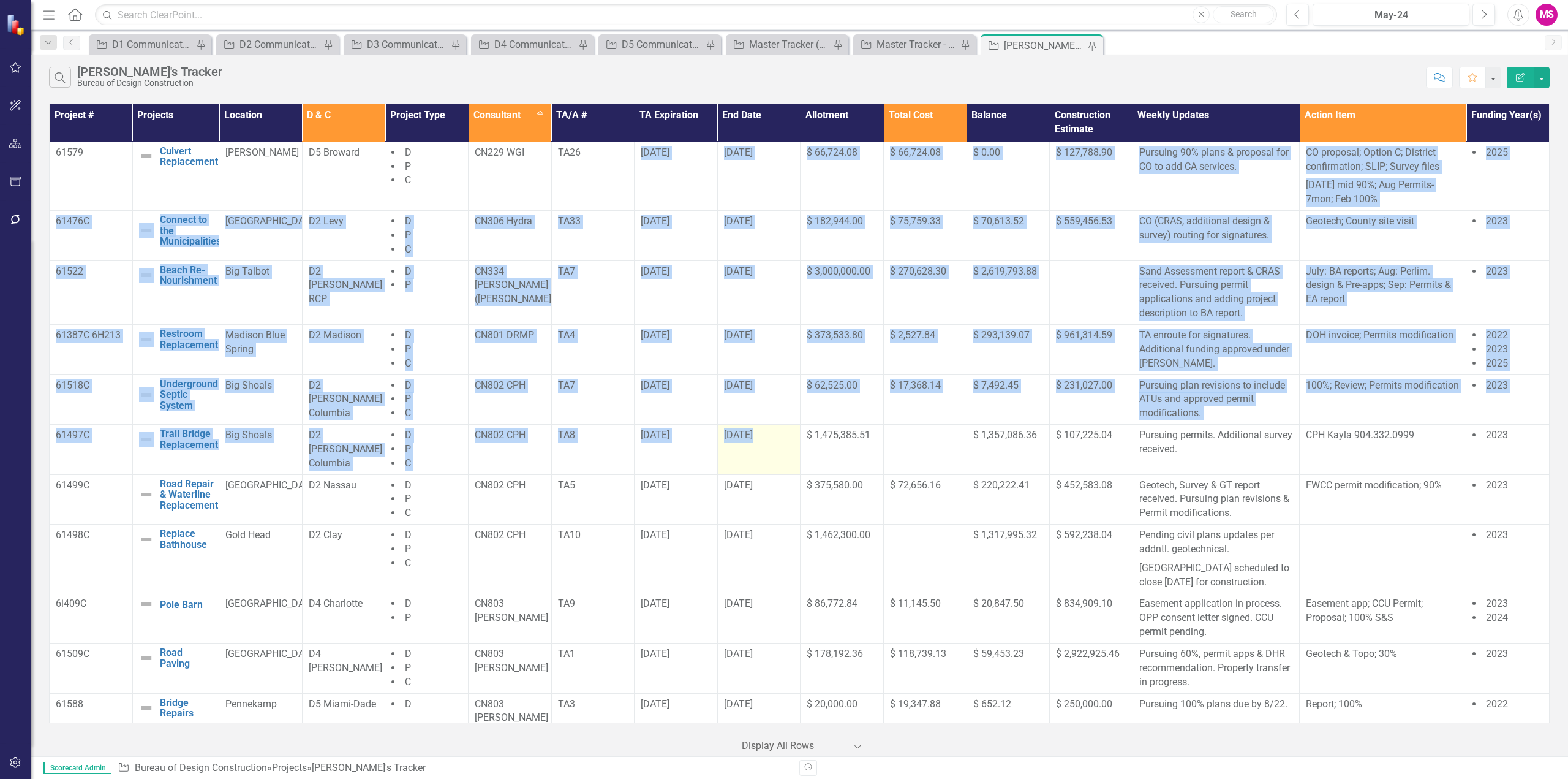
drag, startPoint x: 634, startPoint y: 150, endPoint x: 779, endPoint y: 439, distance: 323.3
click at [779, 439] on tbody "61579 Culvert Replacement Edit Edit Project Link Open Element [PERSON_NAME] D5 …" at bounding box center [800, 769] width 1500 height 1256
click at [739, 452] on td "[DATE]" at bounding box center [759, 450] width 84 height 50
click at [766, 446] on td "[DATE]" at bounding box center [759, 450] width 84 height 50
click at [782, 403] on td "[DATE]" at bounding box center [759, 399] width 84 height 50
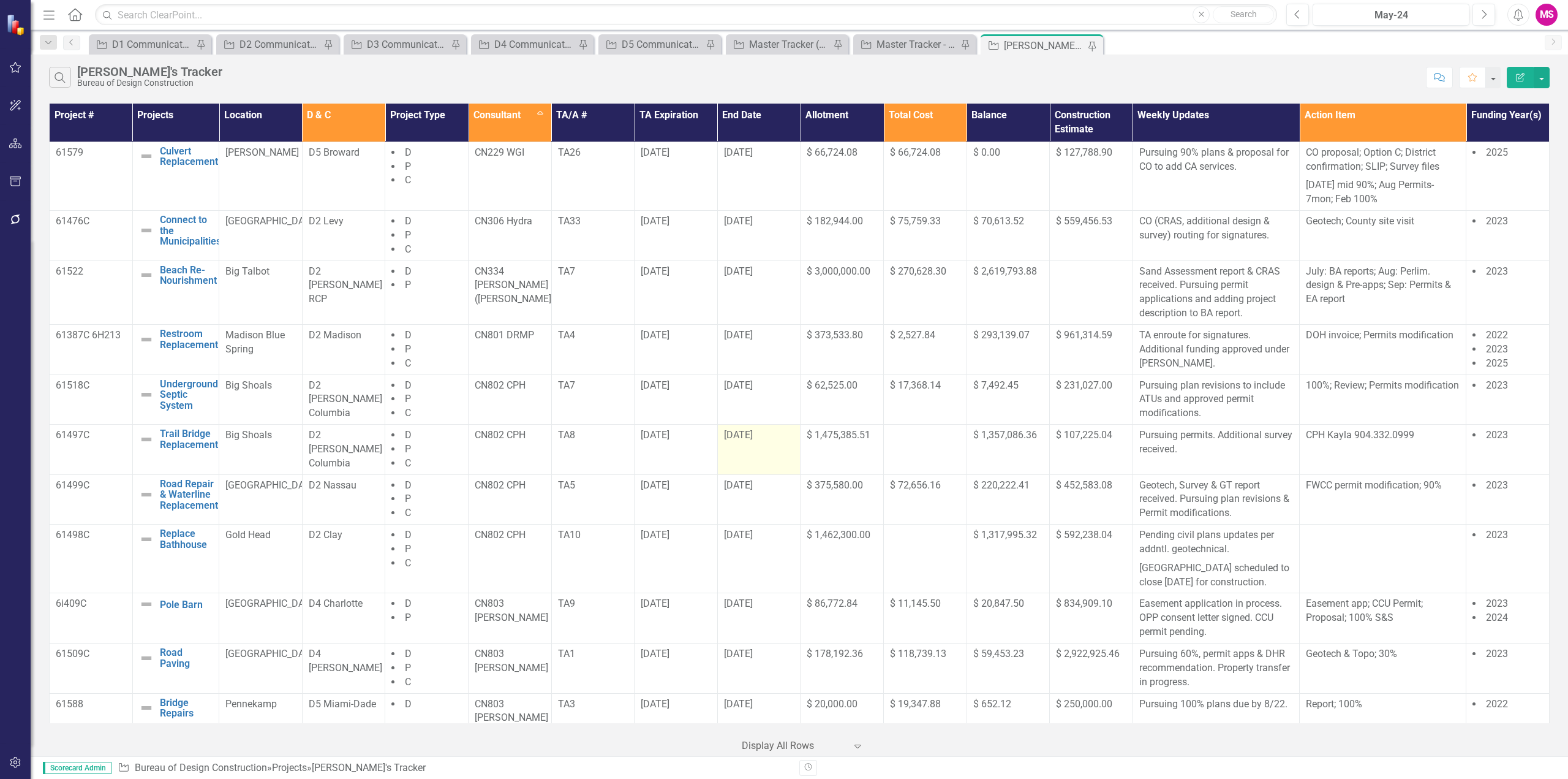
click at [744, 441] on div "[DATE]" at bounding box center [759, 435] width 71 height 14
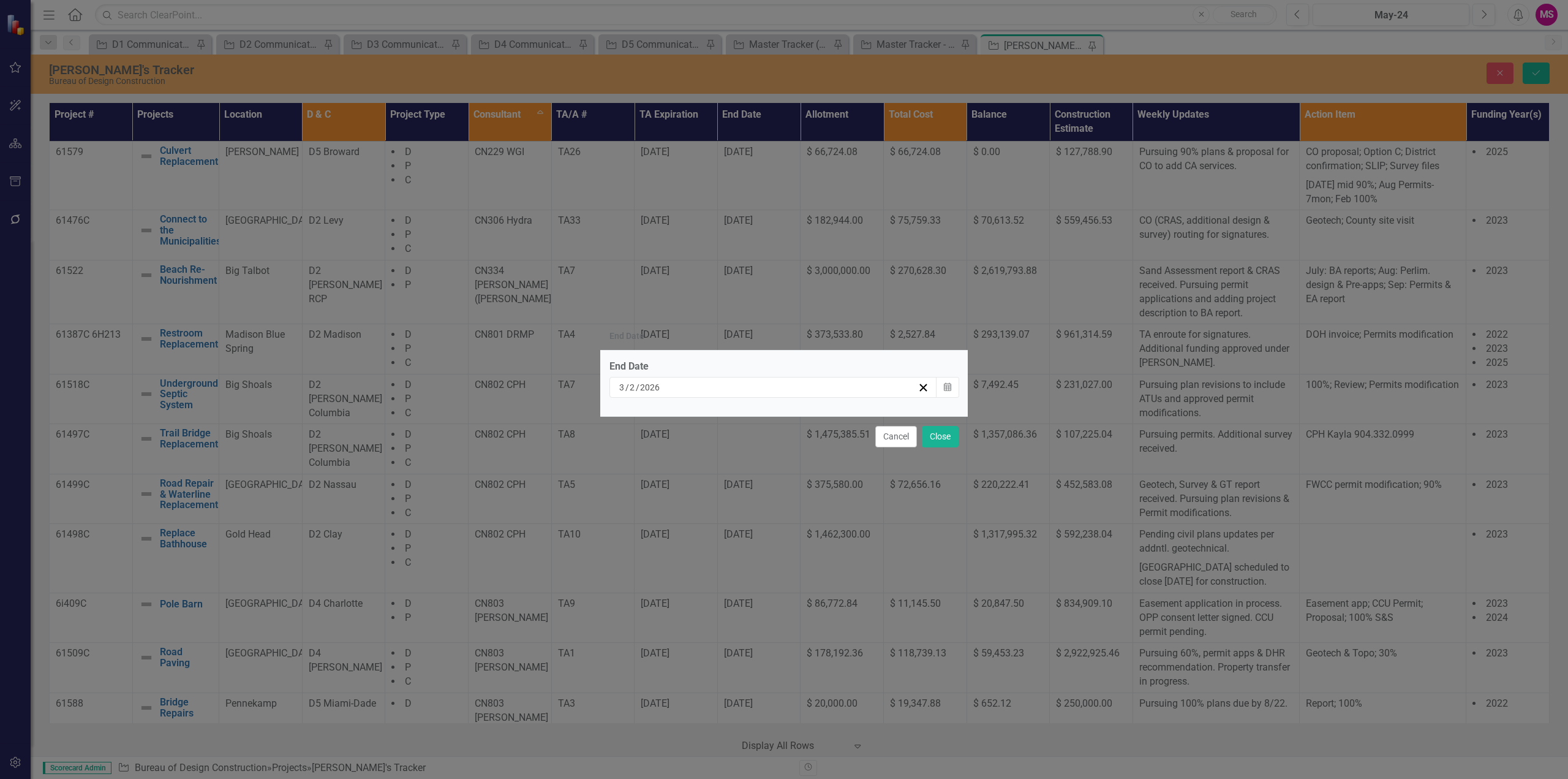
click at [619, 389] on div "[DATE]" at bounding box center [767, 387] width 300 height 12
drag, startPoint x: 619, startPoint y: 389, endPoint x: 649, endPoint y: 390, distance: 30.0
click at [619, 389] on input "3" at bounding box center [622, 387] width 6 height 12
type input "10"
type input "30"
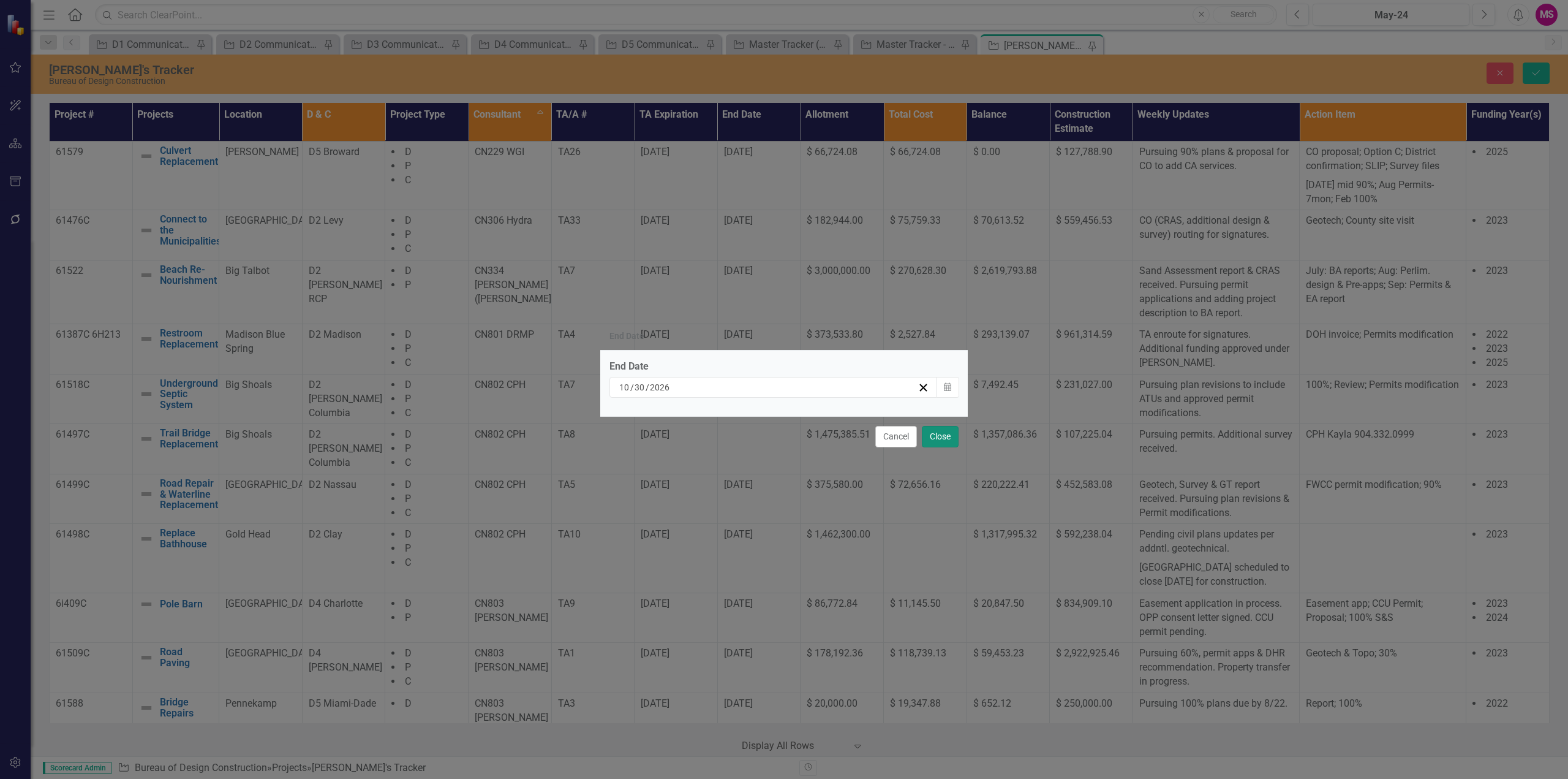
click at [943, 438] on button "Close" at bounding box center [940, 436] width 37 height 22
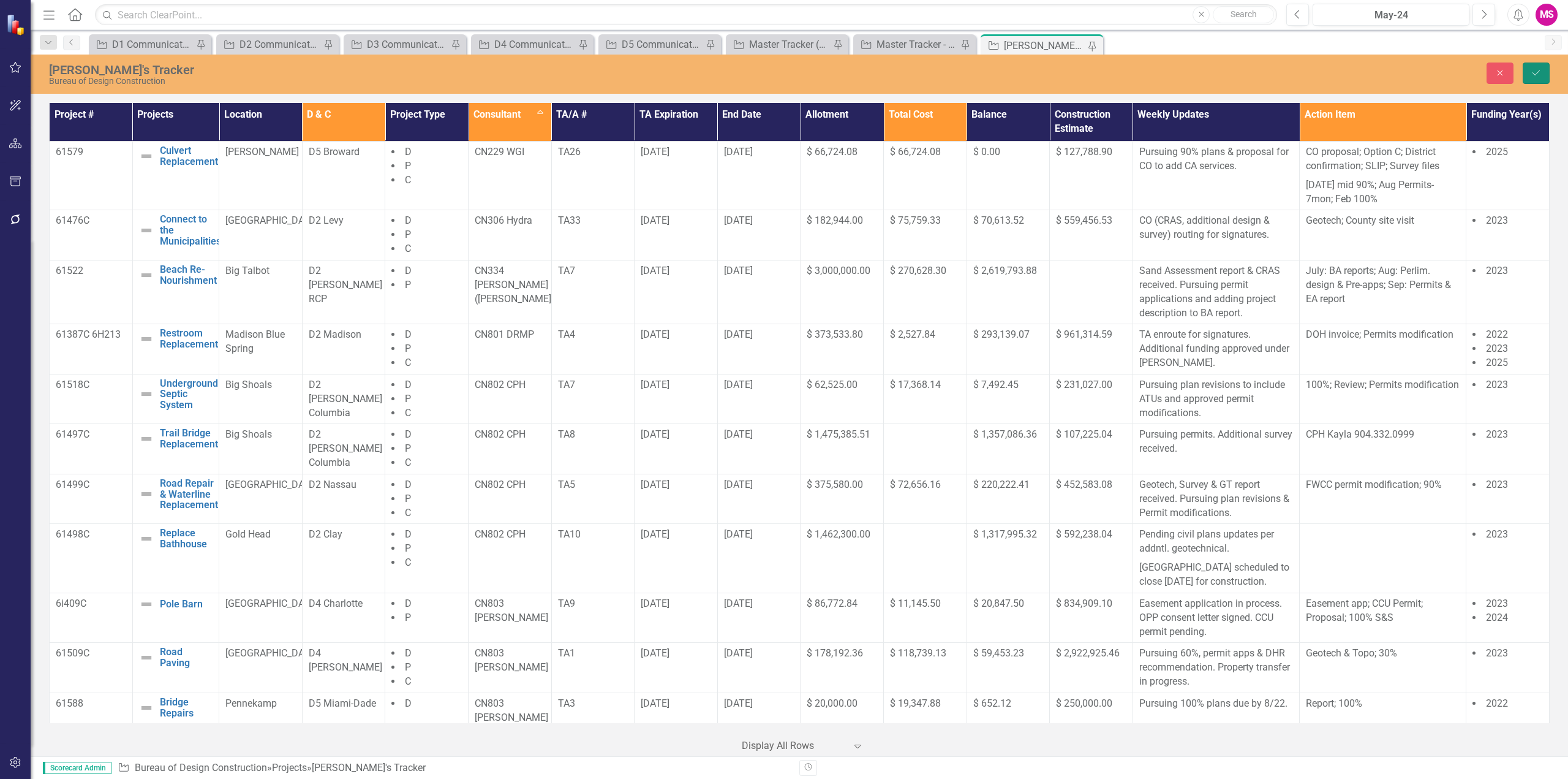
click at [1529, 76] on button "Save" at bounding box center [1536, 73] width 27 height 22
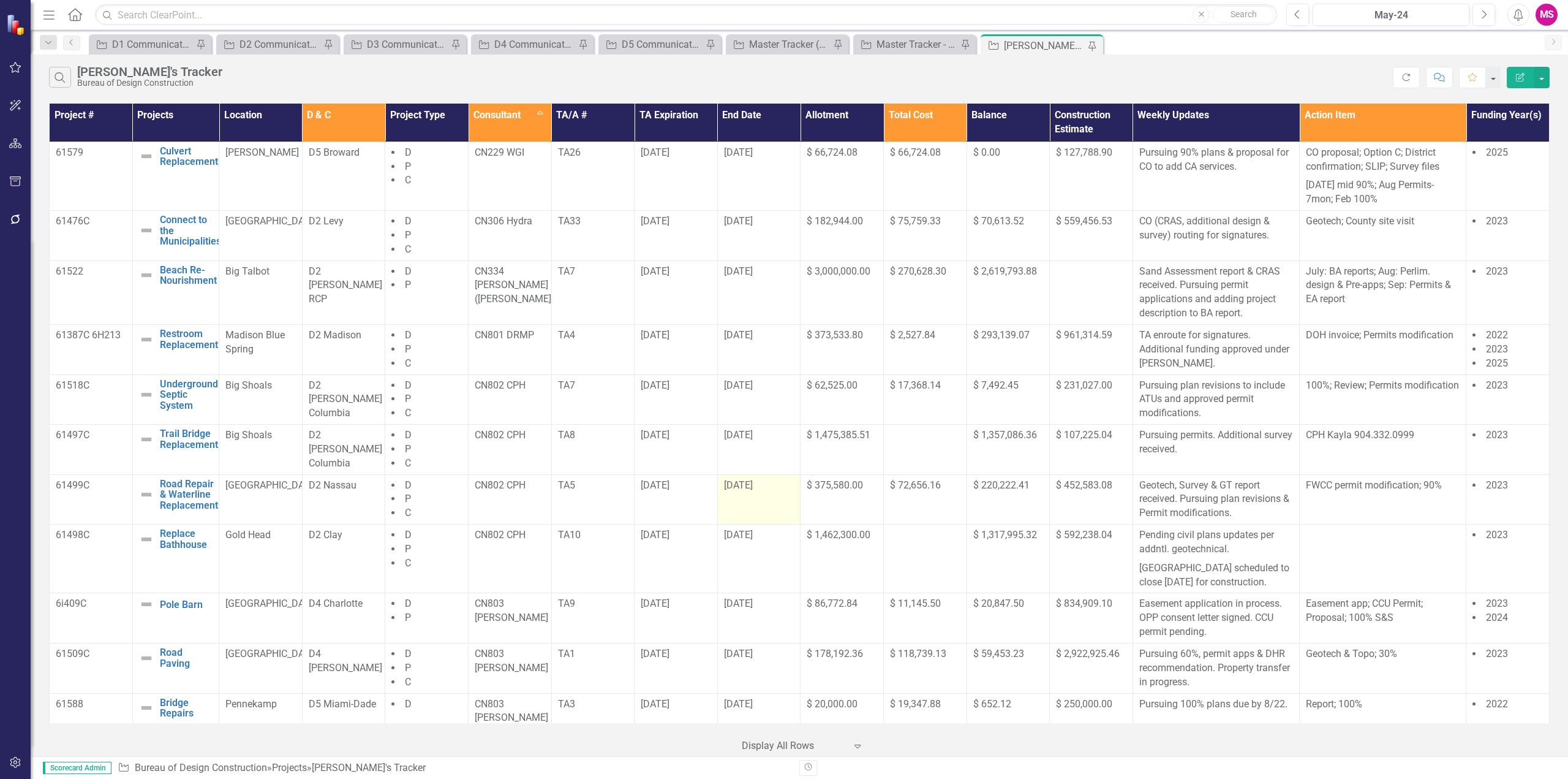
click at [729, 489] on span "[DATE]" at bounding box center [739, 484] width 29 height 11
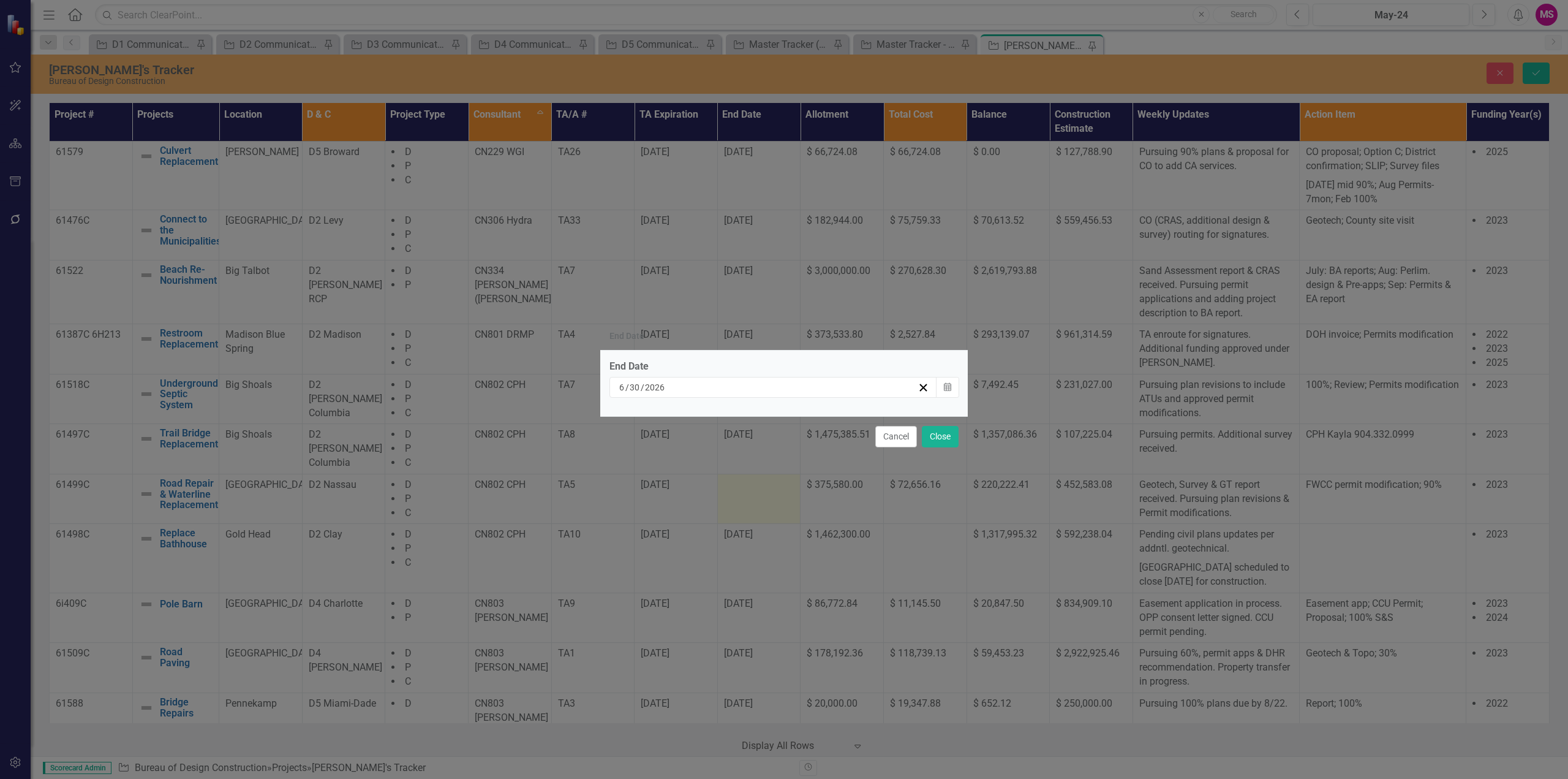
click at [624, 391] on input "6" at bounding box center [622, 387] width 6 height 12
click at [623, 387] on input "6" at bounding box center [622, 387] width 6 height 12
type input "12"
type input "31"
click at [945, 434] on button "Close" at bounding box center [940, 436] width 37 height 22
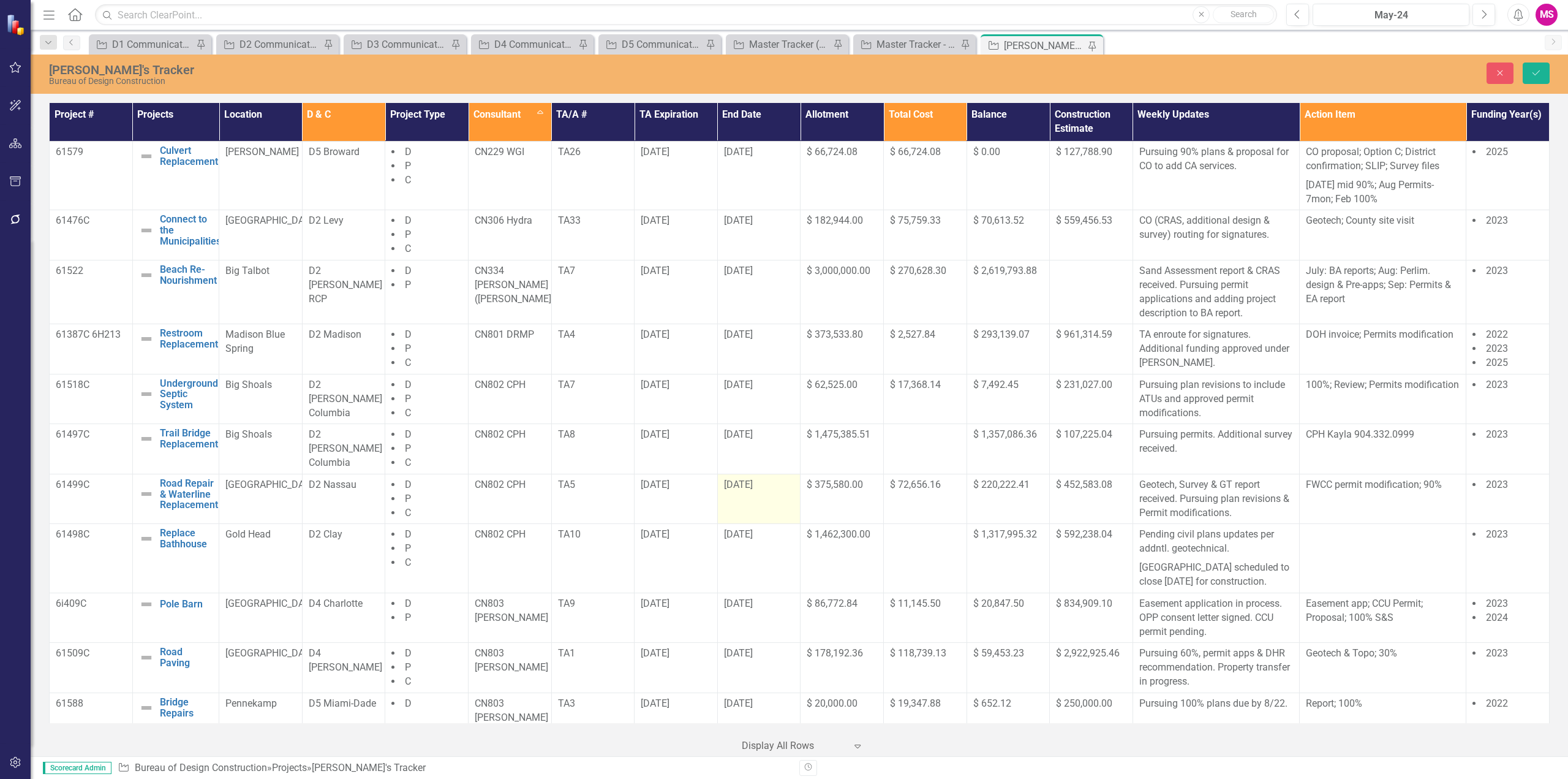
click at [736, 495] on td "[DATE]" at bounding box center [759, 498] width 84 height 50
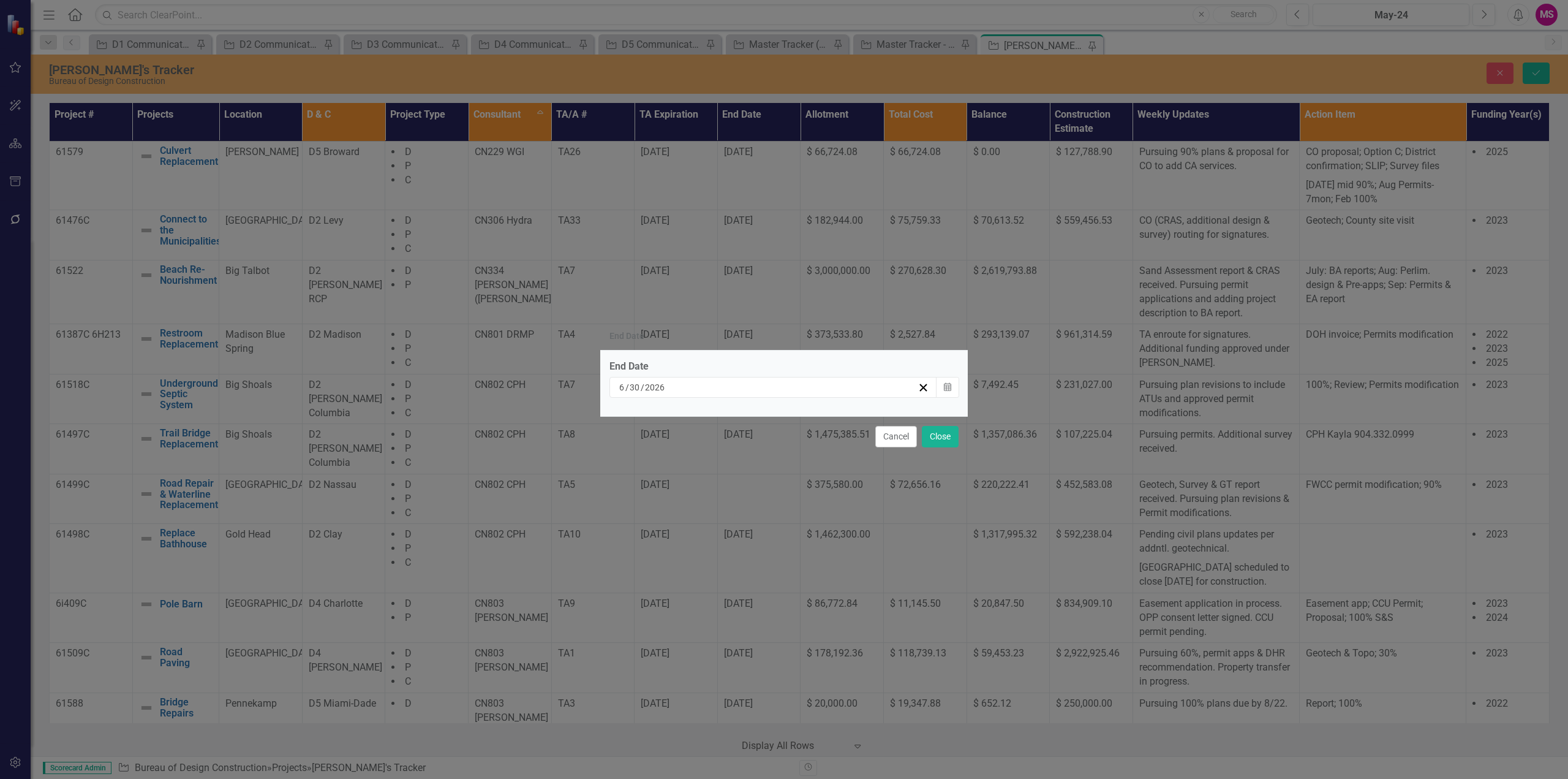
click at [618, 389] on div "[DATE]" at bounding box center [772, 387] width 327 height 21
click at [622, 389] on input "6" at bounding box center [622, 387] width 6 height 12
type input "12"
type input "31"
click at [934, 439] on button "Close" at bounding box center [940, 436] width 37 height 22
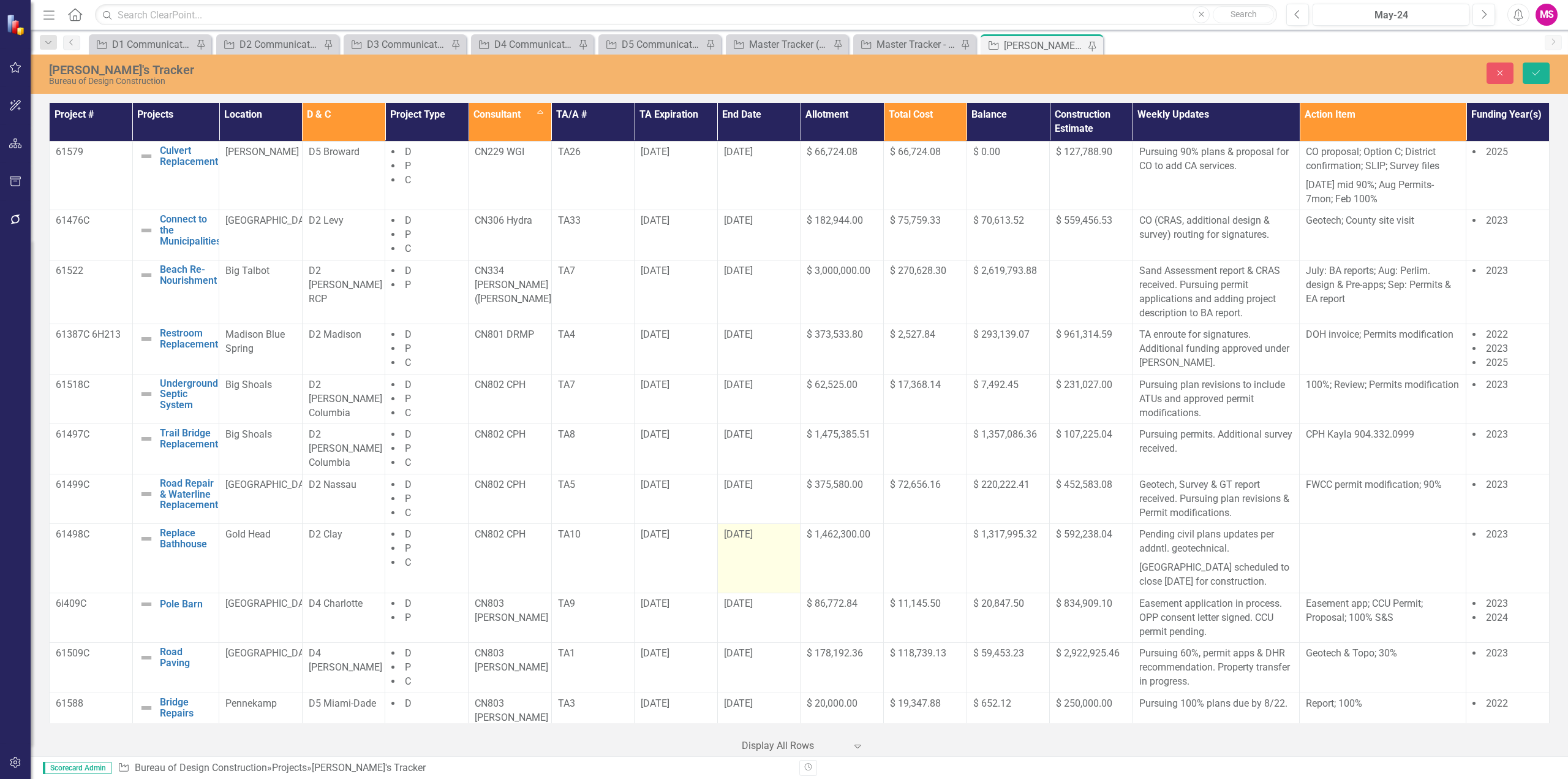
click at [734, 537] on span "[DATE]" at bounding box center [739, 534] width 29 height 11
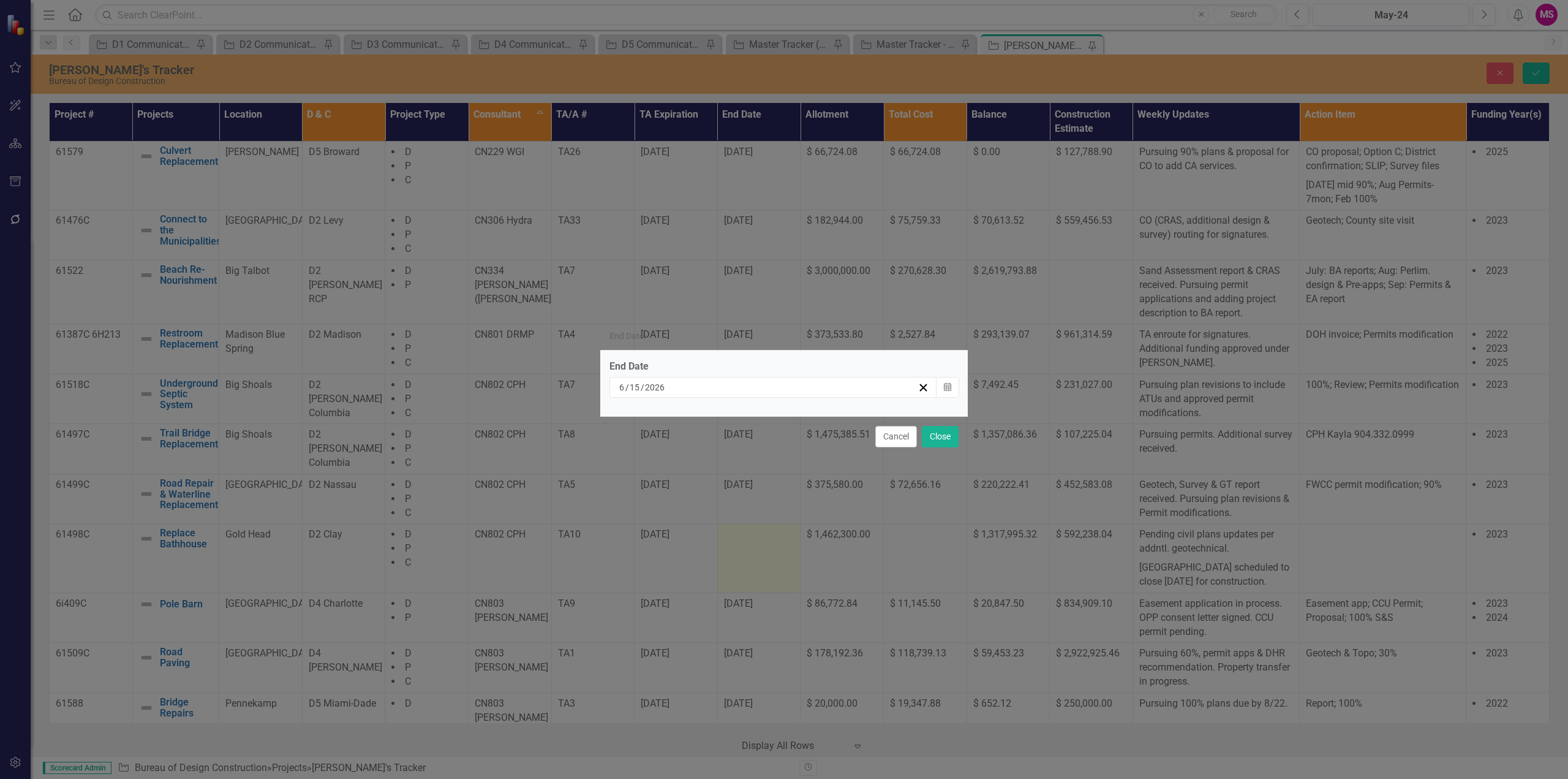
click at [623, 388] on input "6" at bounding box center [622, 387] width 6 height 12
click at [621, 385] on input "6" at bounding box center [622, 387] width 6 height 12
type input "7"
type input "27"
click at [942, 436] on button "Close" at bounding box center [940, 436] width 37 height 22
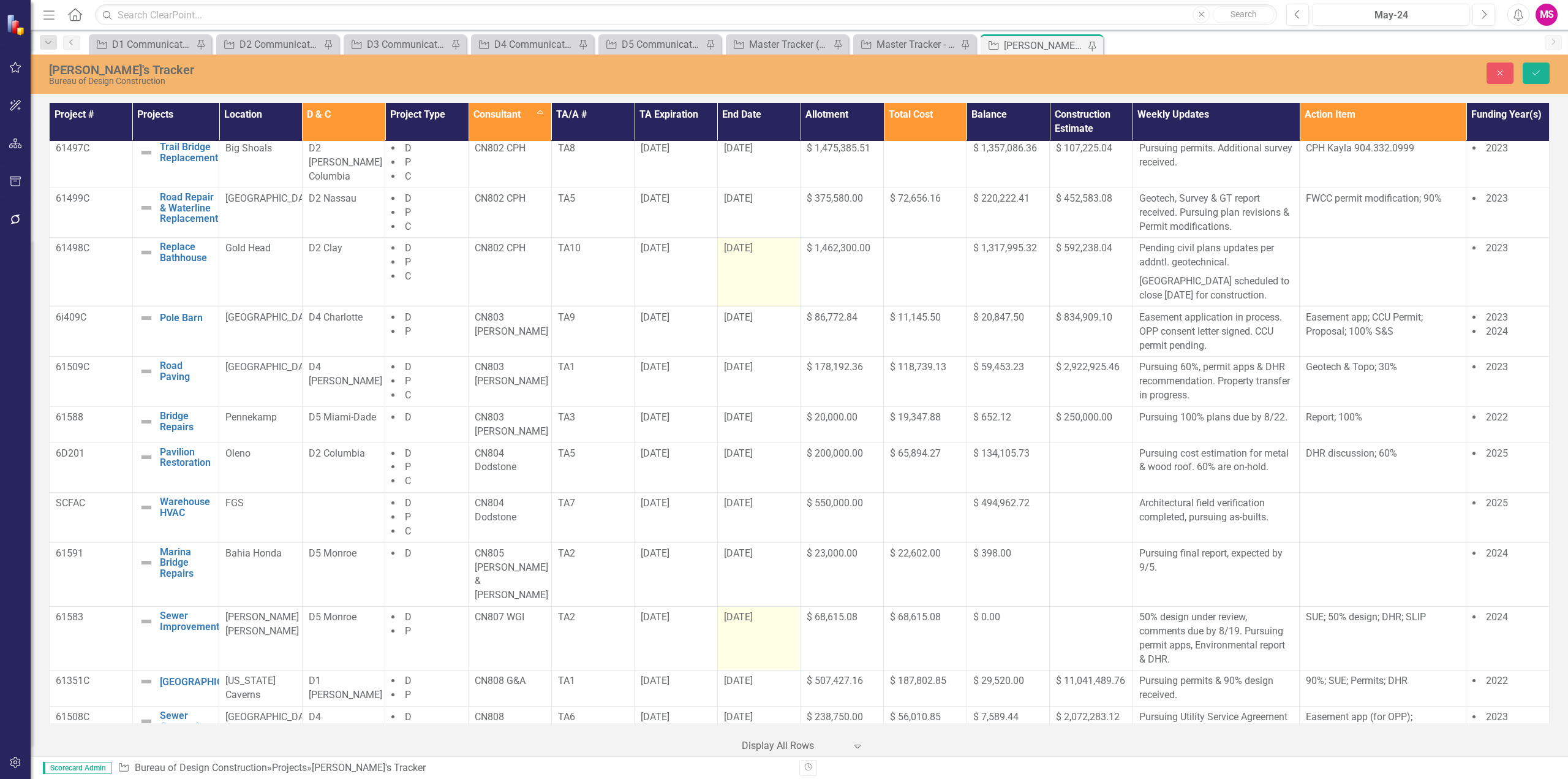
scroll to position [307, 0]
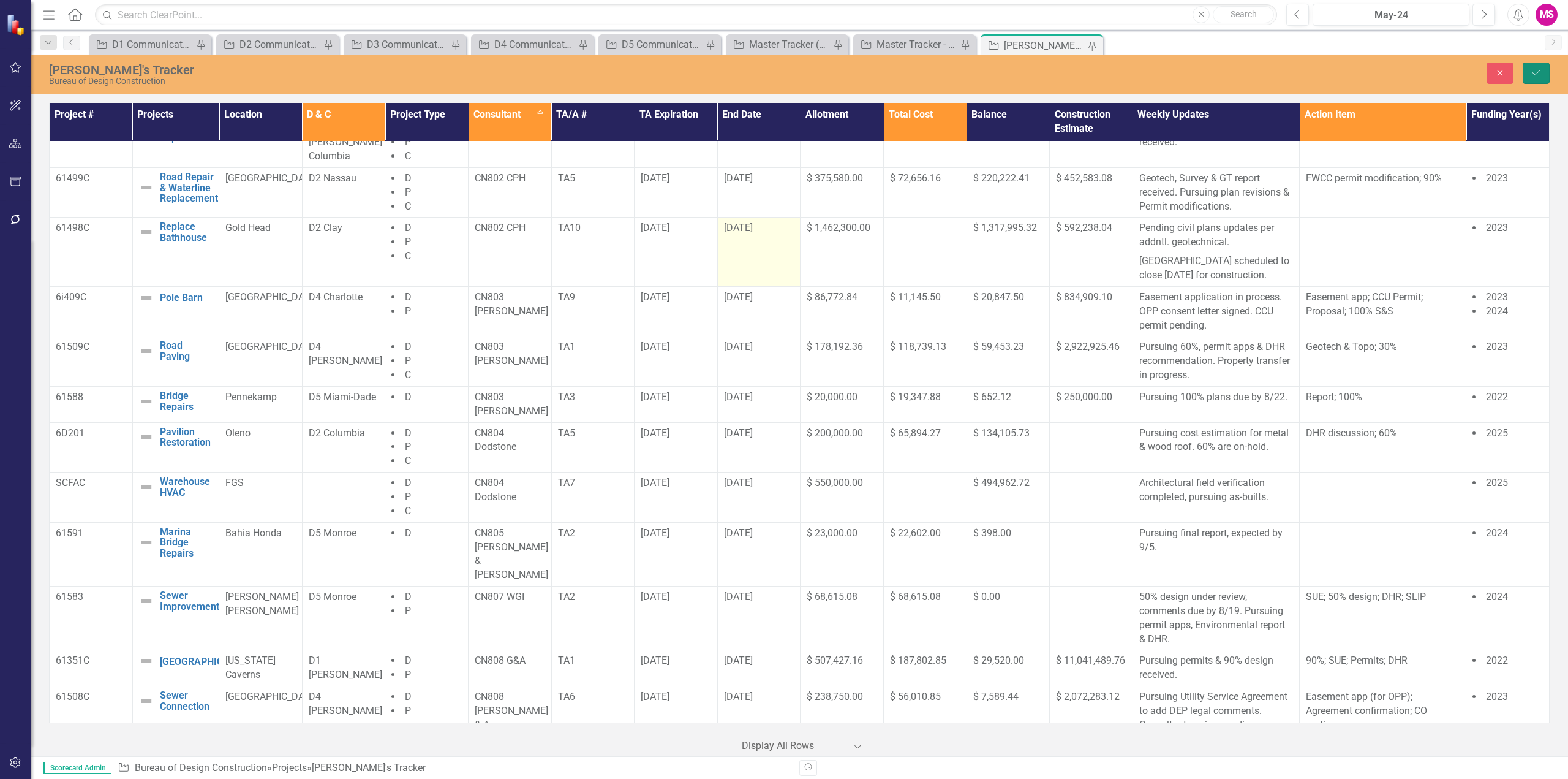
click at [1536, 76] on button "Save" at bounding box center [1536, 73] width 27 height 22
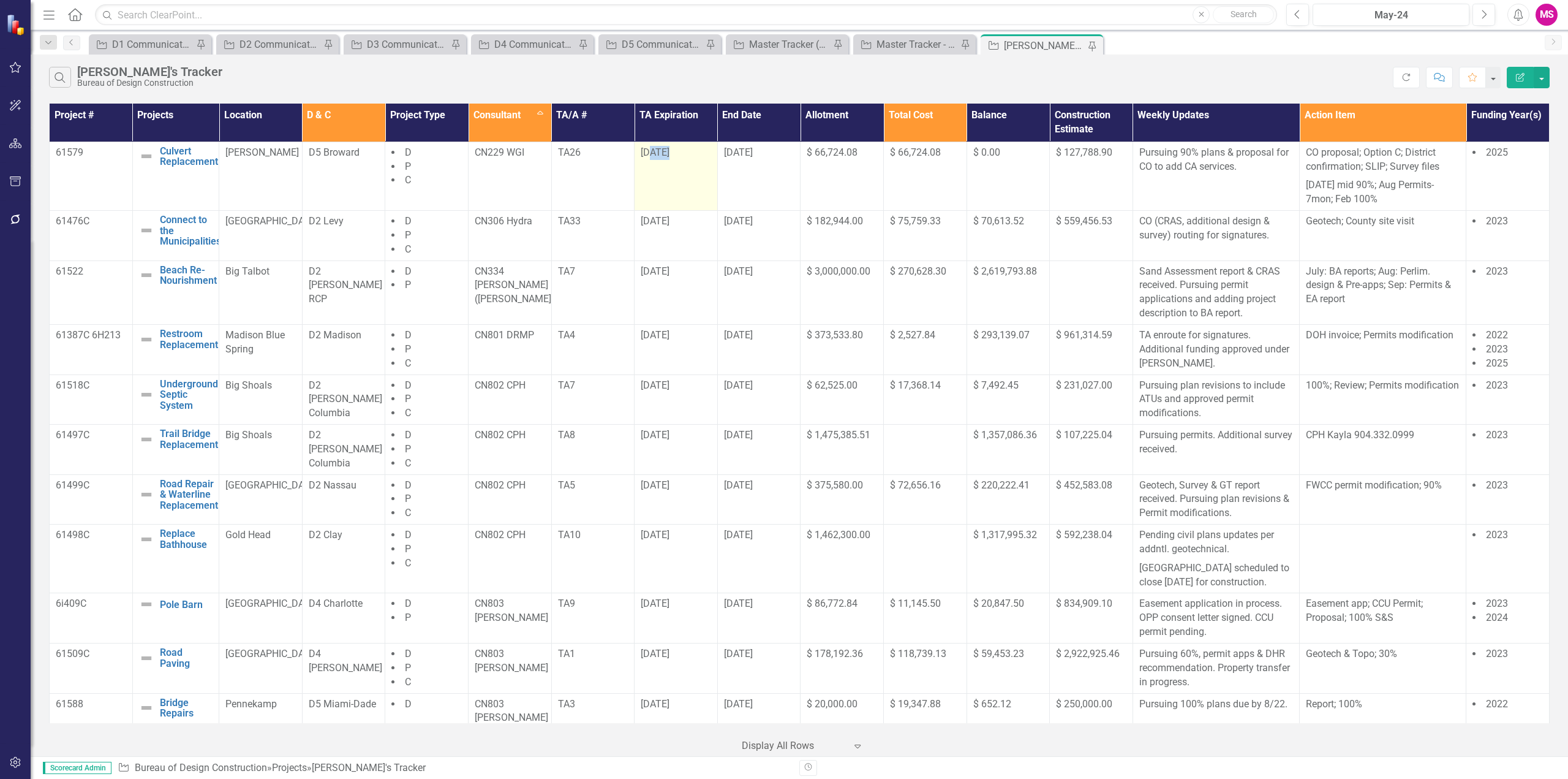
drag, startPoint x: 648, startPoint y: 163, endPoint x: 710, endPoint y: 162, distance: 62.0
click at [711, 161] on td "[DATE]" at bounding box center [677, 175] width 84 height 68
drag, startPoint x: 663, startPoint y: 157, endPoint x: 681, endPoint y: 158, distance: 18.0
click at [681, 158] on tr "61579 Culvert Replacement Edit Edit Project Link Open Element [PERSON_NAME] D5 …" at bounding box center [800, 175] width 1500 height 68
drag, startPoint x: 554, startPoint y: 160, endPoint x: 702, endPoint y: 181, distance: 149.5
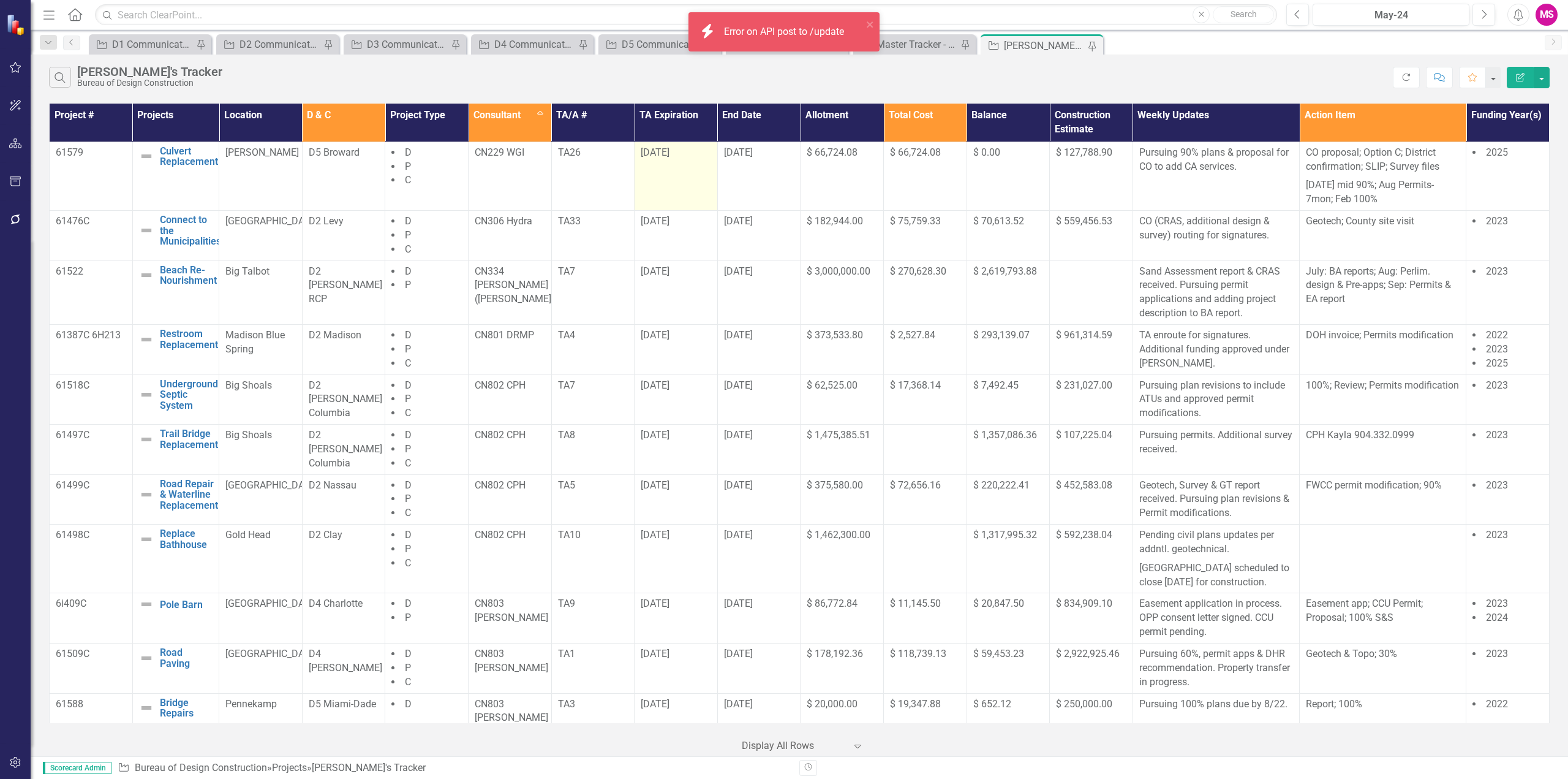
click at [646, 166] on tr "61579 Culvert Replacement Edit Edit Project Link Open Element [PERSON_NAME] D5 …" at bounding box center [800, 175] width 1500 height 68
click at [717, 183] on td "[DATE]" at bounding box center [759, 175] width 84 height 68
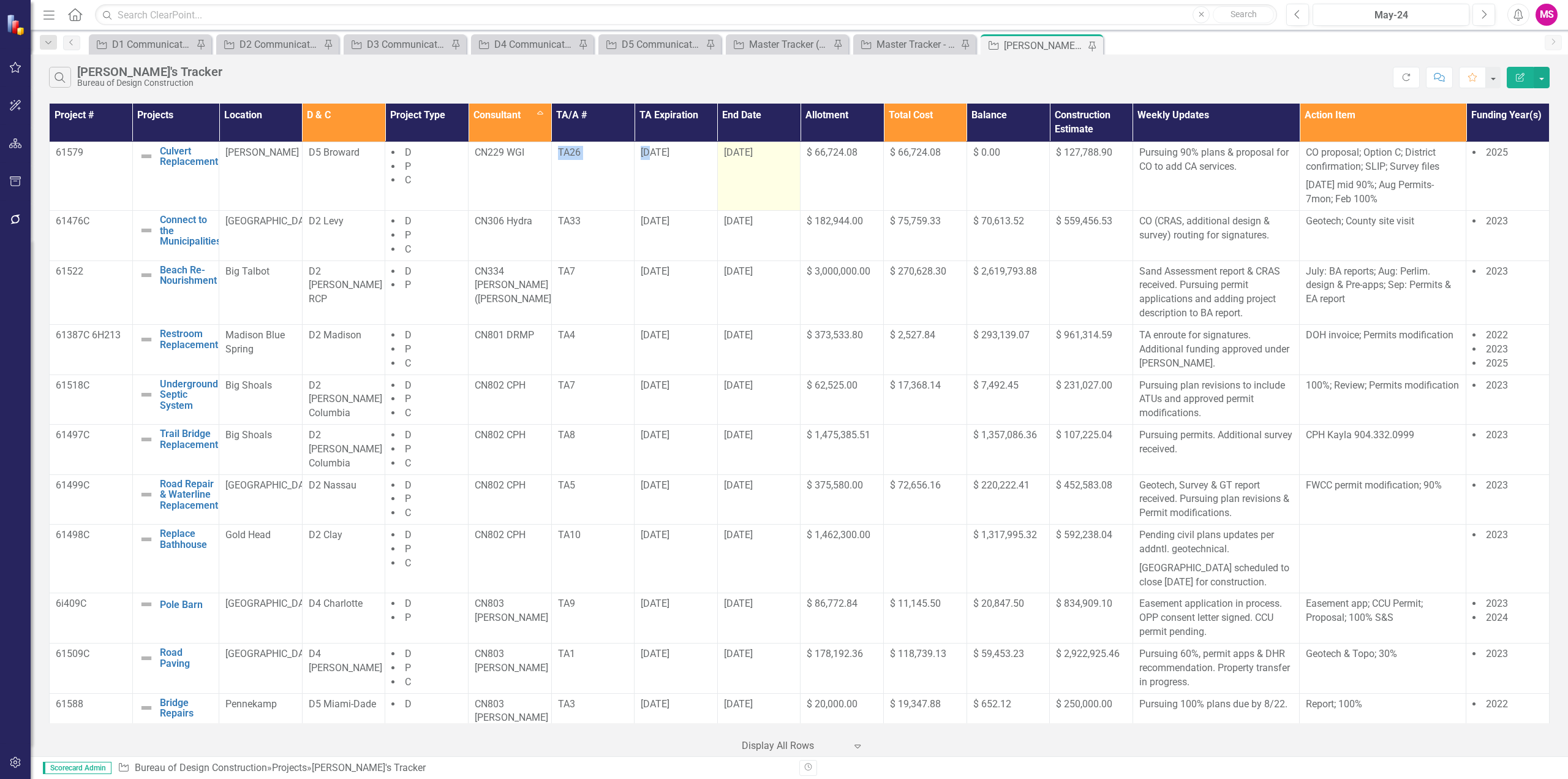
drag, startPoint x: 566, startPoint y: 159, endPoint x: 763, endPoint y: 163, distance: 197.0
click at [763, 163] on tr "61579 Culvert Replacement Edit Edit Project Link Open Element [PERSON_NAME] D5 …" at bounding box center [800, 175] width 1500 height 68
drag, startPoint x: 556, startPoint y: 150, endPoint x: 768, endPoint y: 534, distance: 438.6
click at [768, 534] on tbody "61579 Culvert Replacement Edit Edit Project Link Open Element [PERSON_NAME] D5 …" at bounding box center [800, 769] width 1500 height 1256
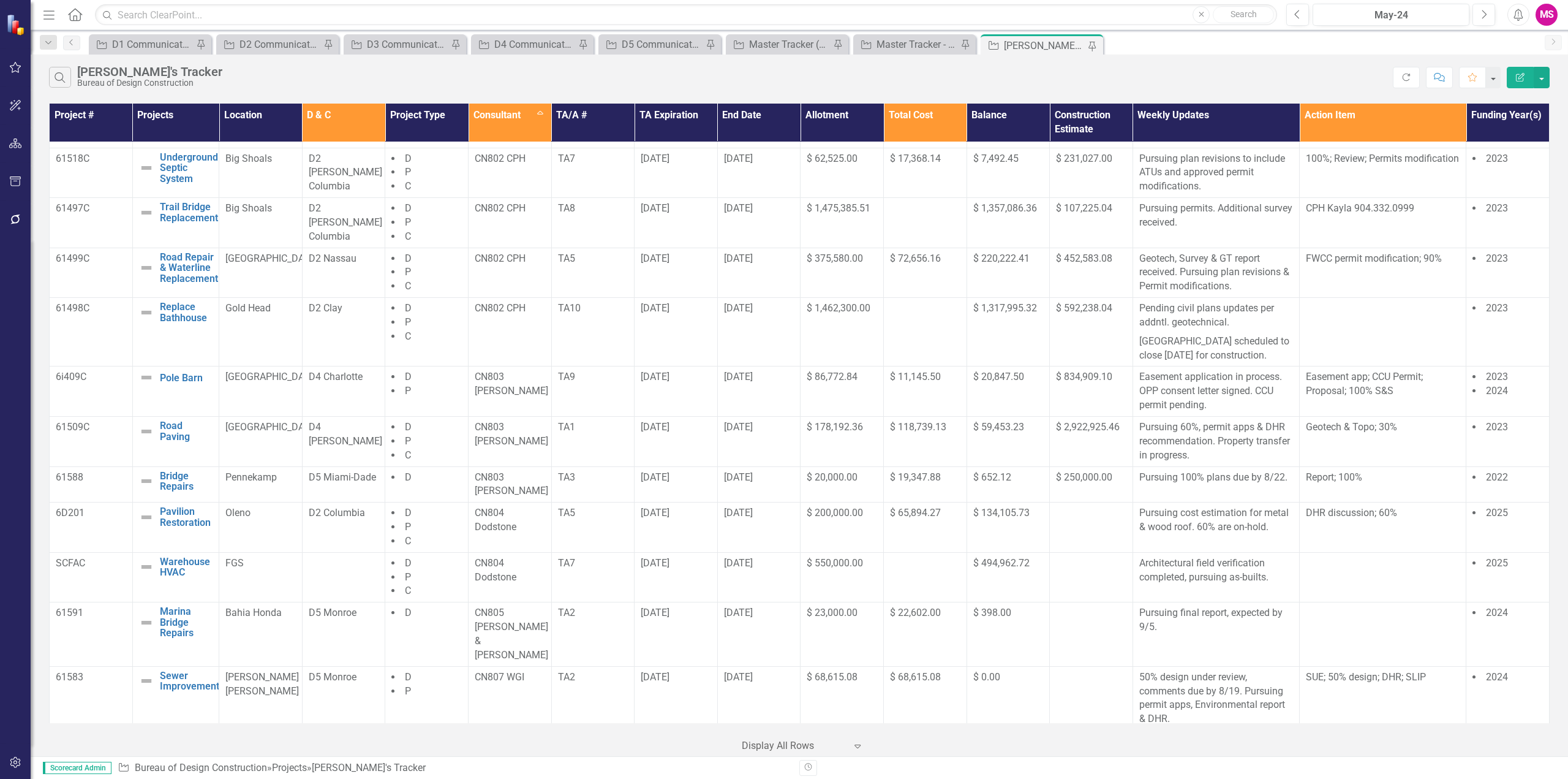
scroll to position [245, 0]
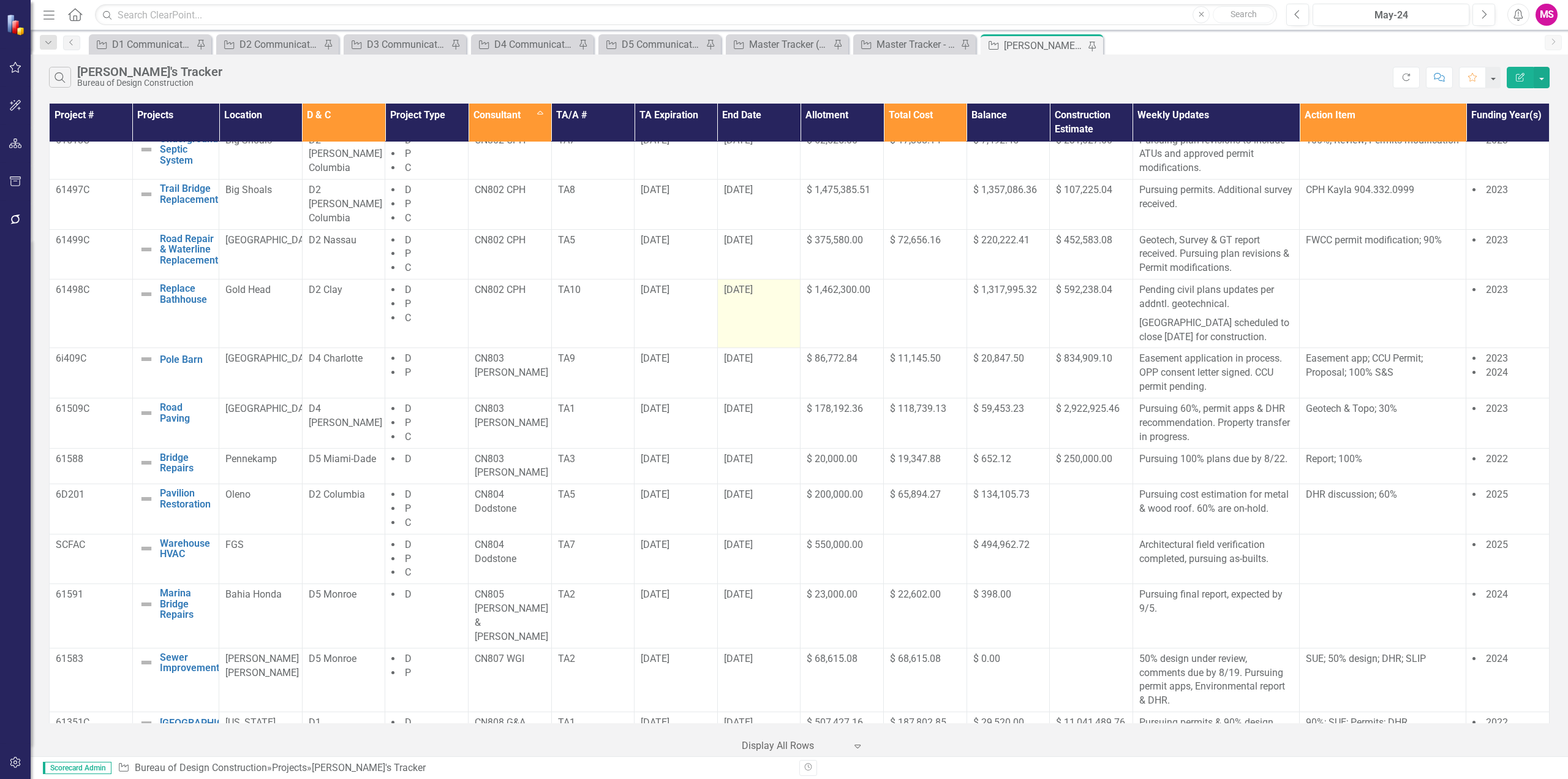
click at [792, 291] on td "[DATE]" at bounding box center [759, 313] width 84 height 68
drag, startPoint x: 639, startPoint y: 291, endPoint x: 768, endPoint y: 481, distance: 229.7
click at [768, 481] on tbody "61579 Culvert Replacement Edit Edit Project Link Open Element [PERSON_NAME] D5 …" at bounding box center [800, 524] width 1500 height 1256
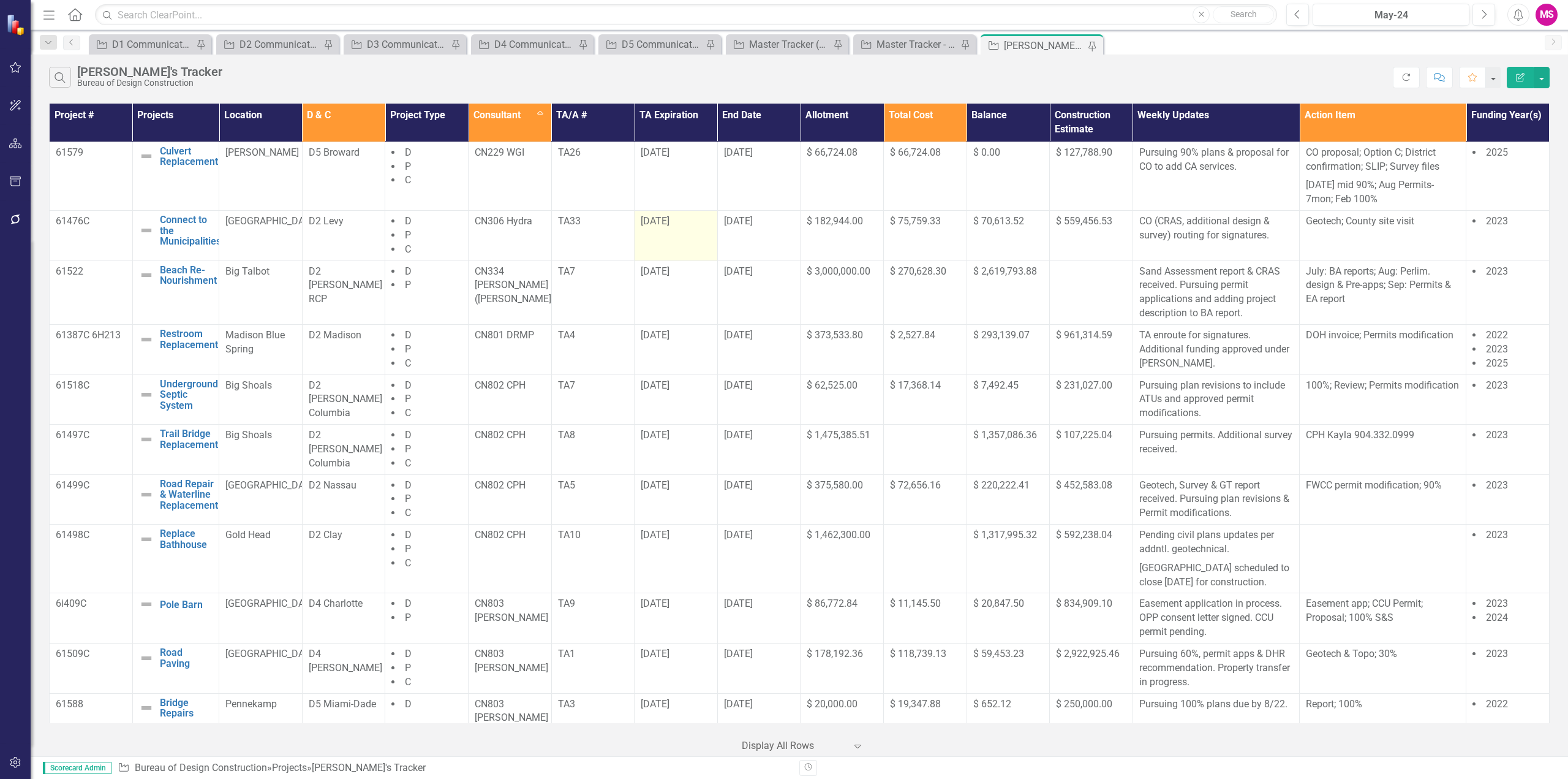
click at [683, 219] on div "[DATE]" at bounding box center [676, 221] width 71 height 14
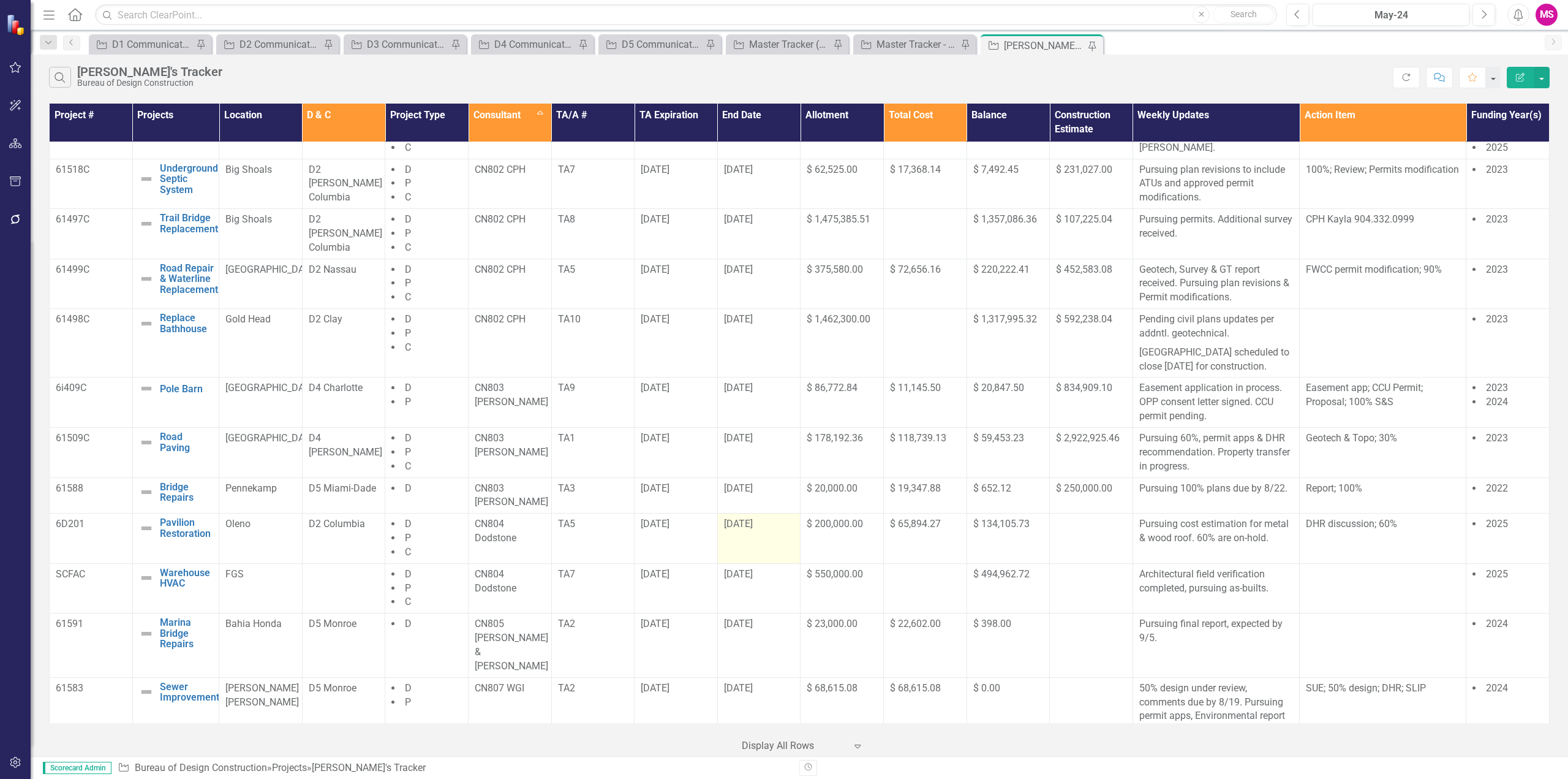
scroll to position [274, 0]
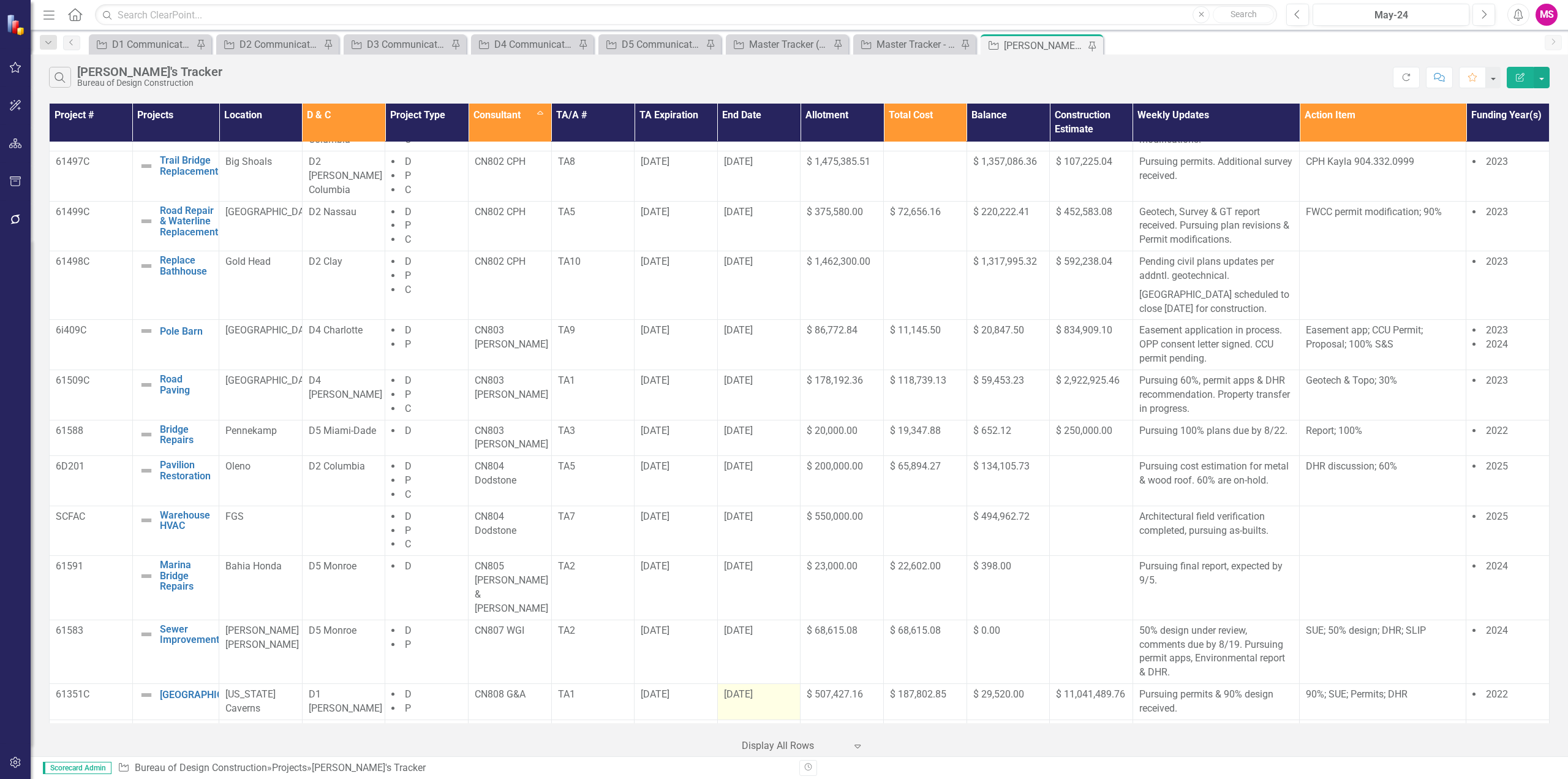
drag, startPoint x: 639, startPoint y: 154, endPoint x: 776, endPoint y: 678, distance: 541.6
click at [776, 678] on tbody "61579 Culvert Replacement Edit Edit Project Link Open Element [PERSON_NAME] D5 …" at bounding box center [800, 496] width 1500 height 1256
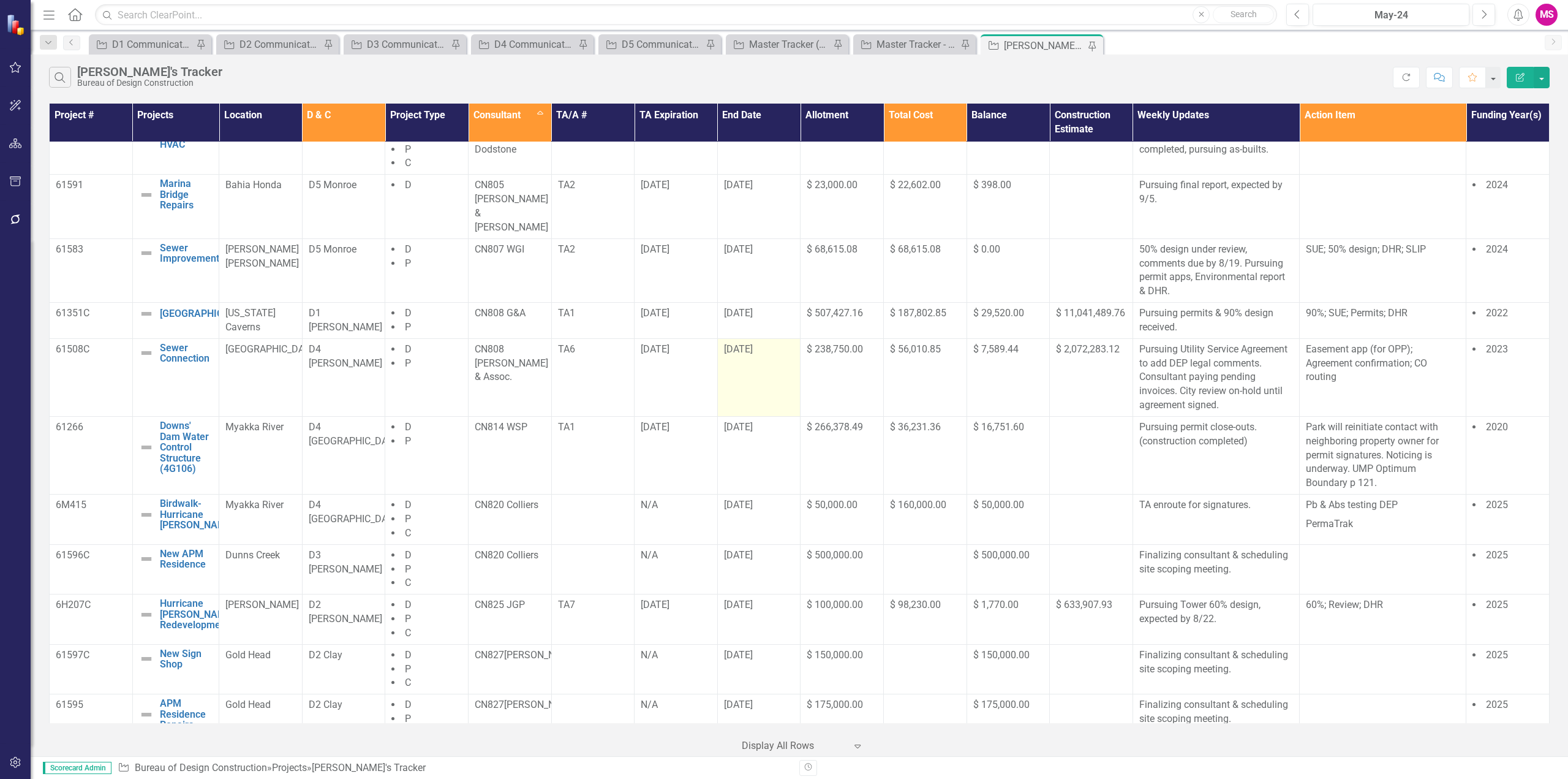
scroll to position [660, 0]
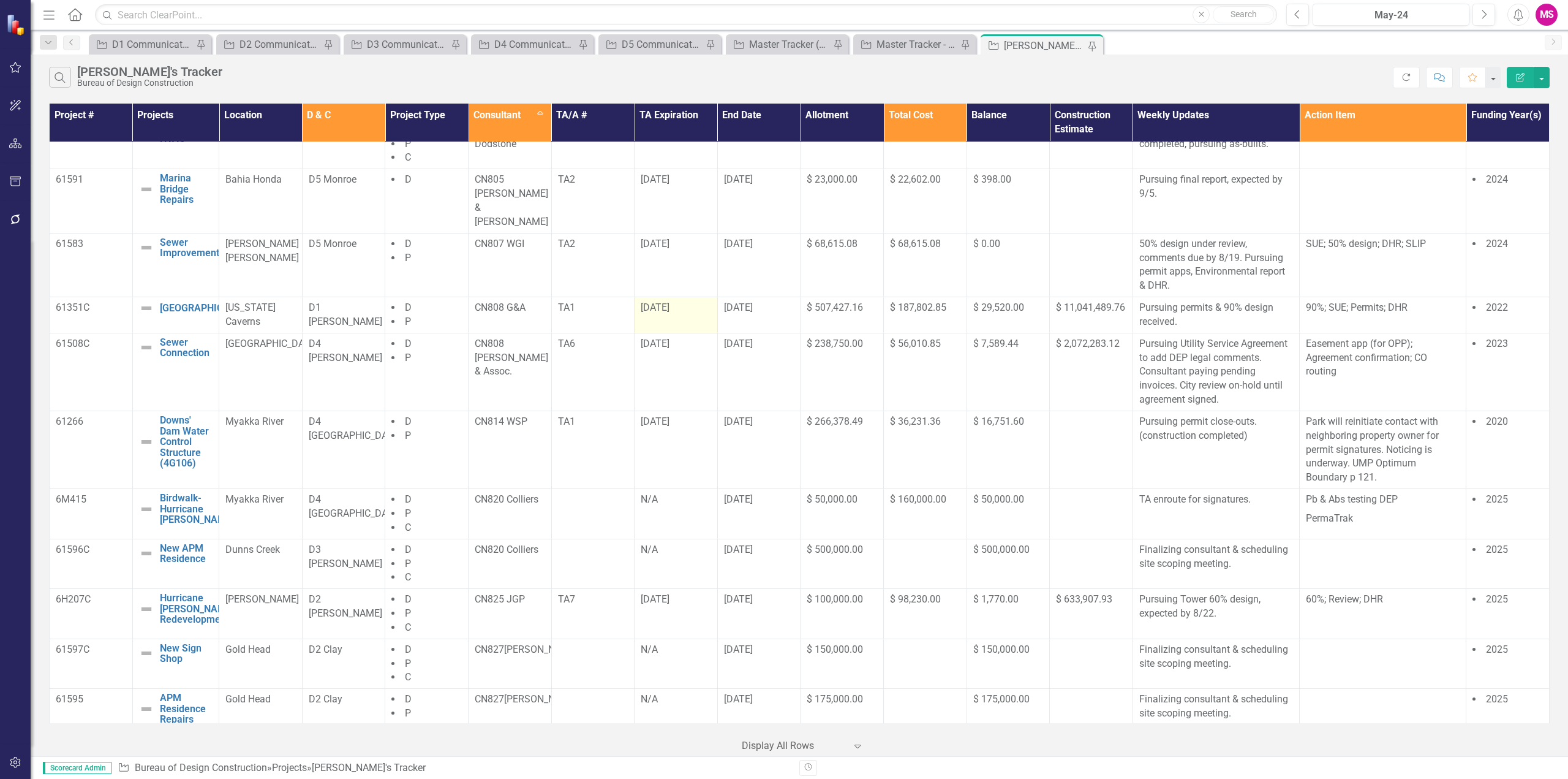
drag, startPoint x: 684, startPoint y: 294, endPoint x: 676, endPoint y: 296, distance: 8.2
click at [685, 301] on div "[DATE]" at bounding box center [676, 308] width 71 height 14
click at [673, 302] on td "[DATE]" at bounding box center [677, 315] width 84 height 36
drag, startPoint x: 638, startPoint y: 291, endPoint x: 787, endPoint y: 597, distance: 340.3
click at [787, 597] on tbody "61579 Culvert Replacement Edit Edit Project Link Open Element [PERSON_NAME] D5 …" at bounding box center [800, 109] width 1500 height 1256
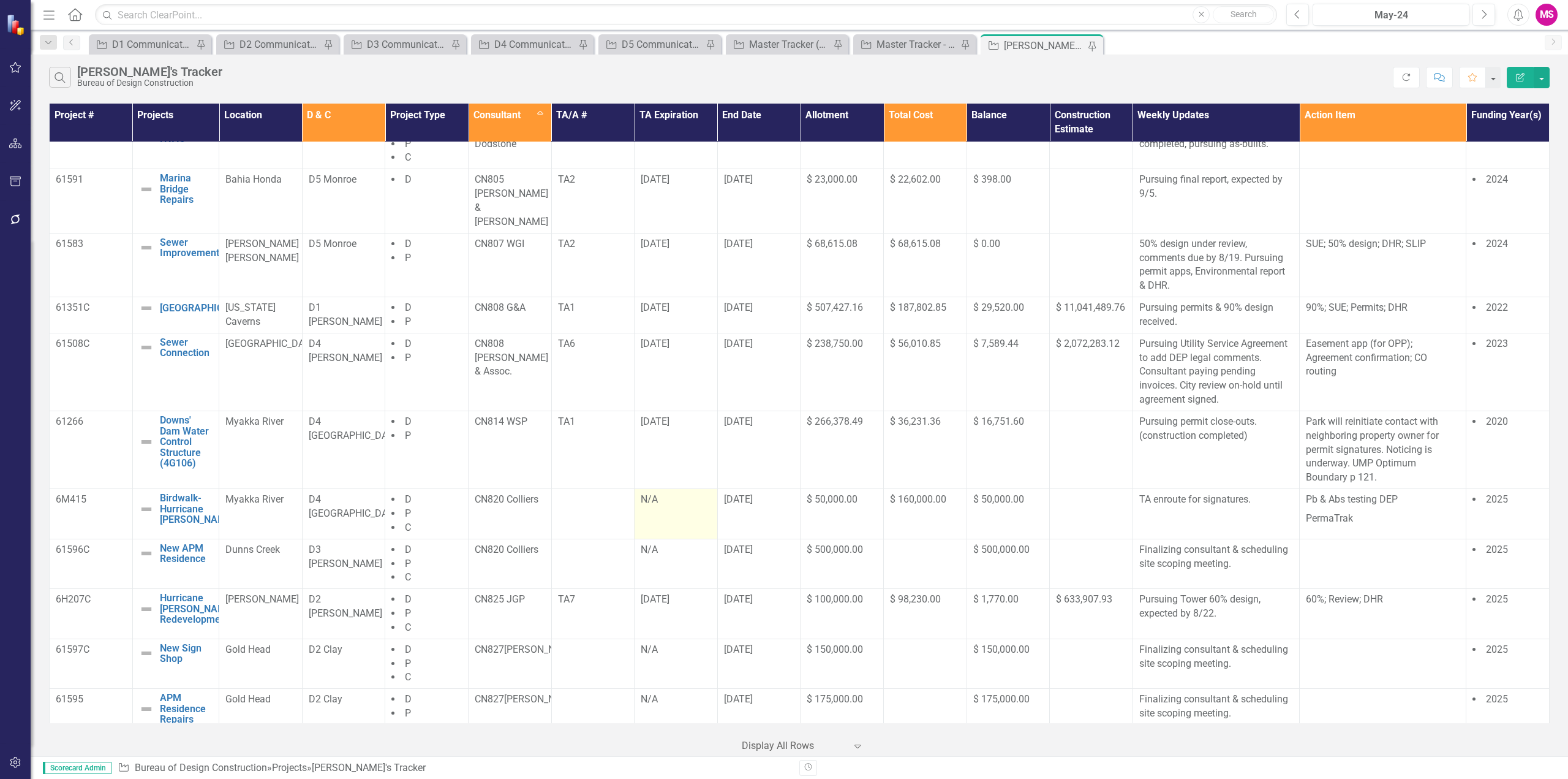
click at [692, 493] on td "N/A" at bounding box center [677, 514] width 84 height 50
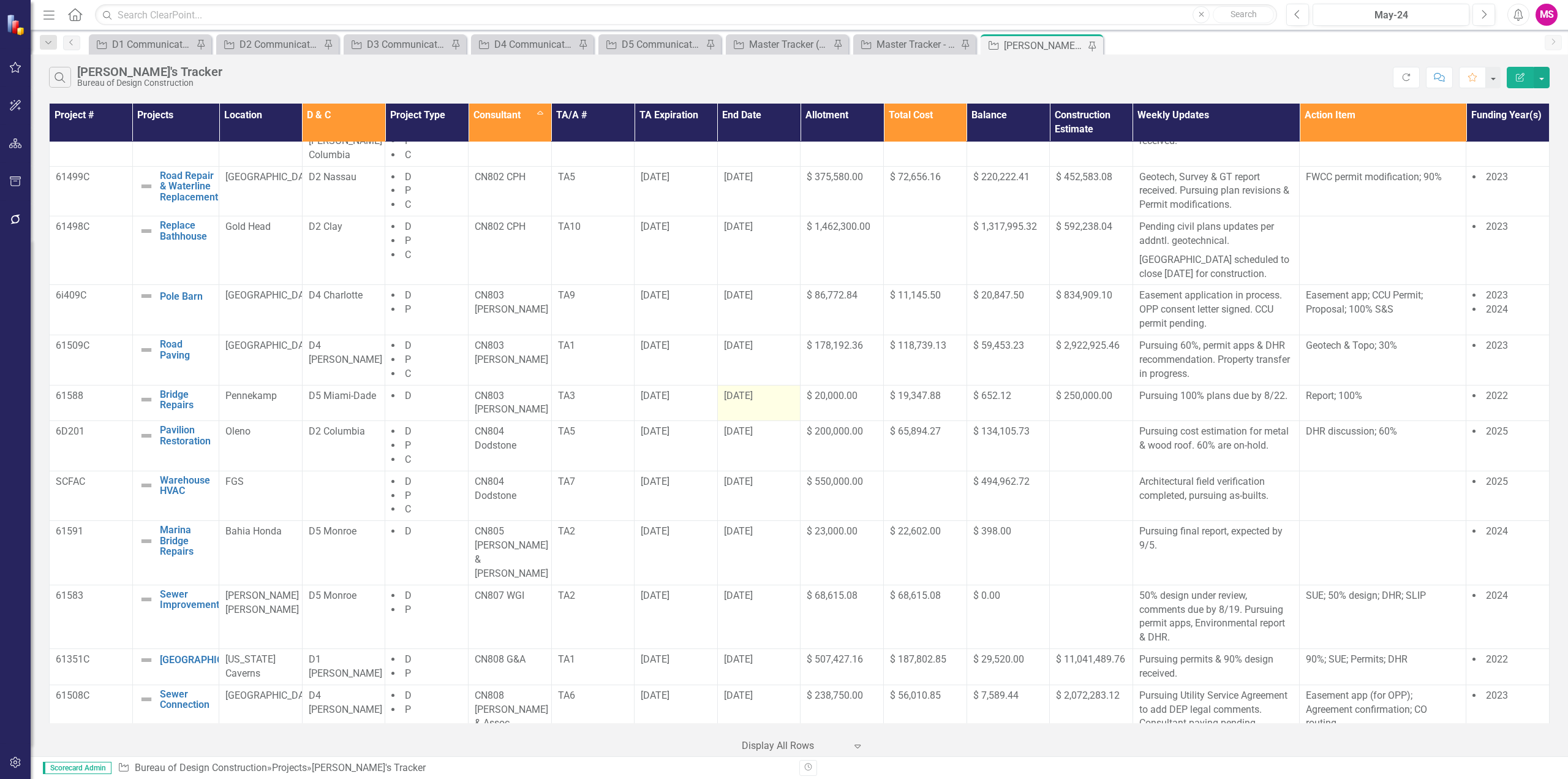
scroll to position [231, 0]
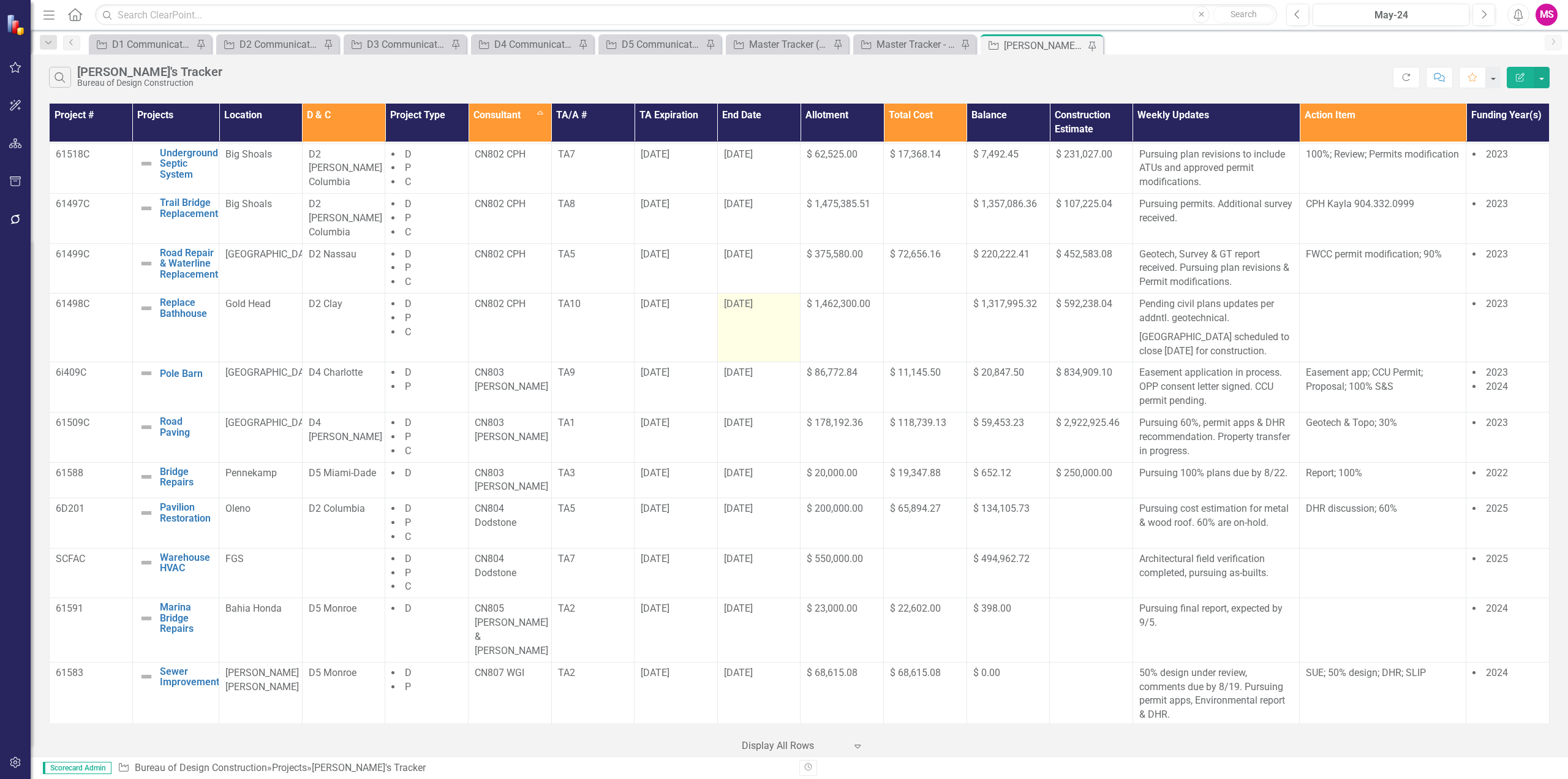
click at [751, 305] on span "[DATE]" at bounding box center [739, 303] width 29 height 11
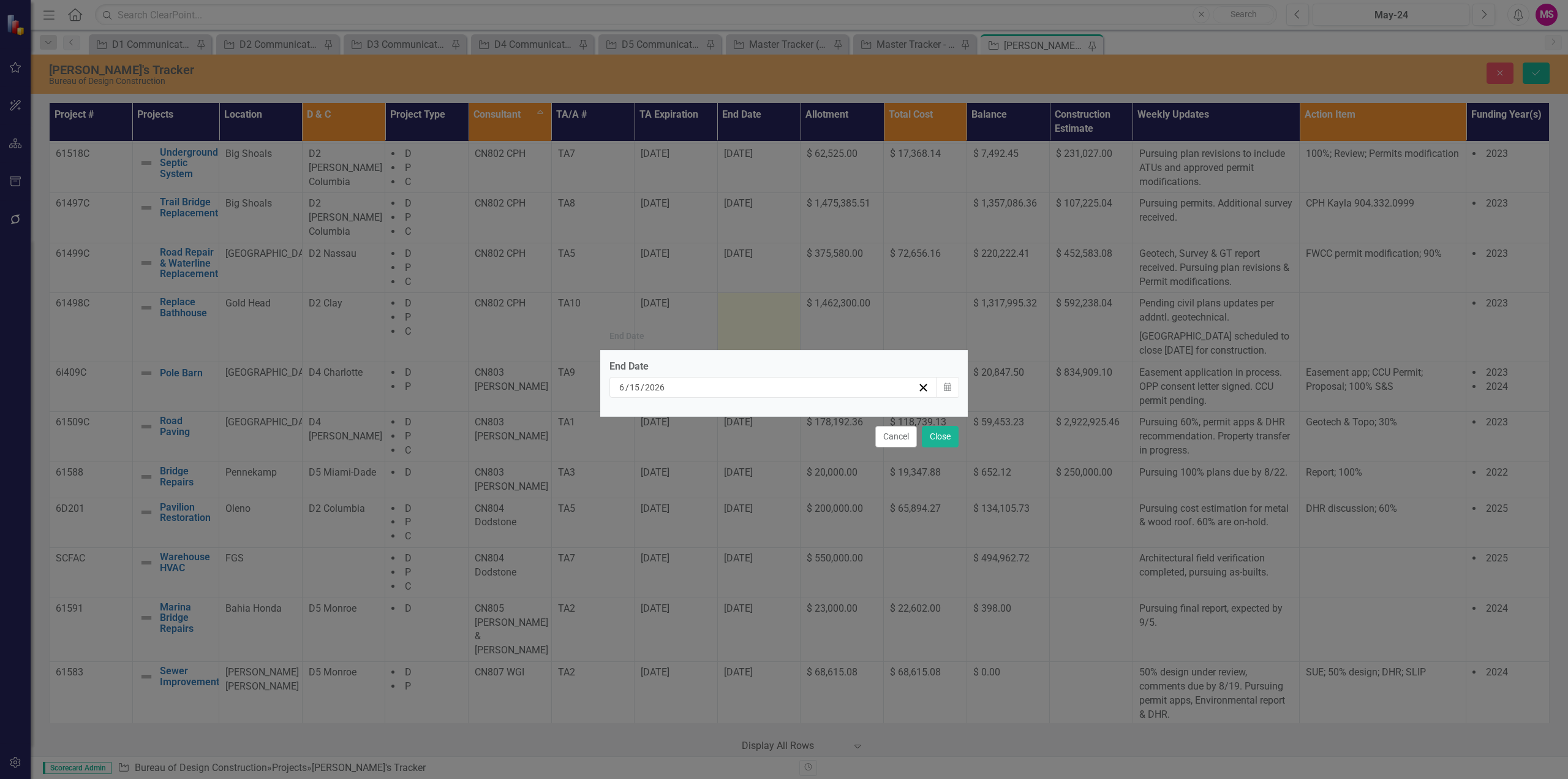
click at [652, 384] on input "2026" at bounding box center [655, 387] width 22 height 12
click at [623, 386] on input "6" at bounding box center [622, 387] width 6 height 12
type input "7"
type input "27"
click at [943, 438] on button "Close" at bounding box center [940, 436] width 37 height 22
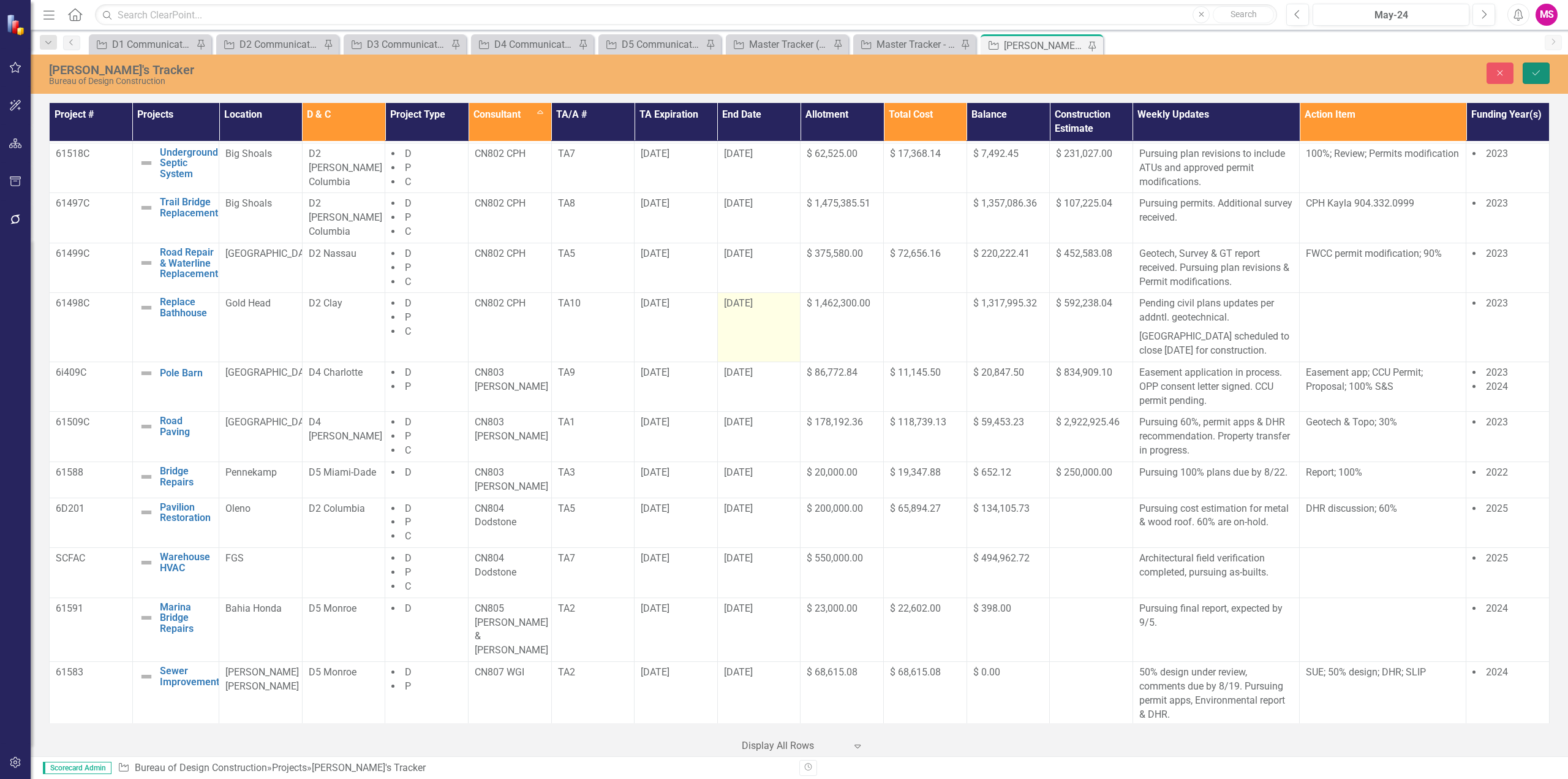
click at [1535, 72] on icon "Save" at bounding box center [1536, 72] width 11 height 9
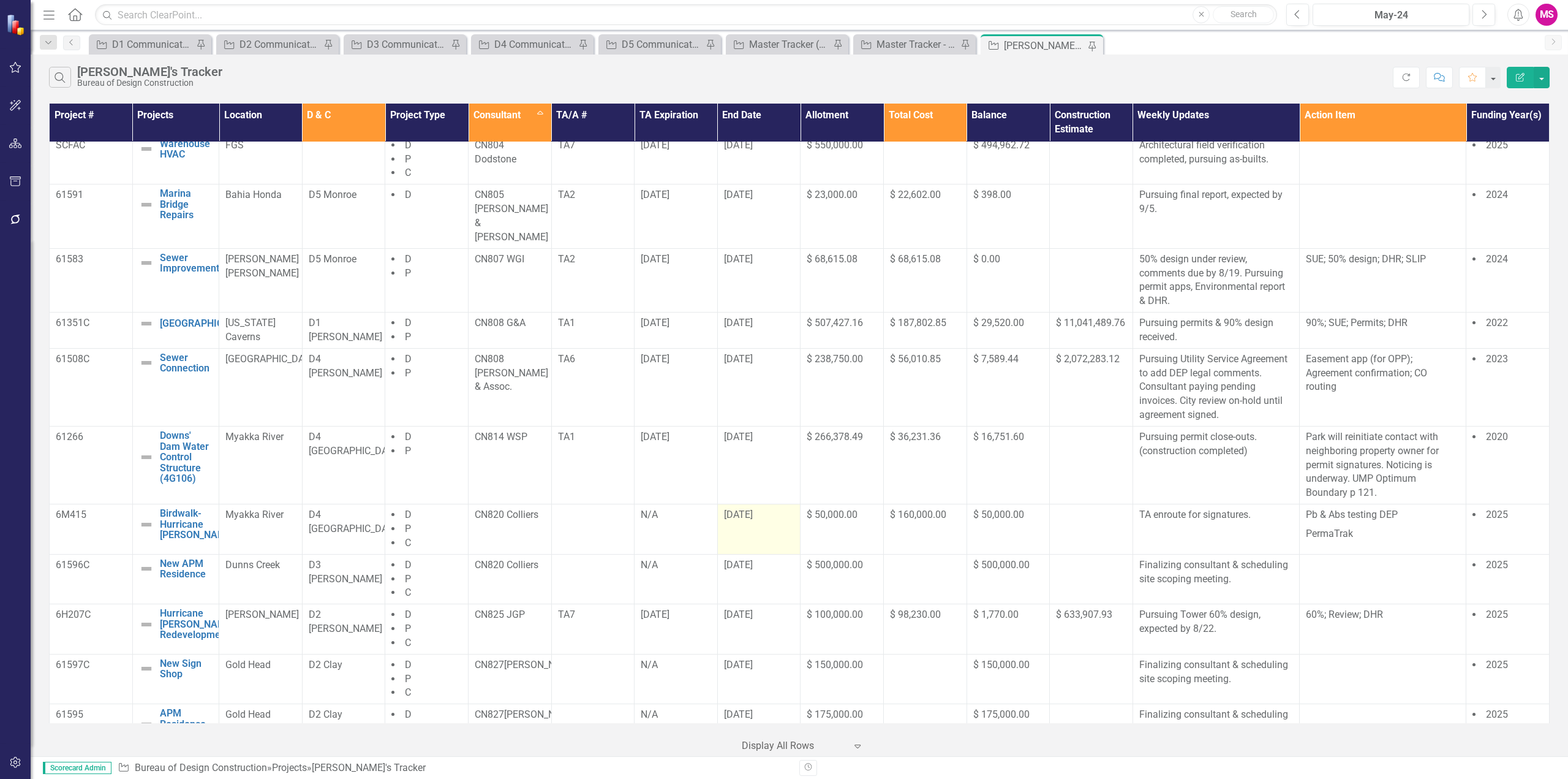
scroll to position [660, 0]
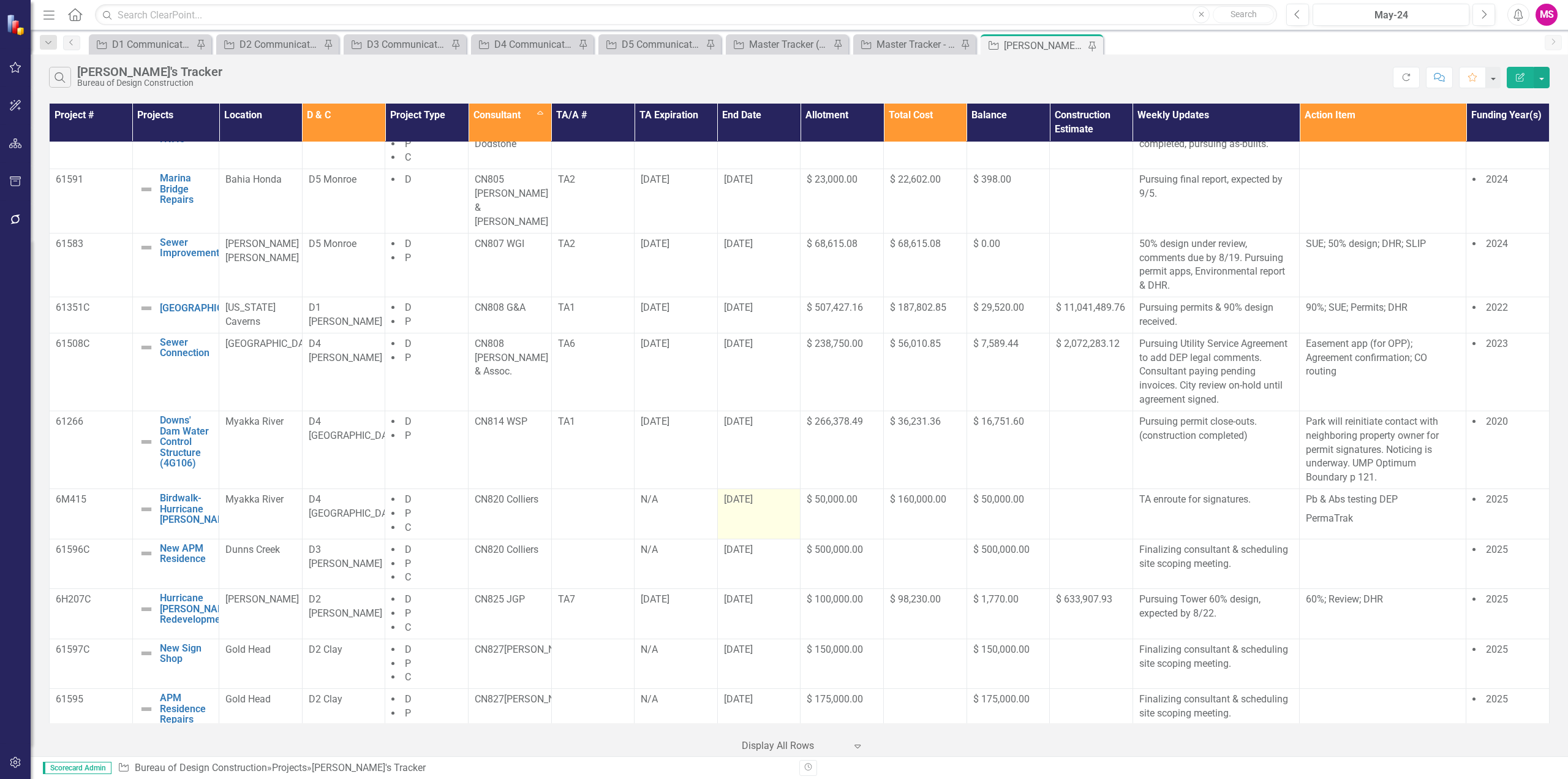
click at [742, 493] on span "[DATE]" at bounding box center [739, 499] width 29 height 11
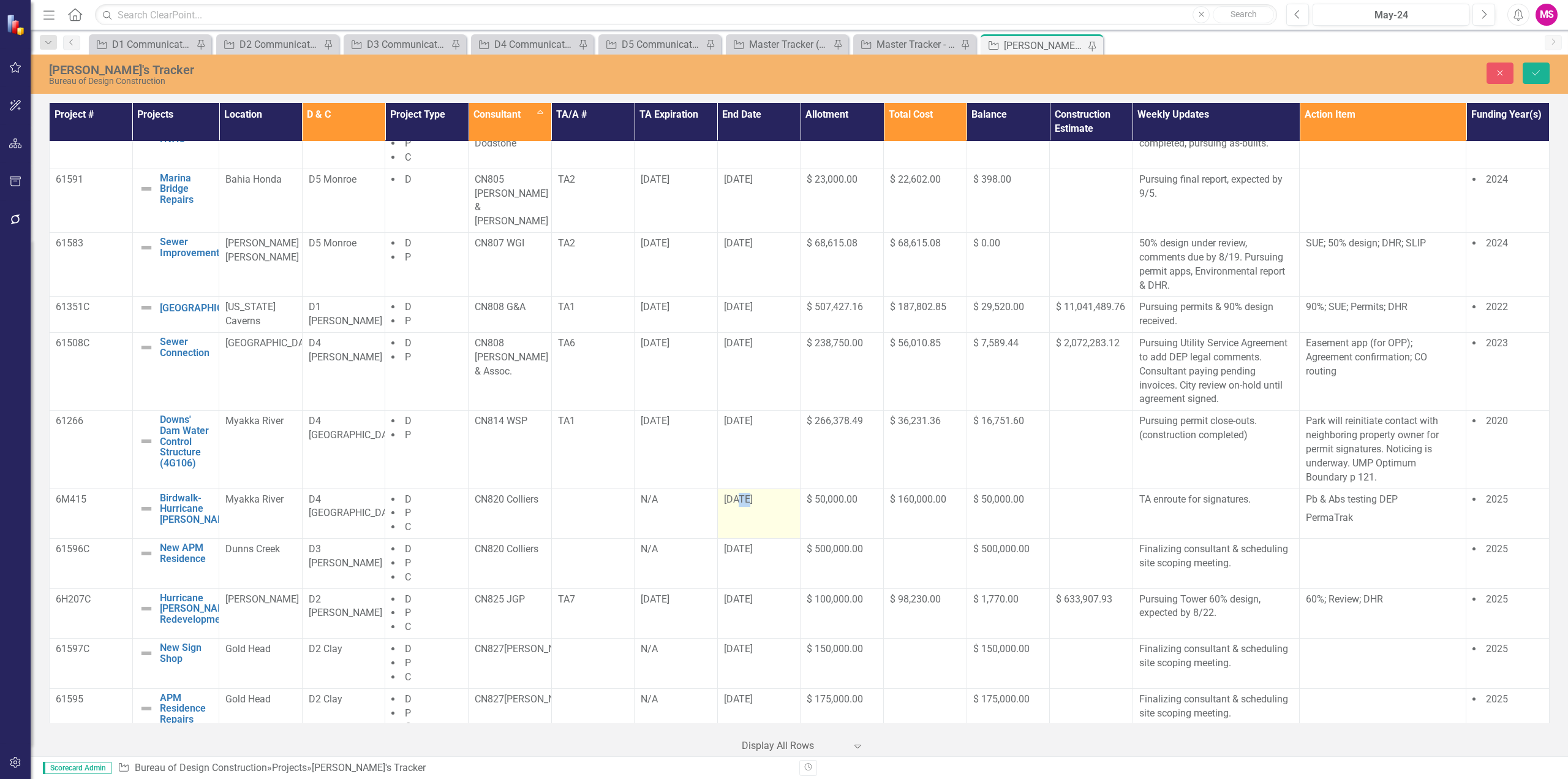
scroll to position [659, 0]
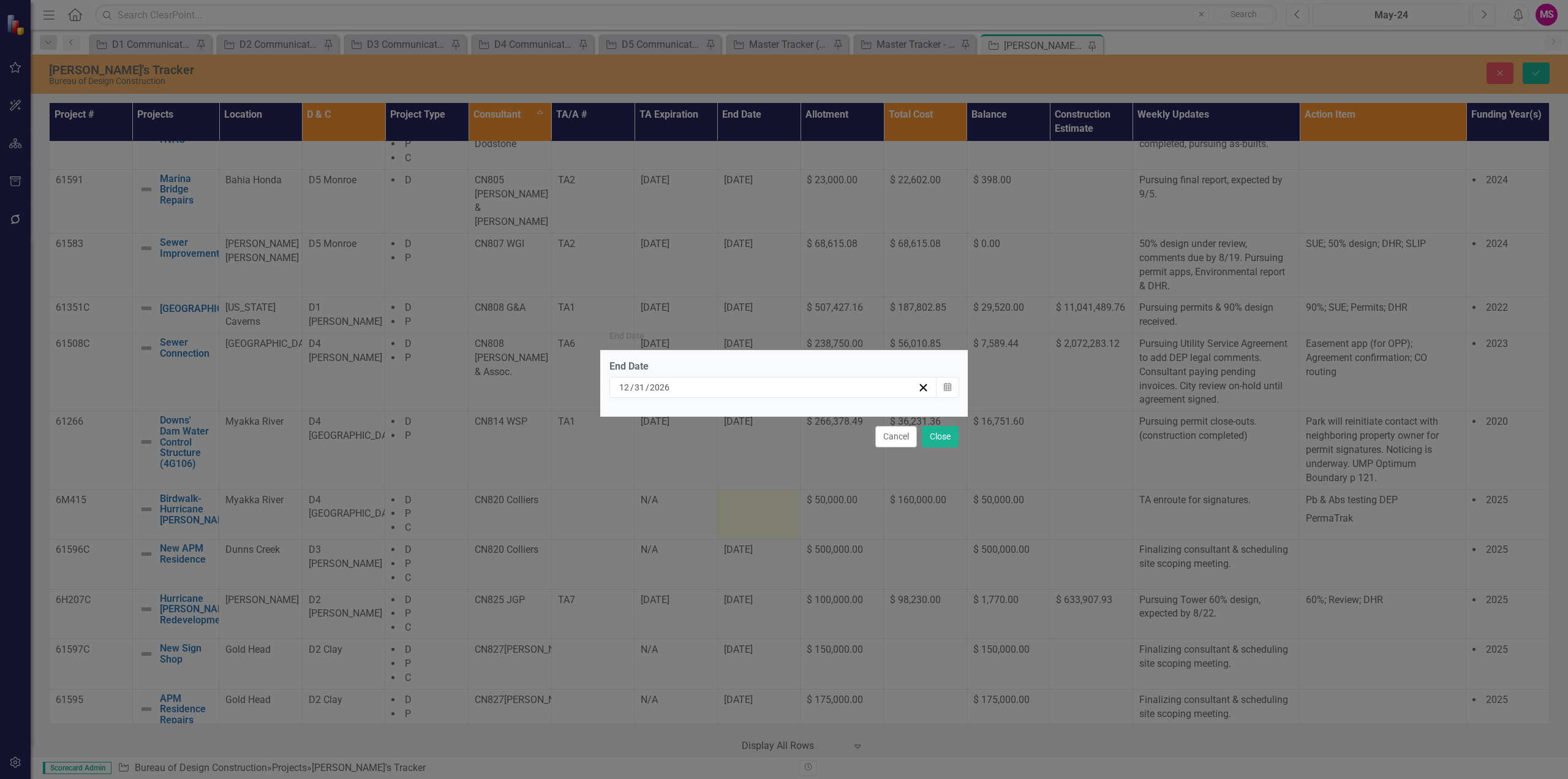
drag, startPoint x: 708, startPoint y: 385, endPoint x: 698, endPoint y: 393, distance: 12.8
click at [698, 393] on div "[DATE]" at bounding box center [767, 387] width 300 height 12
click at [624, 388] on input "12" at bounding box center [624, 387] width 11 height 12
type input "3"
type input "2027"
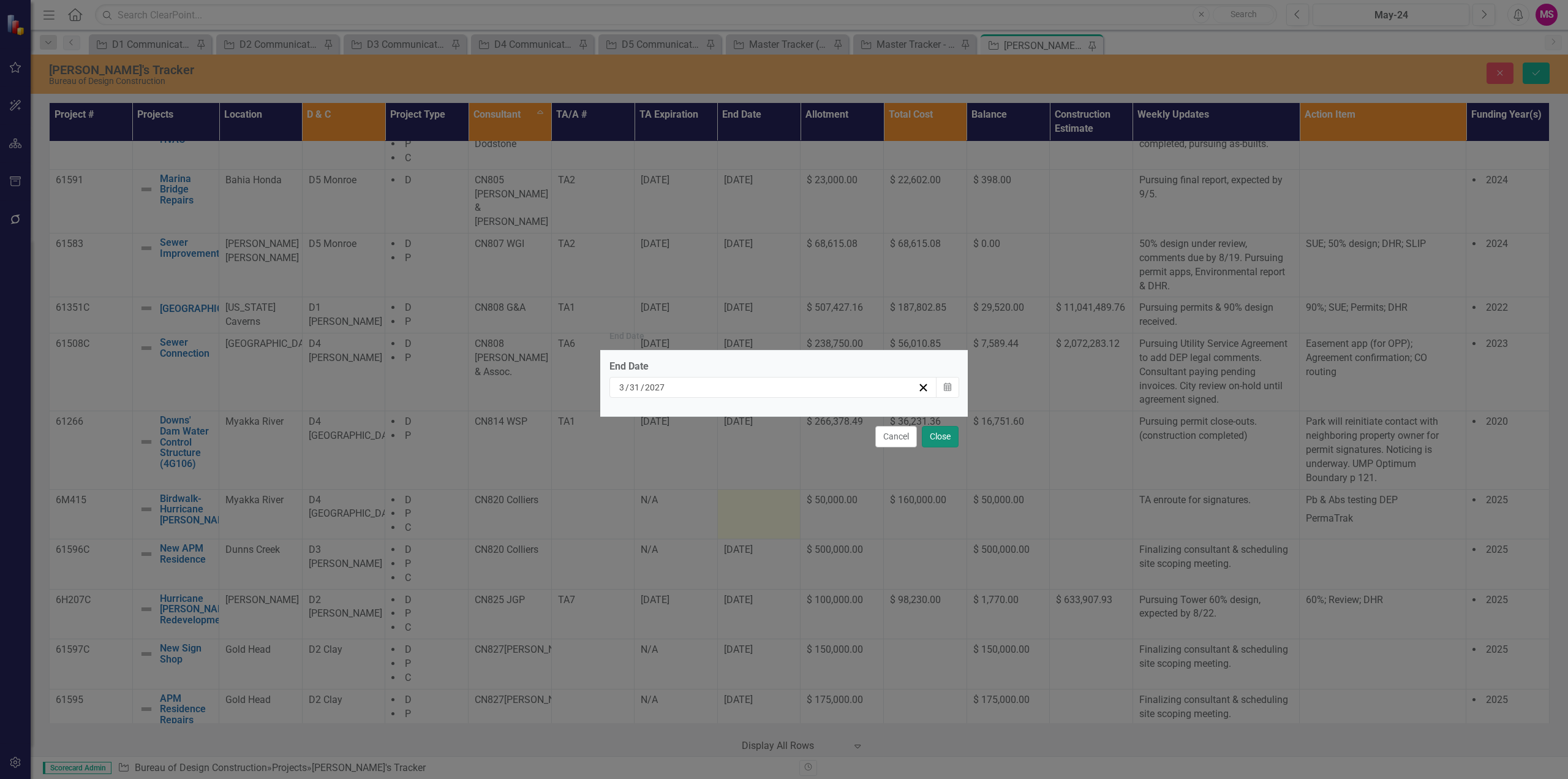
click at [949, 437] on button "Close" at bounding box center [940, 436] width 37 height 22
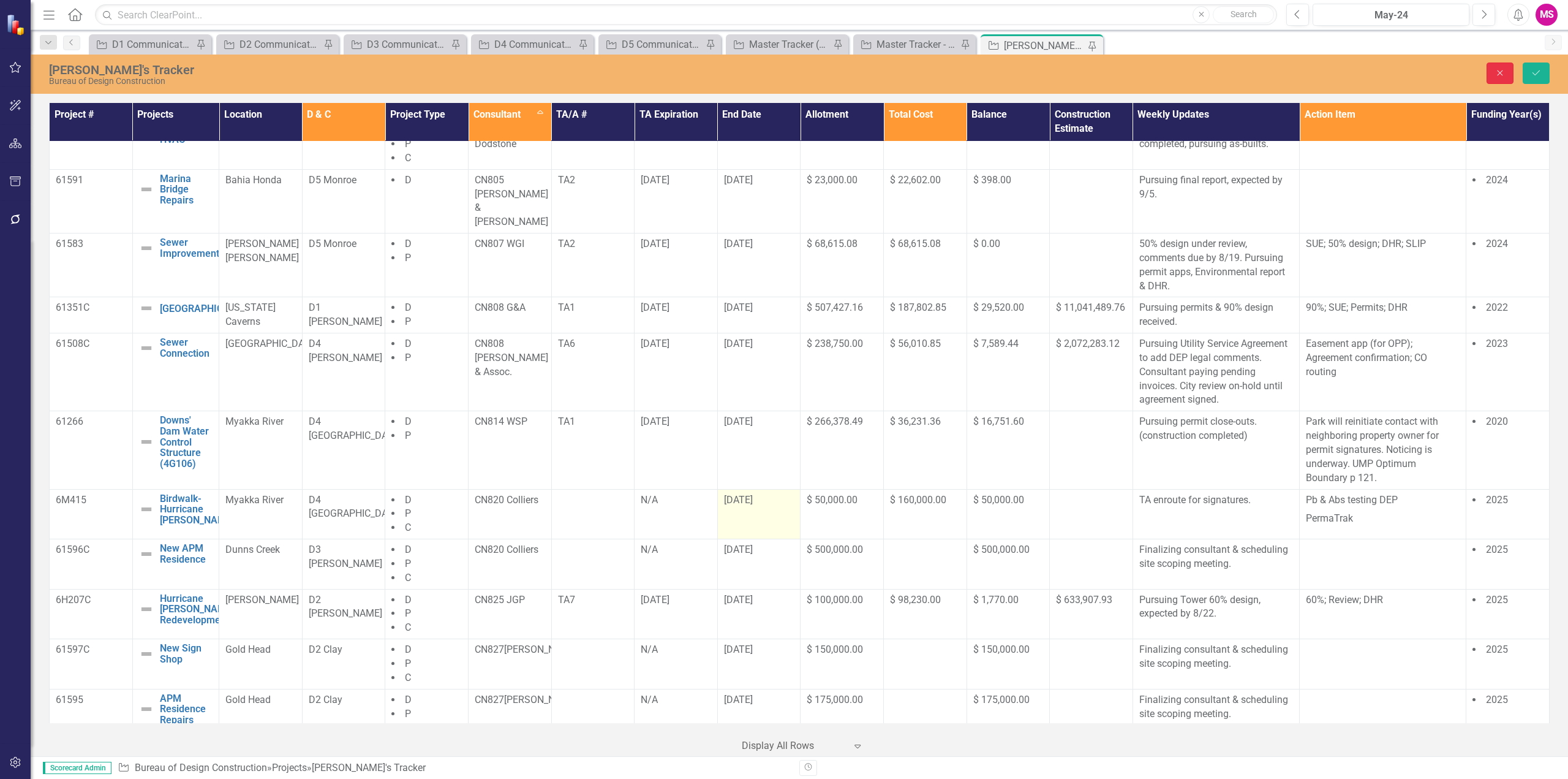
click at [1500, 69] on icon "Close" at bounding box center [1500, 72] width 11 height 9
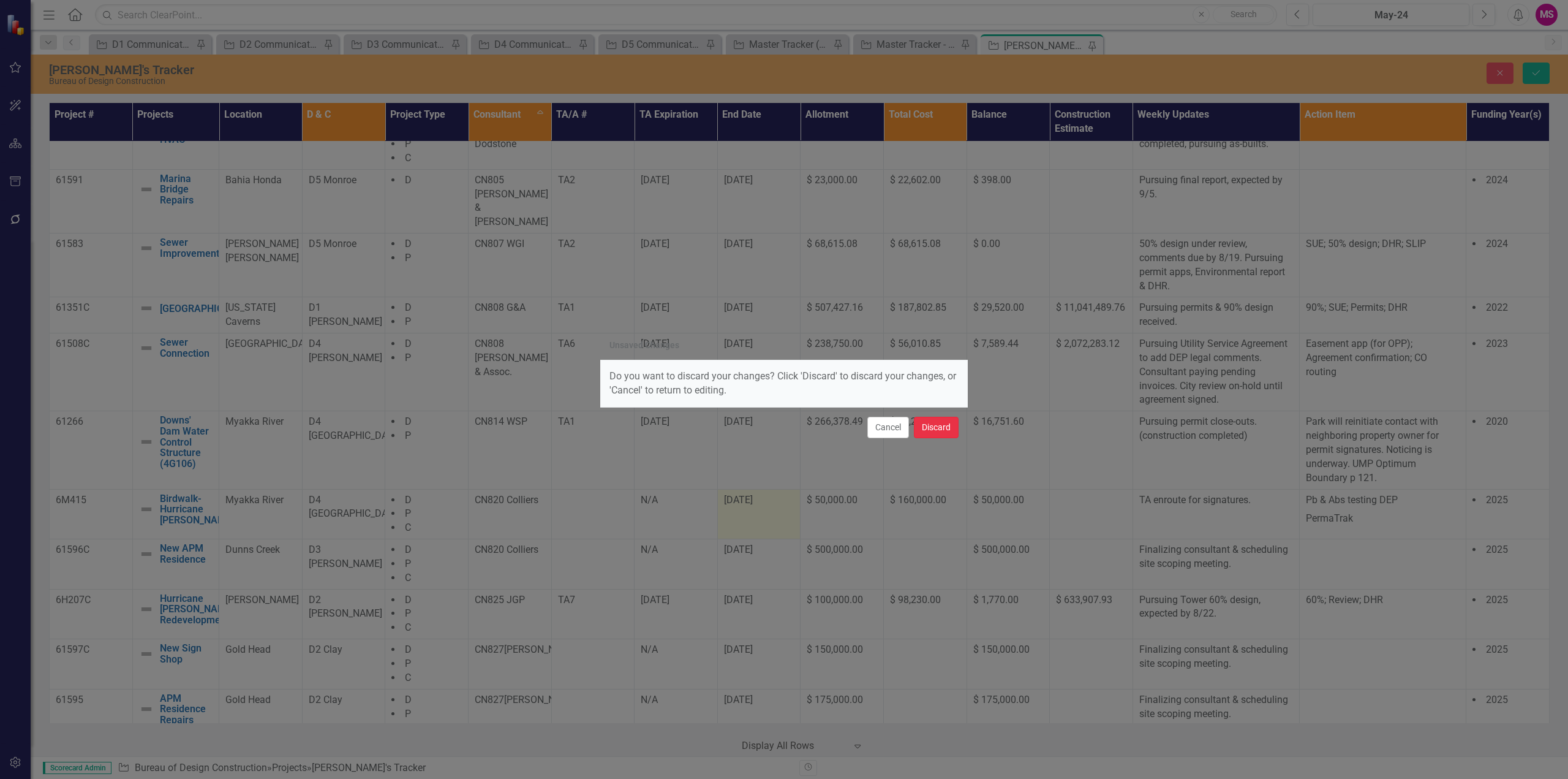
click at [932, 428] on button "Discard" at bounding box center [936, 427] width 45 height 22
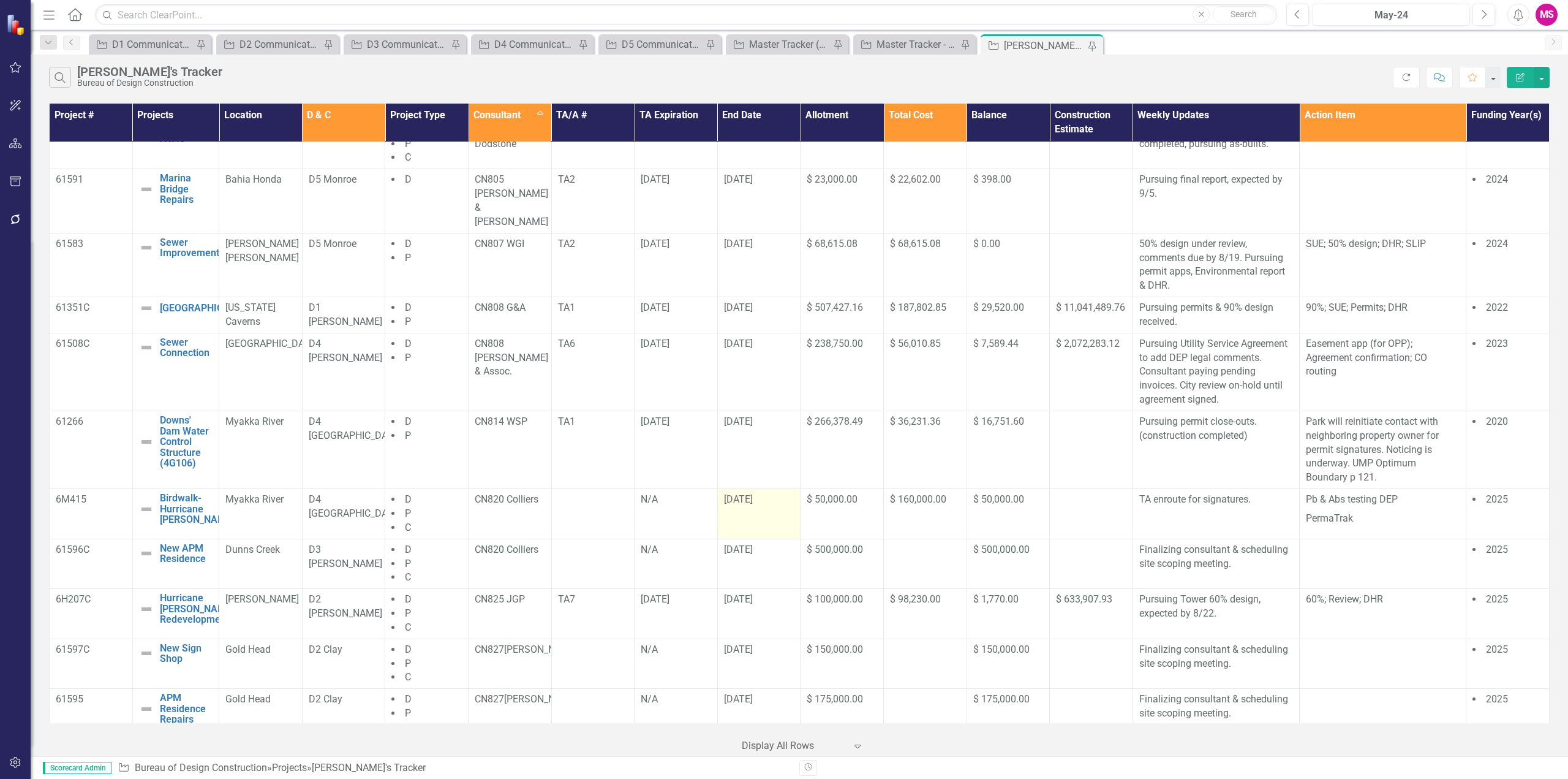
click at [746, 493] on span "[DATE]" at bounding box center [739, 499] width 29 height 11
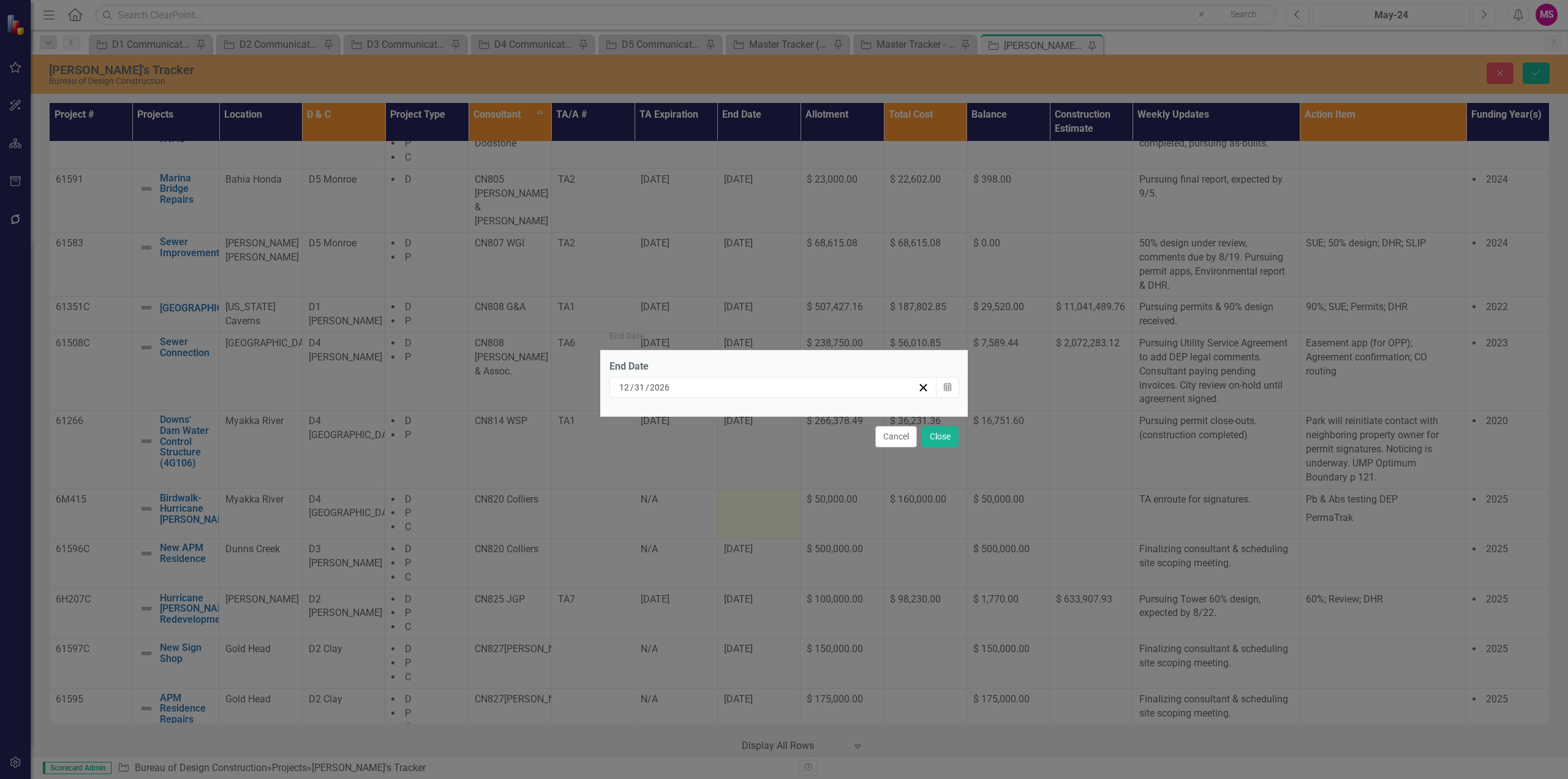
scroll to position [659, 0]
click at [622, 387] on input "12" at bounding box center [624, 387] width 11 height 12
click at [623, 390] on input "12" at bounding box center [624, 387] width 11 height 12
type input "03"
type input "2027"
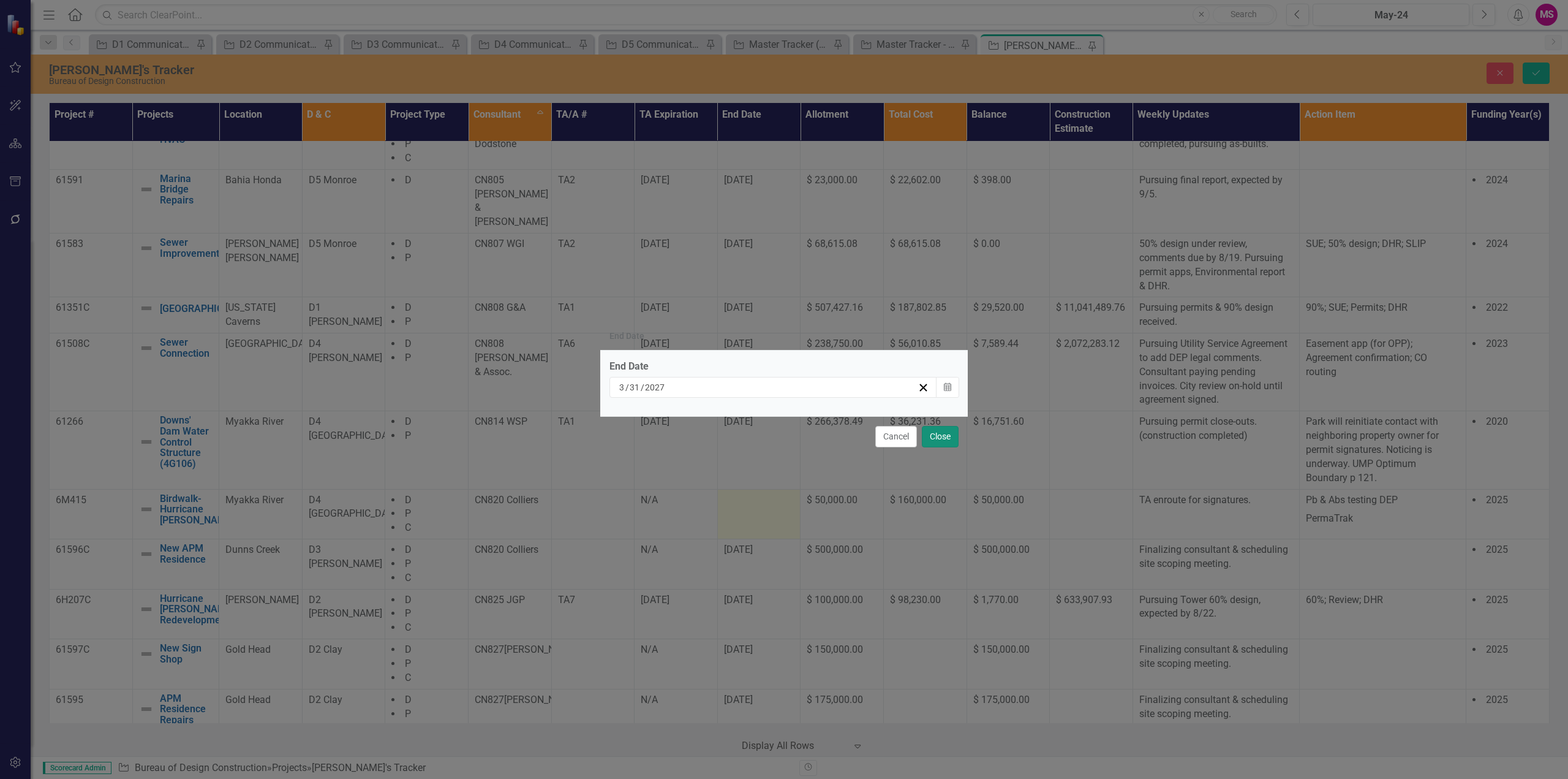
click at [936, 433] on button "Close" at bounding box center [940, 436] width 37 height 22
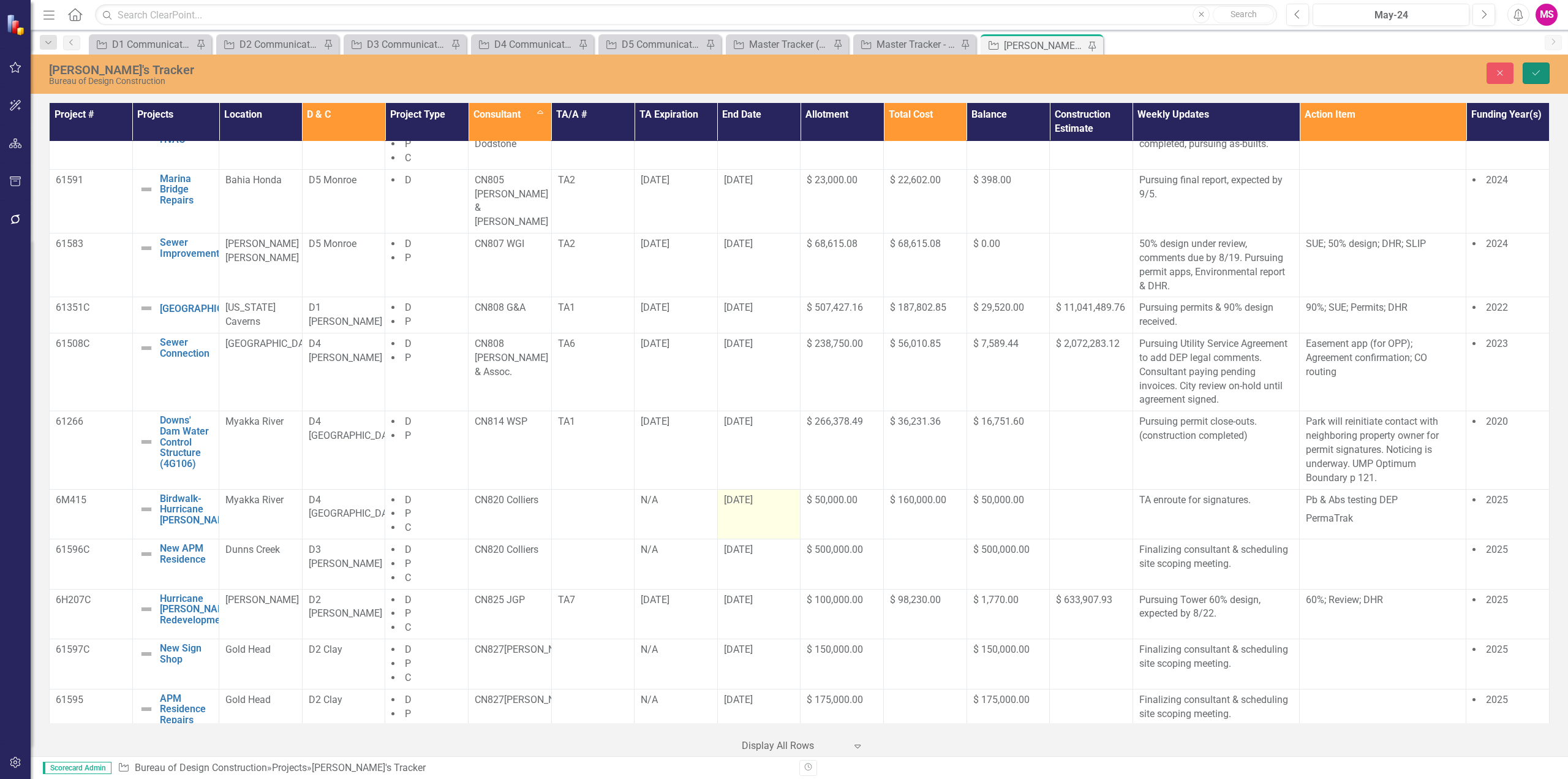
click at [1540, 72] on icon "Save" at bounding box center [1536, 72] width 11 height 9
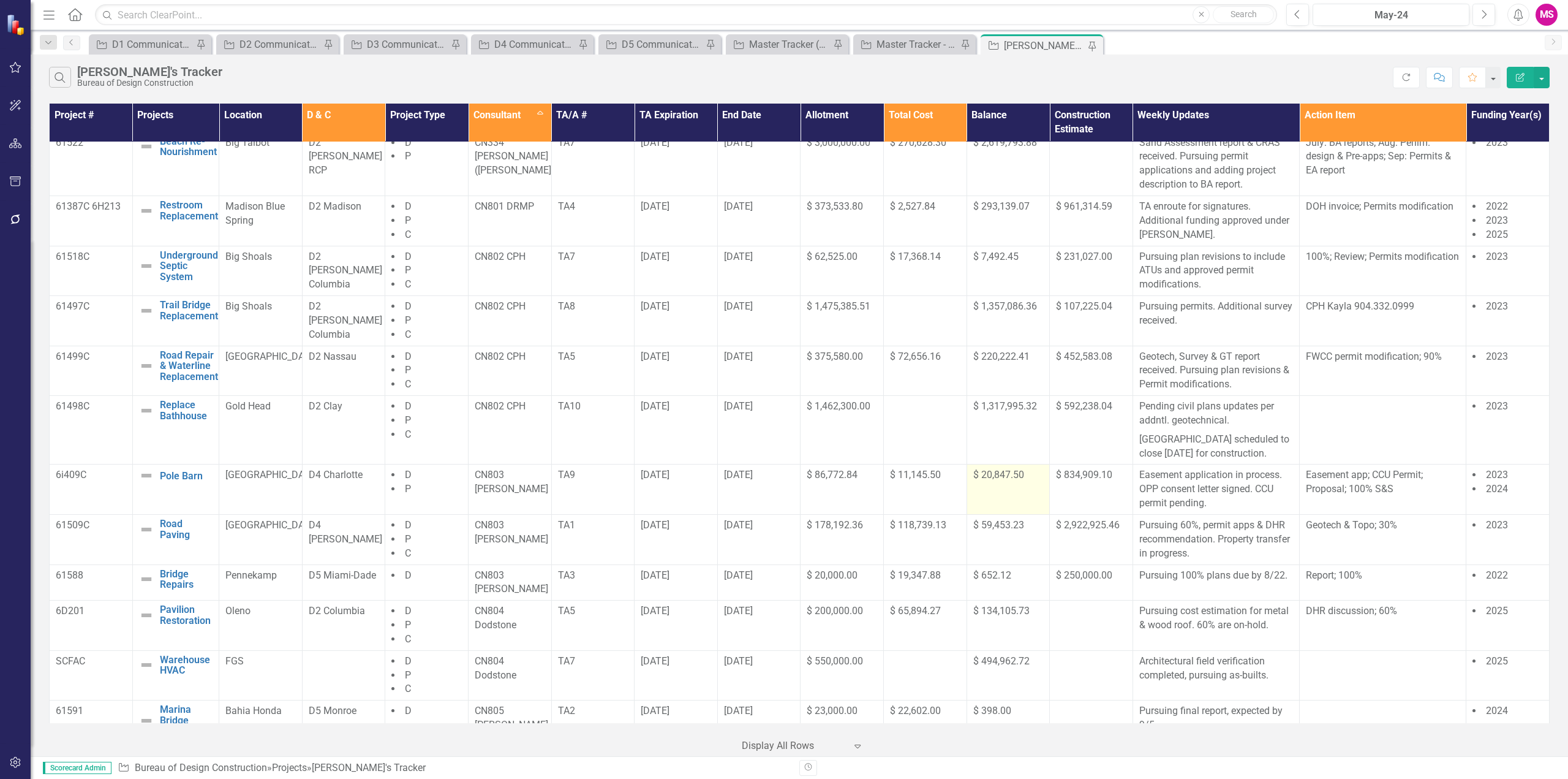
scroll to position [0, 0]
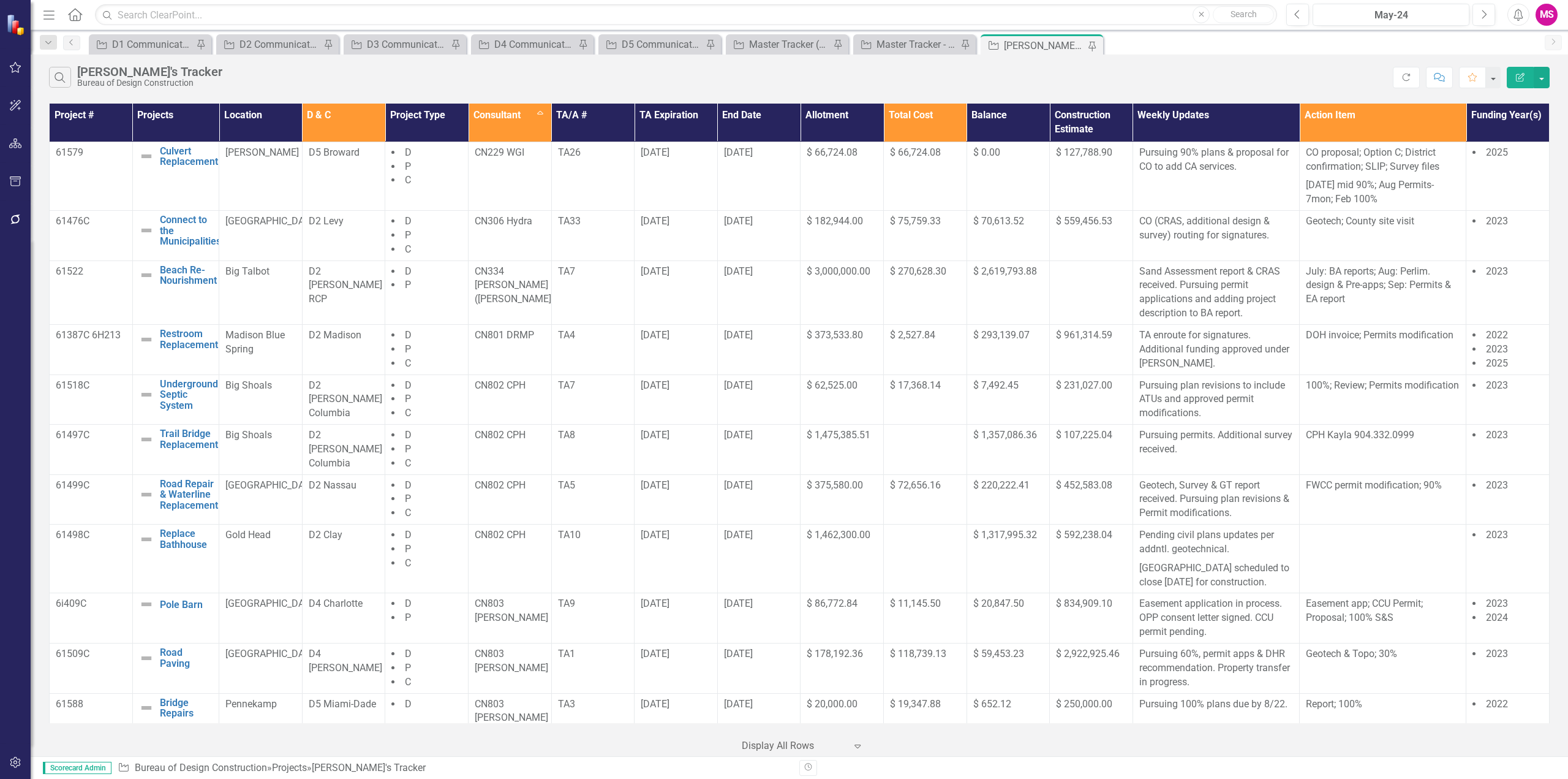
click at [1053, 75] on div "Search [PERSON_NAME]'s Tracker Bureau of Design Construction" at bounding box center [721, 77] width 1344 height 21
click at [910, 50] on div "Master Tracker - Current User" at bounding box center [916, 44] width 80 height 15
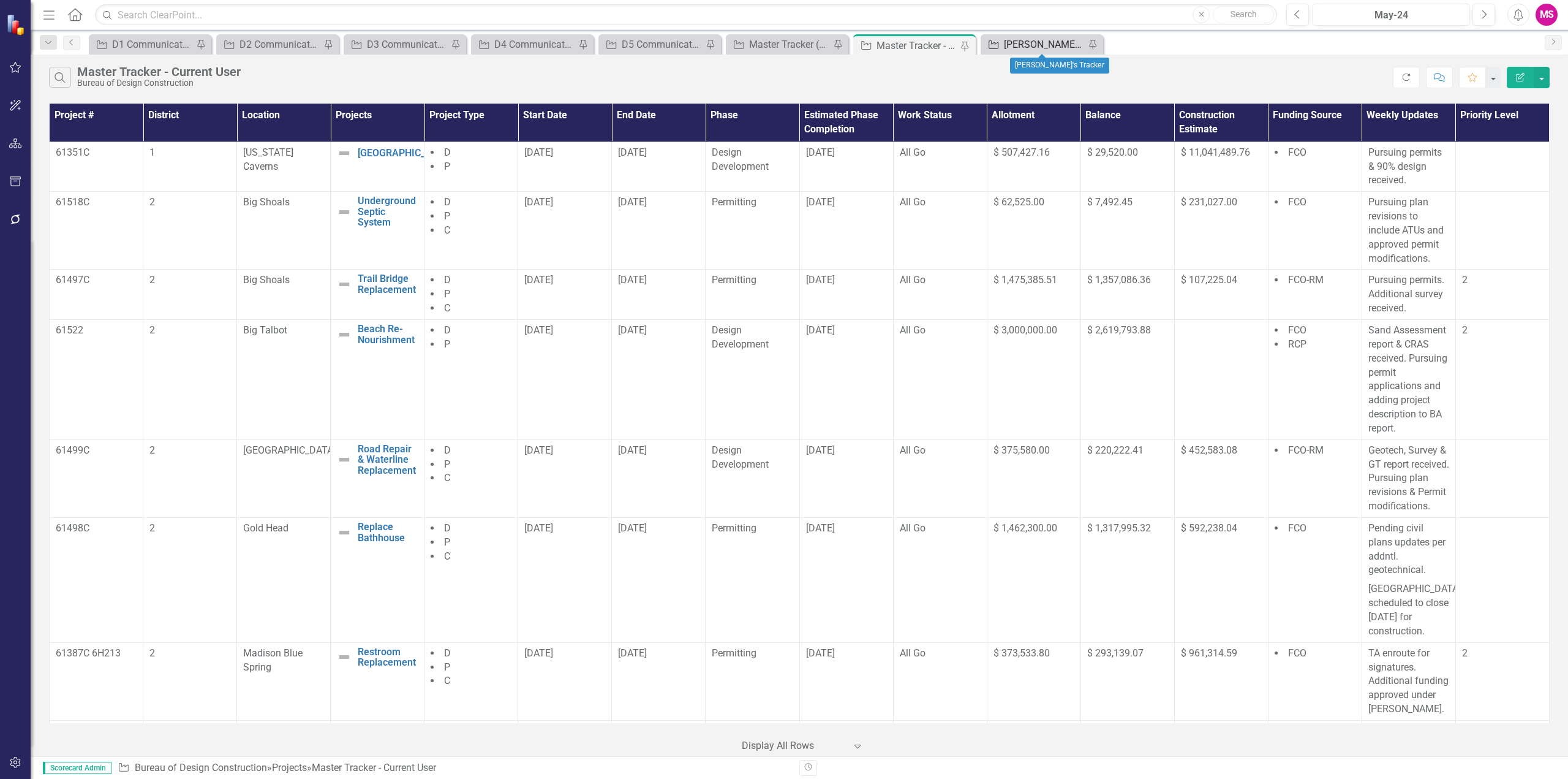
click at [1033, 49] on div "[PERSON_NAME]'s Tracker" at bounding box center [1044, 44] width 80 height 15
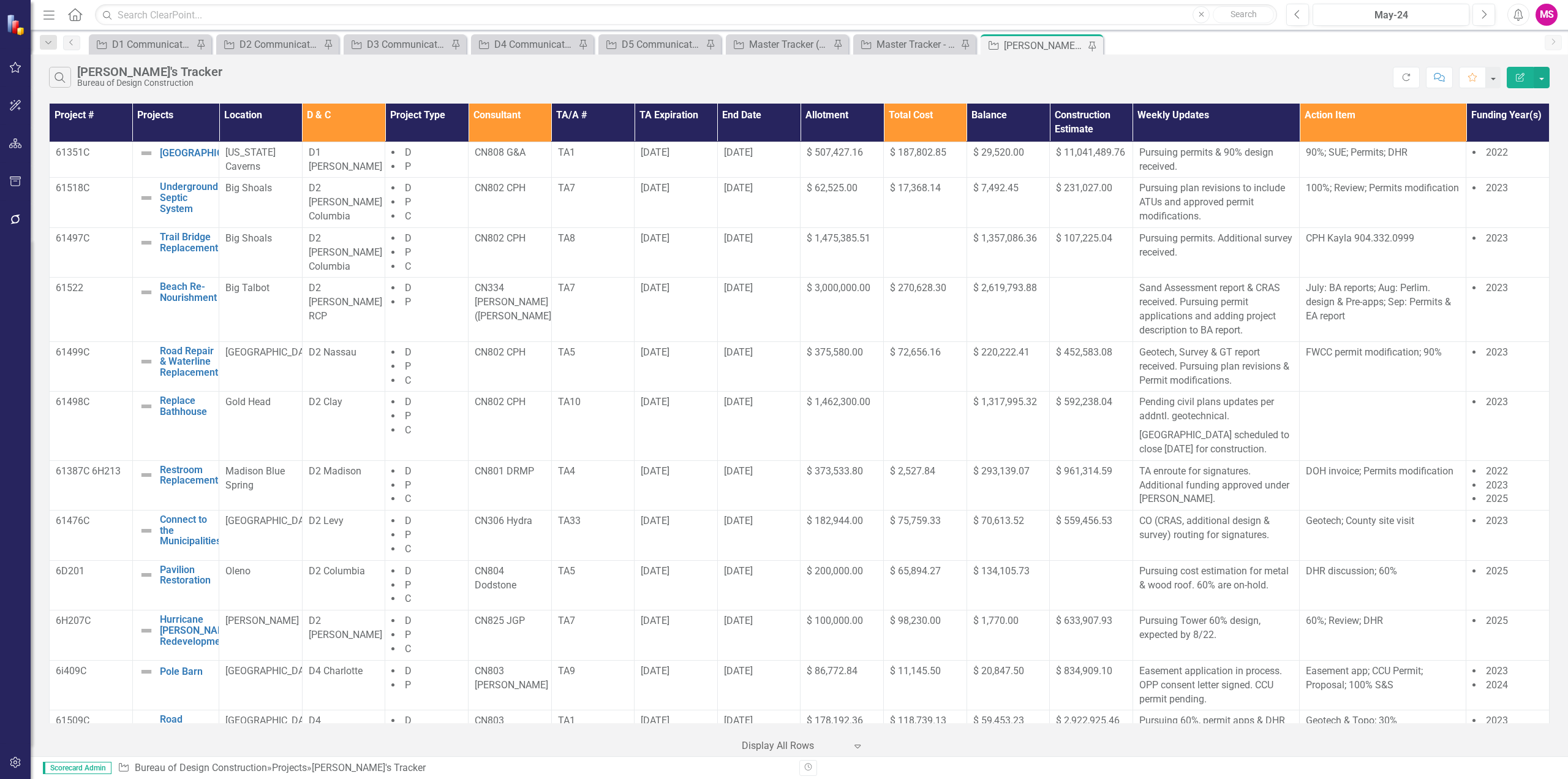
click at [799, 742] on div at bounding box center [793, 746] width 104 height 17
click at [789, 645] on div "10+ rows per page" at bounding box center [805, 645] width 115 height 14
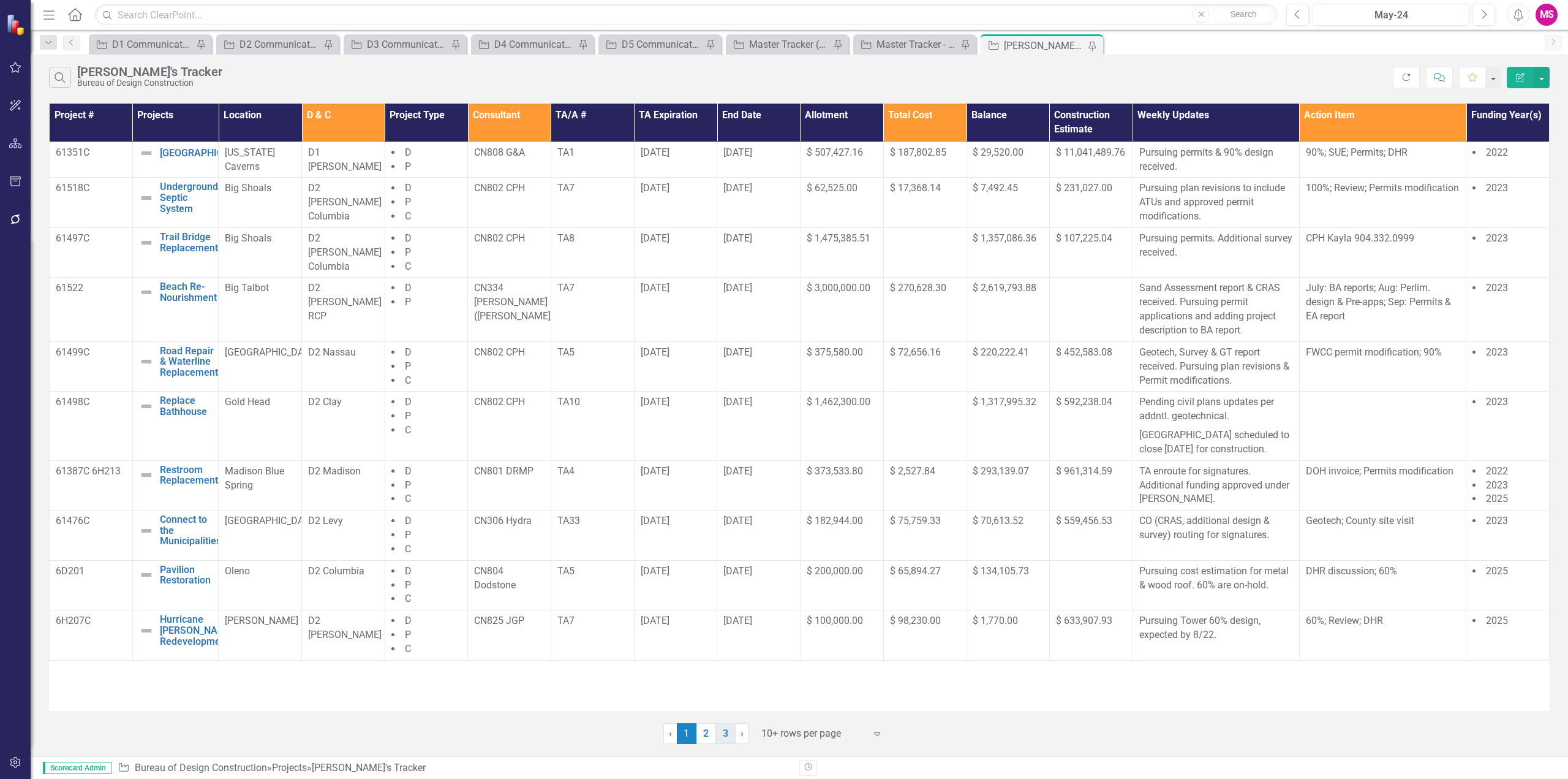
click at [722, 733] on link "3" at bounding box center [726, 733] width 19 height 21
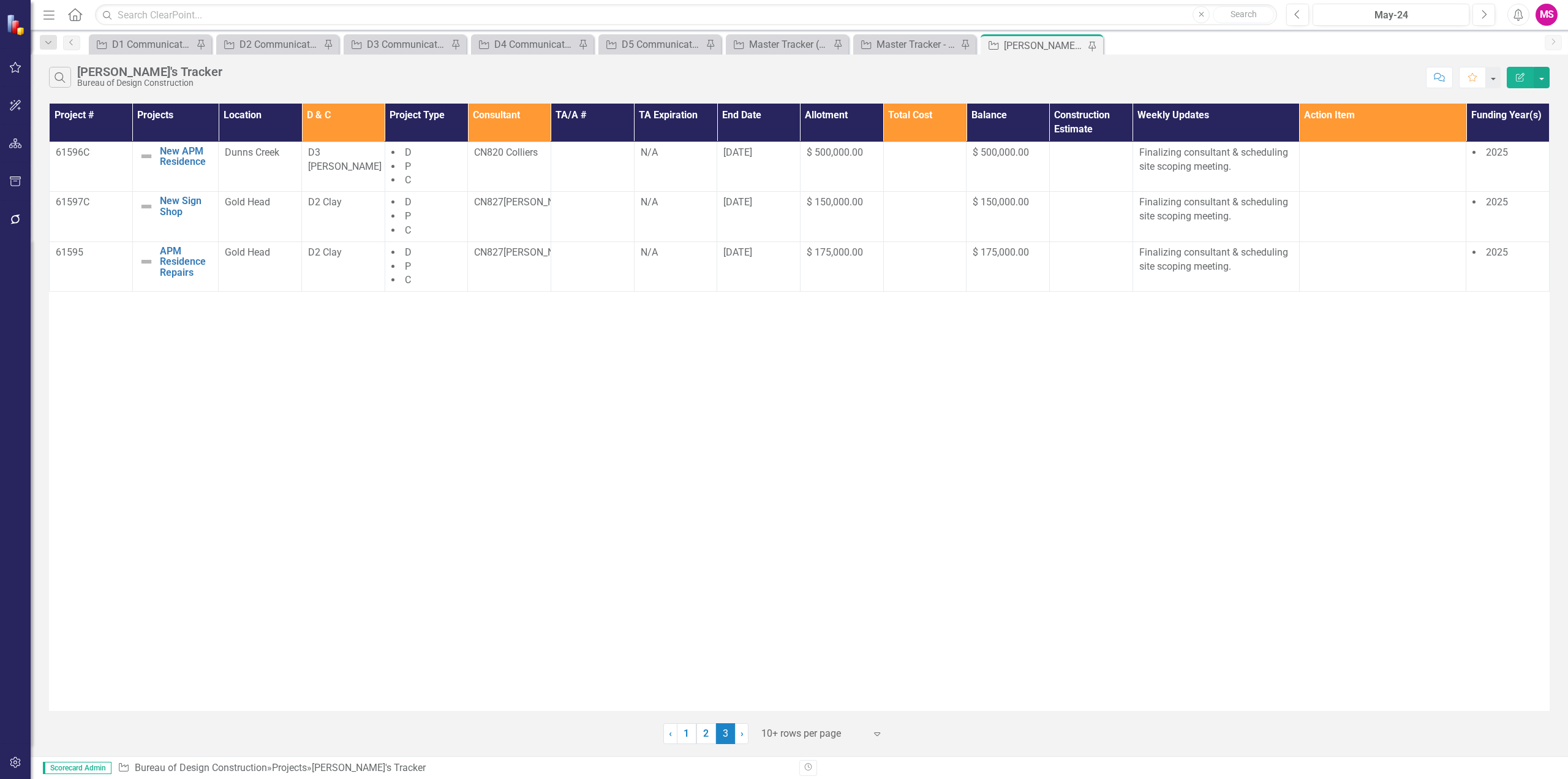
drag, startPoint x: 1356, startPoint y: 399, endPoint x: 1492, endPoint y: 340, distance: 148.2
click at [1356, 399] on div "Project # Projects Location D & C Project Type Consultant TA/A # TA Expiration …" at bounding box center [799, 407] width 1500 height 607
drag, startPoint x: 681, startPoint y: 736, endPoint x: 698, endPoint y: 736, distance: 17.0
click at [681, 736] on link "1" at bounding box center [686, 733] width 19 height 21
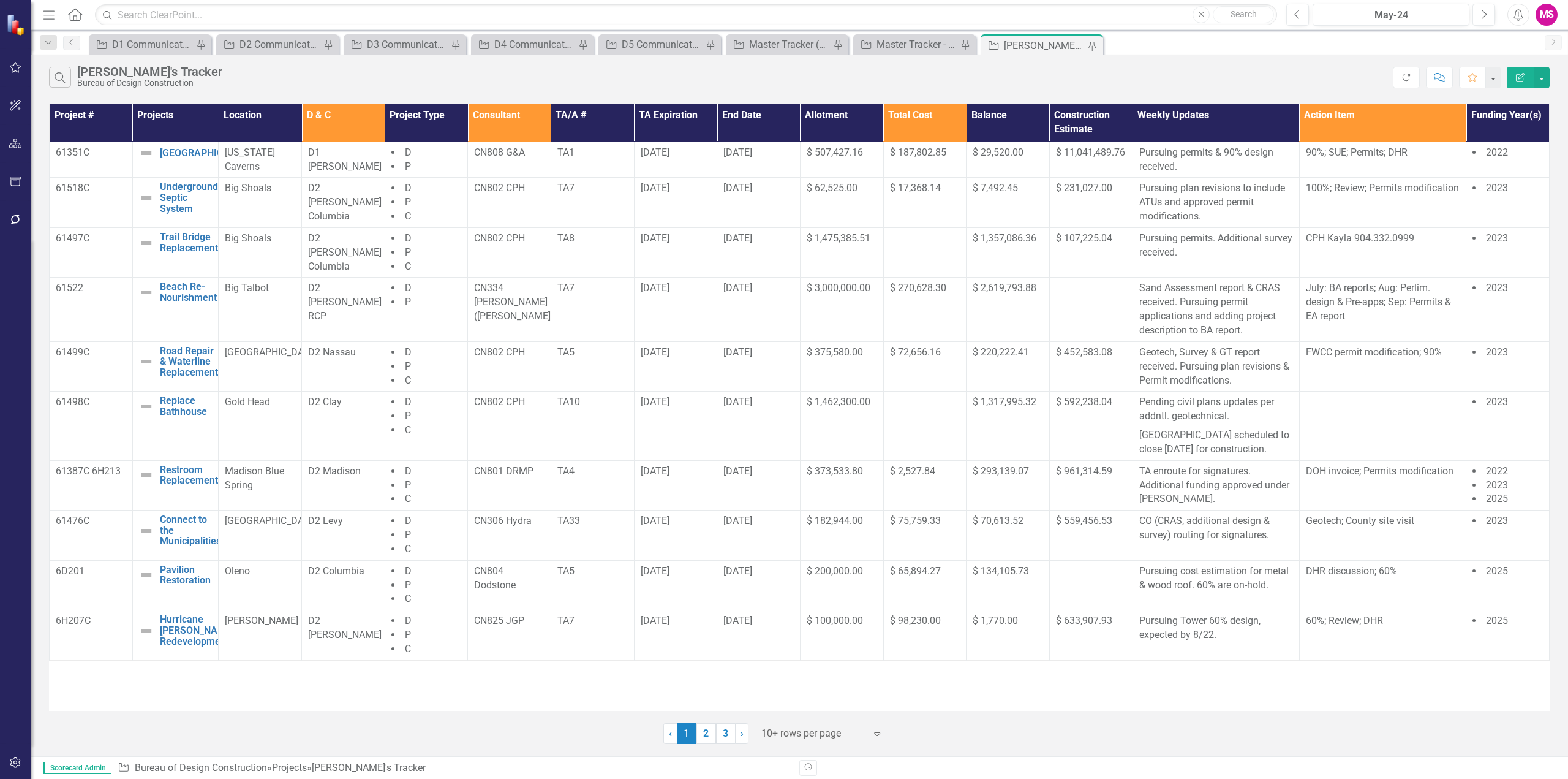
click at [817, 732] on div at bounding box center [813, 733] width 104 height 17
click at [804, 705] on div "Display All Rows" at bounding box center [824, 712] width 115 height 14
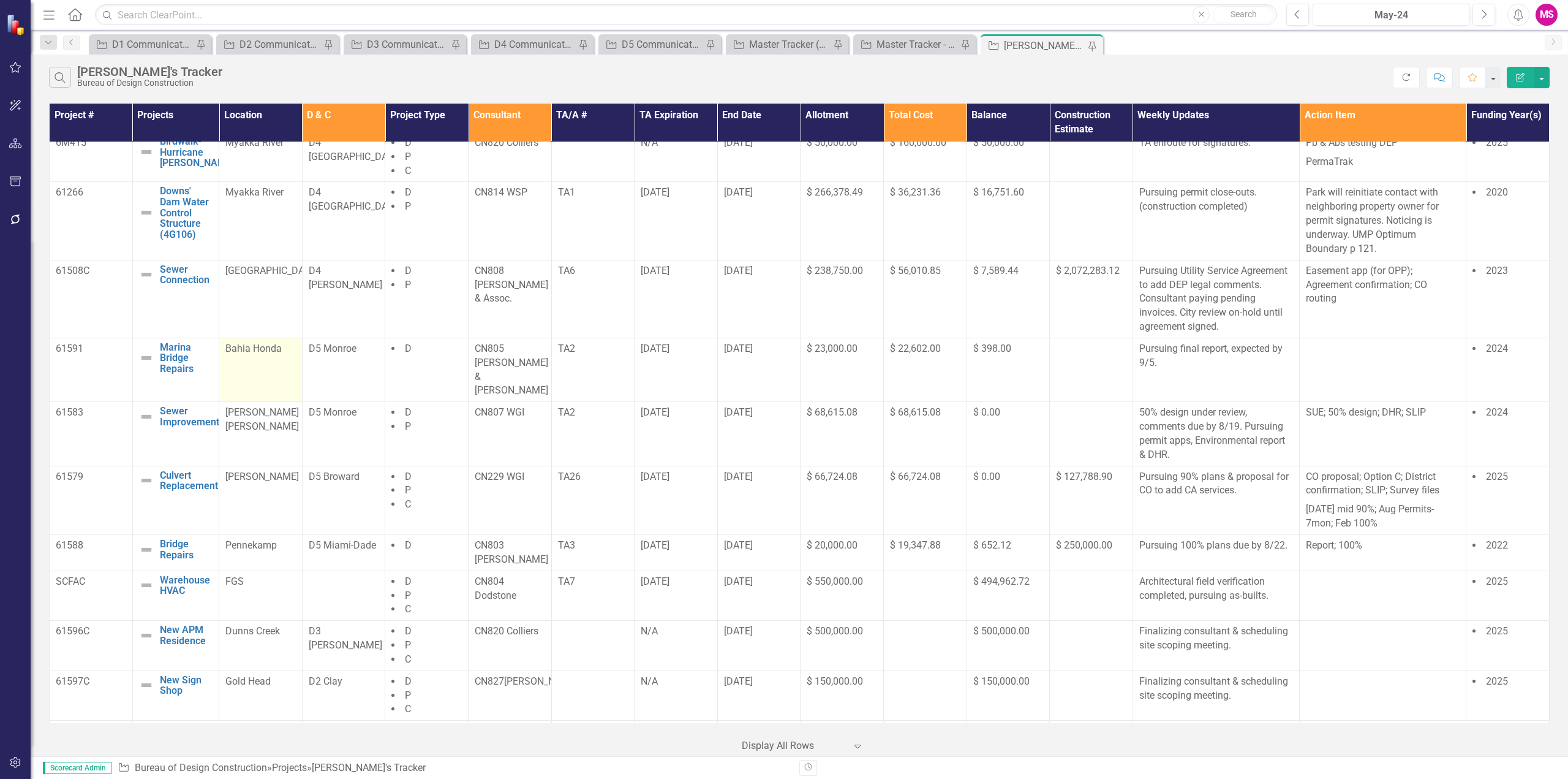
scroll to position [599, 0]
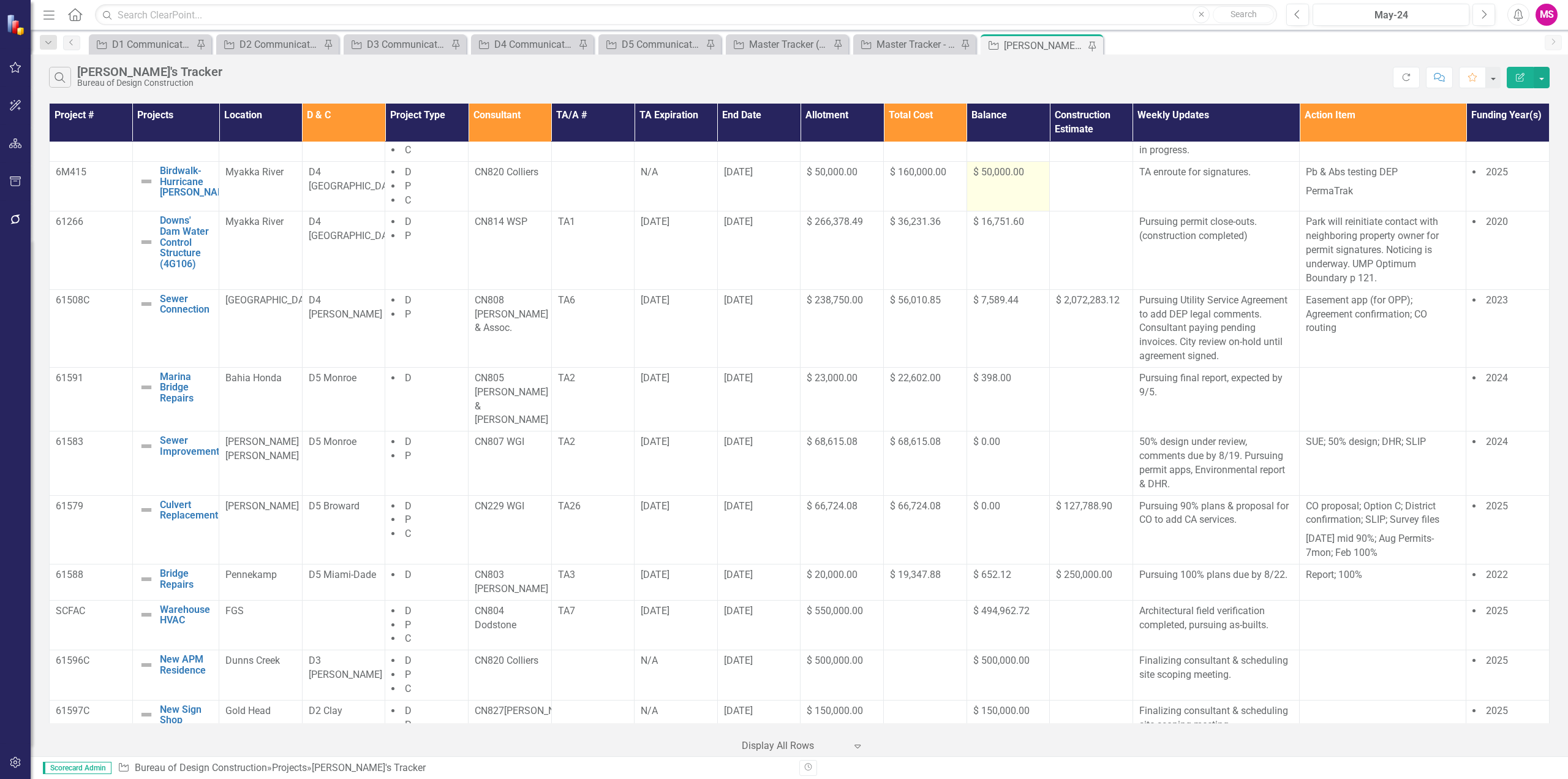
click at [997, 197] on td "$ 50,000.00" at bounding box center [1008, 186] width 84 height 50
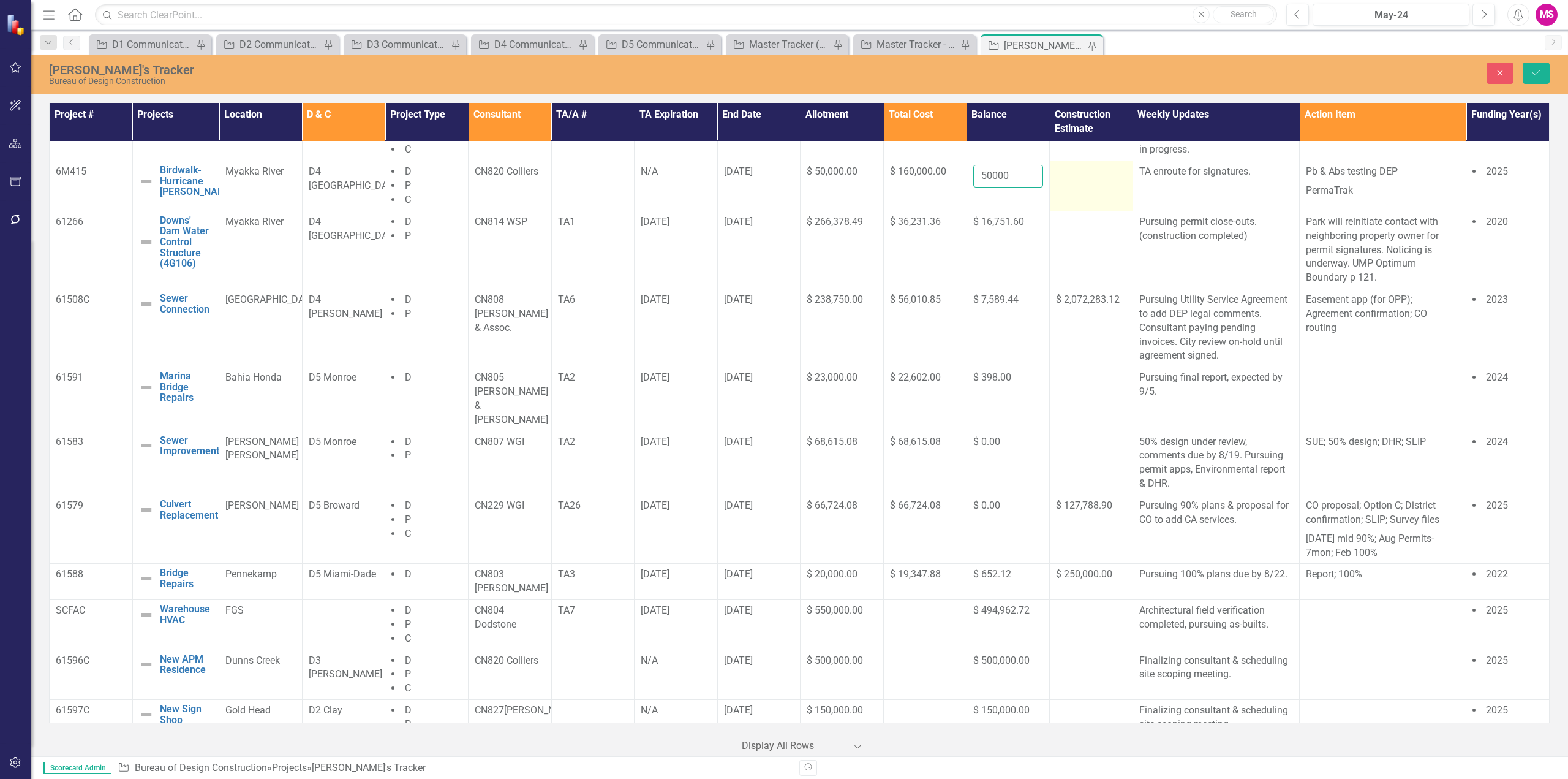
drag, startPoint x: 979, startPoint y: 187, endPoint x: 1068, endPoint y: 179, distance: 89.4
click at [982, 186] on input "50000" at bounding box center [1009, 176] width 71 height 23
type input "0000"
click at [1508, 76] on button "Close" at bounding box center [1500, 73] width 27 height 22
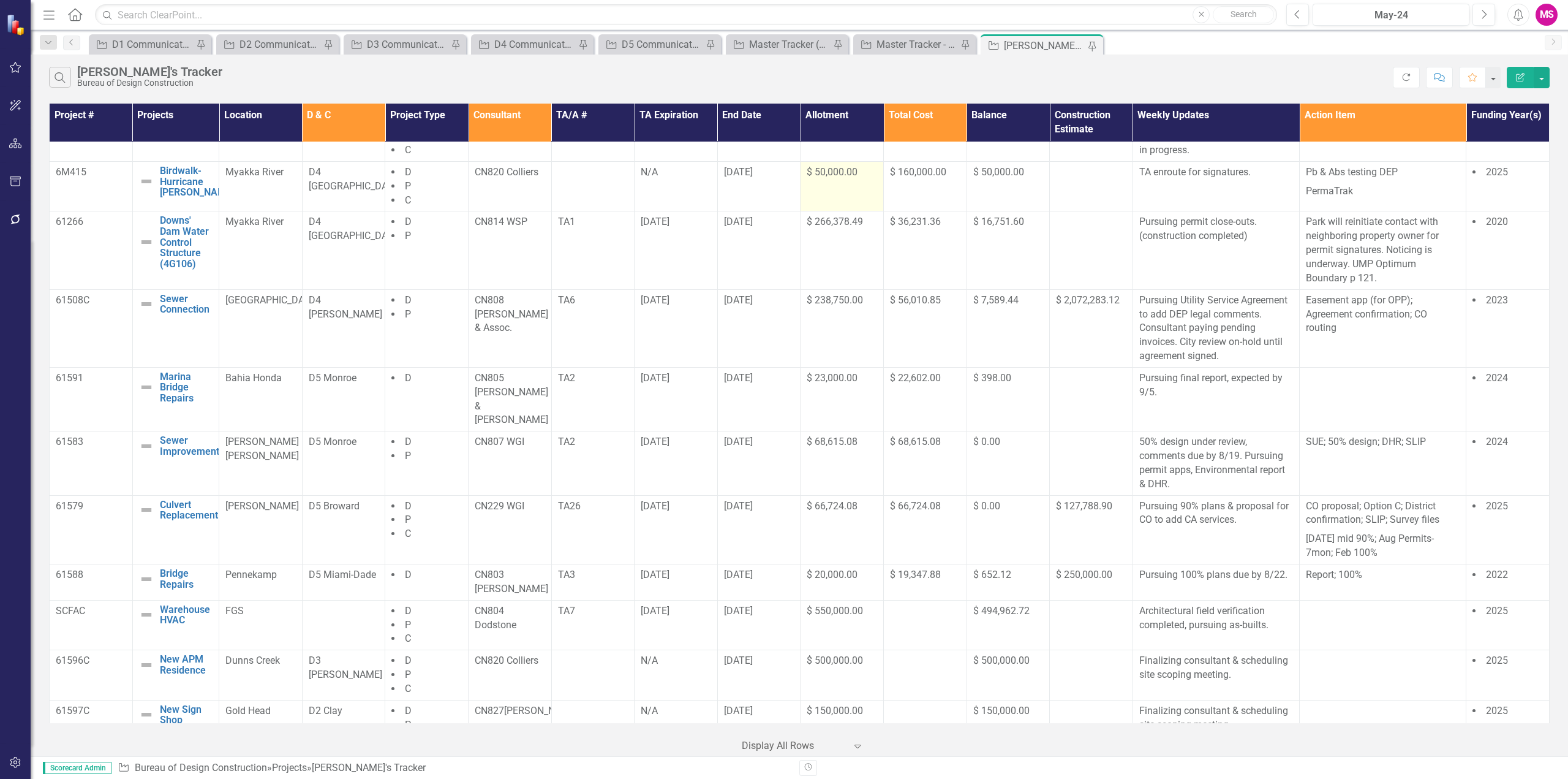
click at [857, 197] on td "$ 50,000.00" at bounding box center [842, 186] width 84 height 50
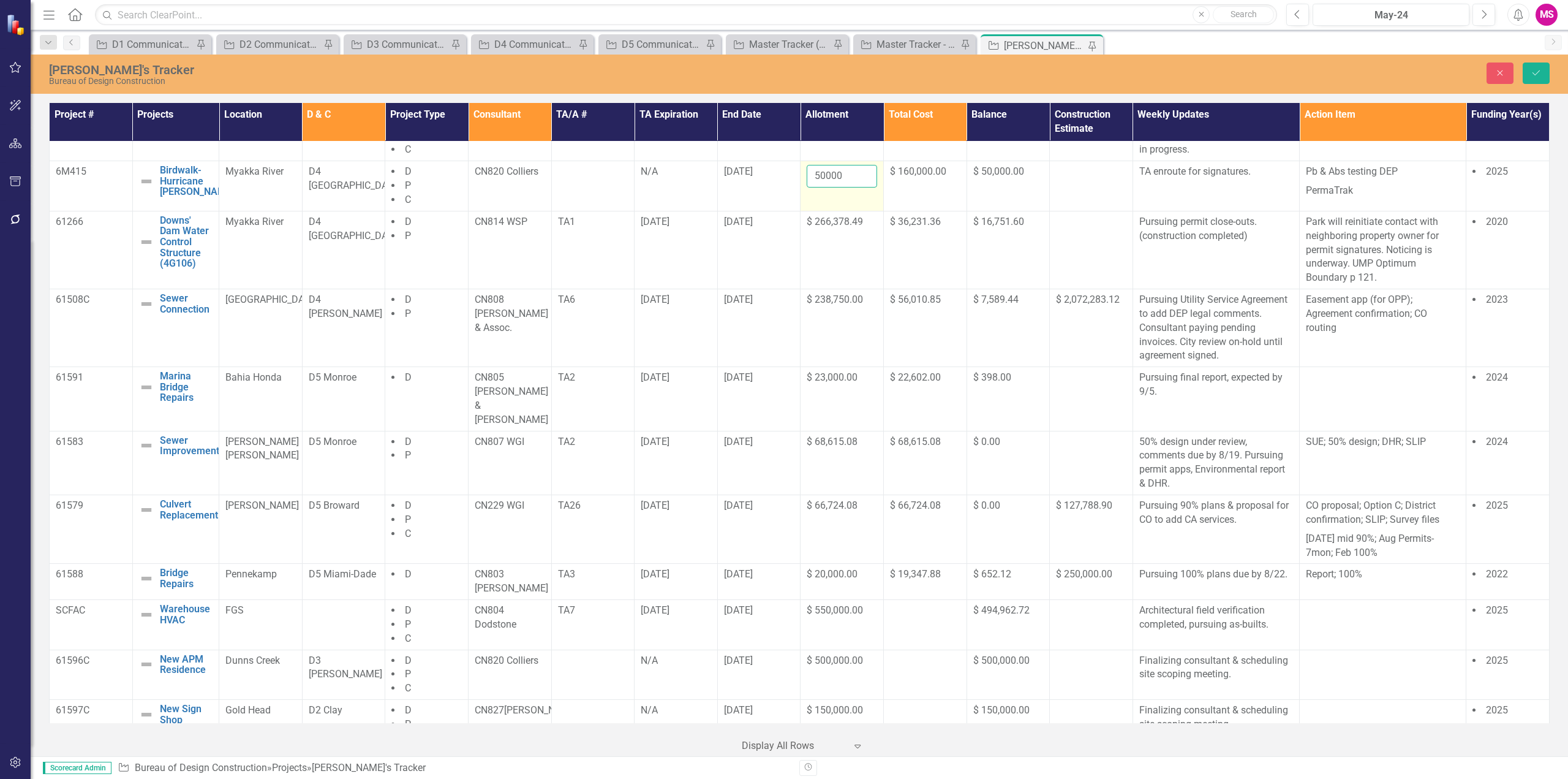
click at [815, 188] on input "50000" at bounding box center [842, 176] width 71 height 23
type input "160000"
click at [1356, 181] on p "Pb & Abs testing DEP" at bounding box center [1382, 173] width 154 height 17
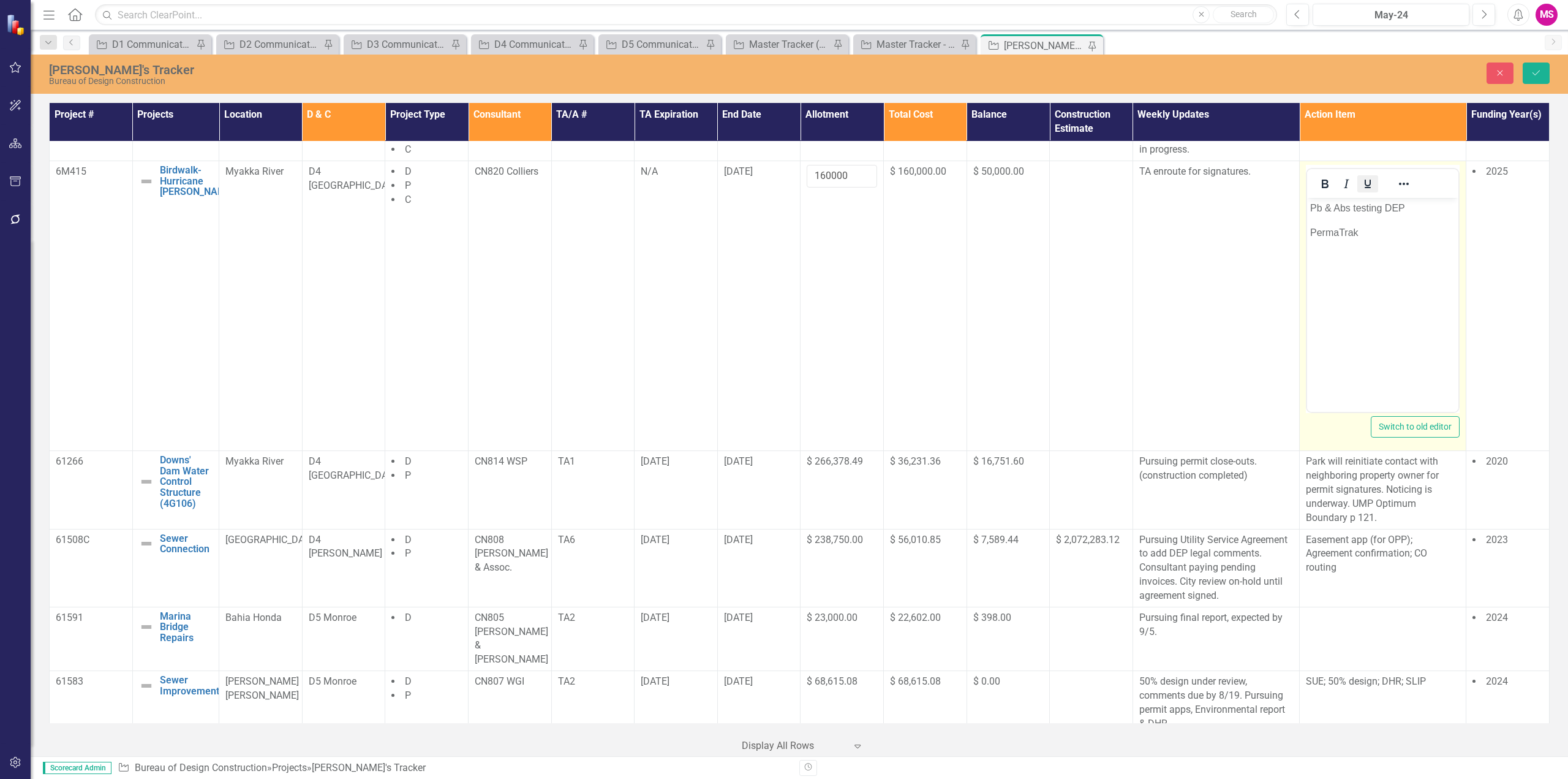
scroll to position [0, 0]
click at [1427, 207] on p "Pb & Abs testing DEP" at bounding box center [1382, 208] width 145 height 14
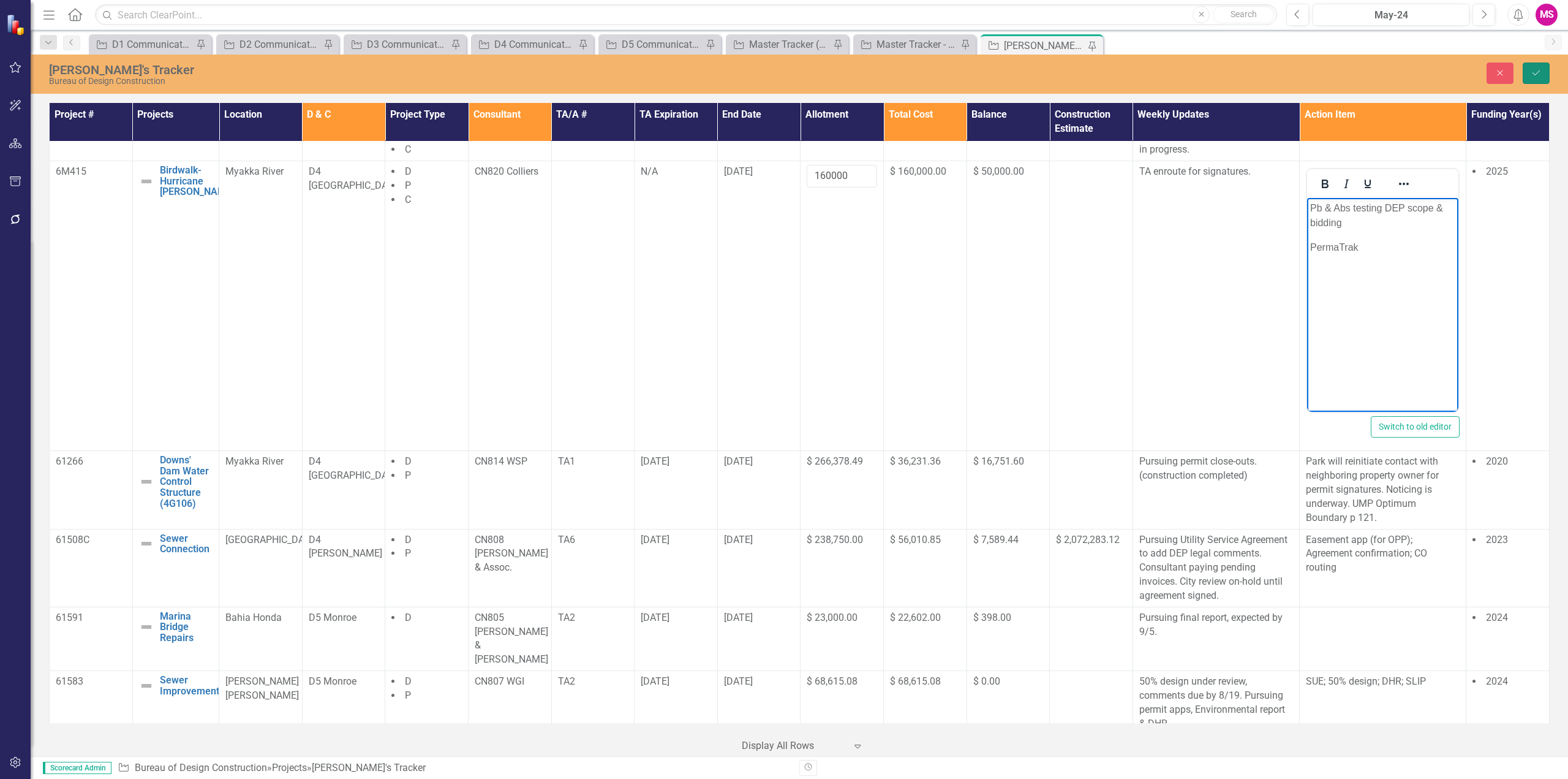
click at [1532, 70] on icon "Save" at bounding box center [1536, 72] width 11 height 9
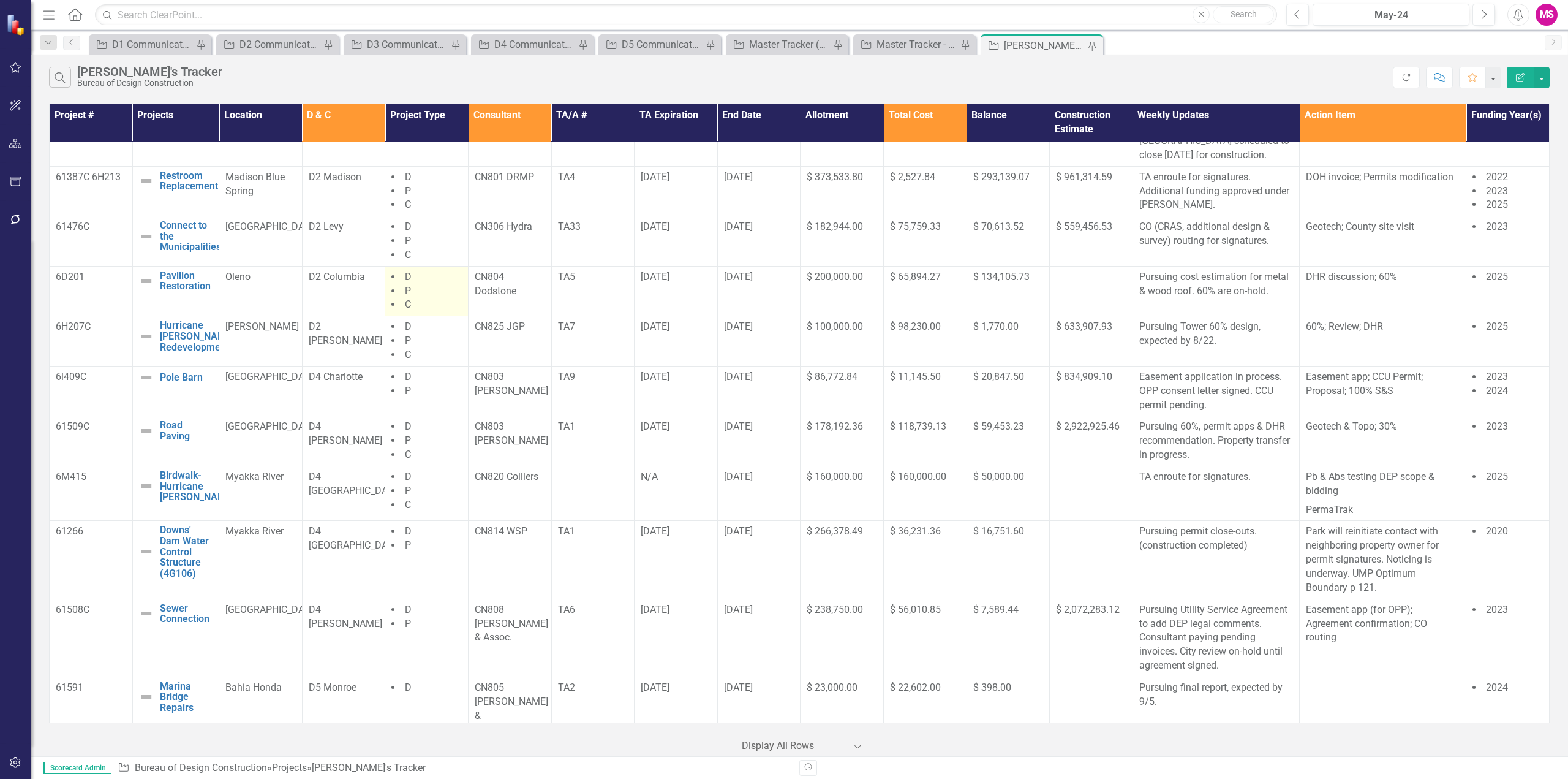
scroll to position [307, 0]
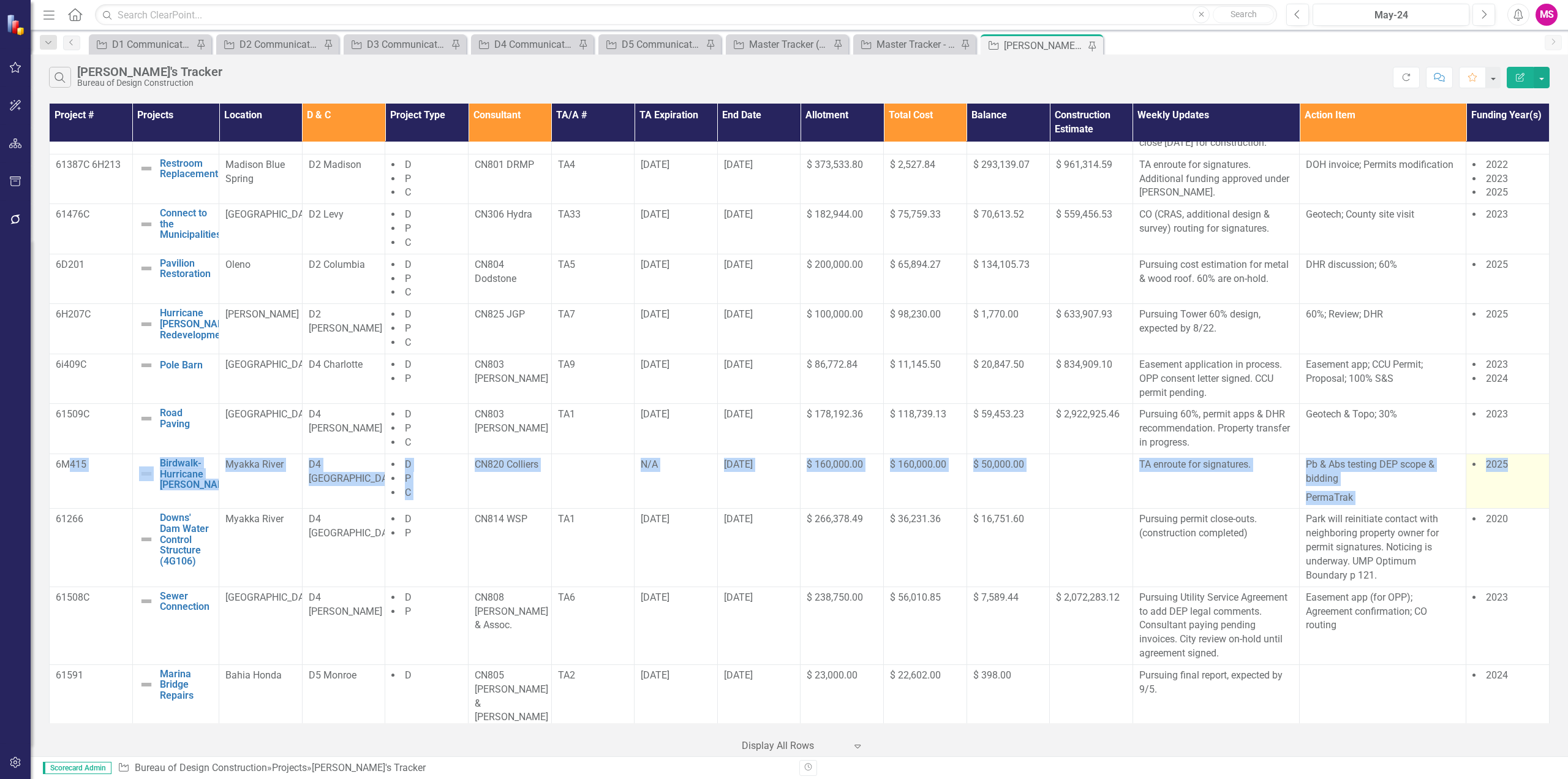
drag, startPoint x: 71, startPoint y: 493, endPoint x: 1523, endPoint y: 497, distance: 1452.0
click at [1523, 497] on tr "6M415 Birdwalk- Hurricane [PERSON_NAME] Edit Edit Project Link Open Element Mya…" at bounding box center [800, 480] width 1500 height 56
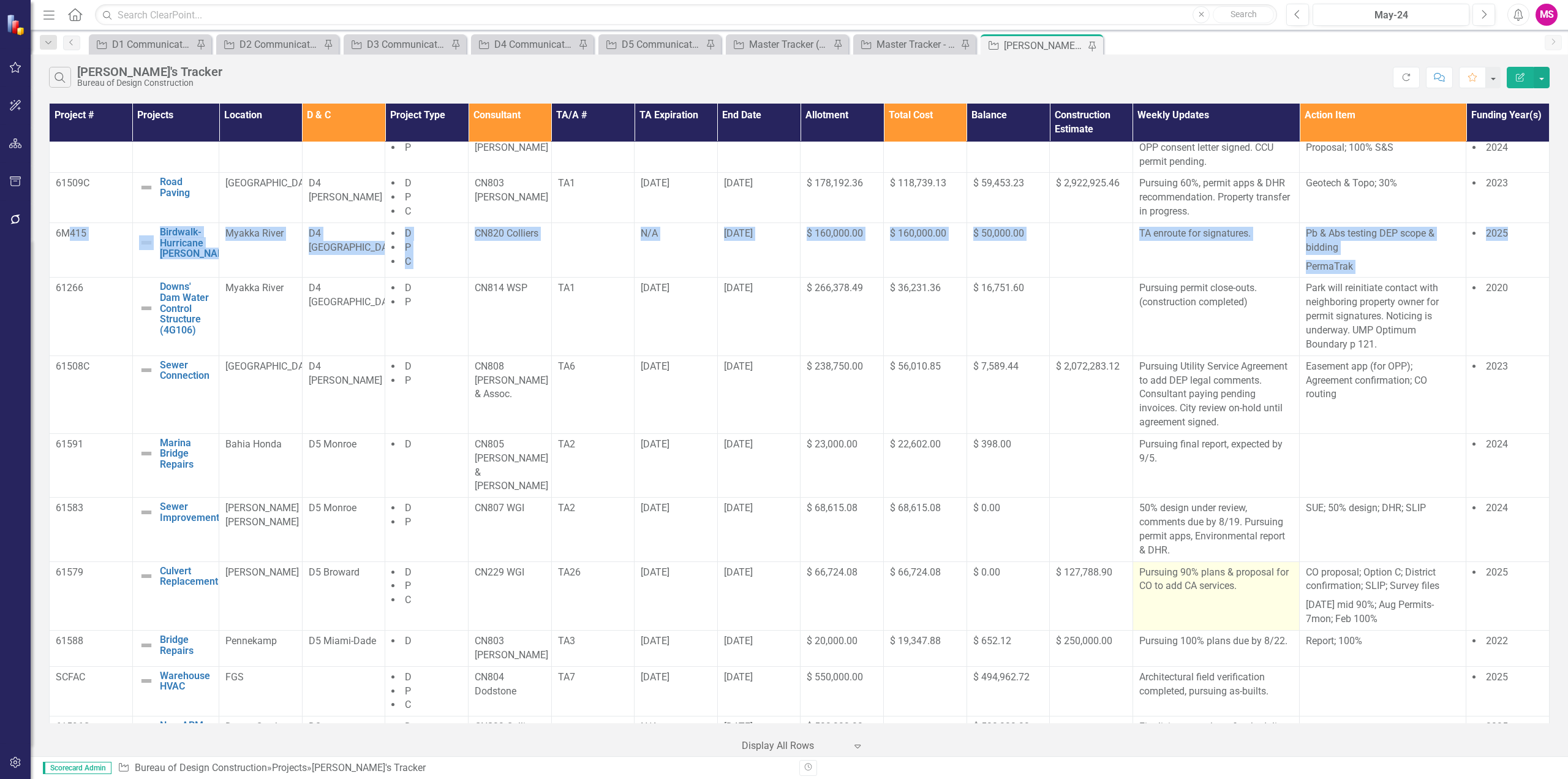
scroll to position [612, 0]
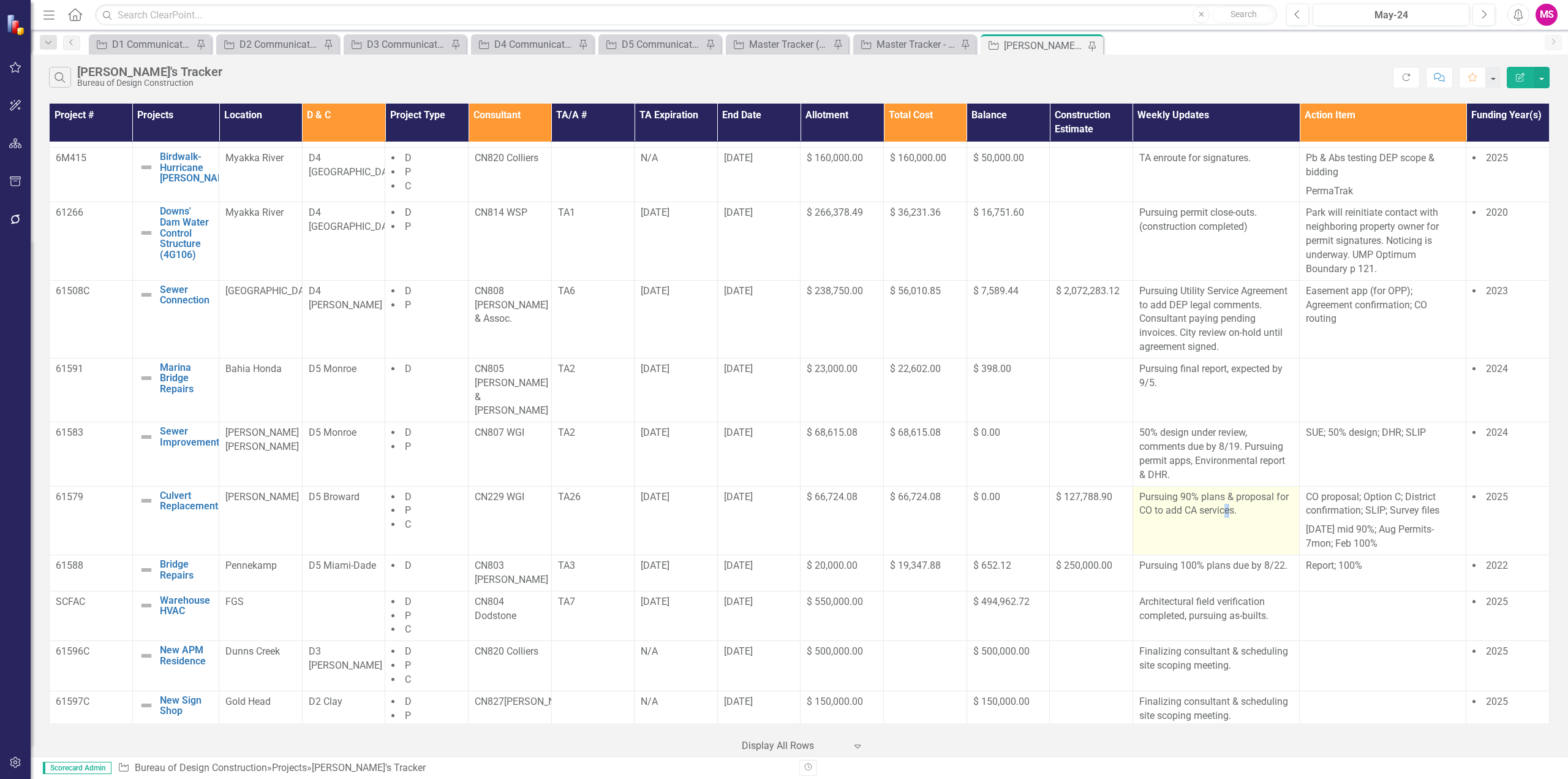
click at [1220, 520] on td "Pursuing 90% plans & proposal for CO to add CA services." at bounding box center [1216, 520] width 167 height 68
click at [1291, 513] on td "Pursuing 90% plans & proposal for CO to add CA services." at bounding box center [1216, 520] width 167 height 68
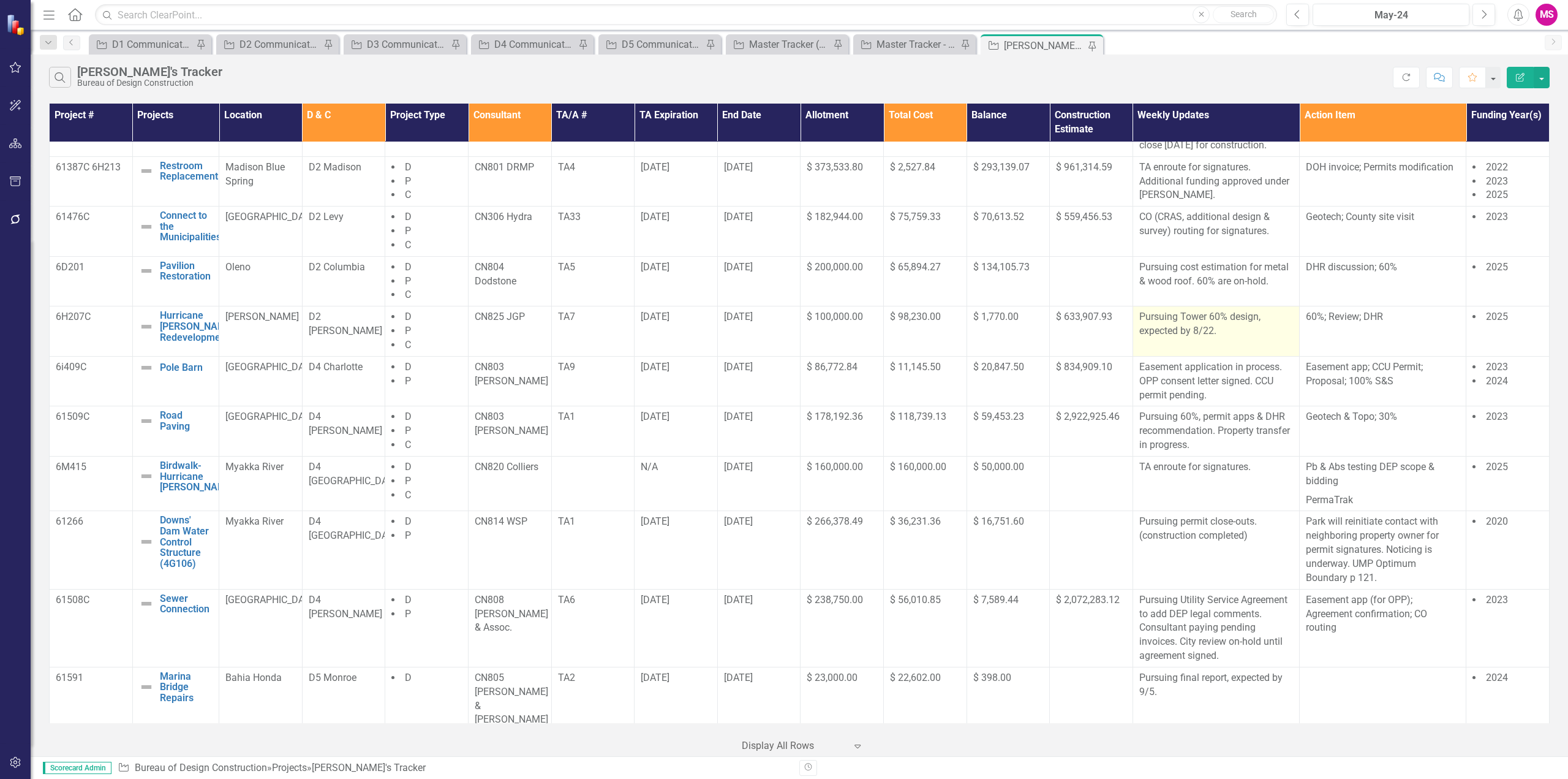
scroll to position [307, 0]
drag, startPoint x: 1220, startPoint y: 355, endPoint x: 1135, endPoint y: 331, distance: 88.3
click at [1135, 331] on td "Pursuing Tower 60% design, expected by 8/22." at bounding box center [1216, 329] width 167 height 50
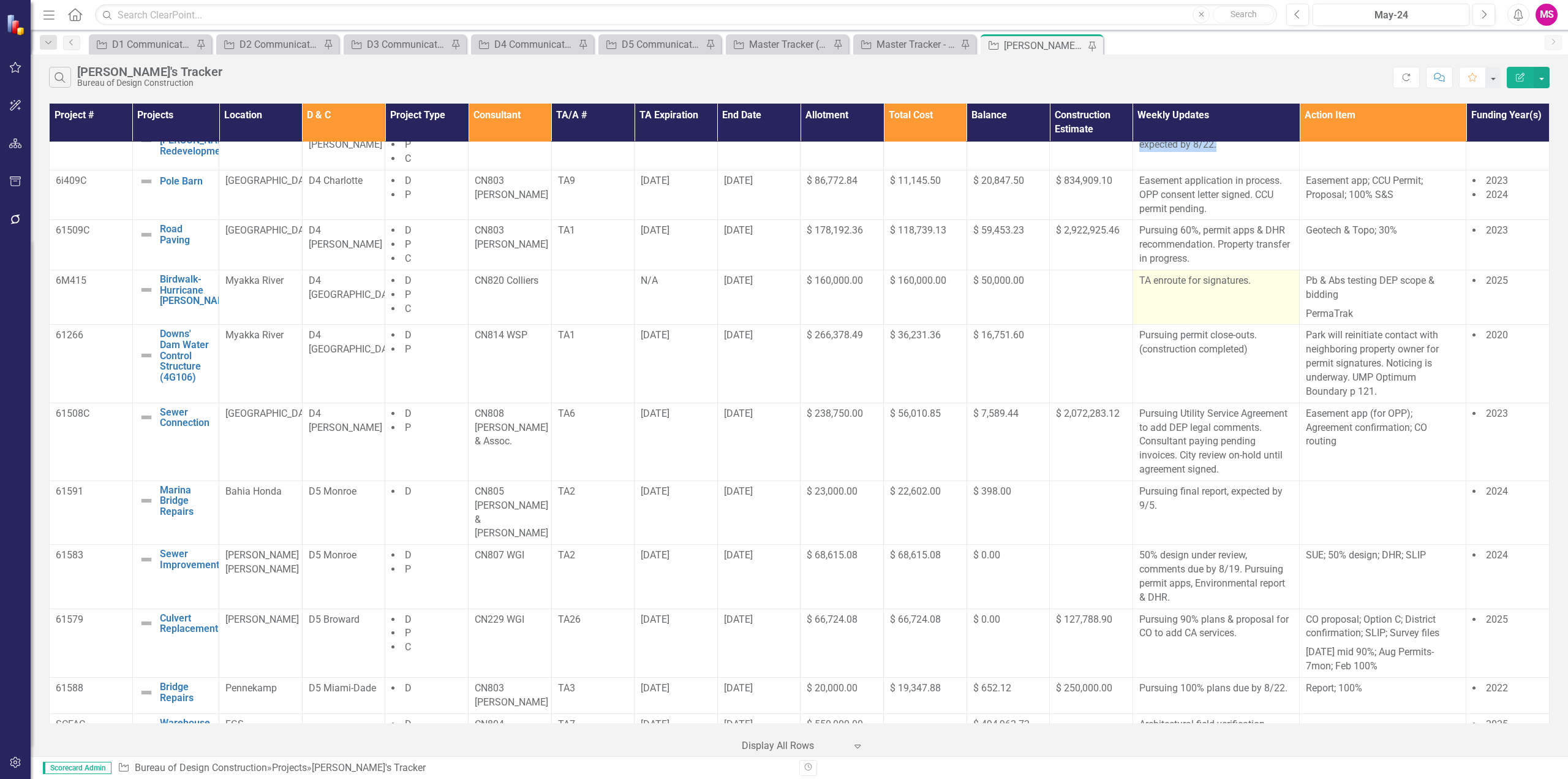
scroll to position [551, 0]
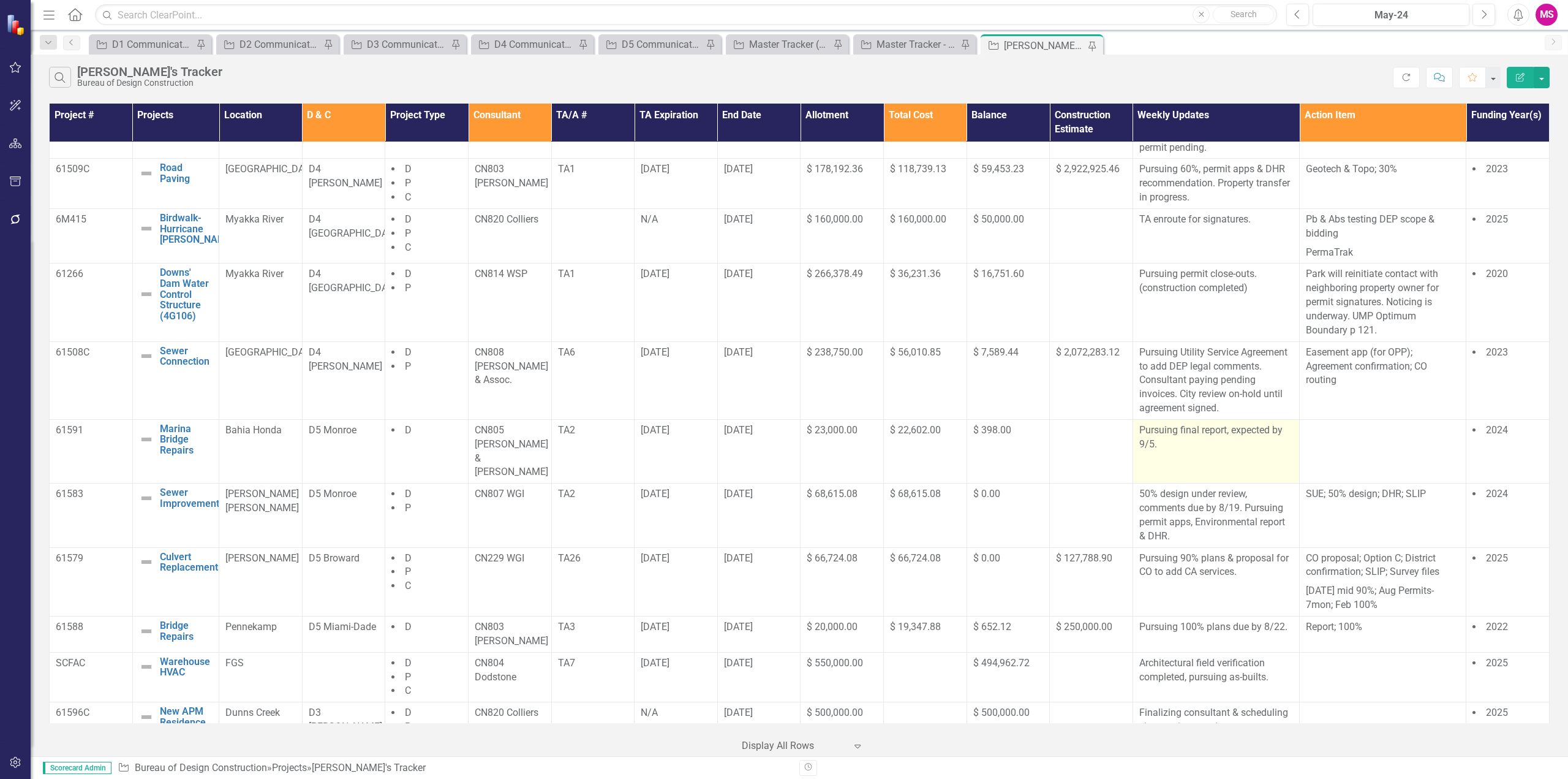
drag, startPoint x: 1228, startPoint y: 461, endPoint x: 1130, endPoint y: 440, distance: 100.2
click at [1133, 440] on td "Pursuing final report, expected by 9/5." at bounding box center [1216, 451] width 167 height 64
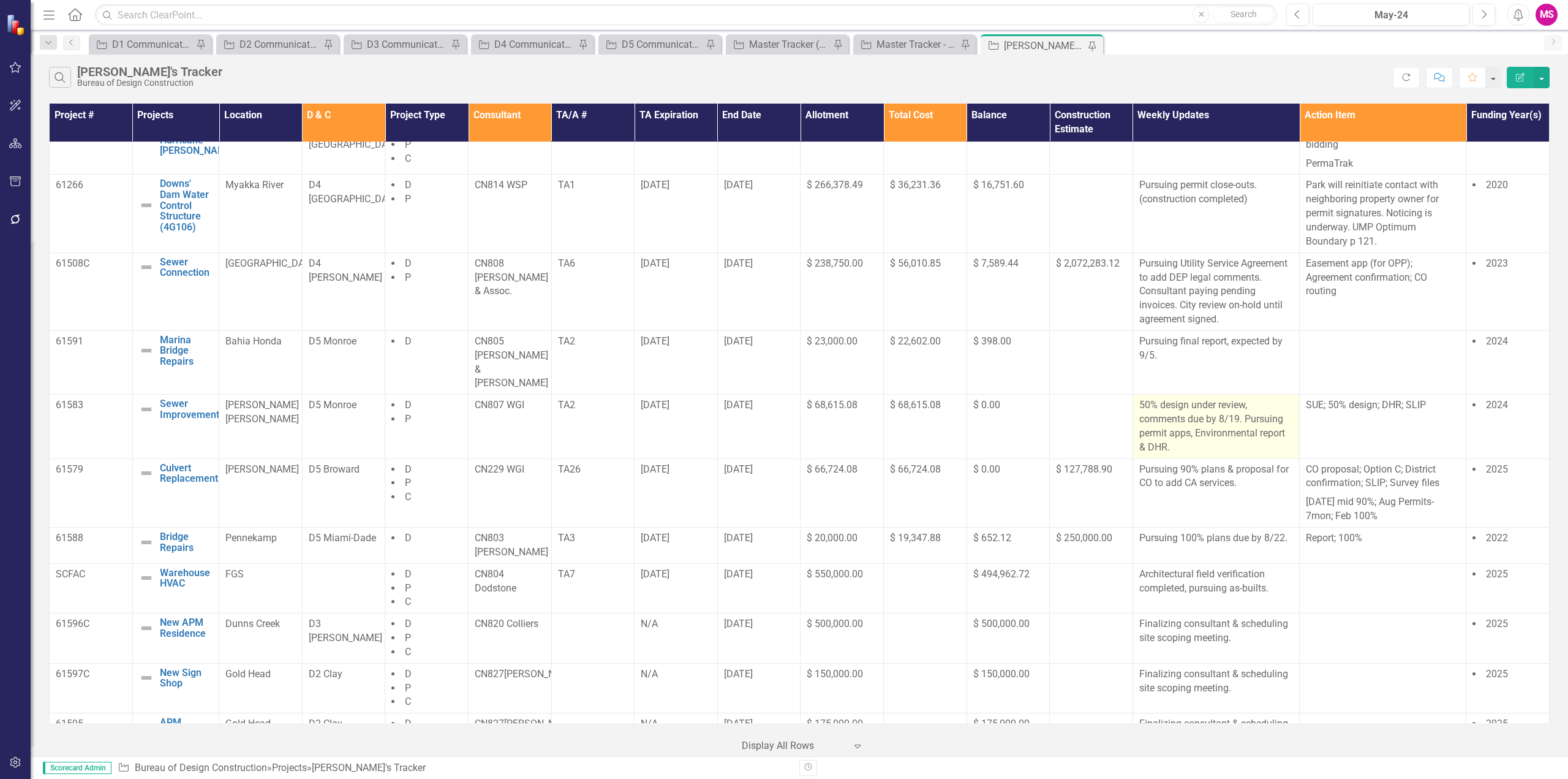
scroll to position [665, 0]
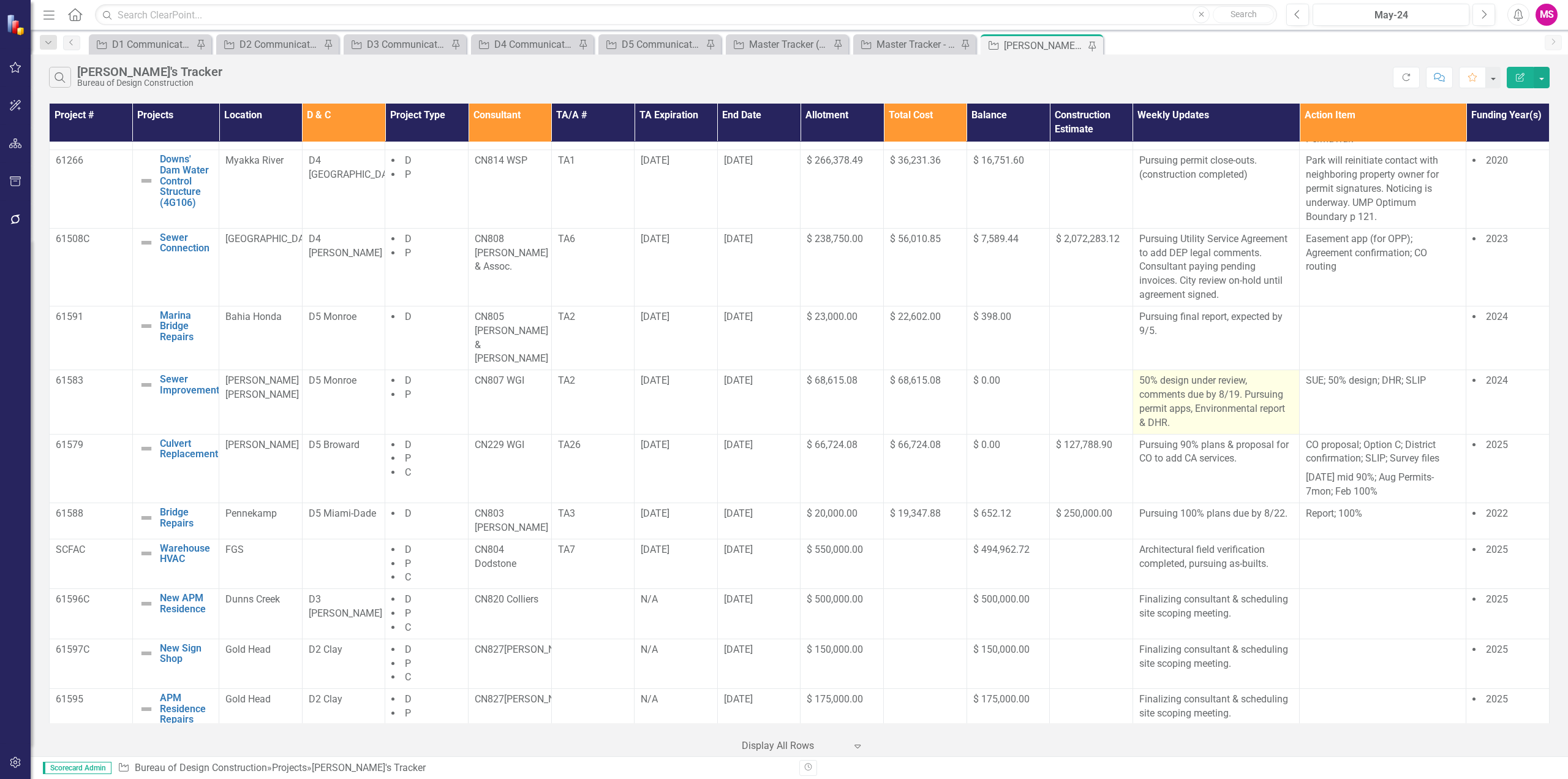
click at [1176, 373] on p "50% design under review, comments due by 8/19. Pursuing permit apps, Environmen…" at bounding box center [1216, 401] width 154 height 56
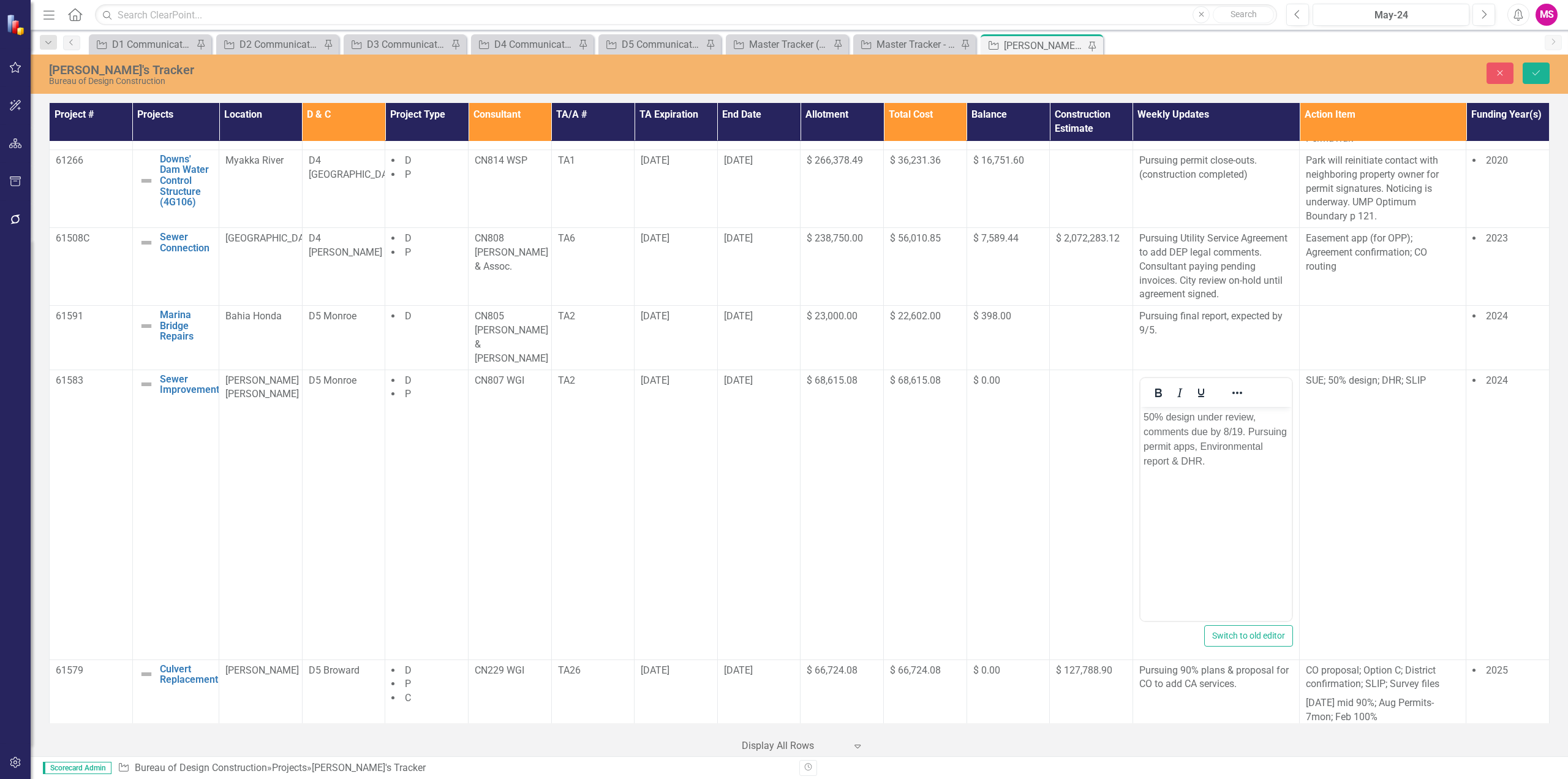
scroll to position [0, 0]
drag, startPoint x: 1200, startPoint y: 415, endPoint x: 1243, endPoint y: 427, distance: 44.6
click at [1243, 427] on p "50% design under review, comments due by 8/19. Pursuing permit apps, Environmen…" at bounding box center [1216, 439] width 145 height 59
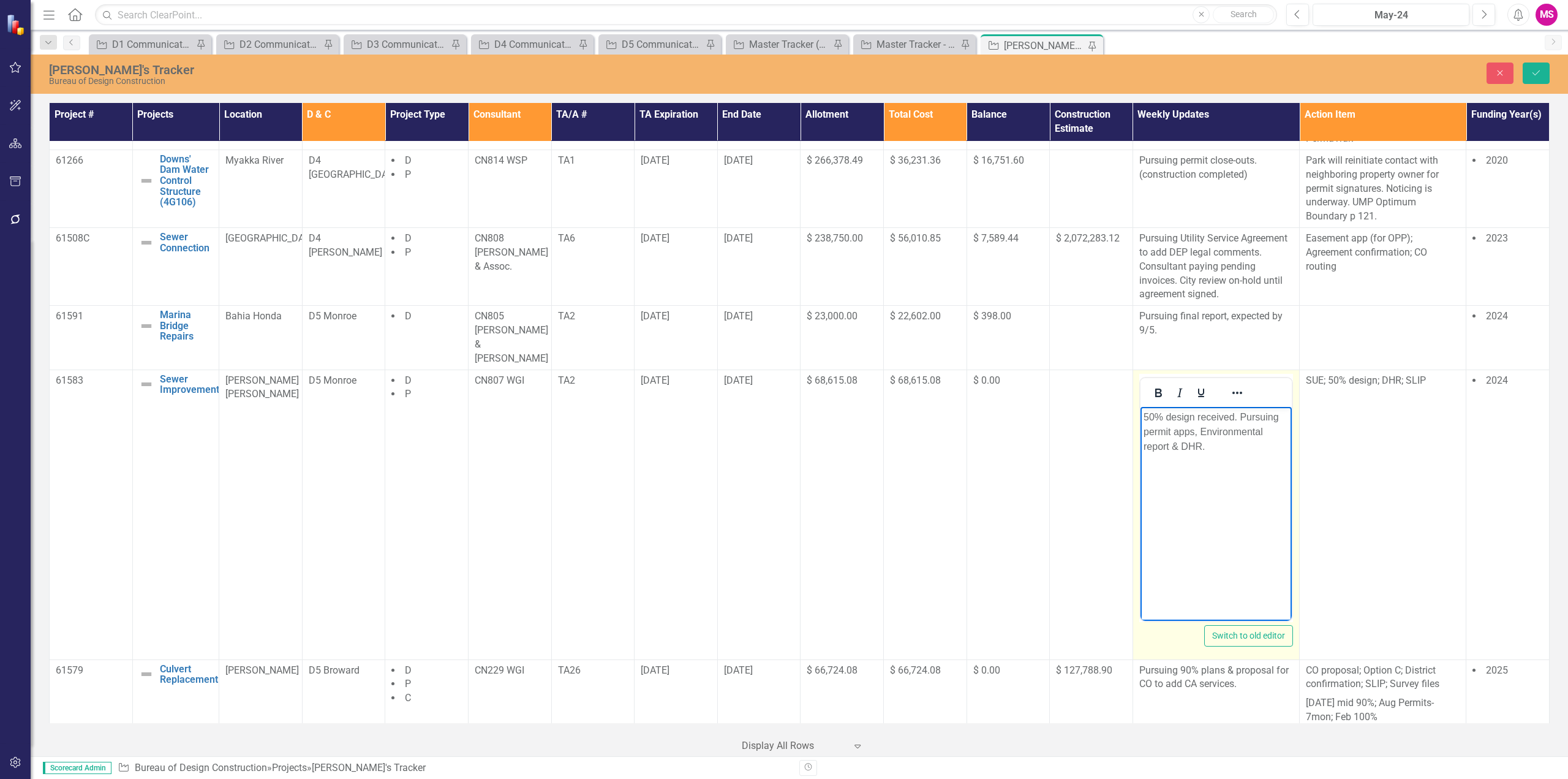
click at [1282, 478] on body "50% design received. Pursuing permit apps, Environmental report & DHR." at bounding box center [1216, 498] width 151 height 183
drag, startPoint x: 1240, startPoint y: 413, endPoint x: 1124, endPoint y: 416, distance: 116.0
click at [1140, 416] on html "50% design received. Pursuing permit apps, Environmental report & DHR." at bounding box center [1216, 498] width 151 height 183
click at [1275, 430] on p "Pursuing permit apps, Environmental report & DHR." at bounding box center [1216, 424] width 145 height 30
click at [1546, 73] on button "Save" at bounding box center [1536, 73] width 27 height 22
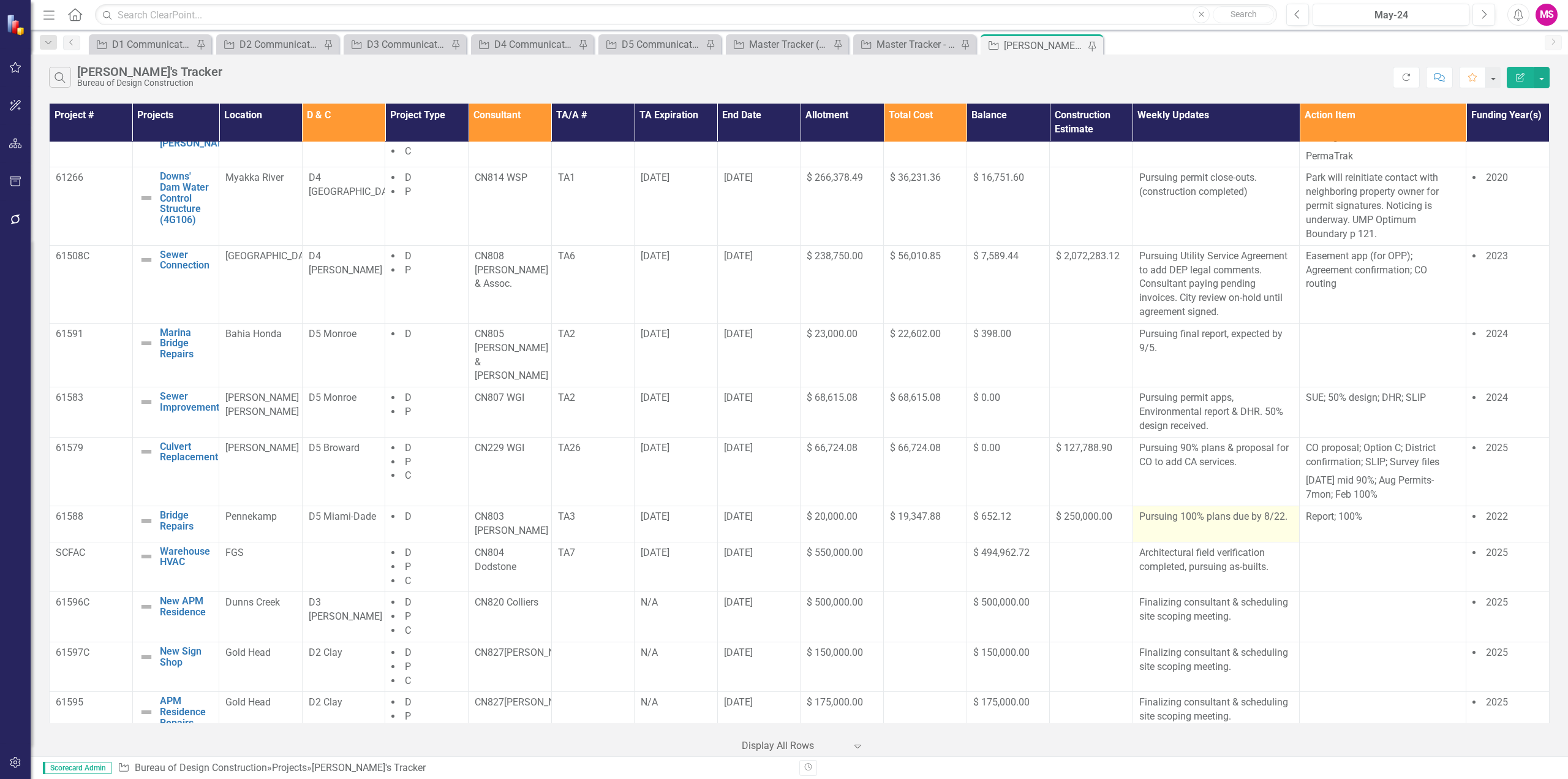
scroll to position [650, 0]
